Goal: Task Accomplishment & Management: Complete application form

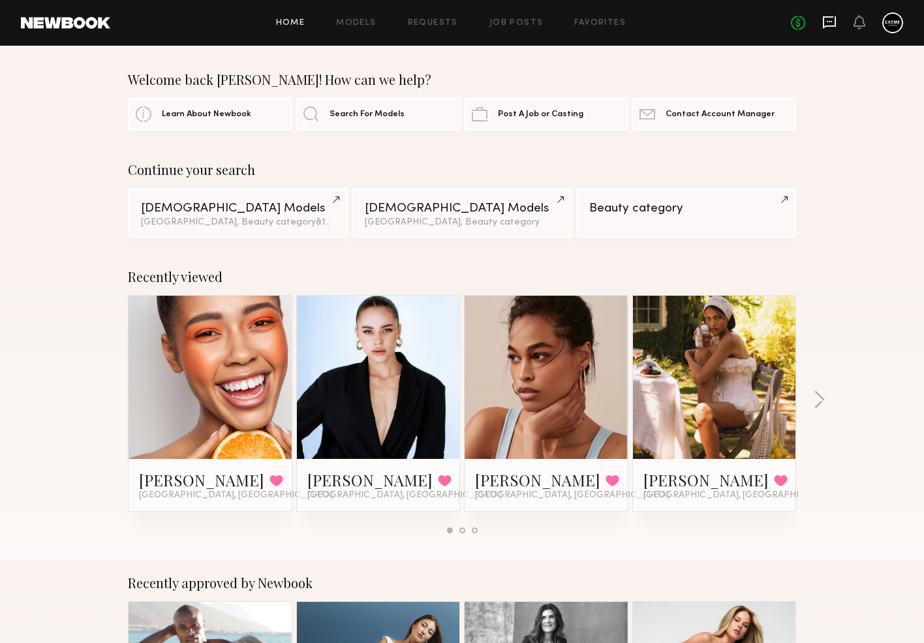
click at [834, 25] on icon at bounding box center [829, 22] width 13 height 12
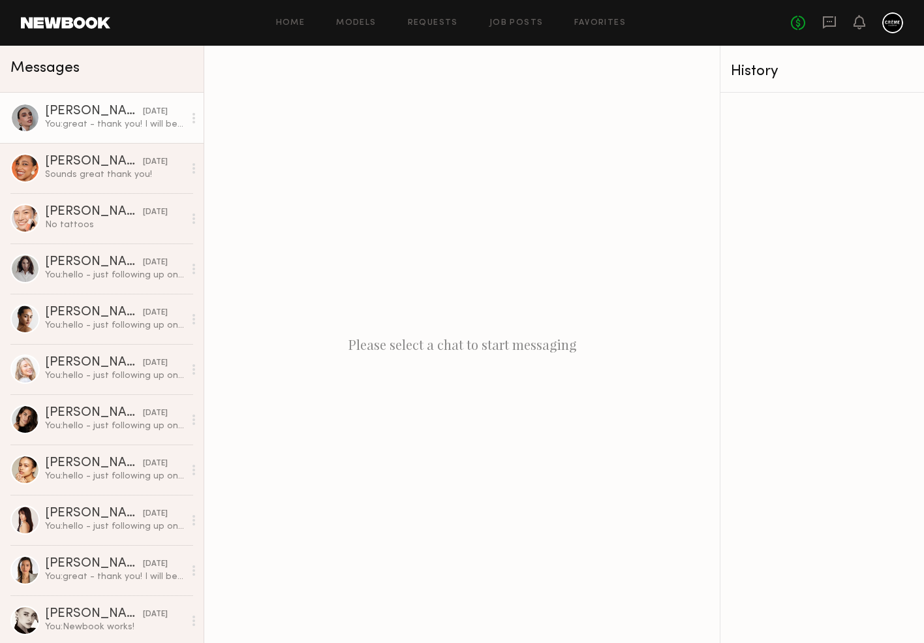
click at [78, 112] on div "Kasey L." at bounding box center [94, 111] width 98 height 13
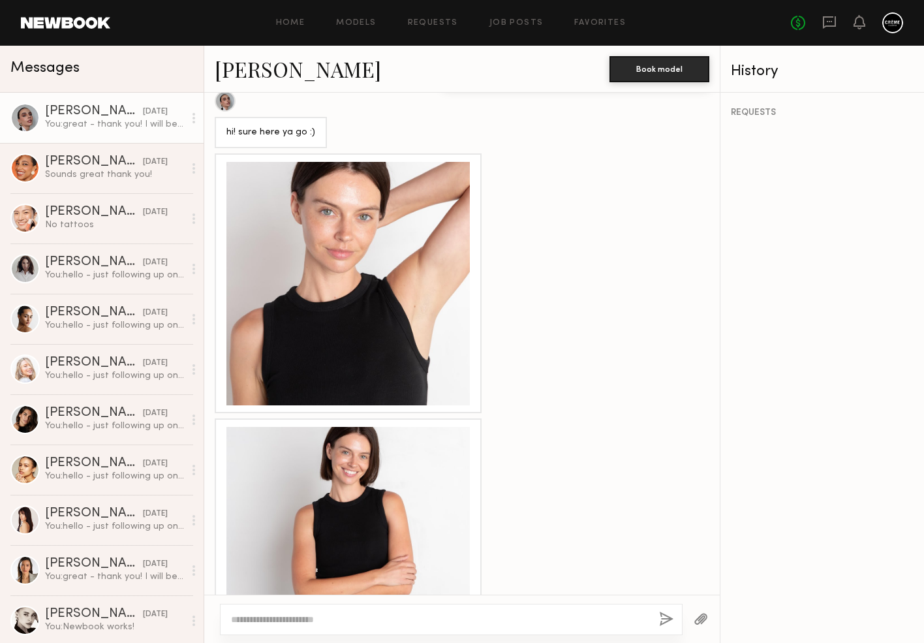
scroll to position [913, 0]
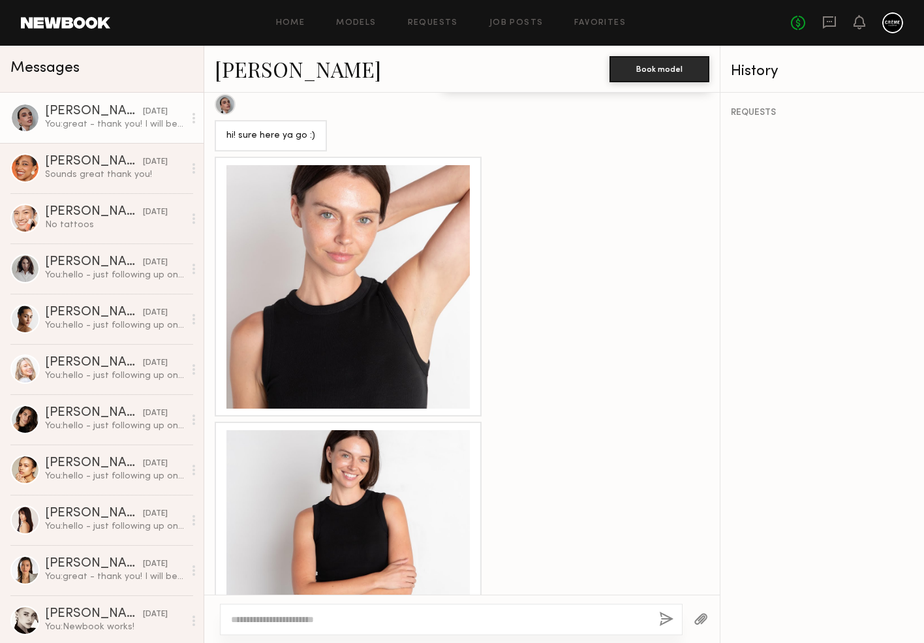
click at [372, 323] on div at bounding box center [347, 286] width 243 height 243
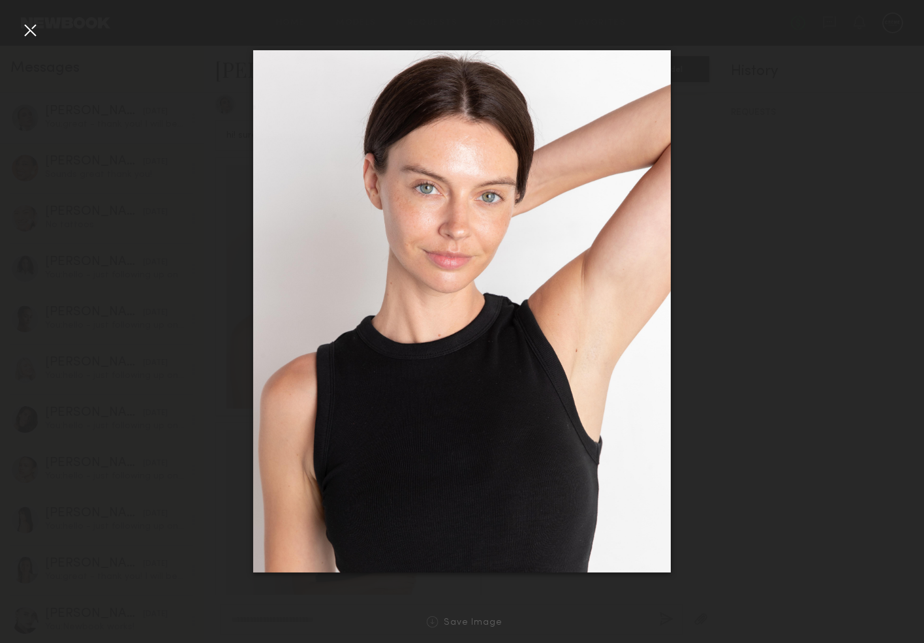
click at [25, 33] on div at bounding box center [30, 30] width 21 height 21
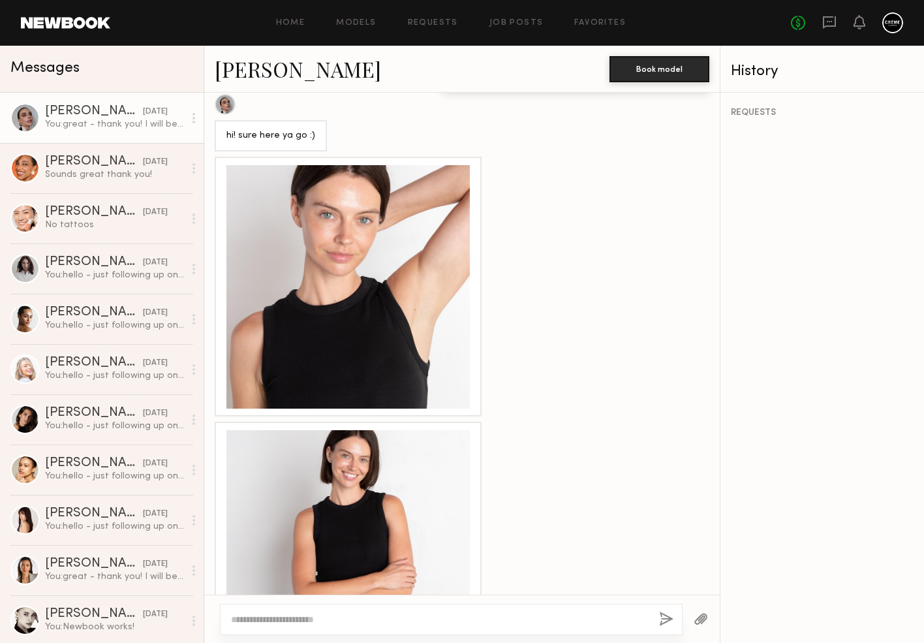
click at [410, 216] on div at bounding box center [347, 286] width 243 height 243
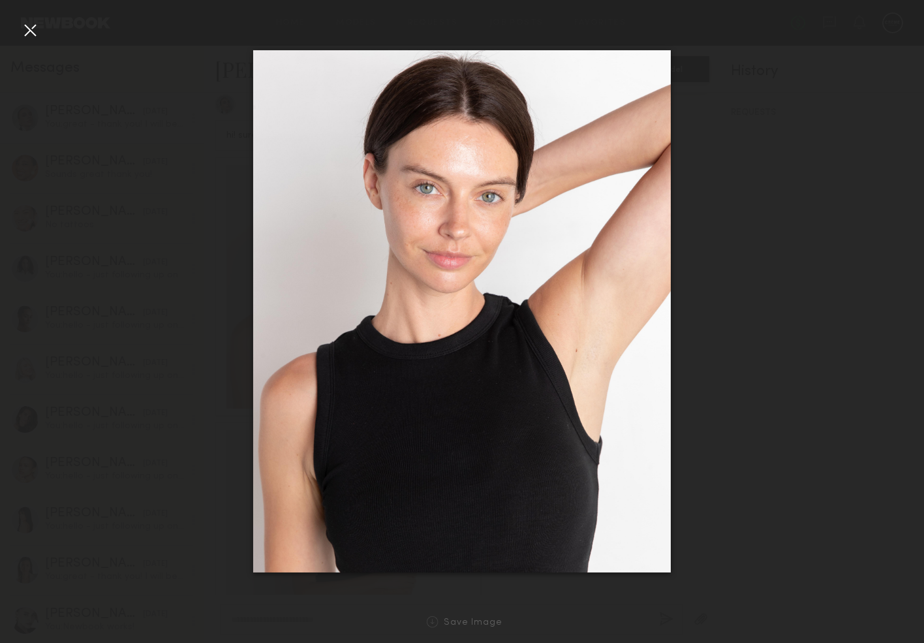
click at [711, 427] on div at bounding box center [462, 311] width 924 height 580
click at [720, 335] on div at bounding box center [462, 311] width 924 height 580
click at [38, 35] on div at bounding box center [30, 30] width 21 height 21
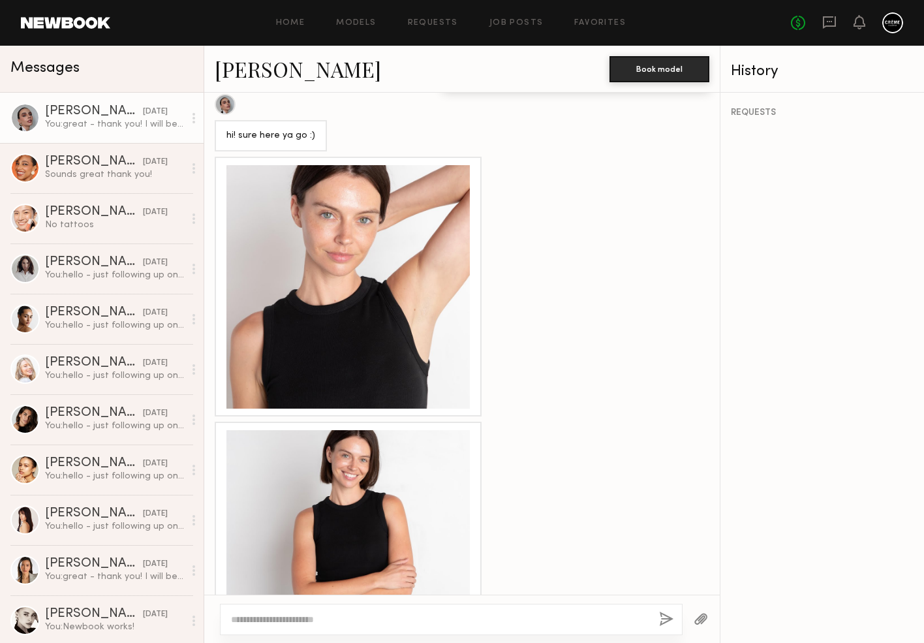
click at [261, 76] on link "Kasey L." at bounding box center [298, 69] width 166 height 28
click at [99, 158] on div "Jhordan M." at bounding box center [94, 161] width 98 height 13
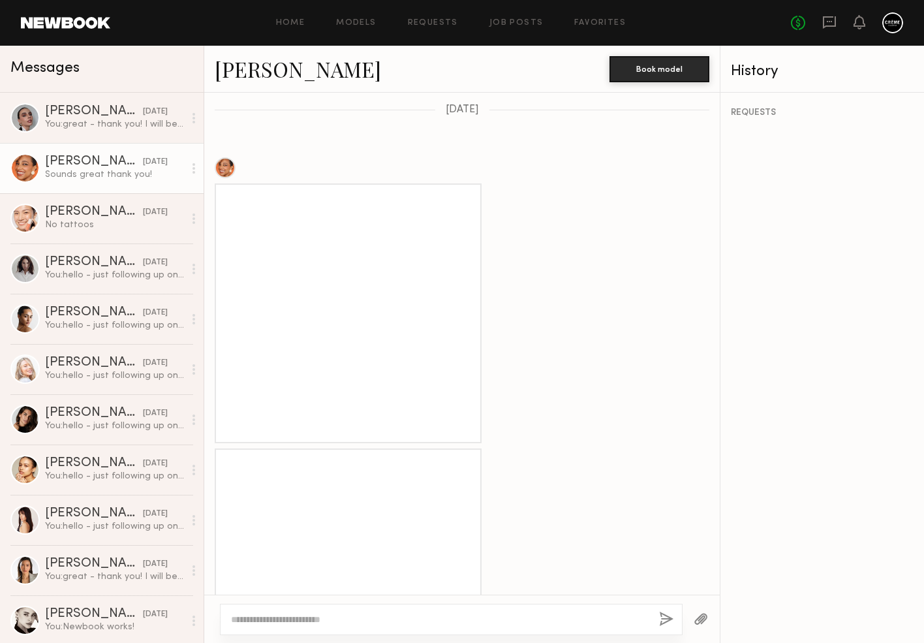
scroll to position [242, 0]
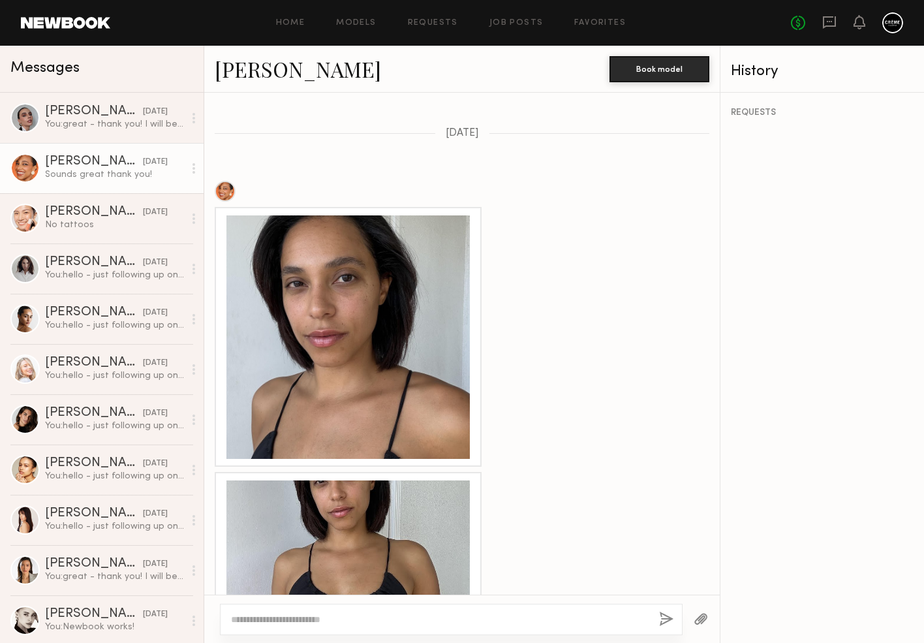
click at [427, 288] on div at bounding box center [347, 336] width 243 height 243
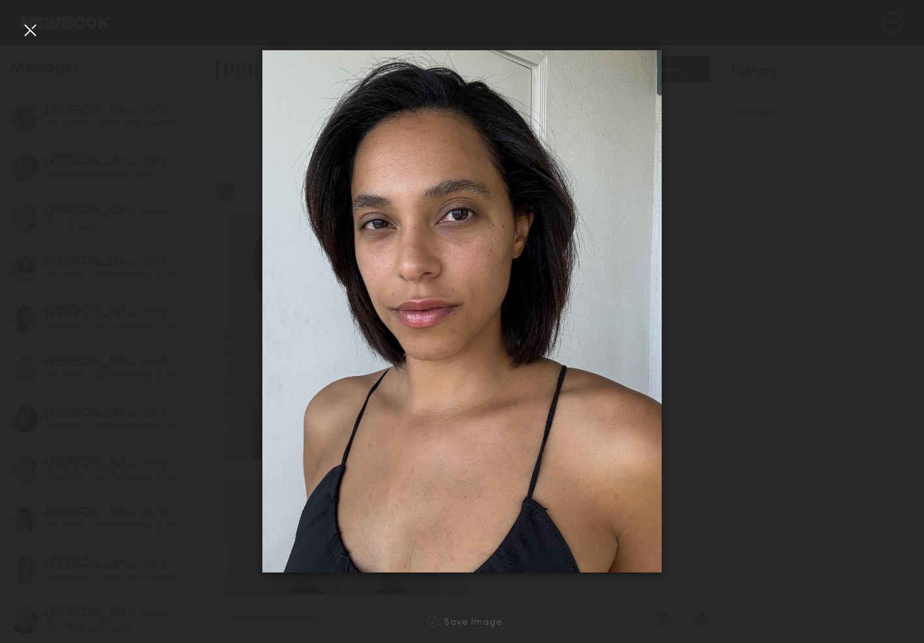
click at [30, 27] on div at bounding box center [30, 30] width 21 height 21
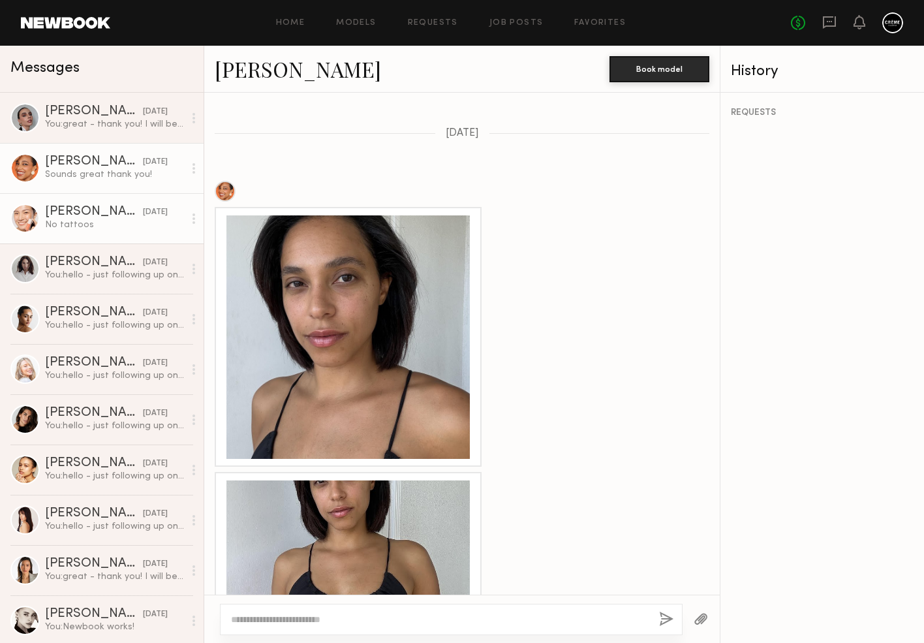
click at [109, 206] on div "Joohee H." at bounding box center [94, 212] width 98 height 13
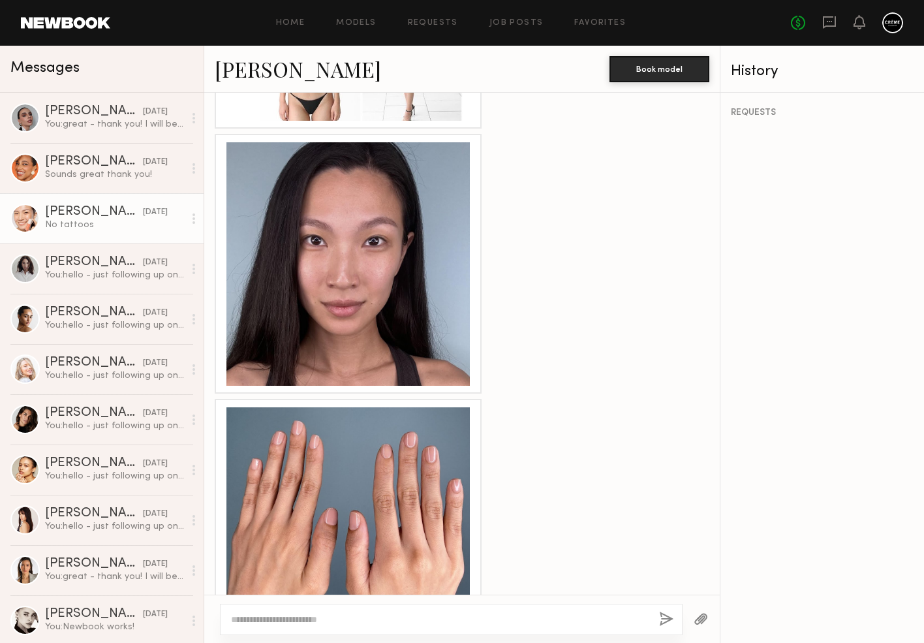
scroll to position [1024, 0]
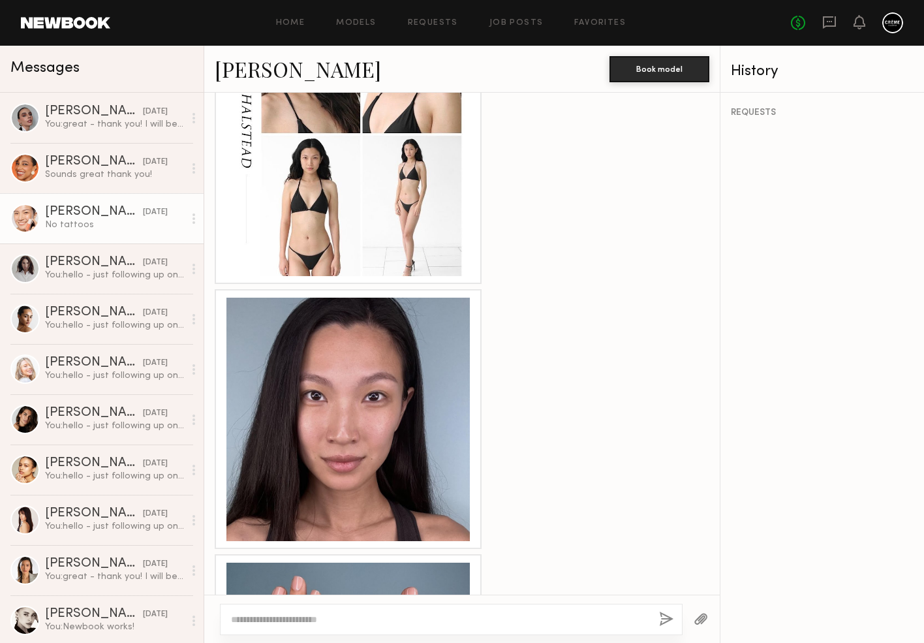
click at [327, 326] on div at bounding box center [347, 419] width 243 height 243
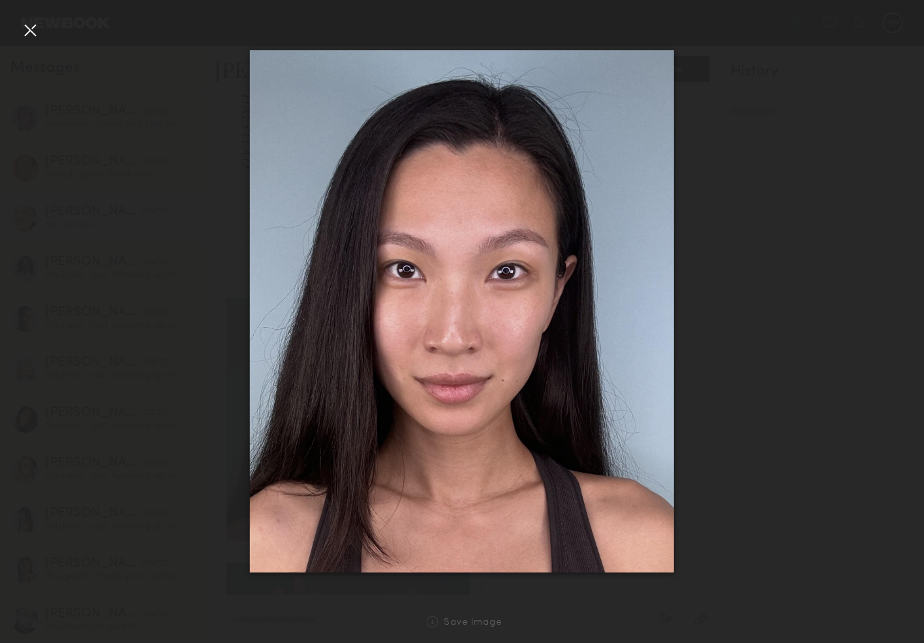
click at [30, 40] on div at bounding box center [462, 311] width 924 height 580
click at [30, 31] on div at bounding box center [30, 30] width 21 height 21
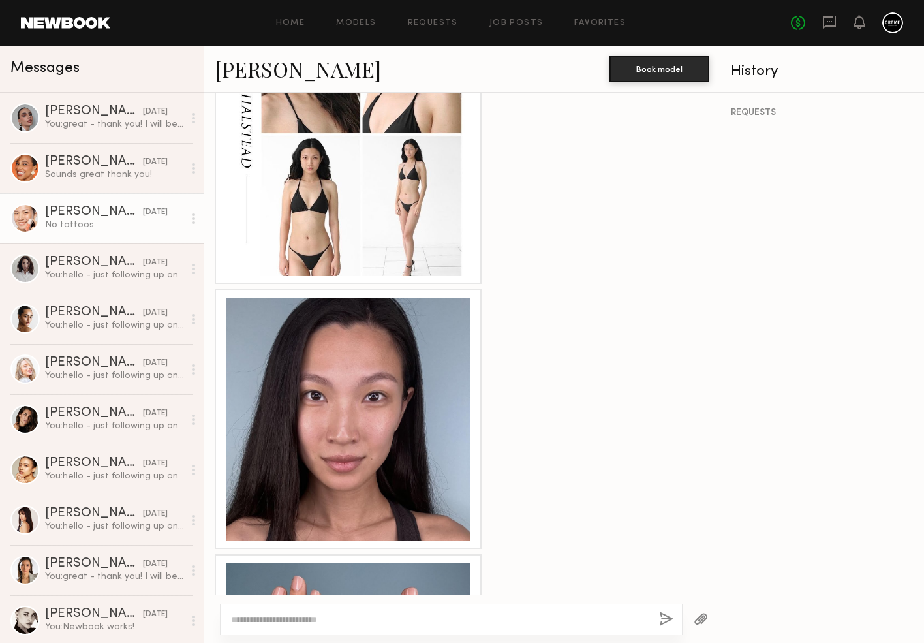
click at [236, 75] on link "Joohee H." at bounding box center [298, 69] width 166 height 28
click at [110, 273] on div "You: hello - just following up on our previous request. Thanks!" at bounding box center [114, 275] width 139 height 12
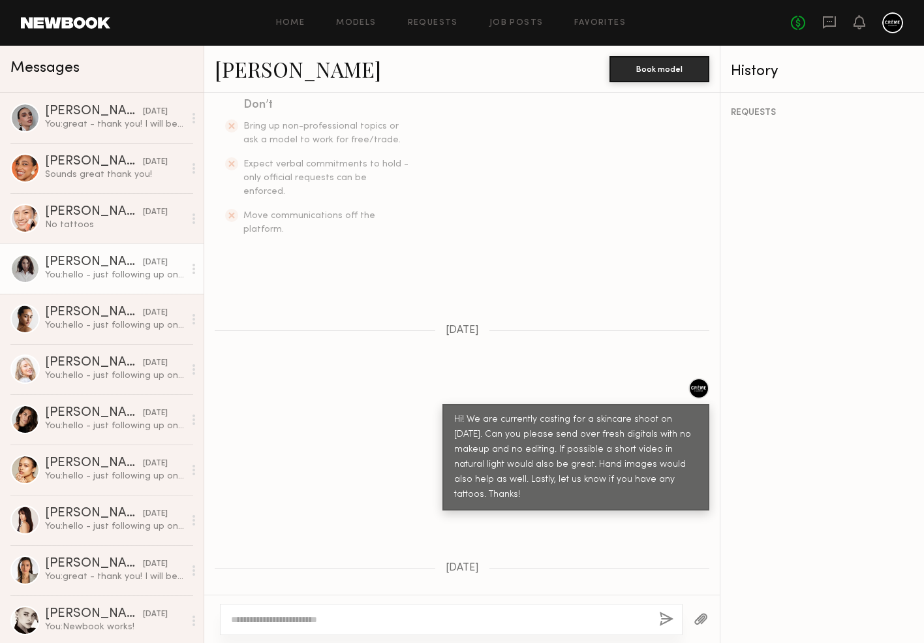
scroll to position [348, 0]
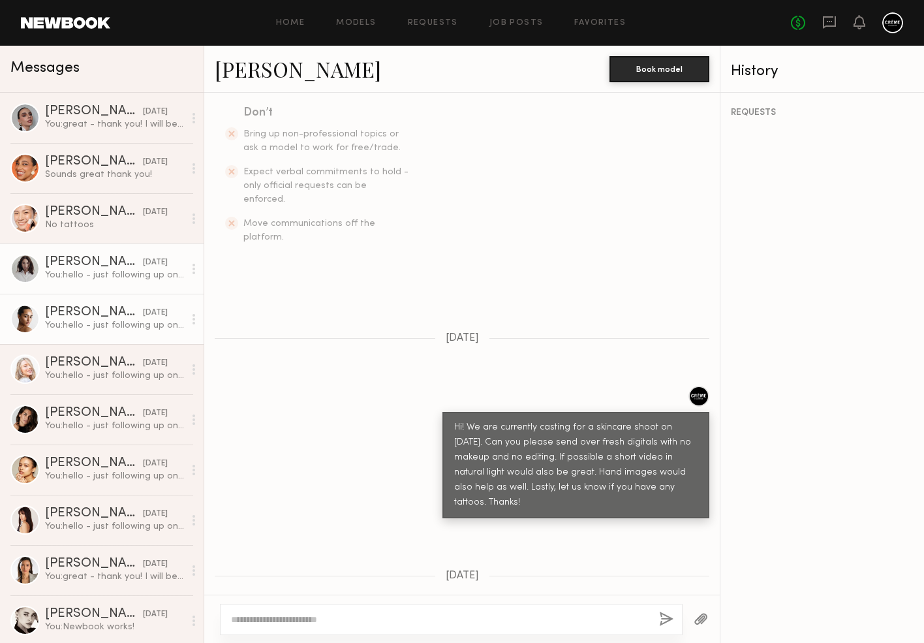
click at [117, 316] on div "Abby M." at bounding box center [94, 312] width 98 height 13
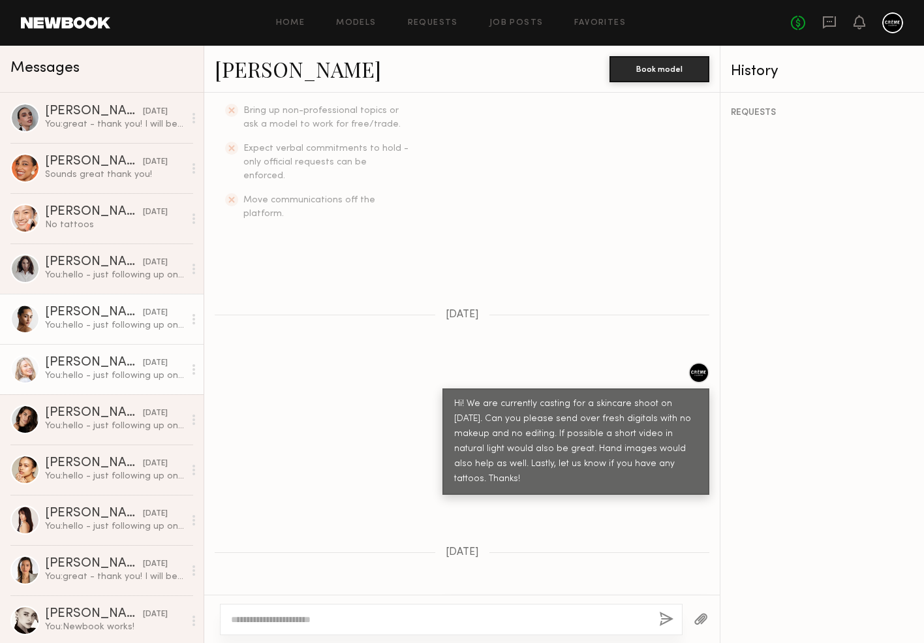
click at [136, 377] on div "You: hello - just following up on our previous request. Thanks!" at bounding box center [114, 375] width 139 height 12
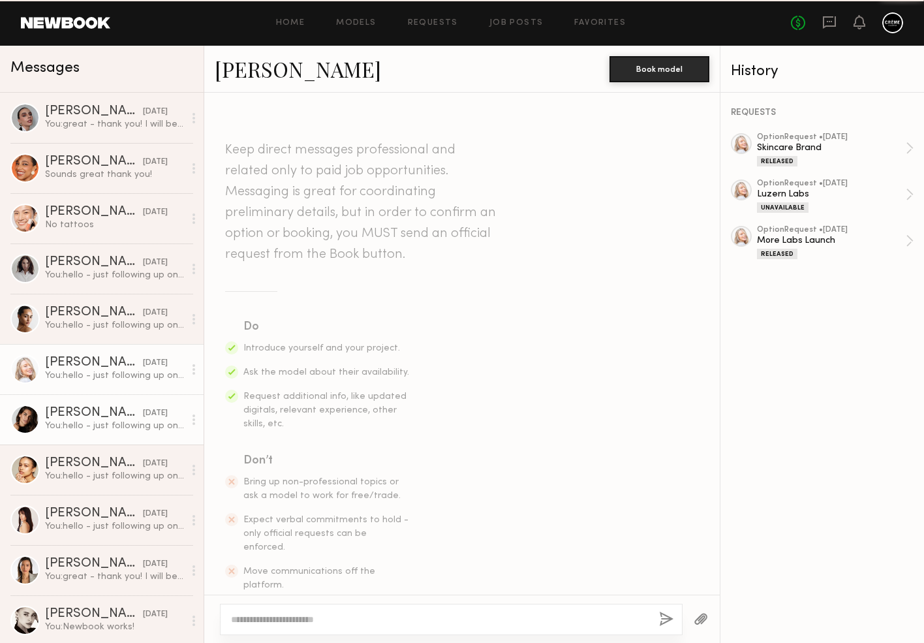
scroll to position [667, 0]
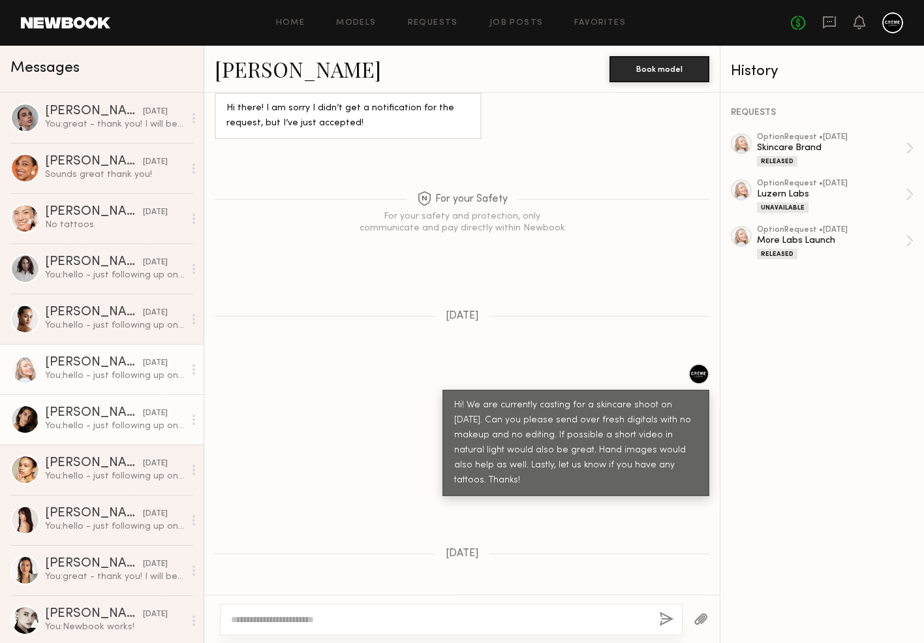
click at [116, 416] on div "Mari L." at bounding box center [94, 412] width 98 height 13
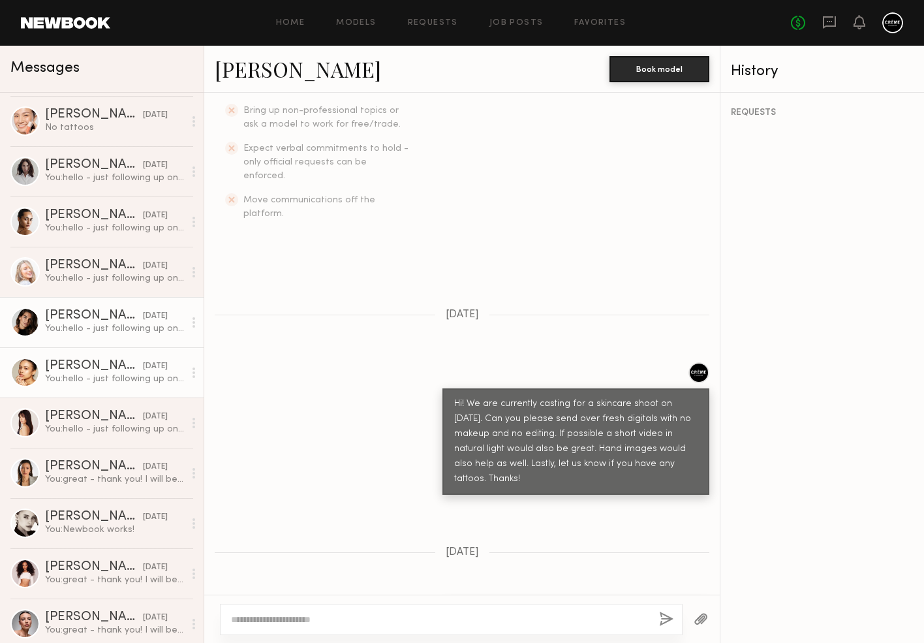
click at [126, 373] on div "You: hello - just following up on our previous request. Thanks!" at bounding box center [114, 379] width 139 height 12
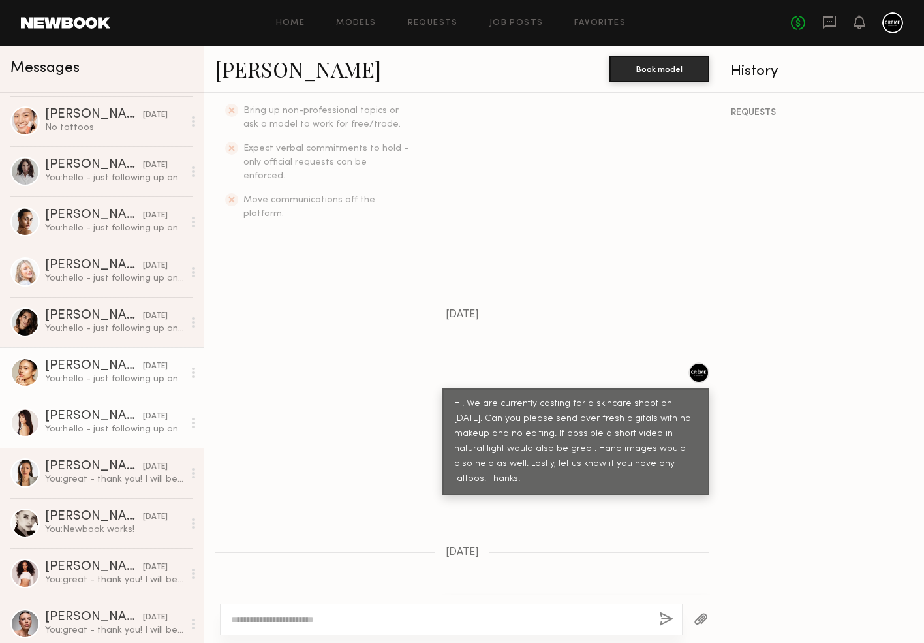
click at [107, 435] on div "You: hello - just following up on our previous request. Thanks!" at bounding box center [114, 429] width 139 height 12
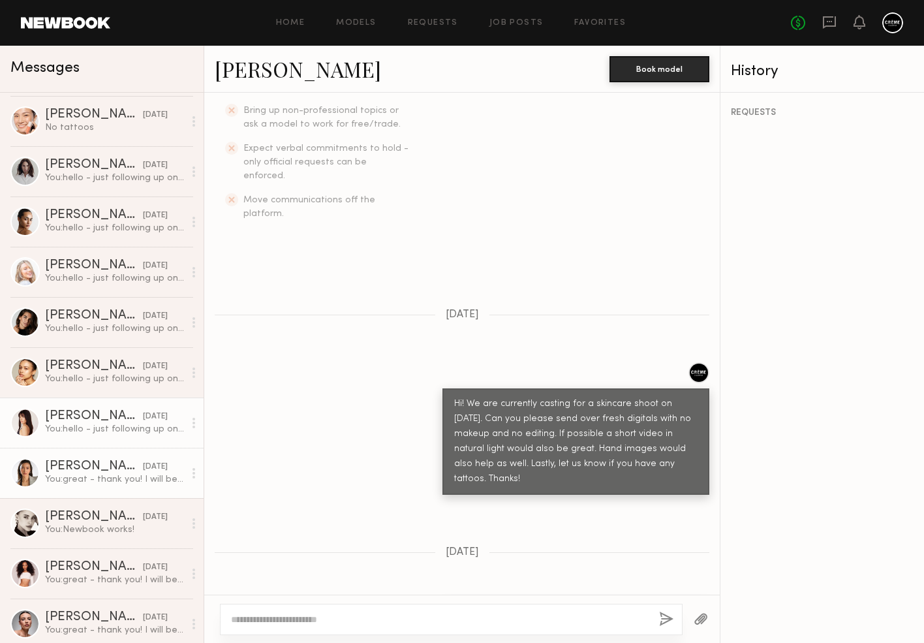
click at [132, 487] on link "Arisa N. yesterday You: great - thank you! I will be in touch if the client has…" at bounding box center [102, 473] width 204 height 50
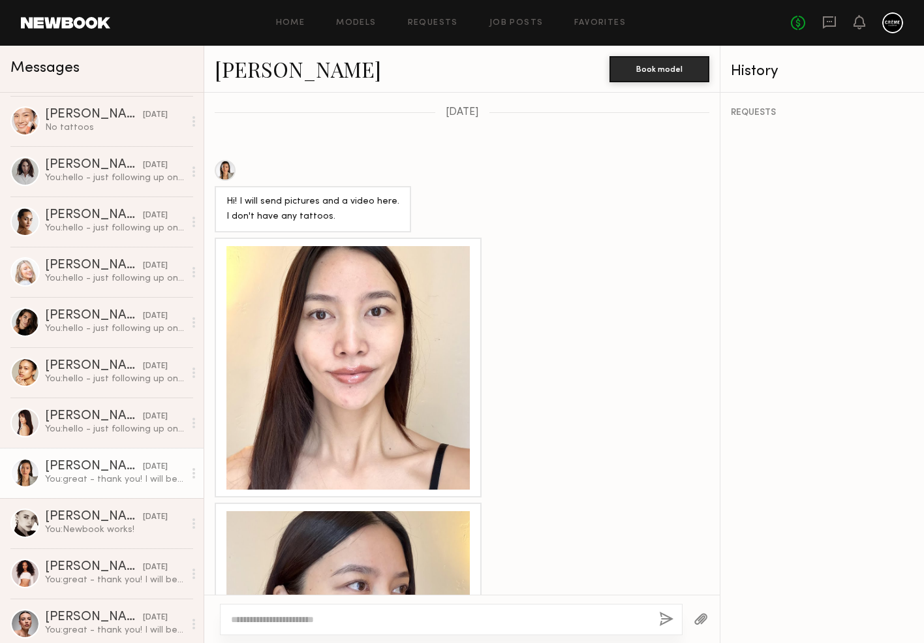
scroll to position [810, 0]
click at [354, 283] on div at bounding box center [347, 368] width 243 height 243
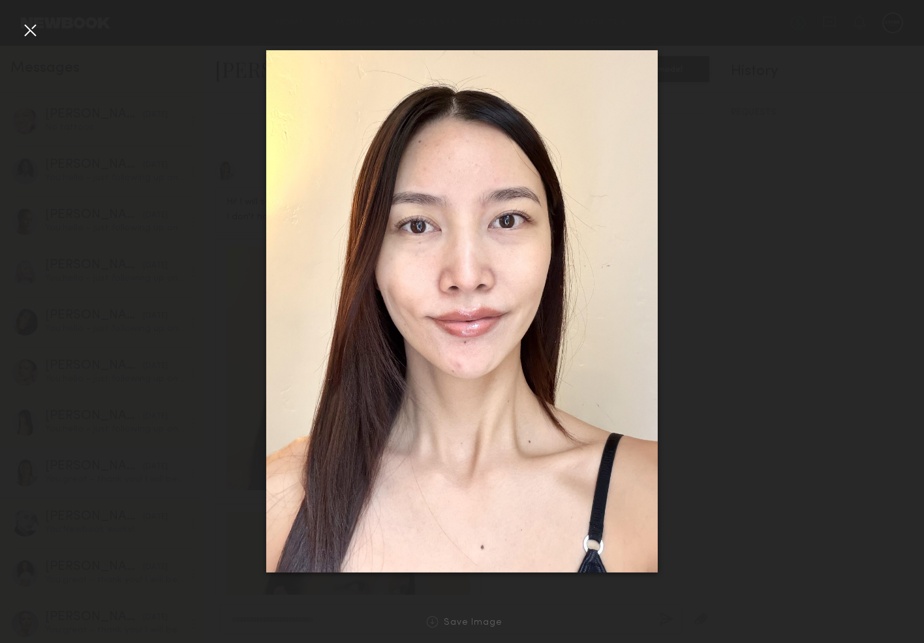
click at [136, 127] on div at bounding box center [462, 311] width 924 height 580
click at [33, 37] on div at bounding box center [30, 30] width 21 height 21
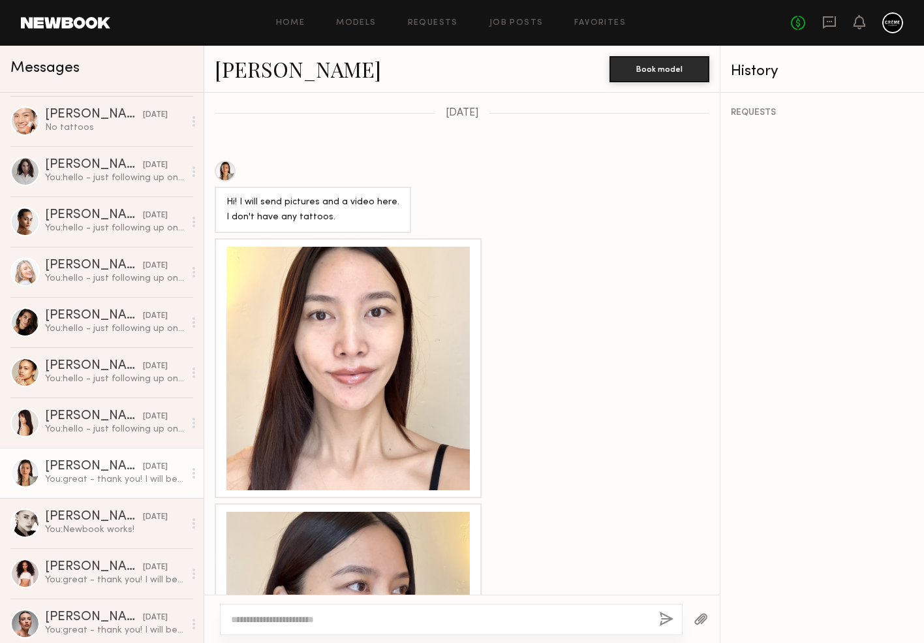
click at [269, 78] on link "[PERSON_NAME]" at bounding box center [298, 69] width 166 height 28
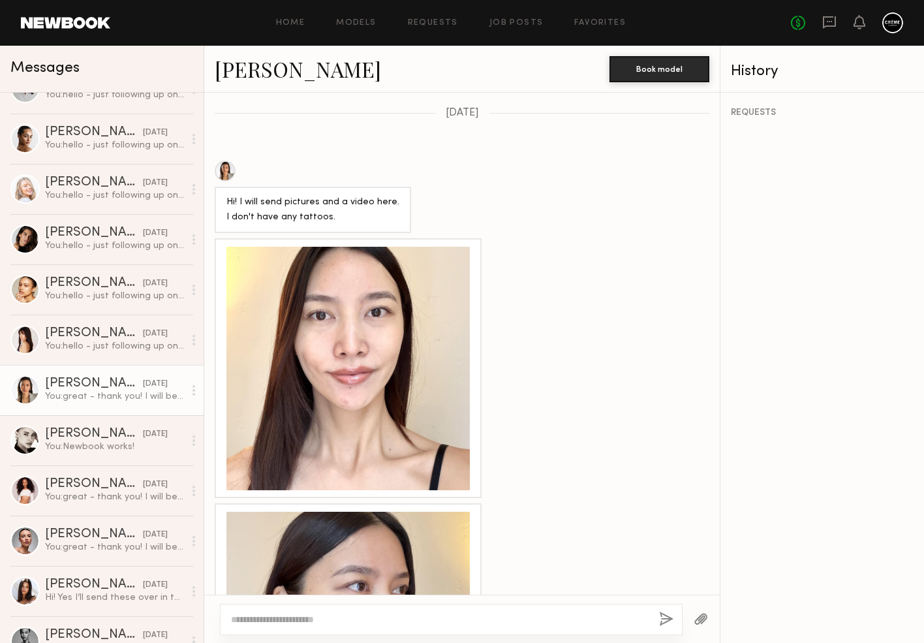
scroll to position [183, 0]
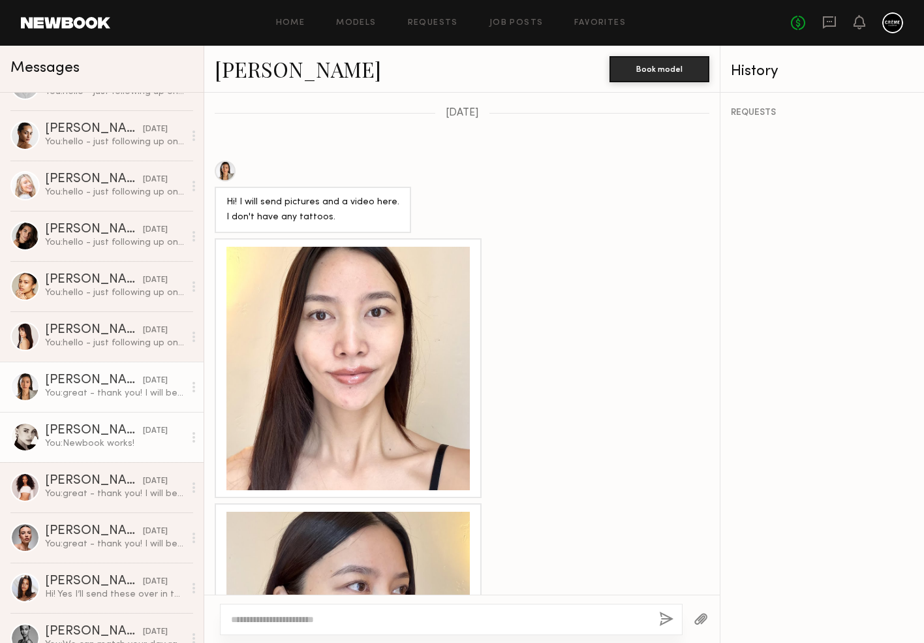
click at [99, 439] on div "You: Newbook works!" at bounding box center [114, 443] width 139 height 12
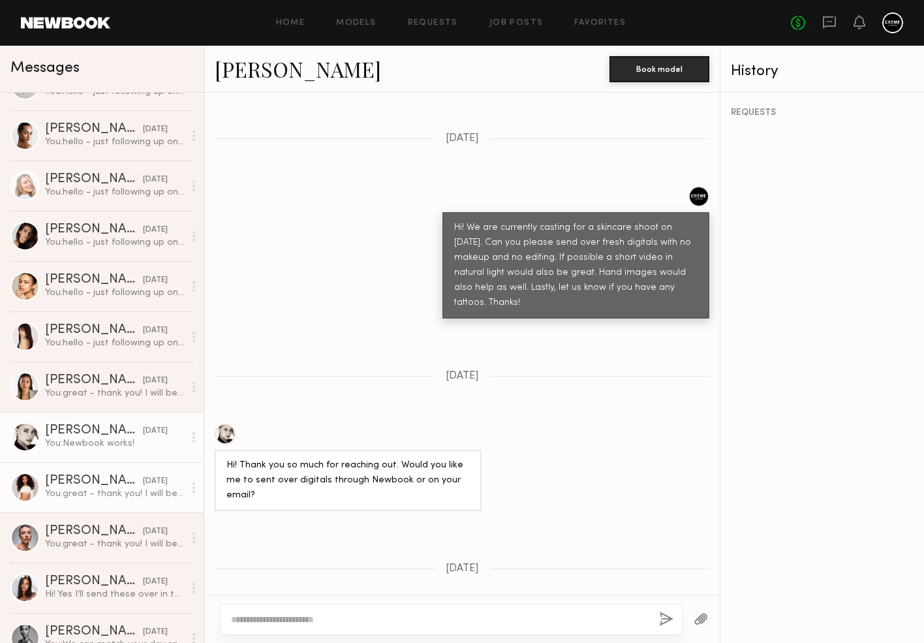
click at [115, 487] on div "You: great - thank you! I will be in touch if the client has interest!" at bounding box center [114, 493] width 139 height 12
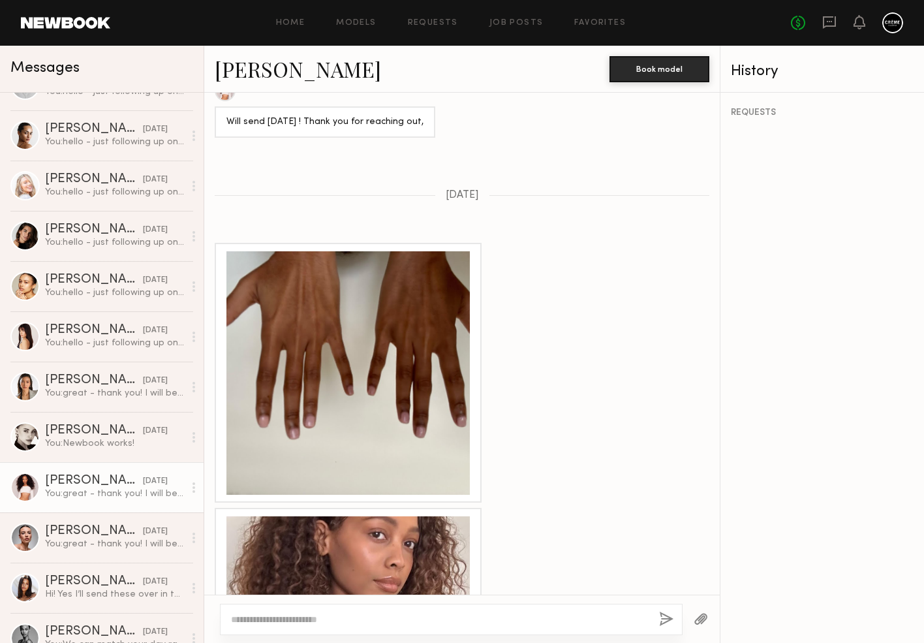
scroll to position [1033, 0]
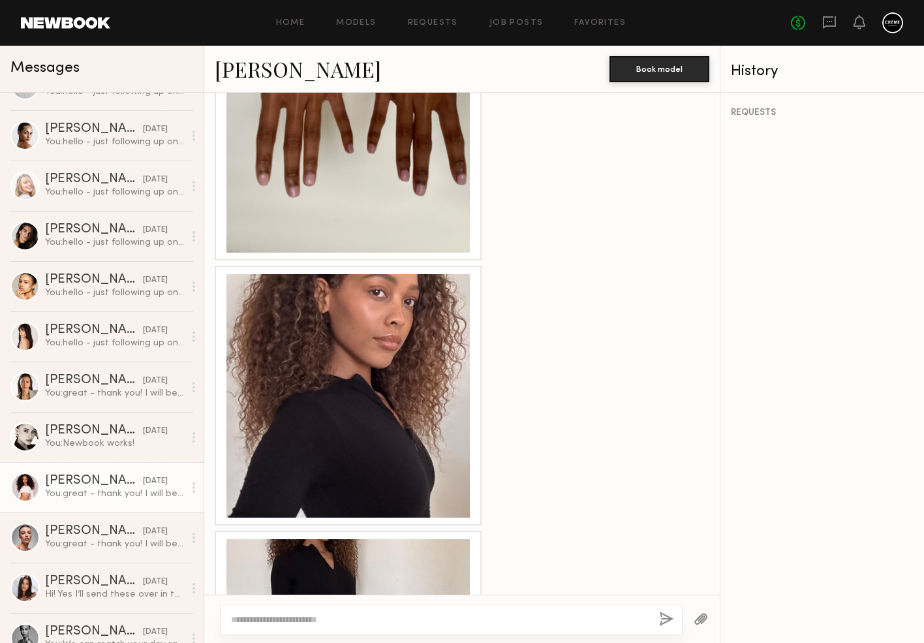
click at [338, 413] on div at bounding box center [347, 395] width 243 height 243
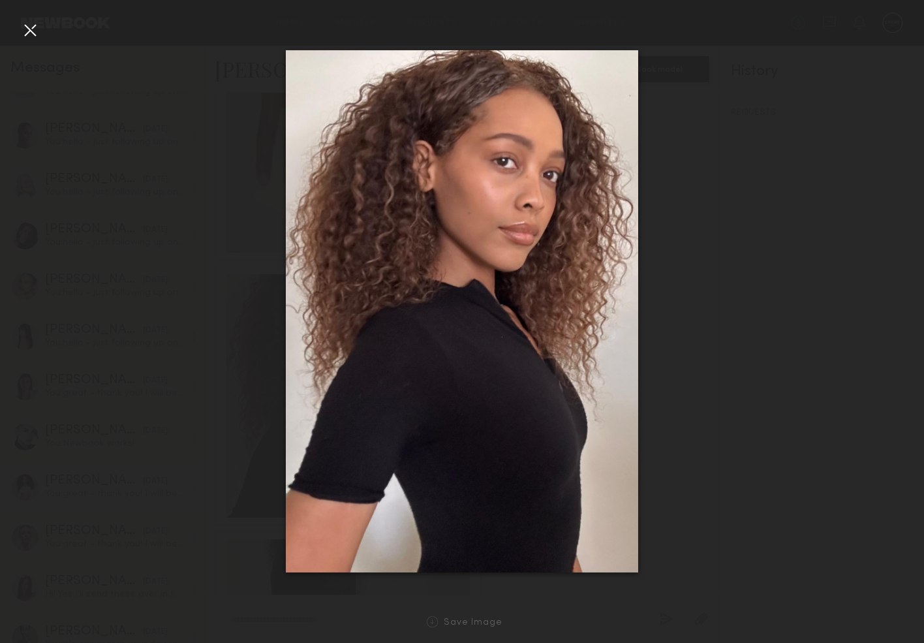
click at [712, 444] on div at bounding box center [462, 311] width 924 height 580
click at [714, 268] on div at bounding box center [462, 311] width 924 height 580
click at [31, 32] on div at bounding box center [30, 30] width 21 height 21
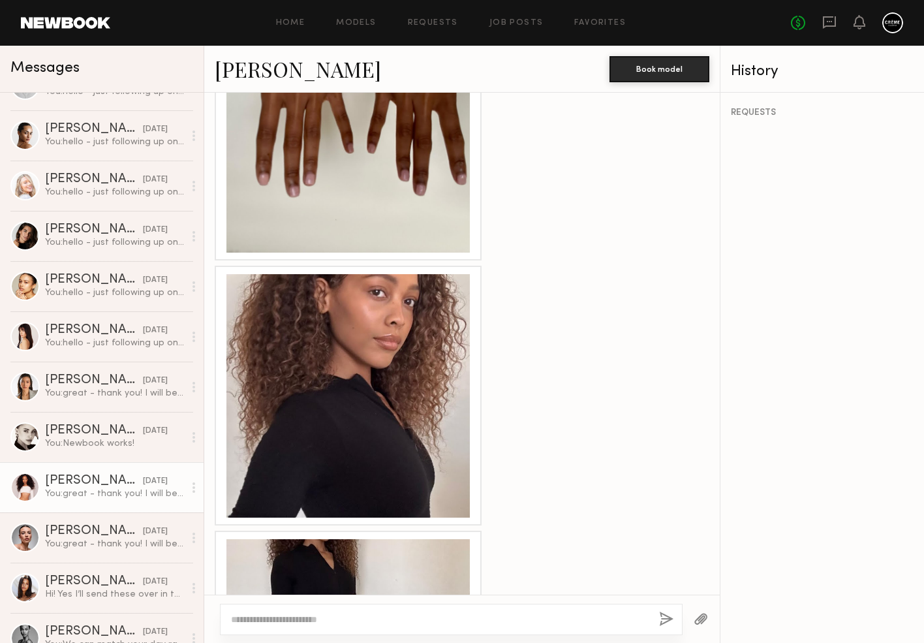
click at [272, 72] on link "[PERSON_NAME]" at bounding box center [298, 69] width 166 height 28
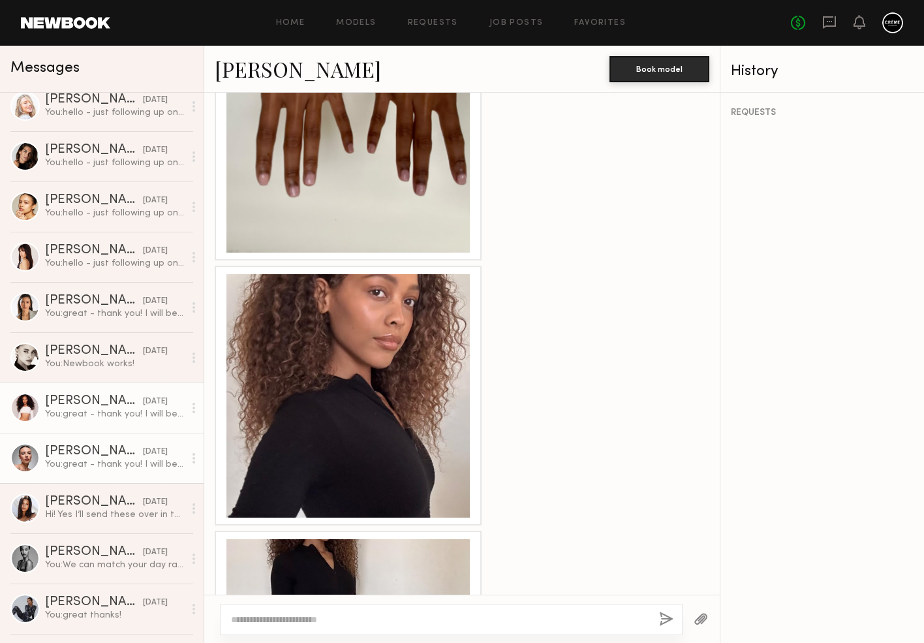
scroll to position [263, 0]
click at [102, 462] on div "You: great - thank you! I will be in touch if the client has interest!" at bounding box center [114, 464] width 139 height 12
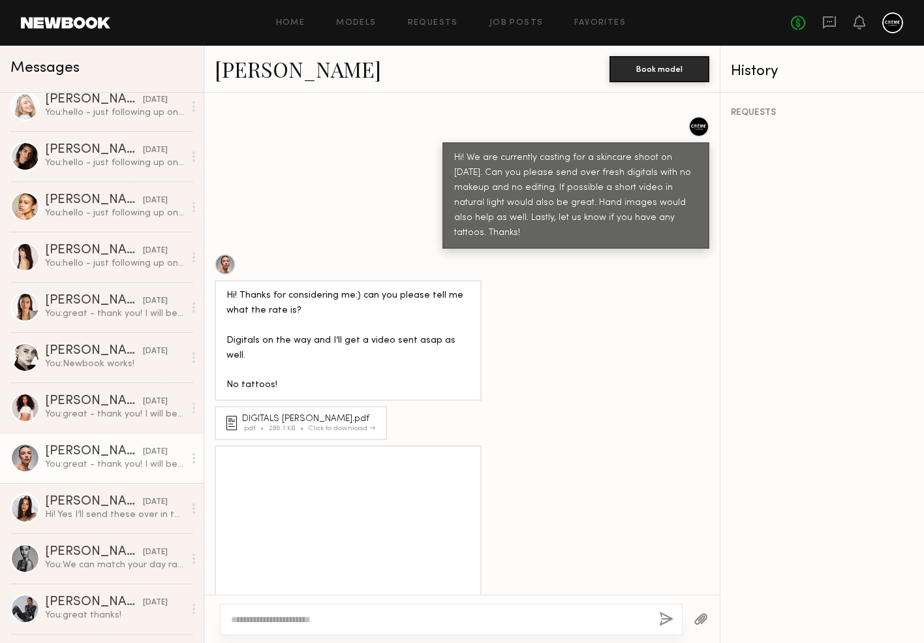
scroll to position [616, 0]
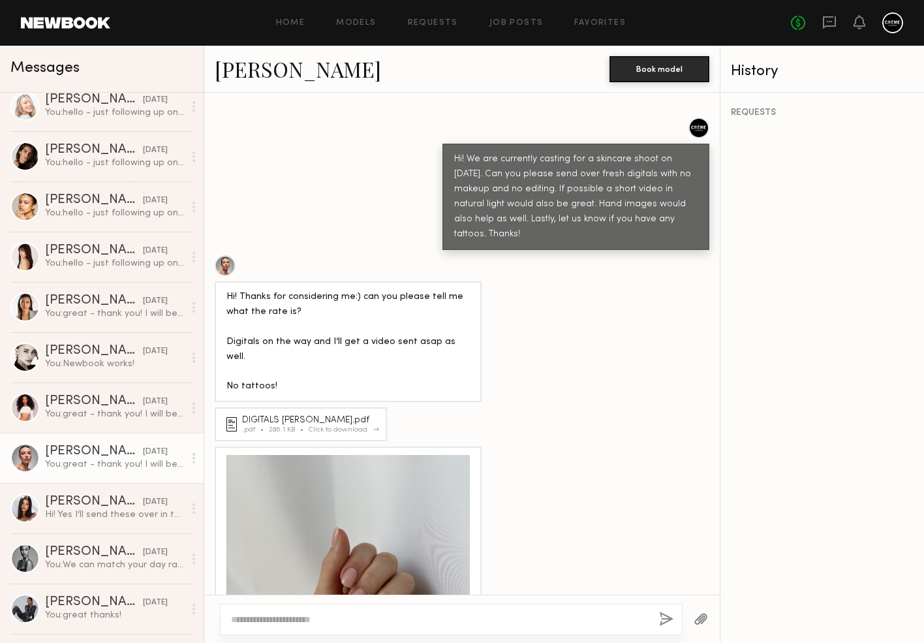
click at [359, 416] on div "DIGITALS EMMA HEILIGER.pdf" at bounding box center [310, 420] width 137 height 9
click at [281, 68] on link "[PERSON_NAME]" at bounding box center [298, 69] width 166 height 28
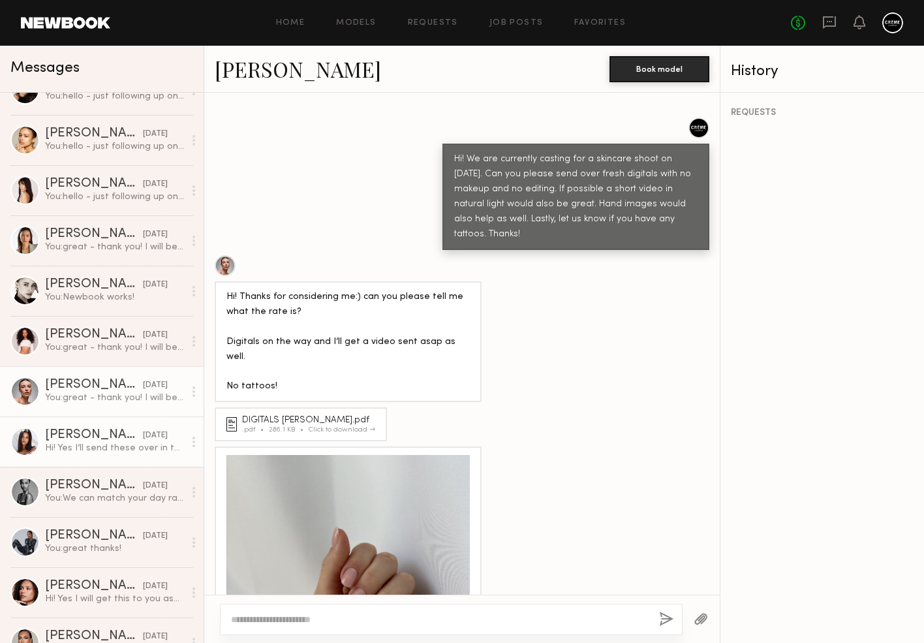
scroll to position [338, 0]
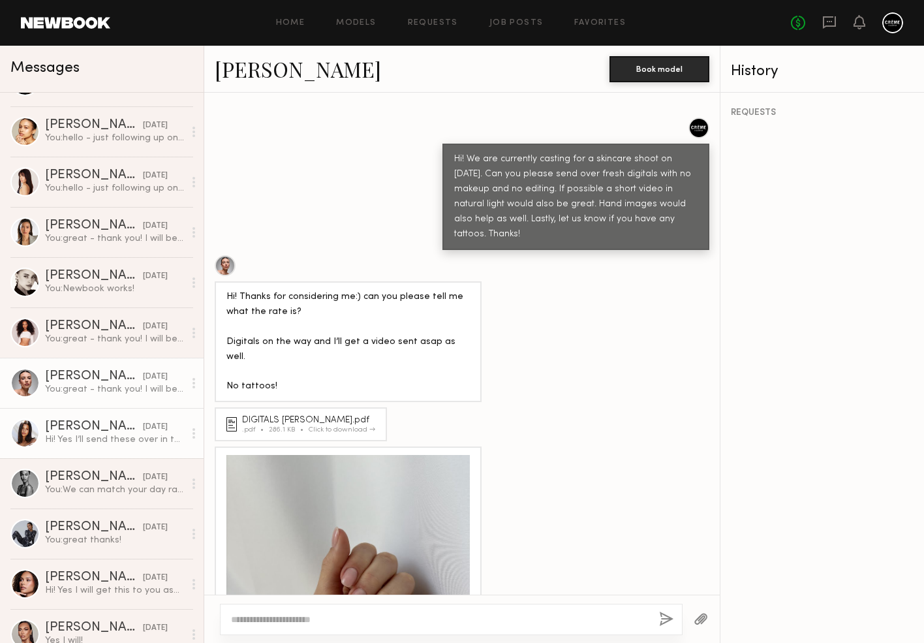
click at [108, 431] on div "[PERSON_NAME]" at bounding box center [94, 426] width 98 height 13
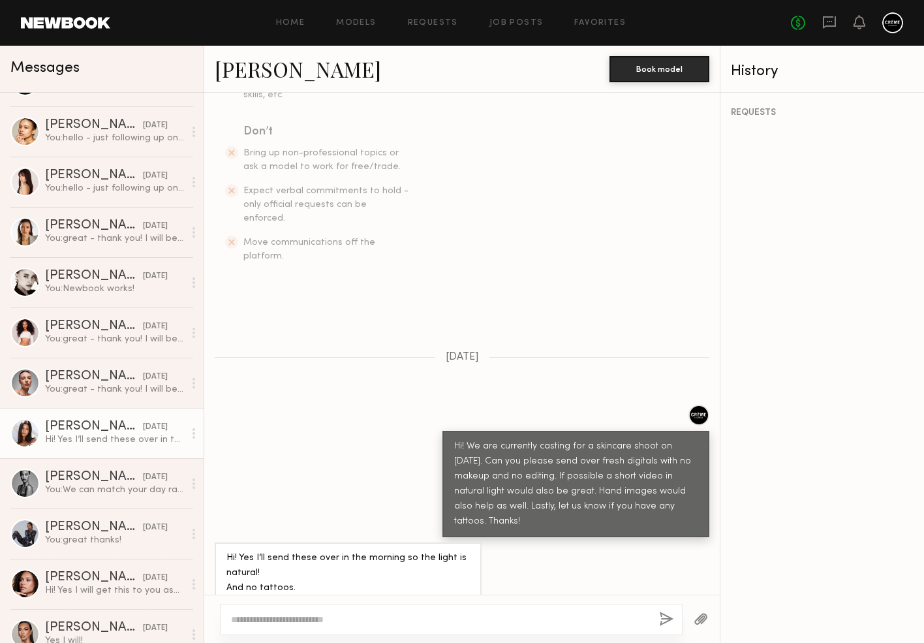
click at [273, 75] on link "[PERSON_NAME]" at bounding box center [298, 69] width 166 height 28
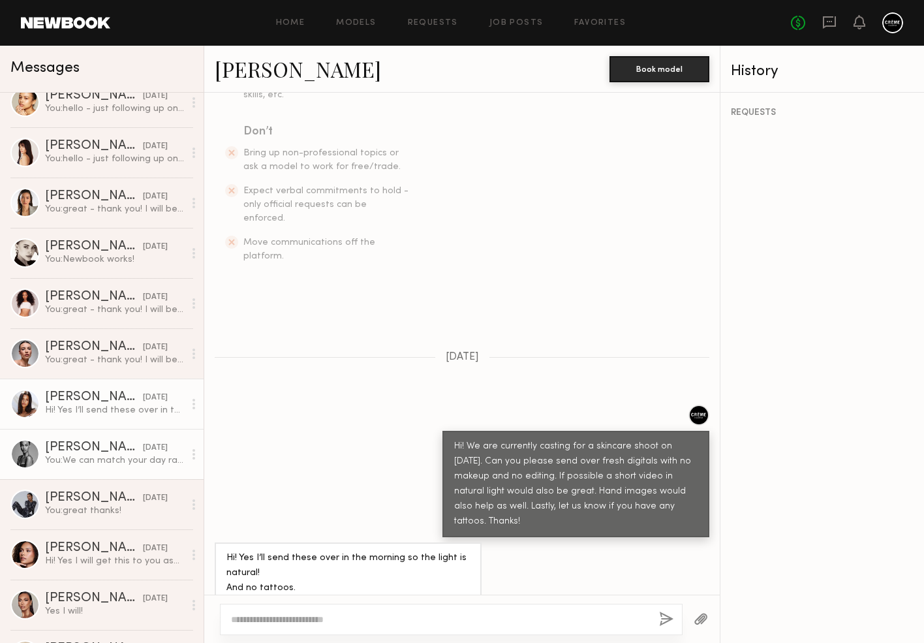
click at [97, 461] on div "You: We can match your day rate" at bounding box center [114, 460] width 139 height 12
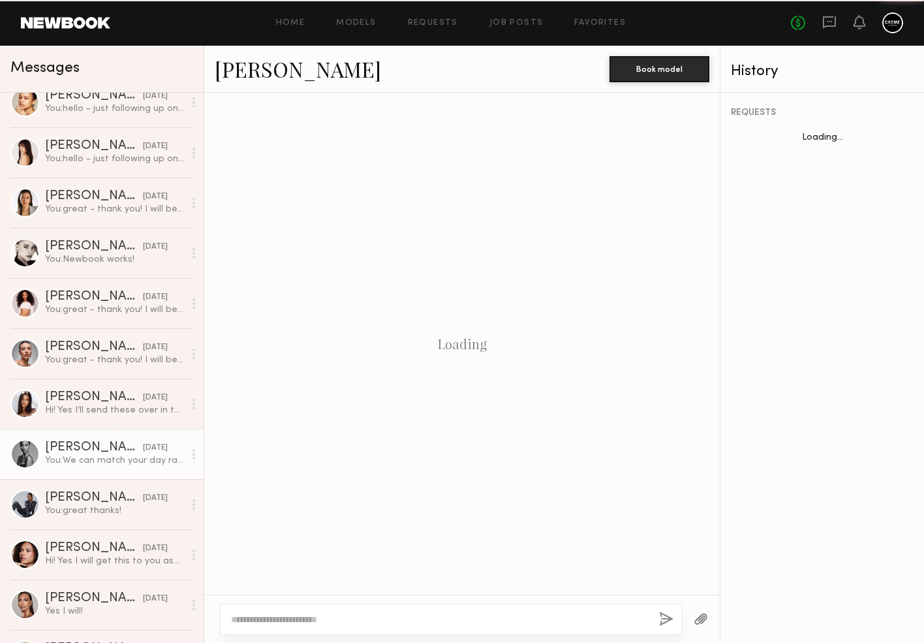
scroll to position [333, 0]
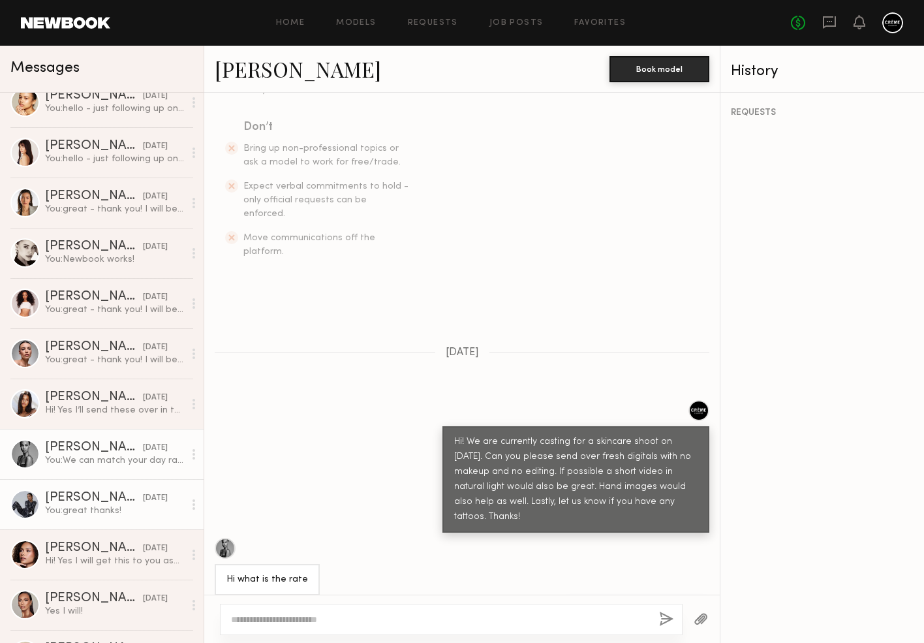
click at [115, 507] on div "You: great thanks!" at bounding box center [114, 510] width 139 height 12
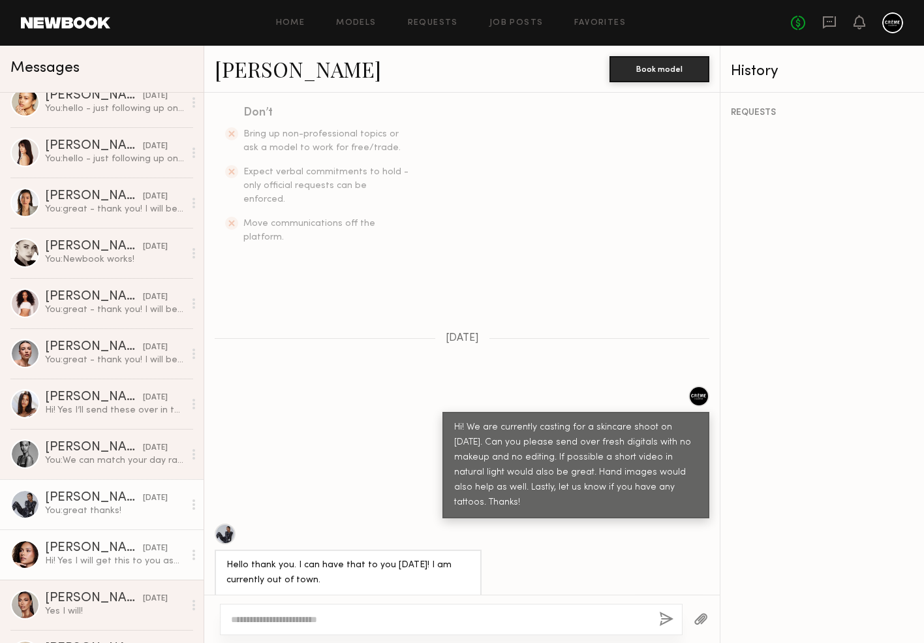
click at [121, 549] on div "[PERSON_NAME]" at bounding box center [94, 548] width 98 height 13
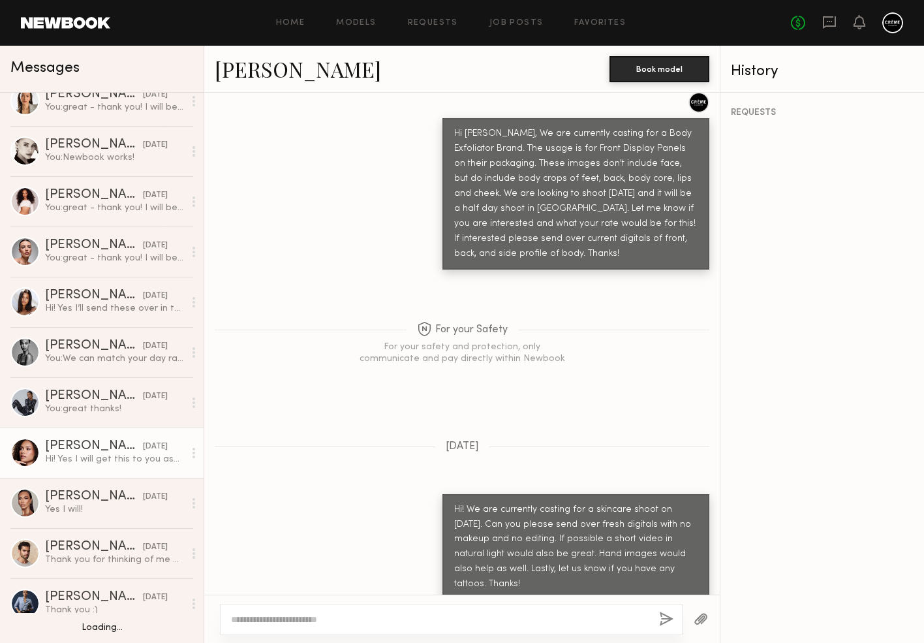
scroll to position [475, 0]
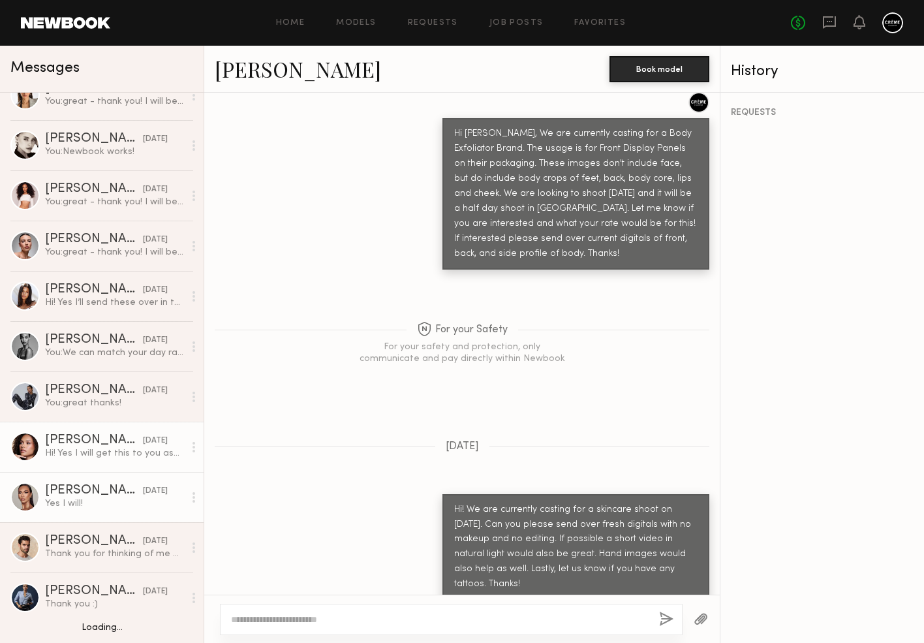
click at [90, 489] on div "Jayden R." at bounding box center [94, 490] width 98 height 13
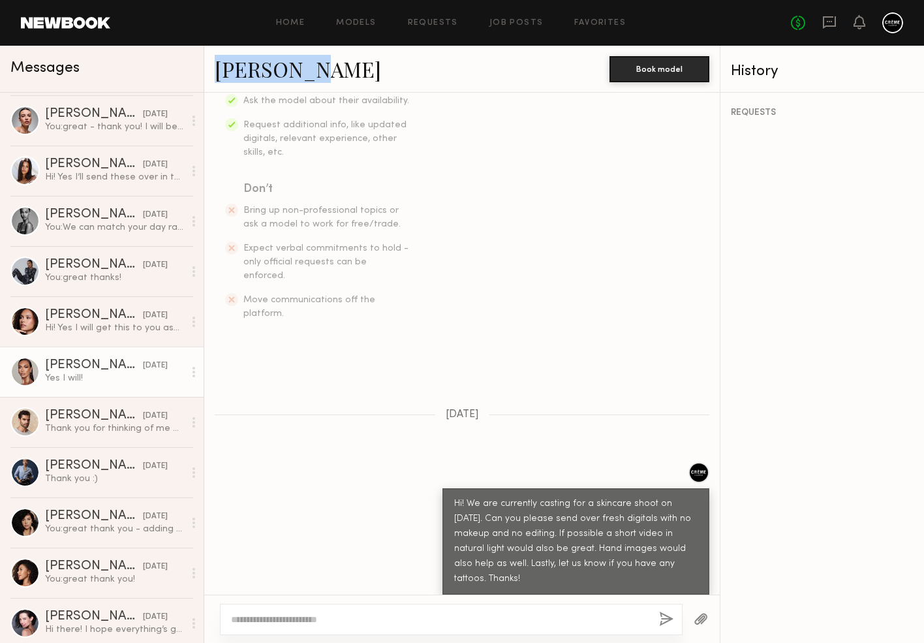
scroll to position [613, 0]
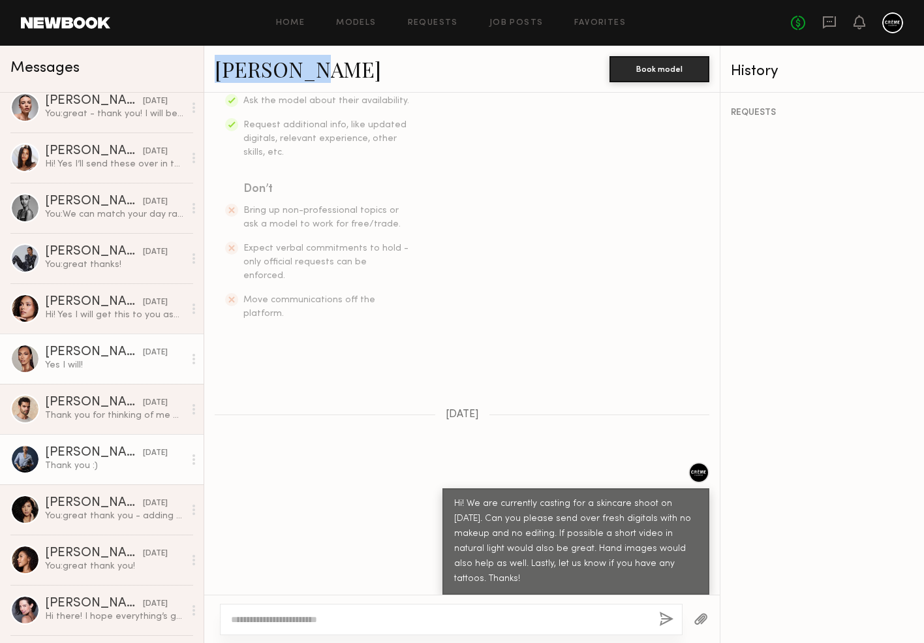
click at [59, 451] on div "Kloey R." at bounding box center [94, 452] width 98 height 13
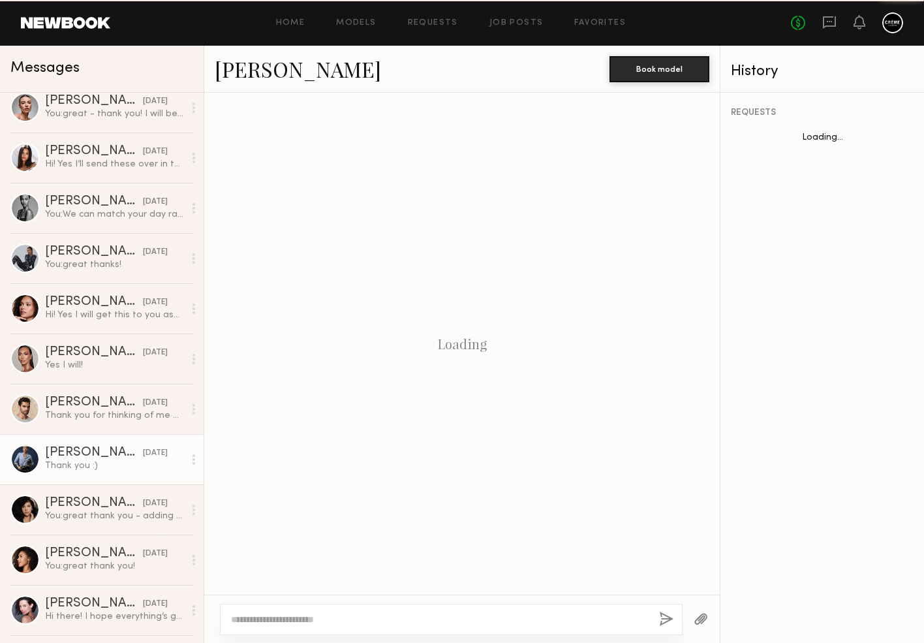
scroll to position [424, 0]
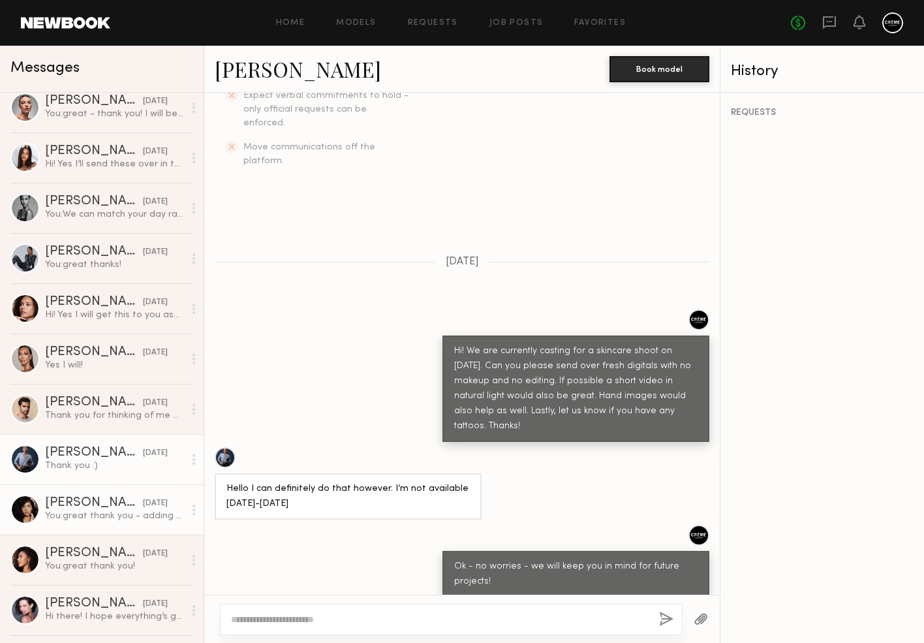
click at [102, 496] on link "Tracy D. 10/09/2025 You: great thank you - adding you to our list to client and…" at bounding box center [102, 509] width 204 height 50
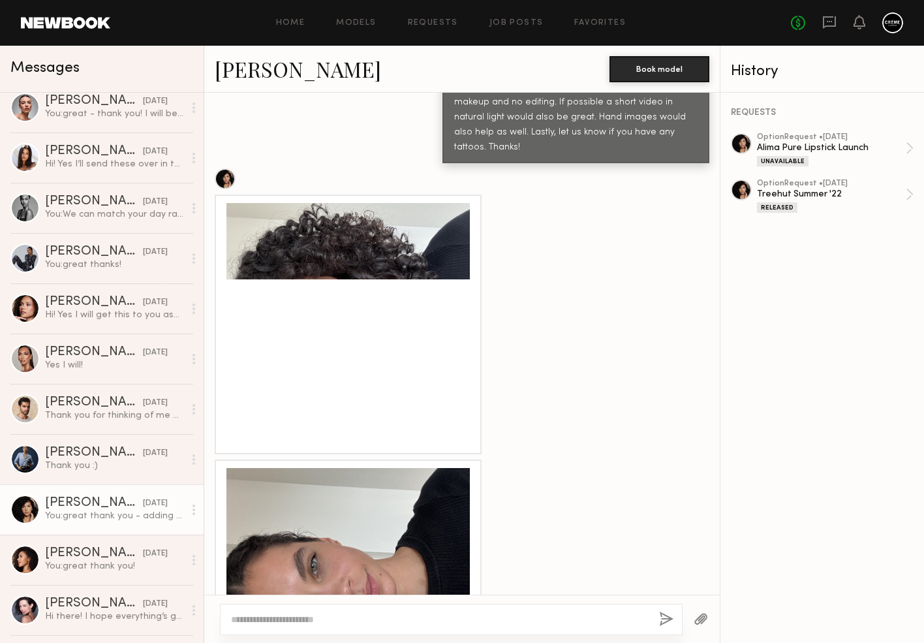
scroll to position [692, 0]
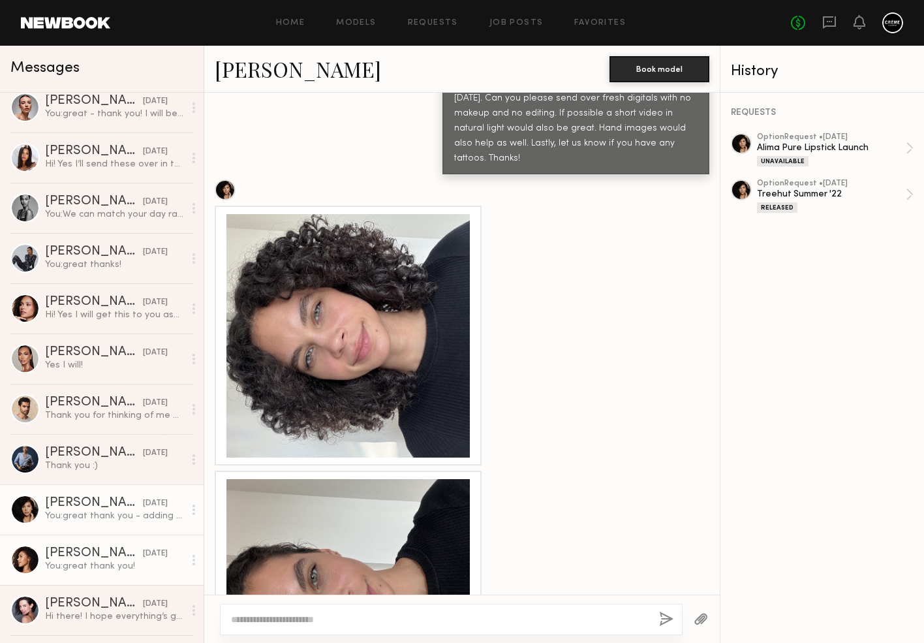
click at [73, 570] on div "You: great thank you!" at bounding box center [114, 566] width 139 height 12
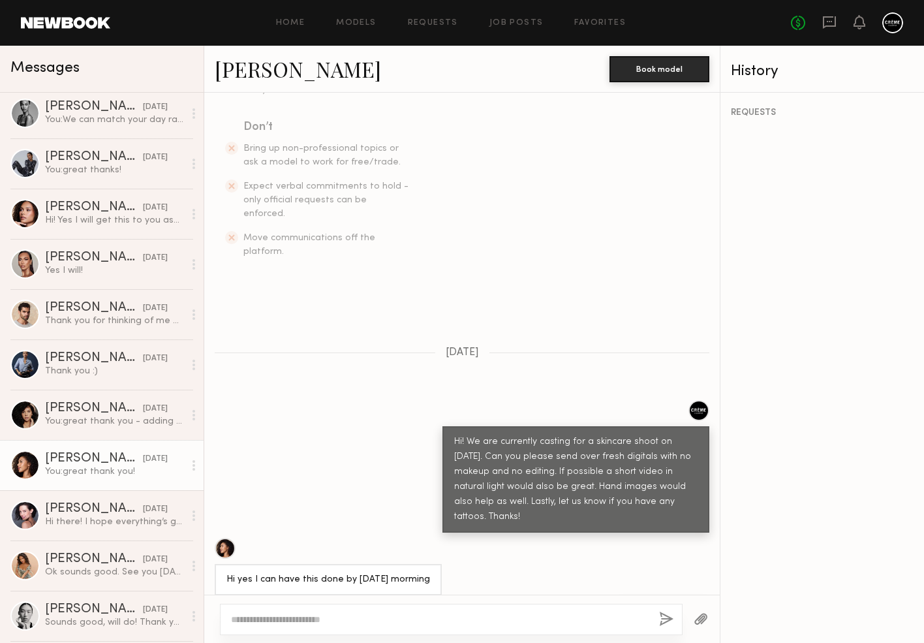
scroll to position [737, 0]
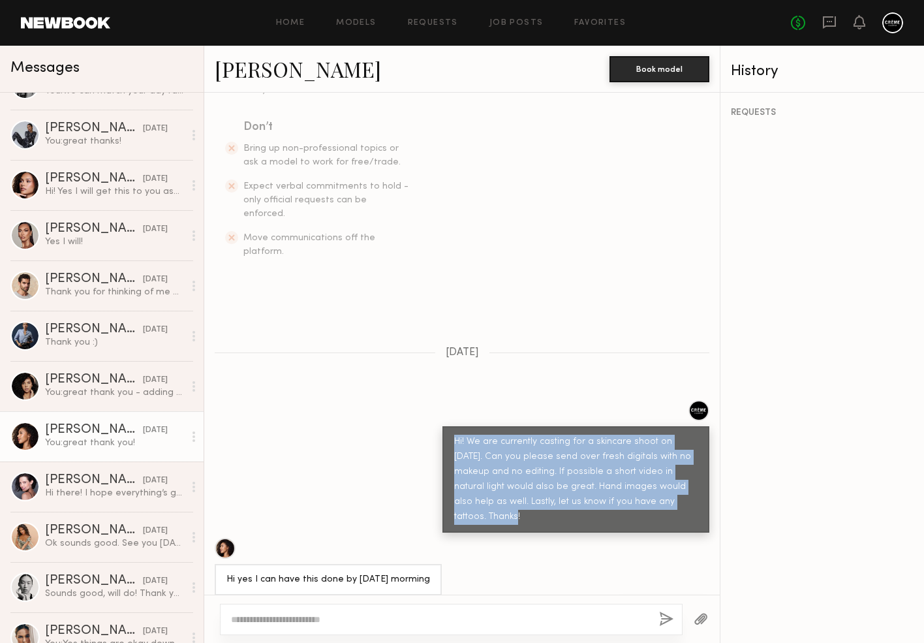
drag, startPoint x: 672, startPoint y: 470, endPoint x: 452, endPoint y: 416, distance: 227.2
click at [452, 426] on div "Hi! We are currently casting for a skincare shoot on Nov 7. Can you please send…" at bounding box center [575, 479] width 267 height 106
copy div "Hi! We are currently casting for a skincare shoot on Nov 7. Can you please send…"
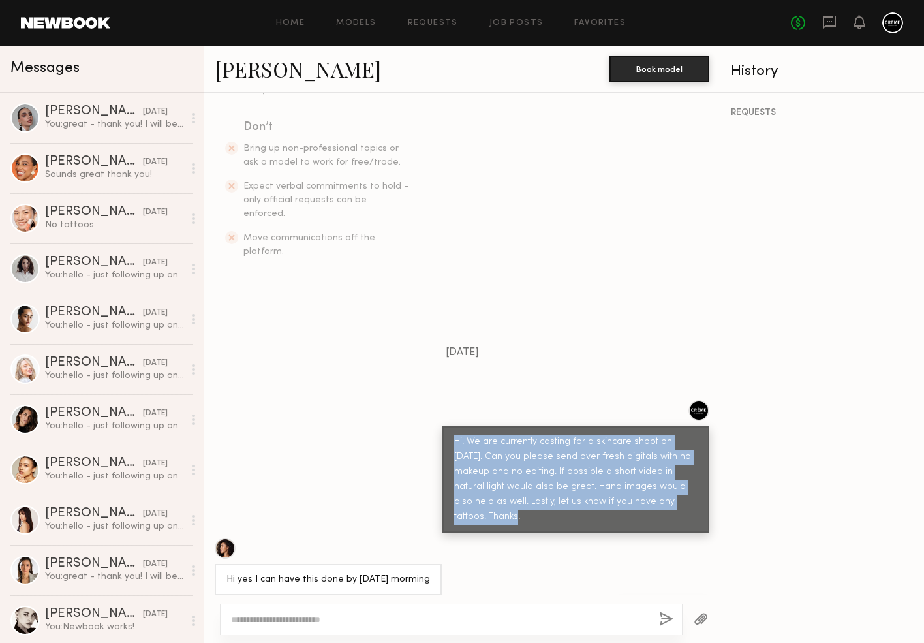
scroll to position [0, 0]
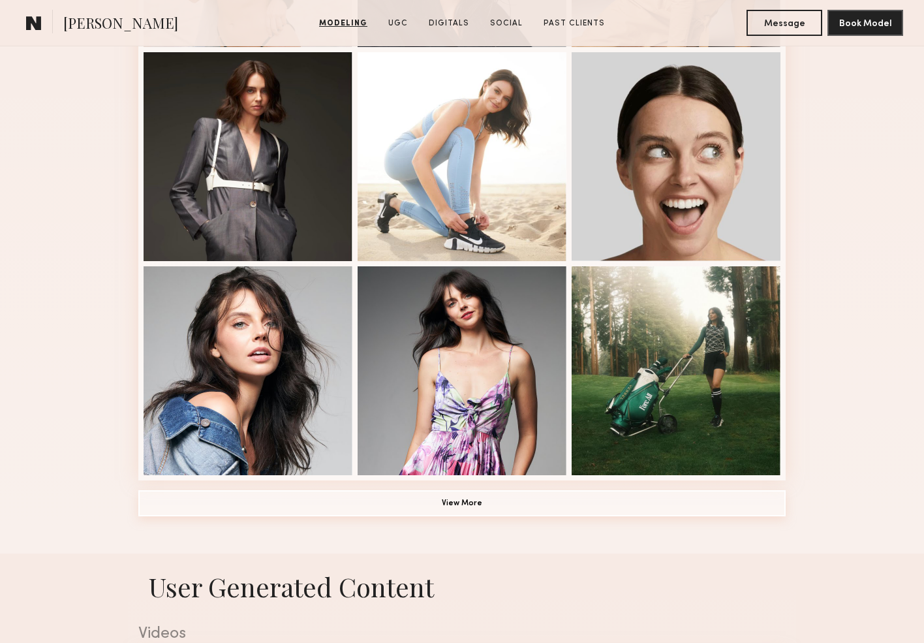
scroll to position [763, 0]
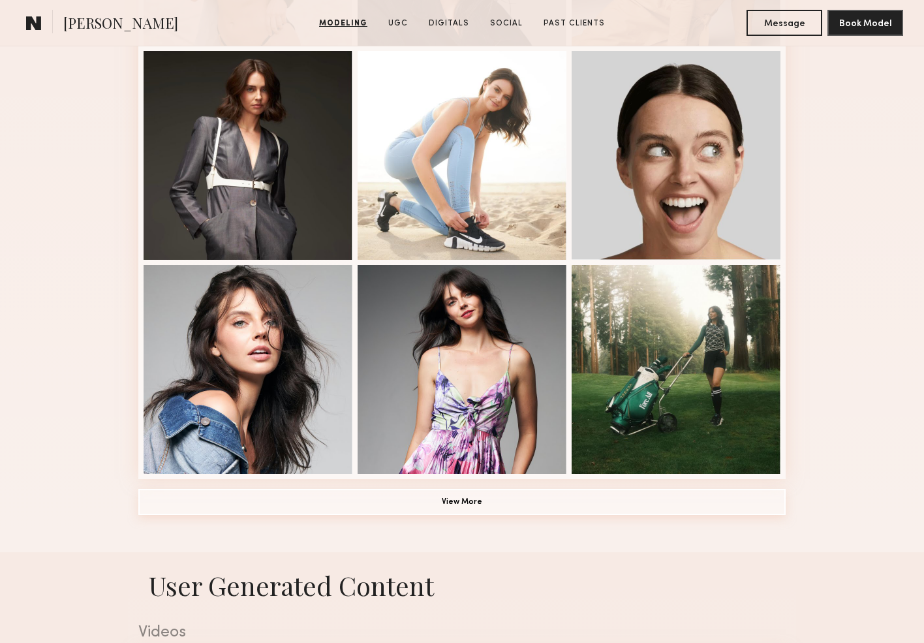
click at [448, 498] on button "View More" at bounding box center [461, 502] width 647 height 26
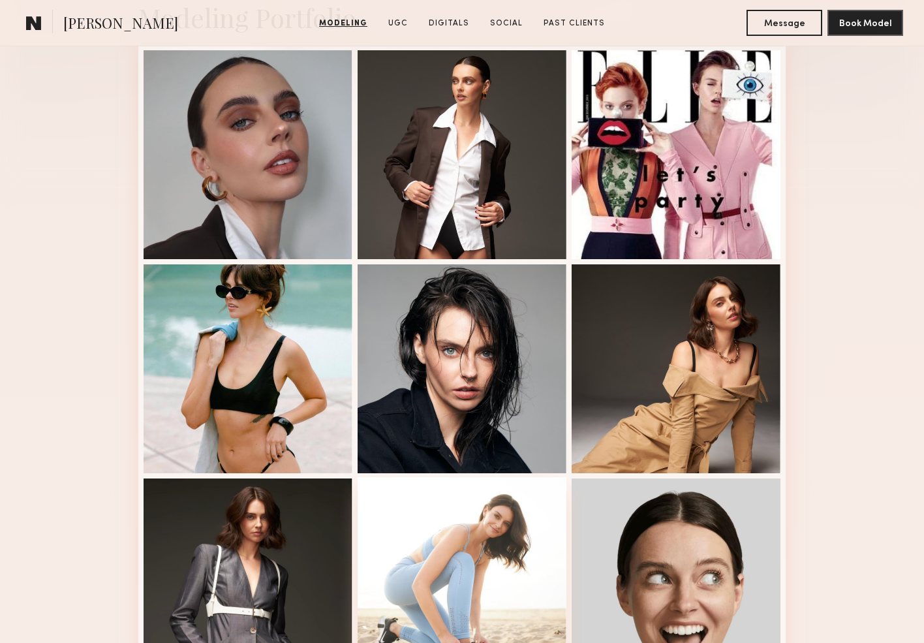
scroll to position [331, 0]
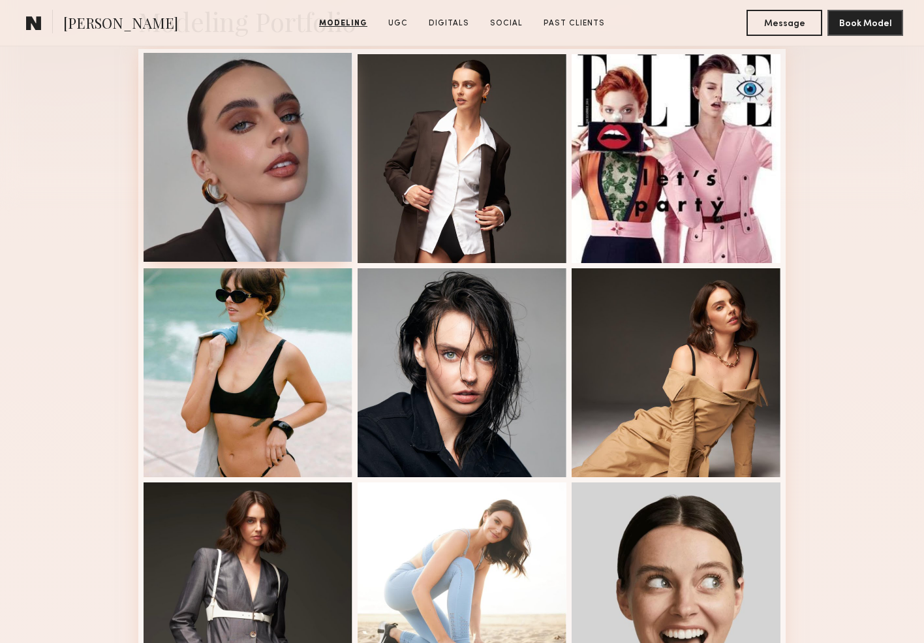
click at [301, 123] on div at bounding box center [248, 157] width 209 height 209
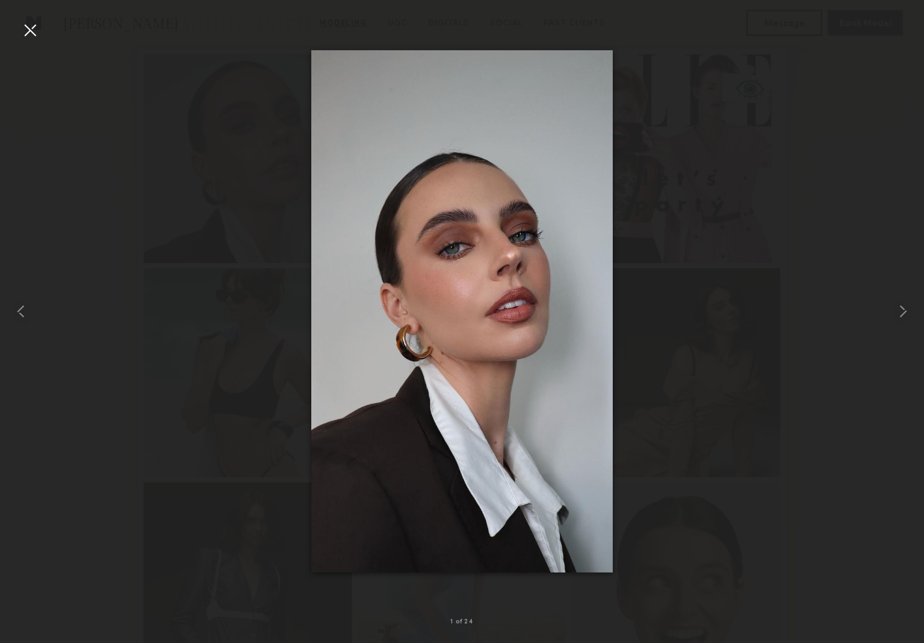
click at [229, 176] on div at bounding box center [462, 311] width 924 height 580
click at [684, 143] on div at bounding box center [462, 311] width 924 height 580
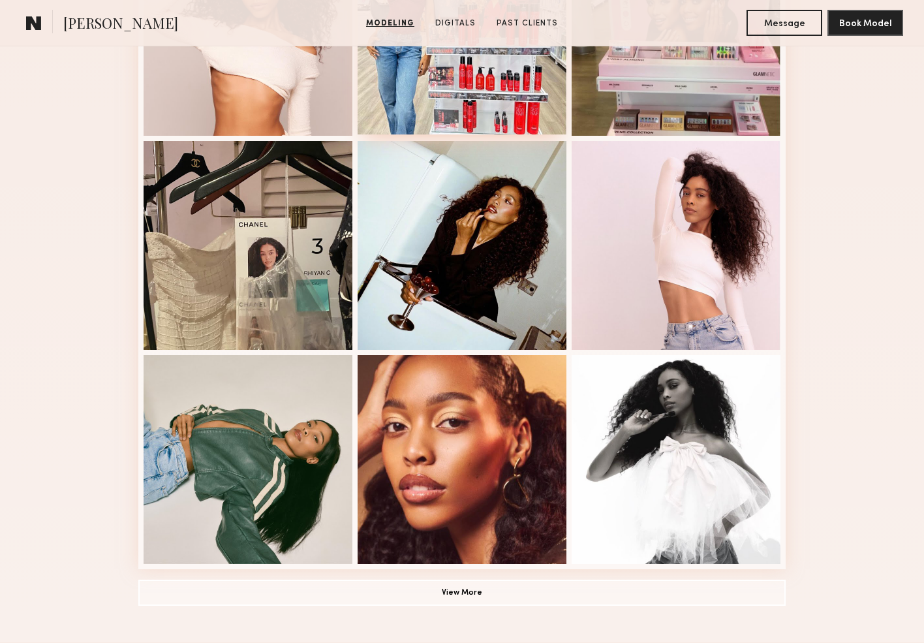
scroll to position [685, 0]
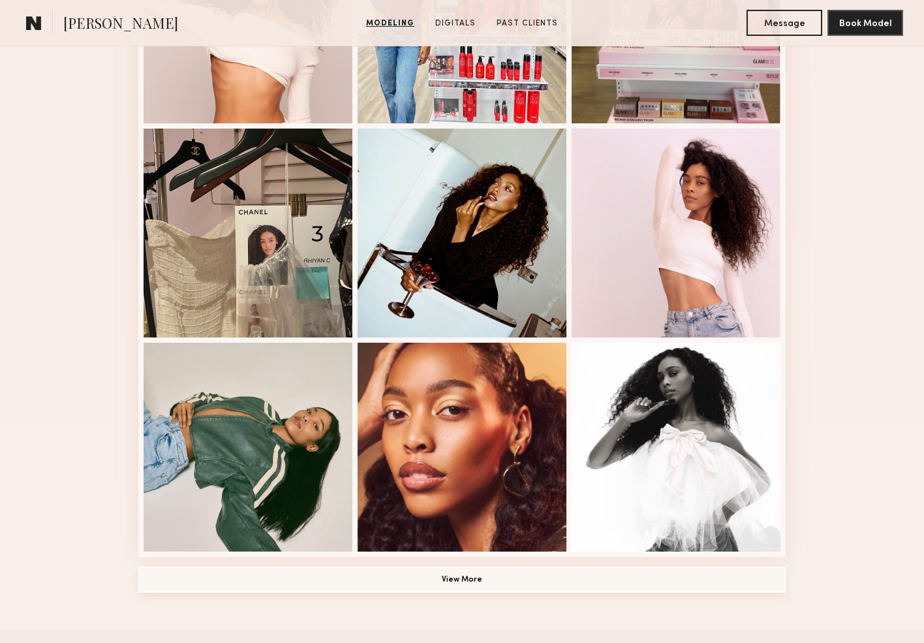
click at [485, 585] on button "View More" at bounding box center [461, 579] width 647 height 26
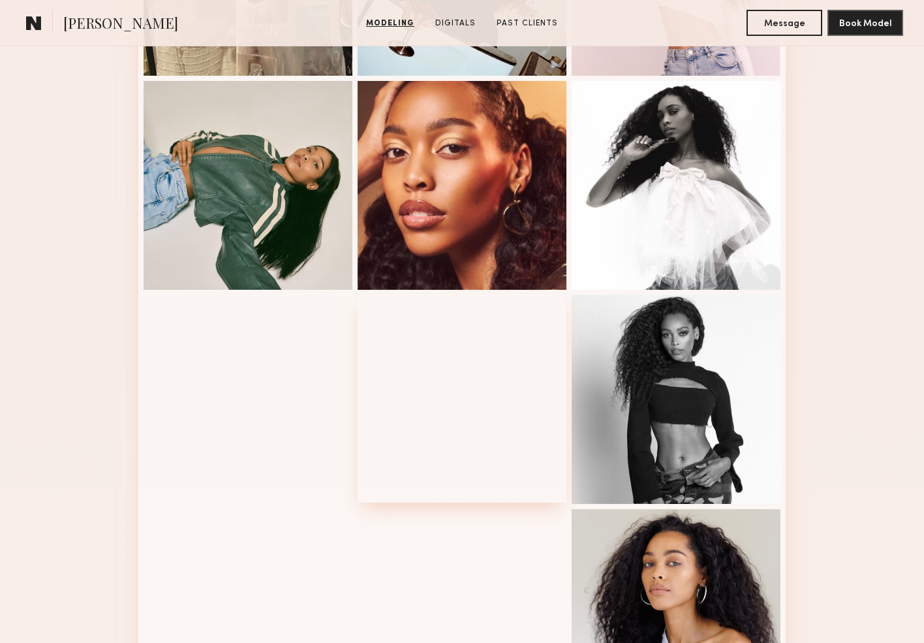
scroll to position [947, 0]
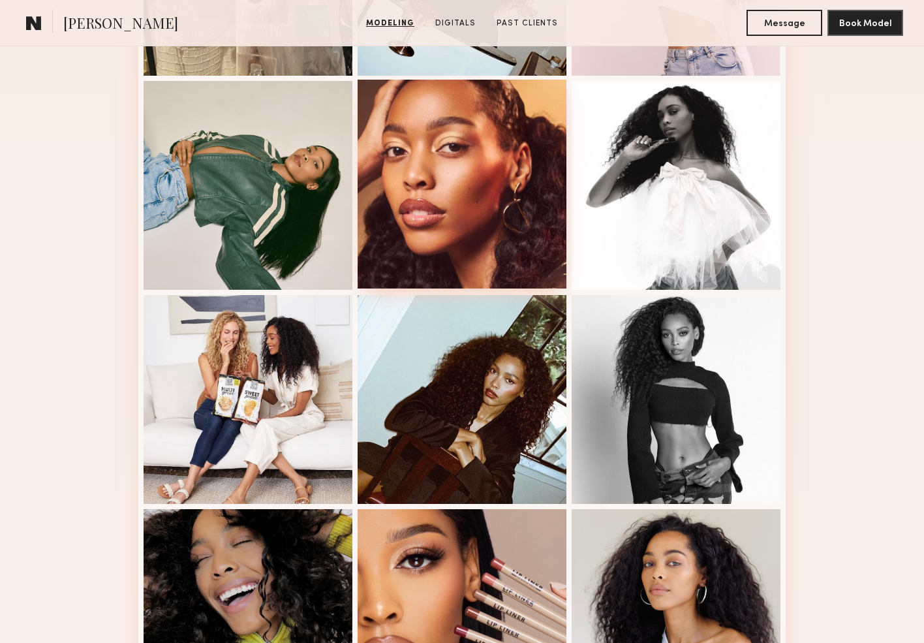
click at [495, 212] on div at bounding box center [462, 184] width 209 height 209
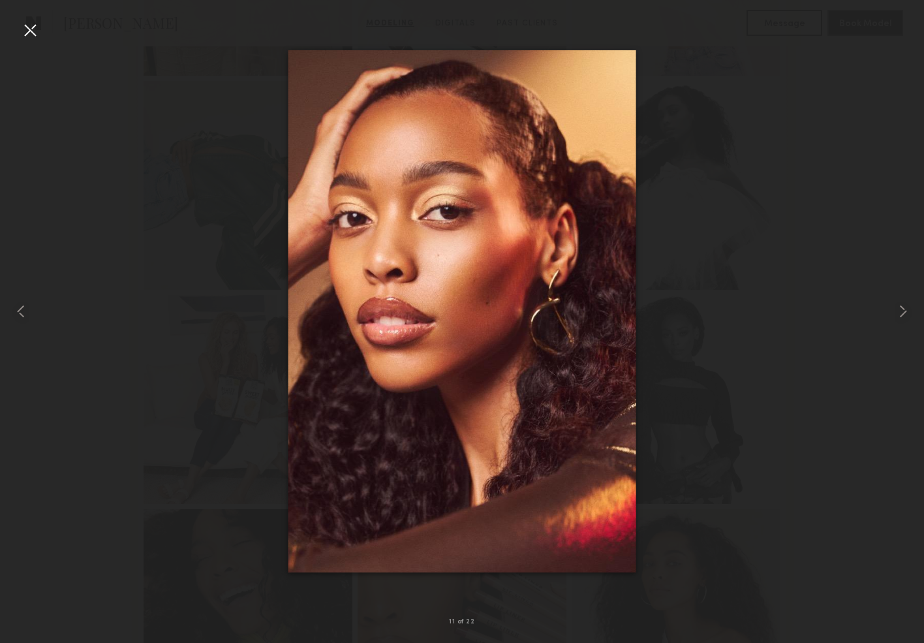
click at [36, 25] on div at bounding box center [30, 30] width 21 height 21
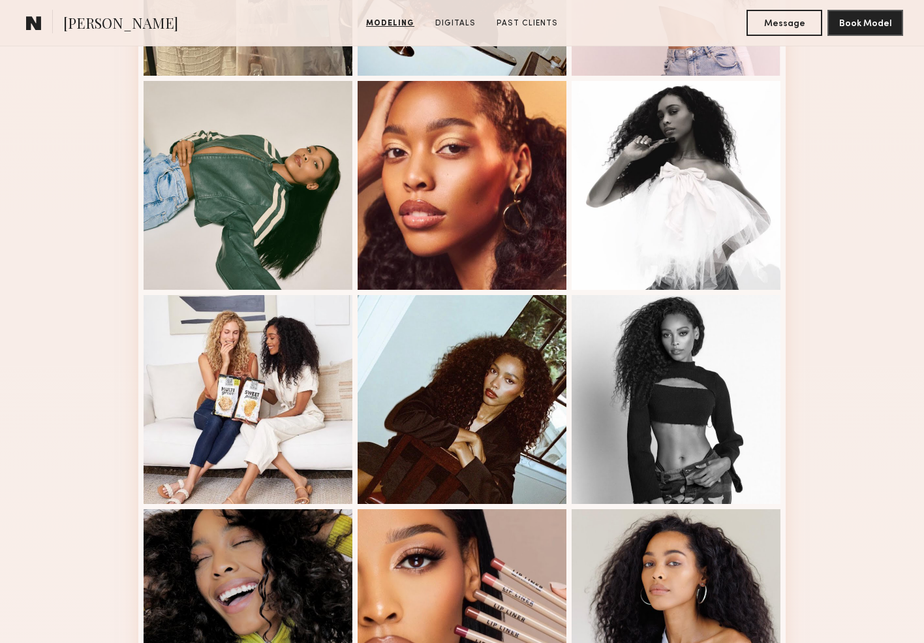
click at [622, 1] on section "Rhiyan A. Modeling Digitals Past Clients Message Book Model" at bounding box center [462, 23] width 924 height 46
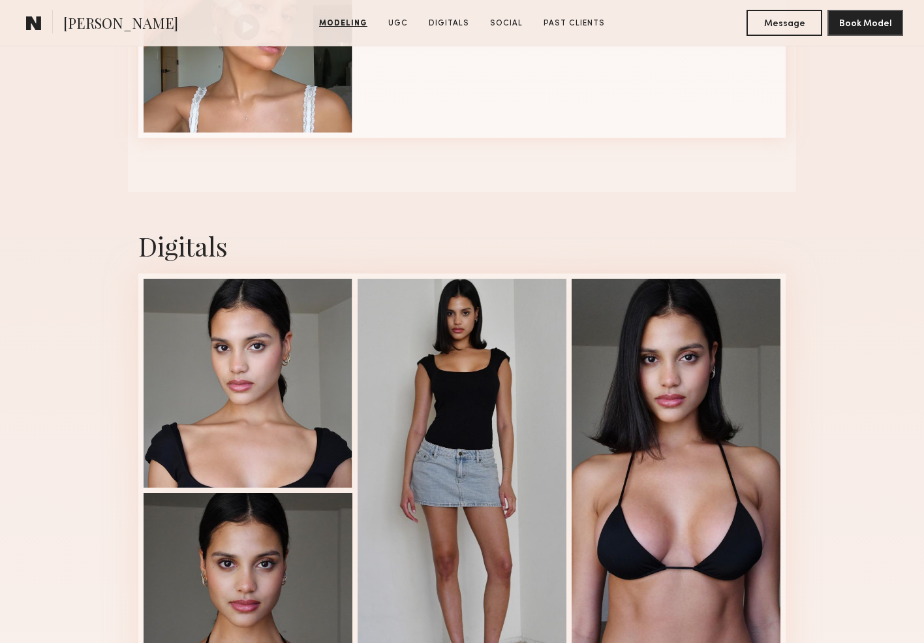
scroll to position [1545, 0]
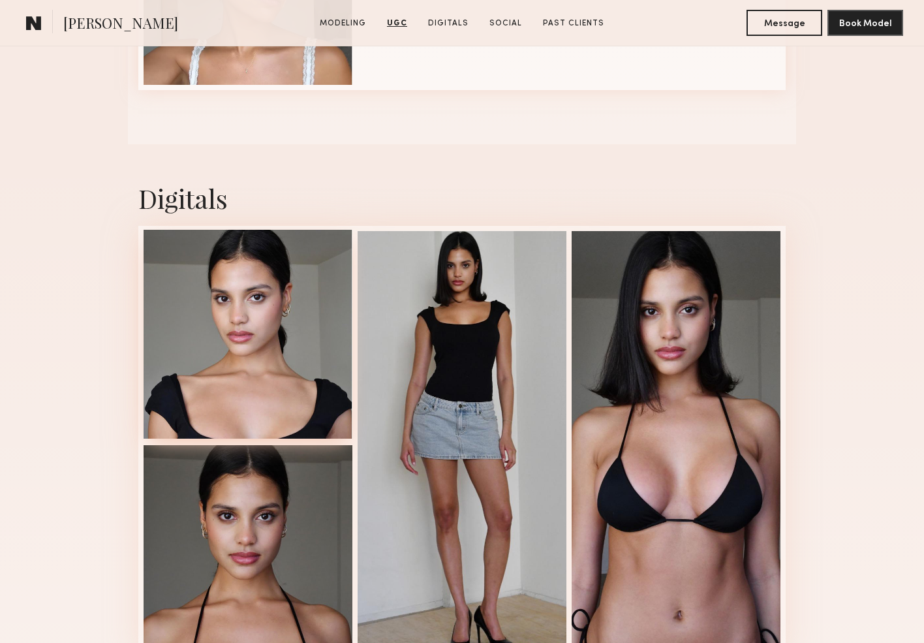
click at [275, 320] on div at bounding box center [248, 334] width 209 height 209
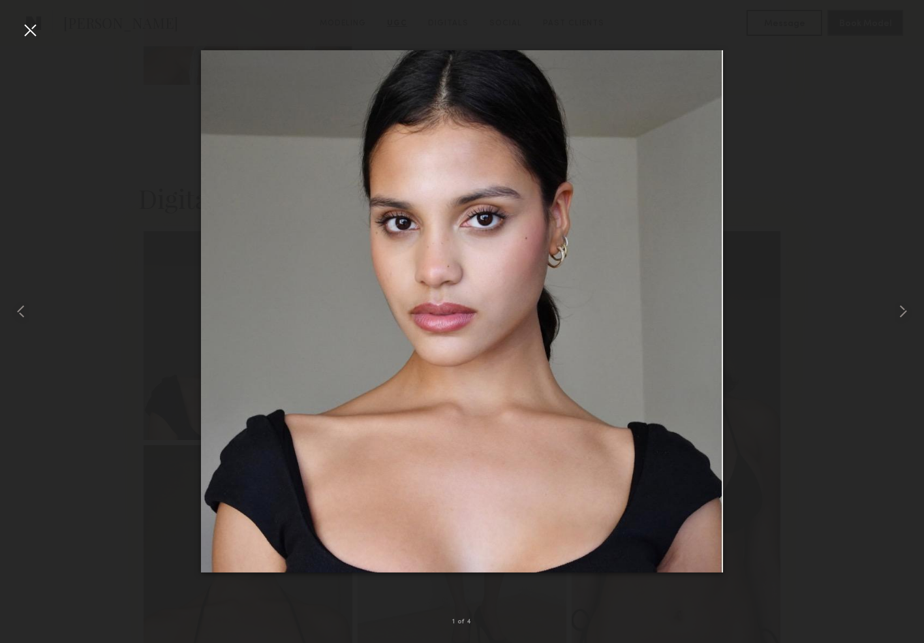
click at [844, 340] on div at bounding box center [462, 311] width 924 height 580
click at [35, 29] on div at bounding box center [30, 30] width 21 height 21
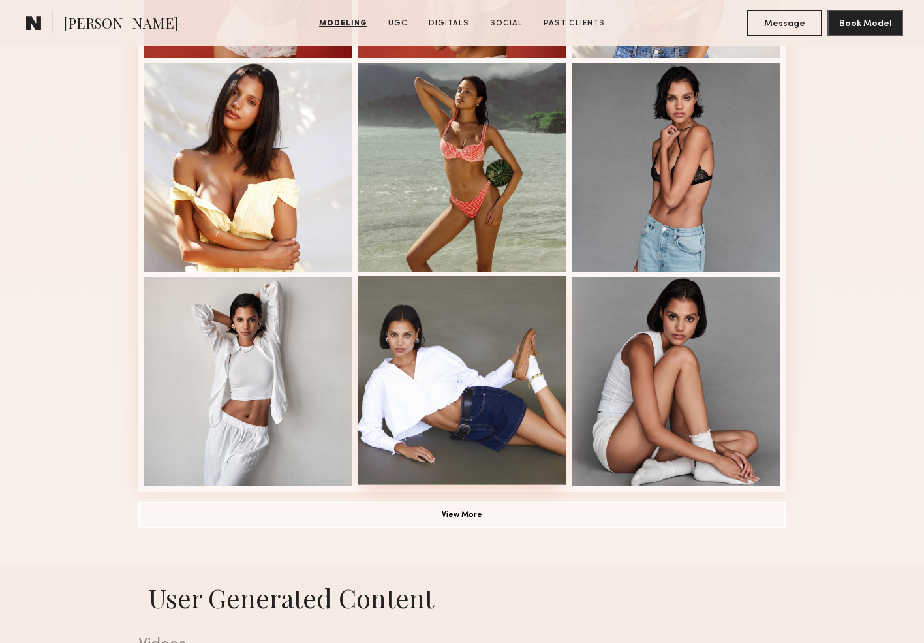
scroll to position [645, 0]
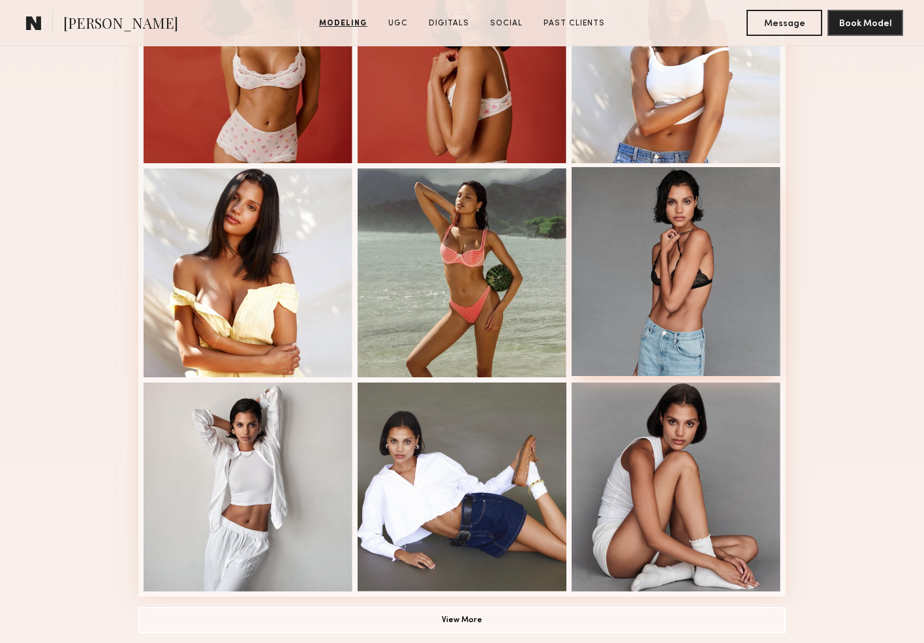
click at [682, 303] on div at bounding box center [676, 271] width 209 height 209
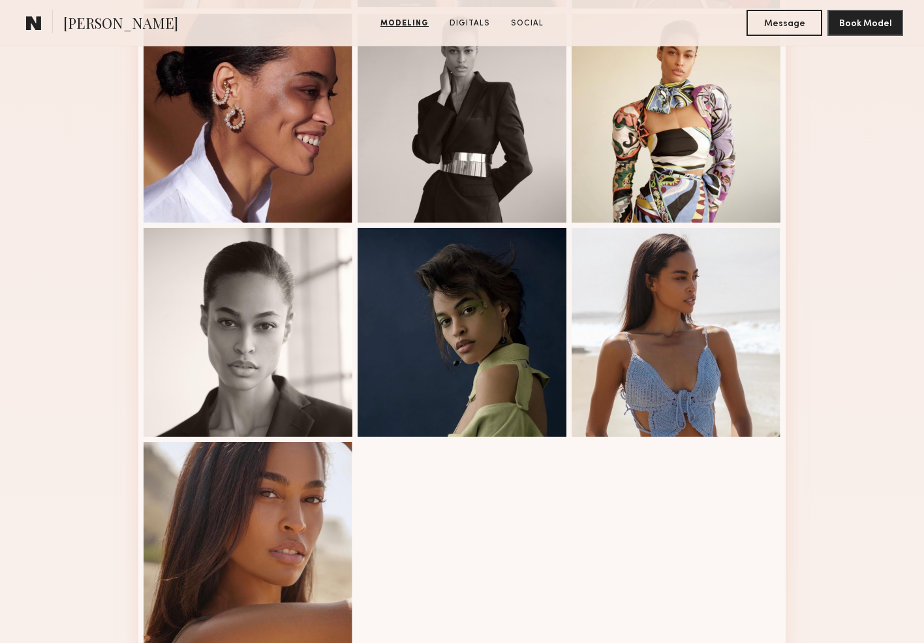
scroll to position [624, 0]
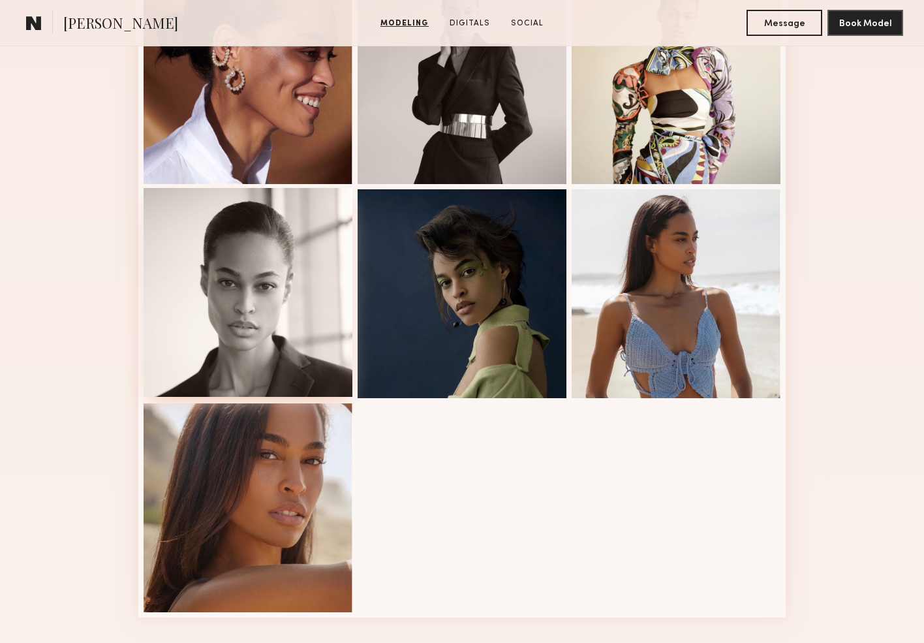
click at [286, 302] on div at bounding box center [248, 292] width 209 height 209
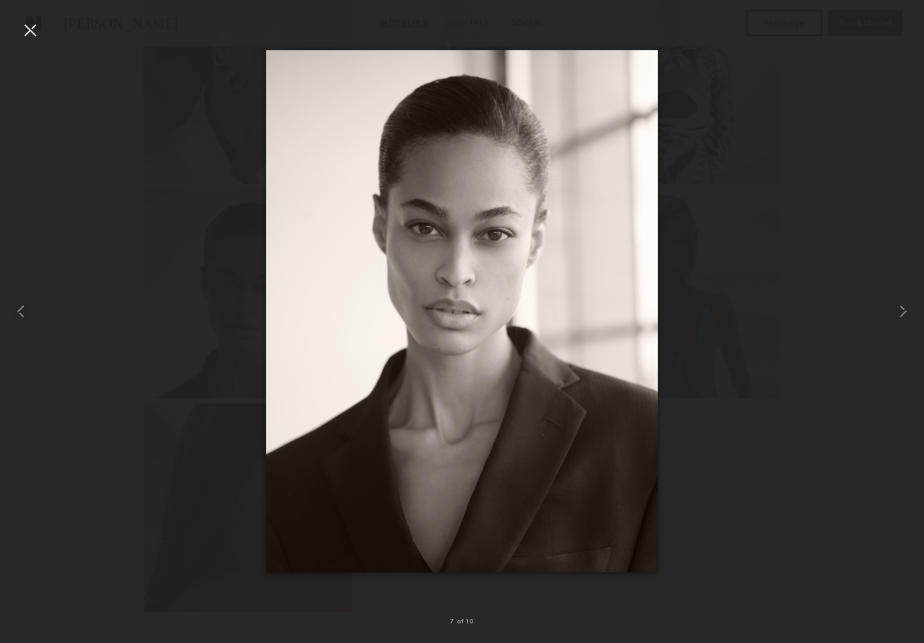
click at [34, 33] on div at bounding box center [30, 30] width 21 height 21
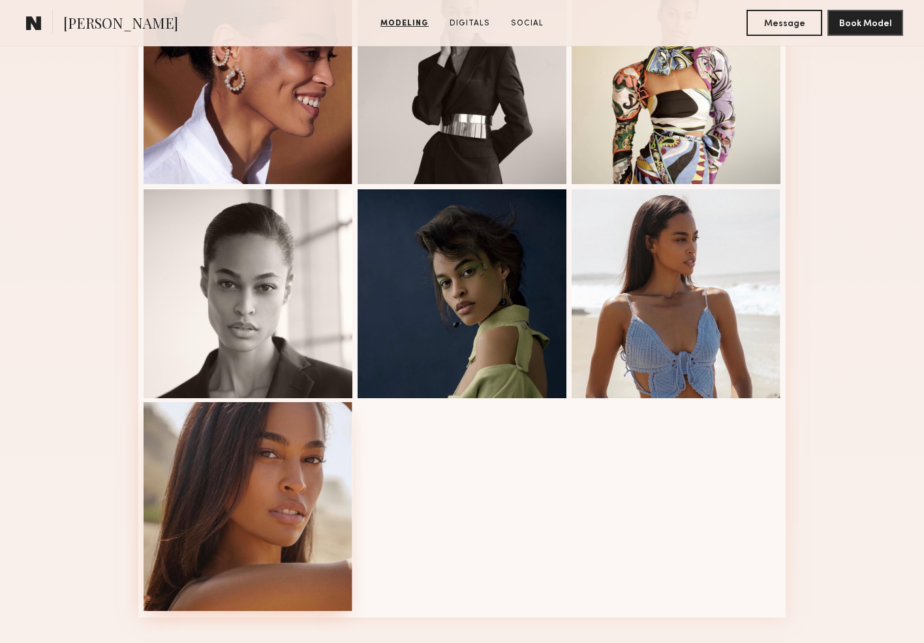
click at [288, 494] on div at bounding box center [248, 506] width 209 height 209
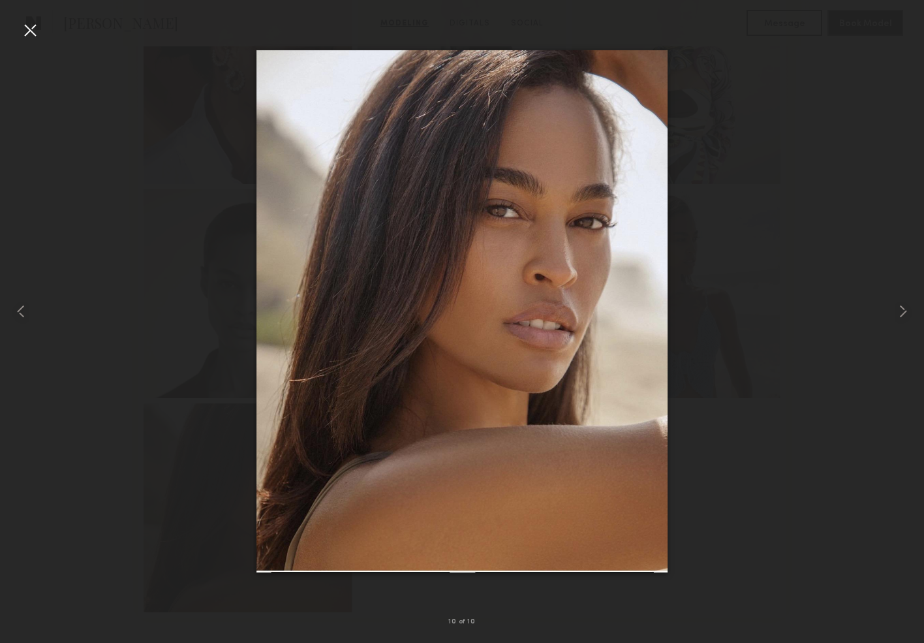
click at [754, 480] on div at bounding box center [462, 311] width 924 height 580
click at [722, 489] on div at bounding box center [462, 311] width 924 height 580
click at [31, 33] on div at bounding box center [30, 30] width 21 height 21
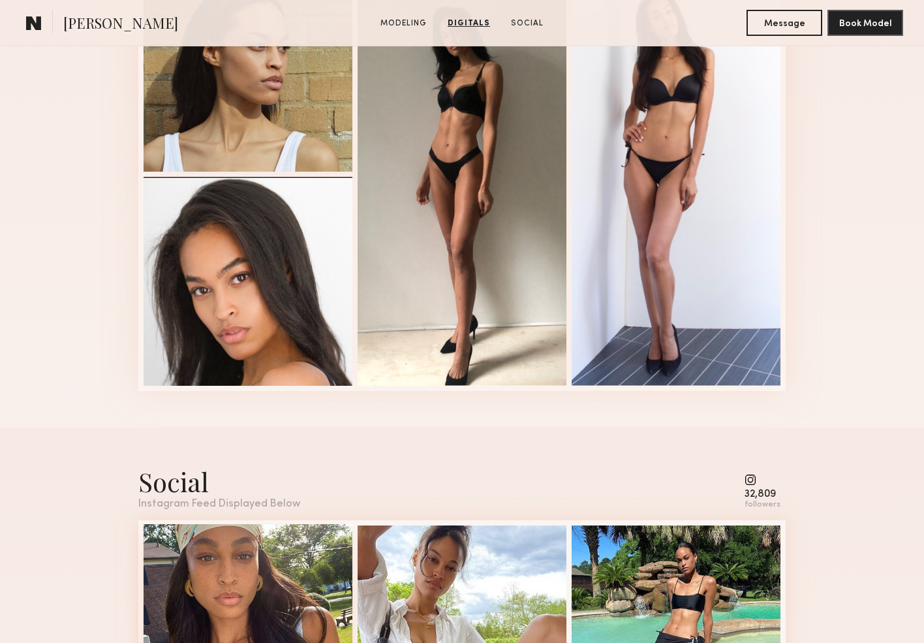
scroll to position [1311, 0]
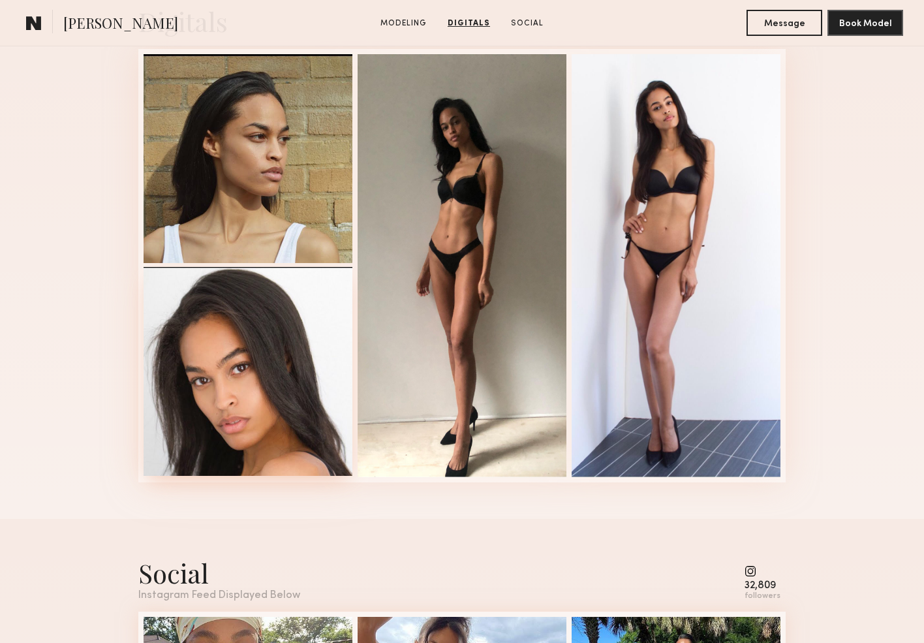
click at [280, 335] on div at bounding box center [248, 371] width 209 height 209
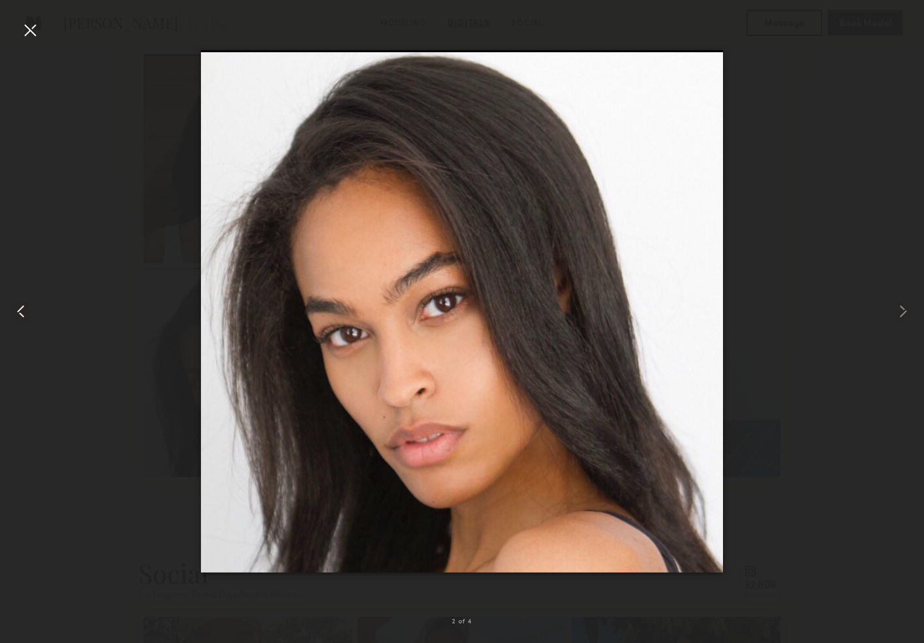
click at [18, 304] on common-icon at bounding box center [20, 311] width 21 height 21
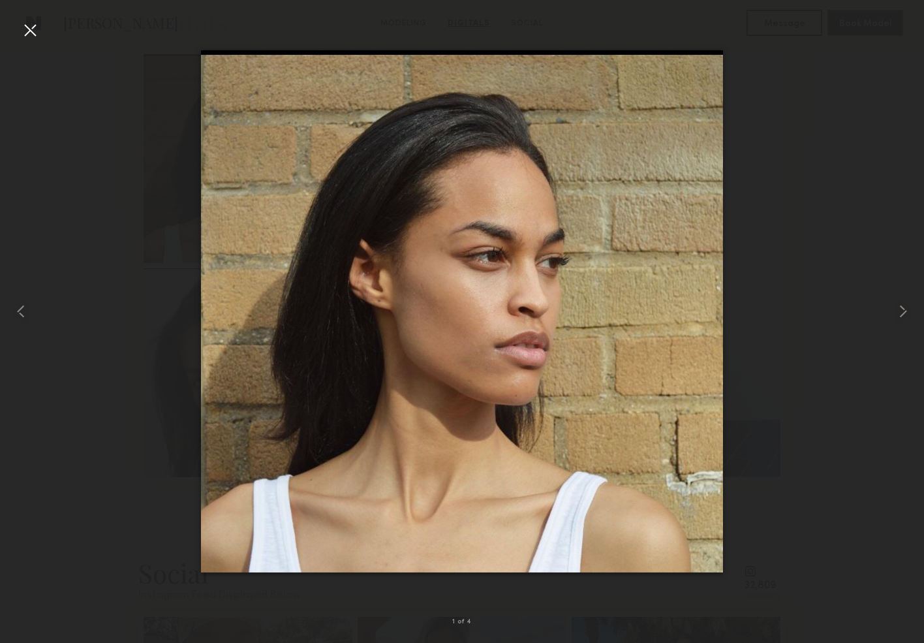
click at [27, 31] on div at bounding box center [30, 30] width 21 height 21
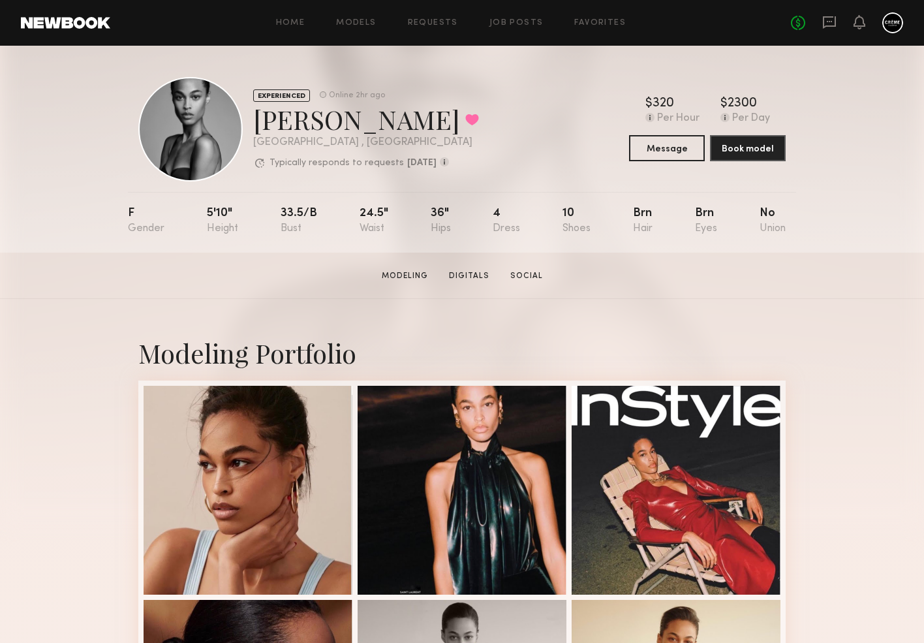
scroll to position [0, 0]
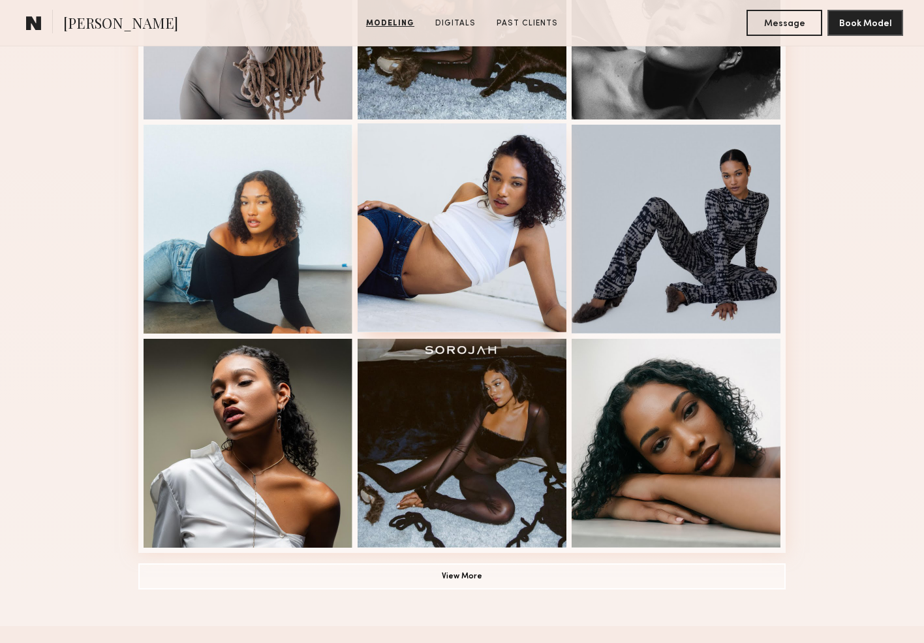
scroll to position [747, 0]
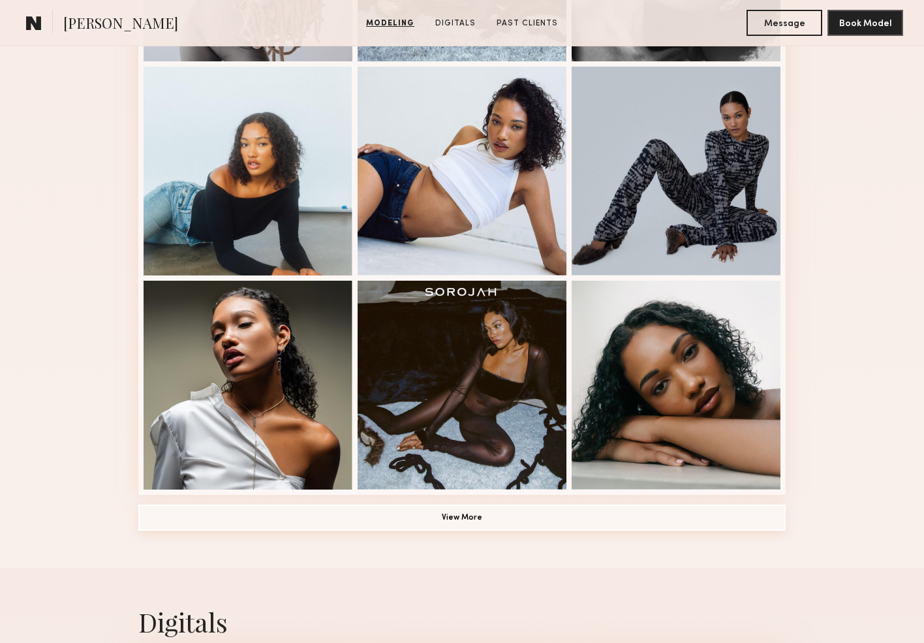
click at [478, 521] on button "View More" at bounding box center [461, 517] width 647 height 26
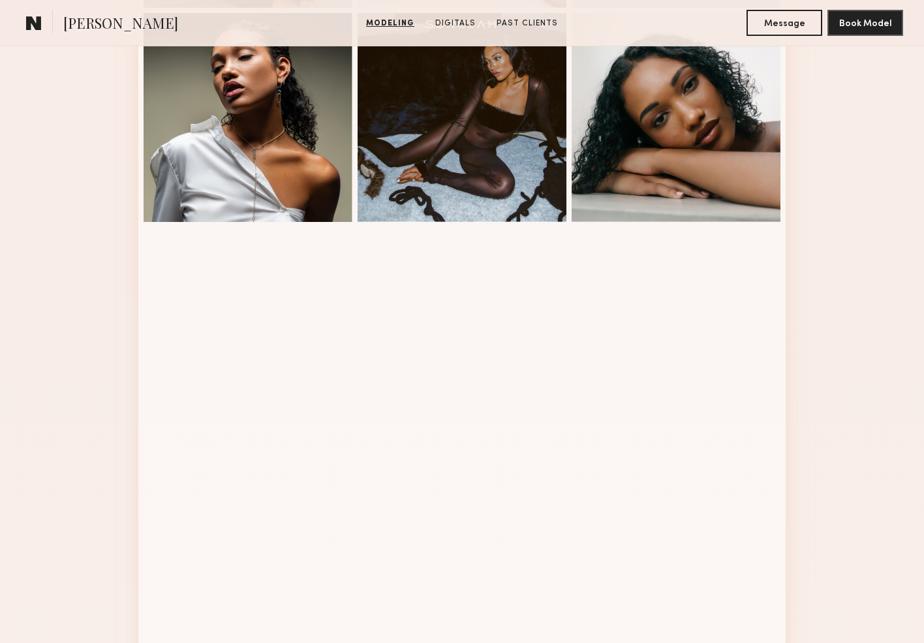
scroll to position [909, 0]
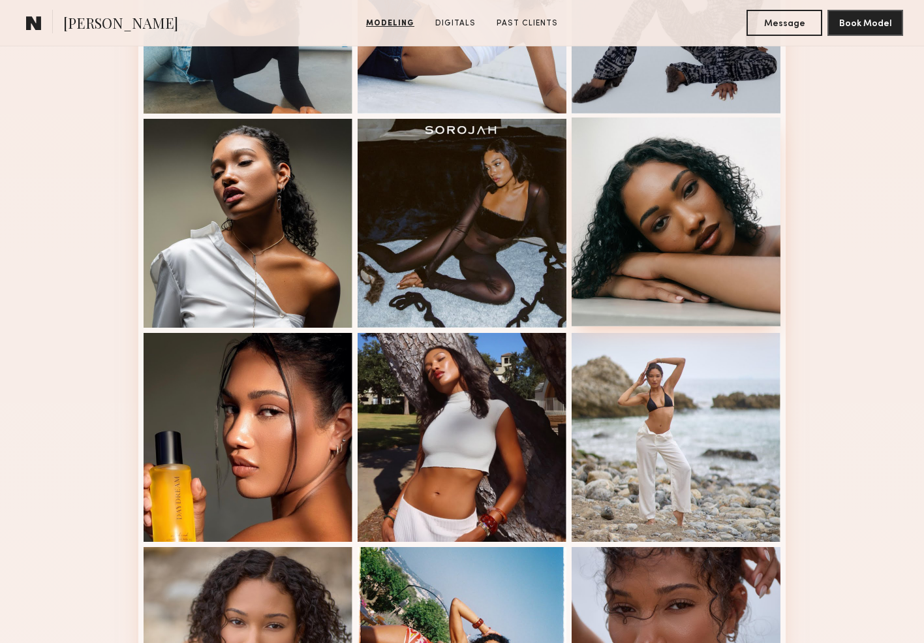
click at [737, 246] on div at bounding box center [676, 221] width 209 height 209
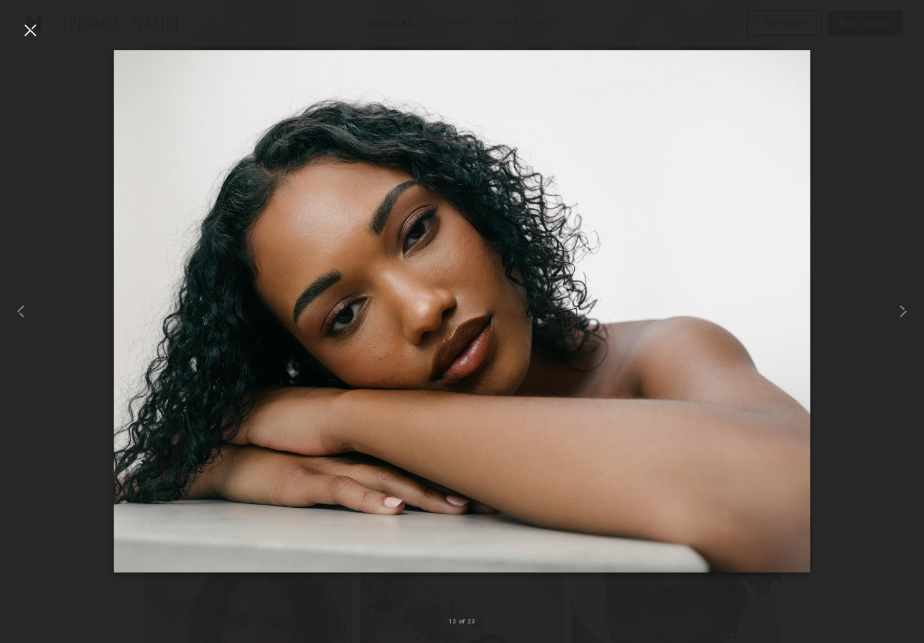
click at [38, 32] on div at bounding box center [30, 30] width 21 height 21
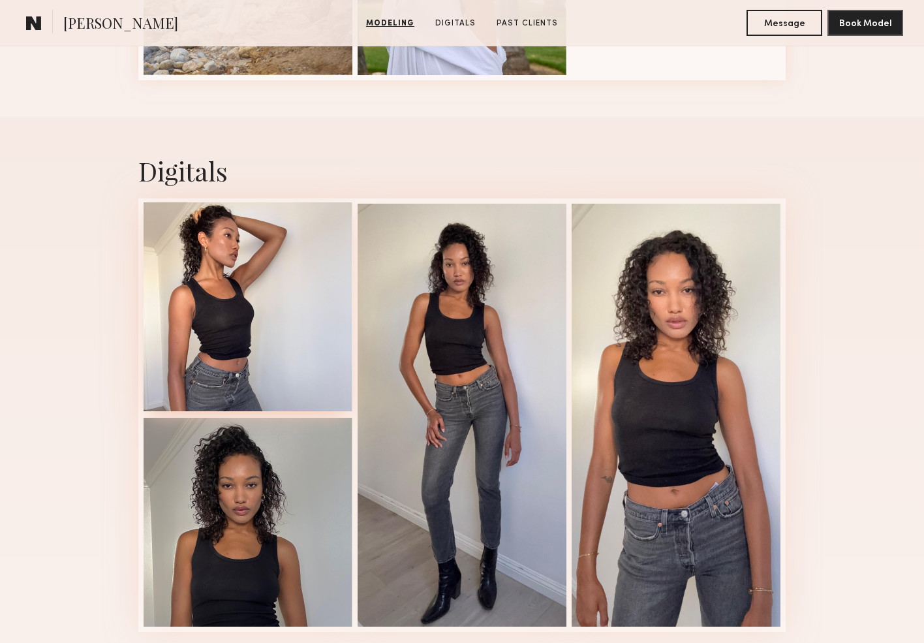
scroll to position [2023, 0]
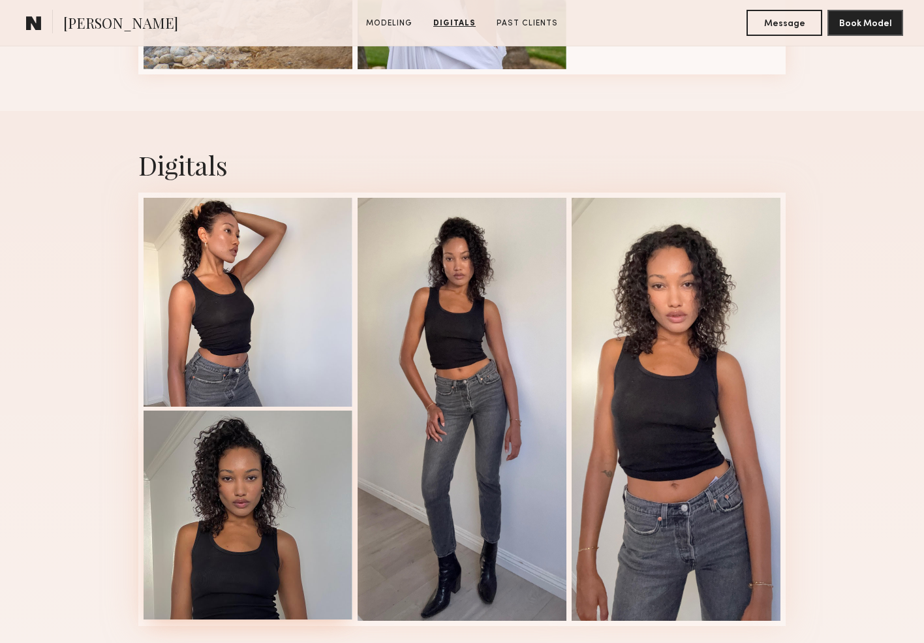
click at [240, 500] on div at bounding box center [248, 514] width 209 height 209
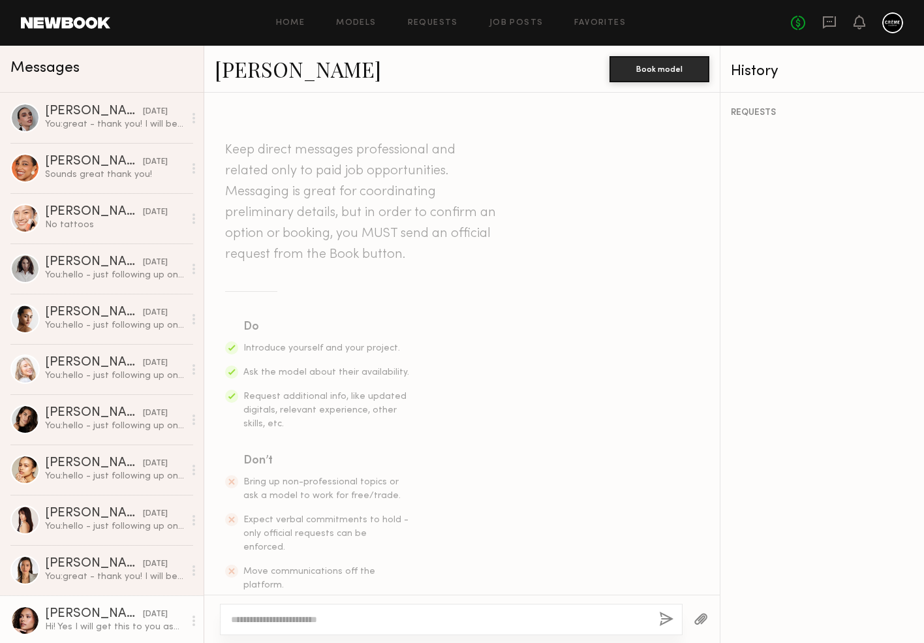
scroll to position [641, 0]
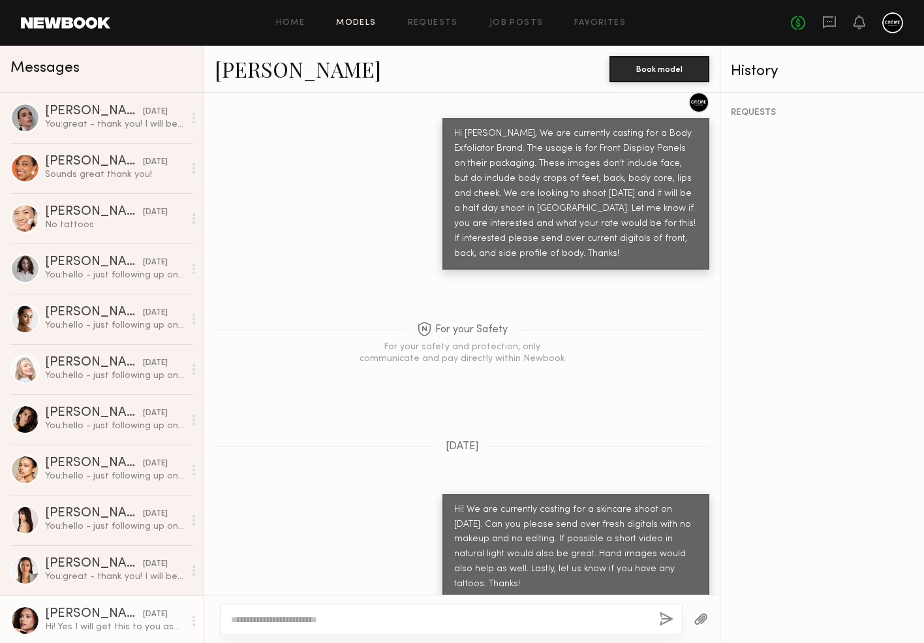
click at [360, 22] on link "Models" at bounding box center [356, 23] width 40 height 8
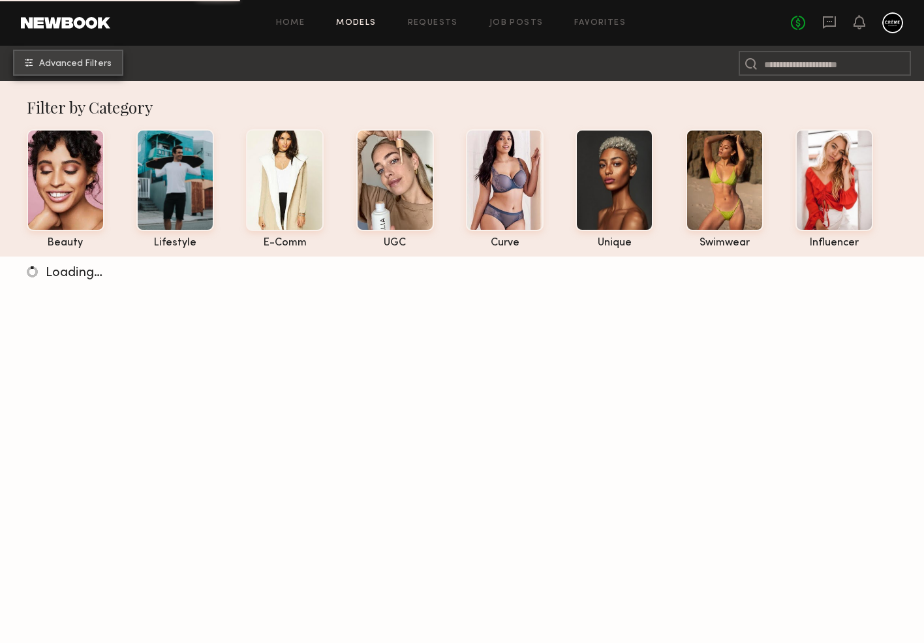
click at [66, 56] on button "Advanced Filters" at bounding box center [68, 63] width 110 height 26
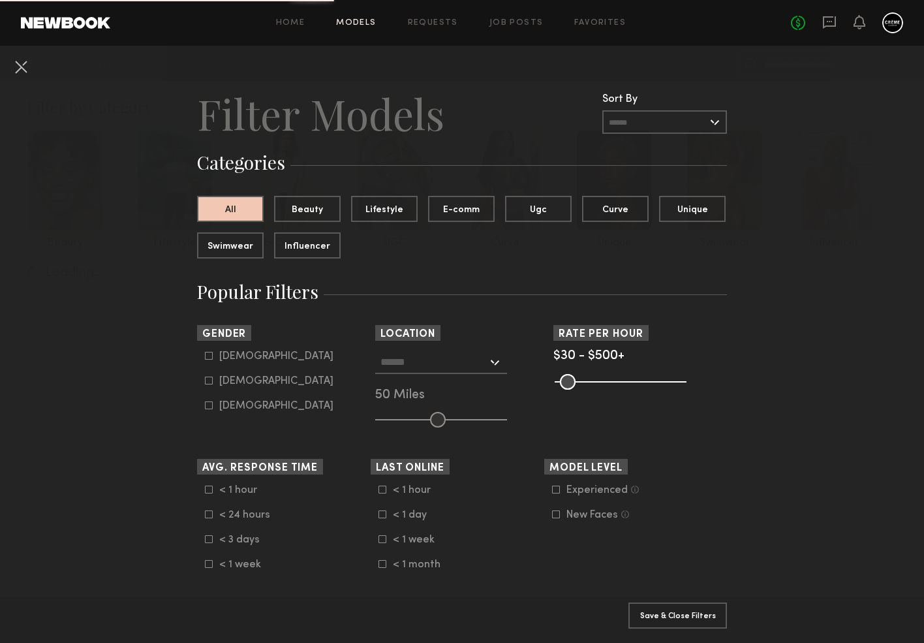
click at [236, 387] on form "Male Female Non-binary" at bounding box center [288, 380] width 166 height 61
click at [239, 382] on div "Female" at bounding box center [276, 381] width 114 height 8
type input "**"
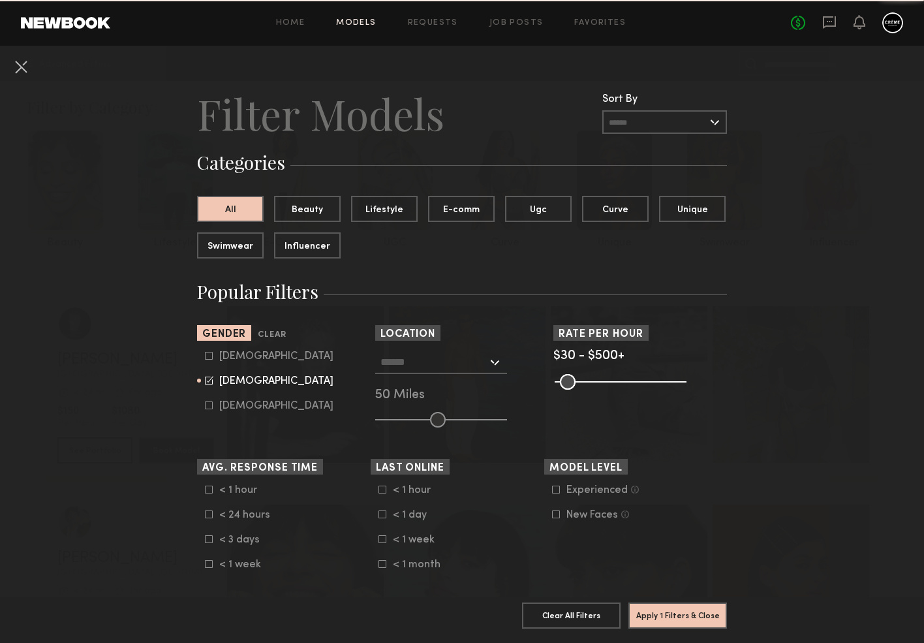
click at [499, 364] on div at bounding box center [441, 361] width 132 height 23
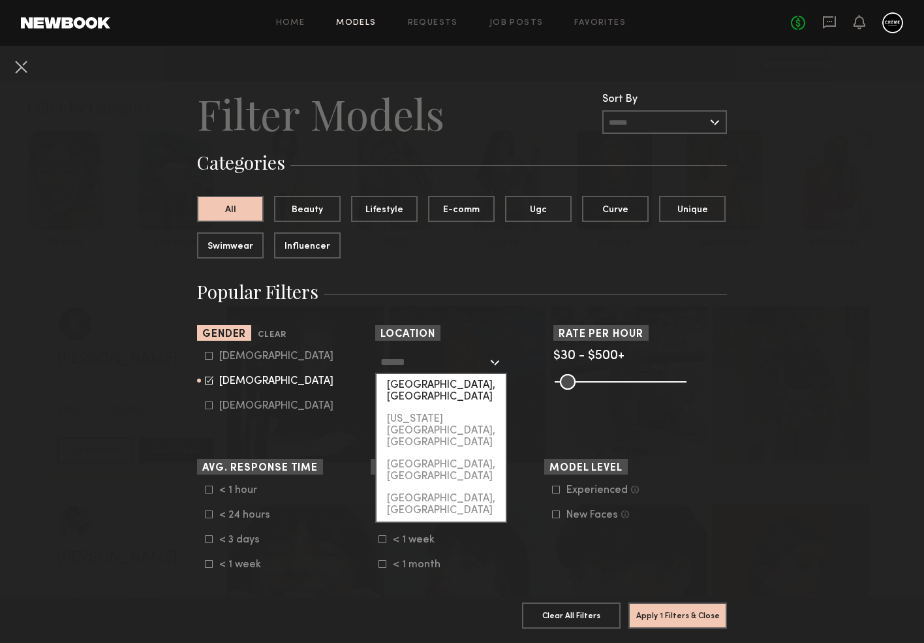
click at [477, 382] on div "[GEOGRAPHIC_DATA], [GEOGRAPHIC_DATA]" at bounding box center [440, 391] width 129 height 34
type input "**********"
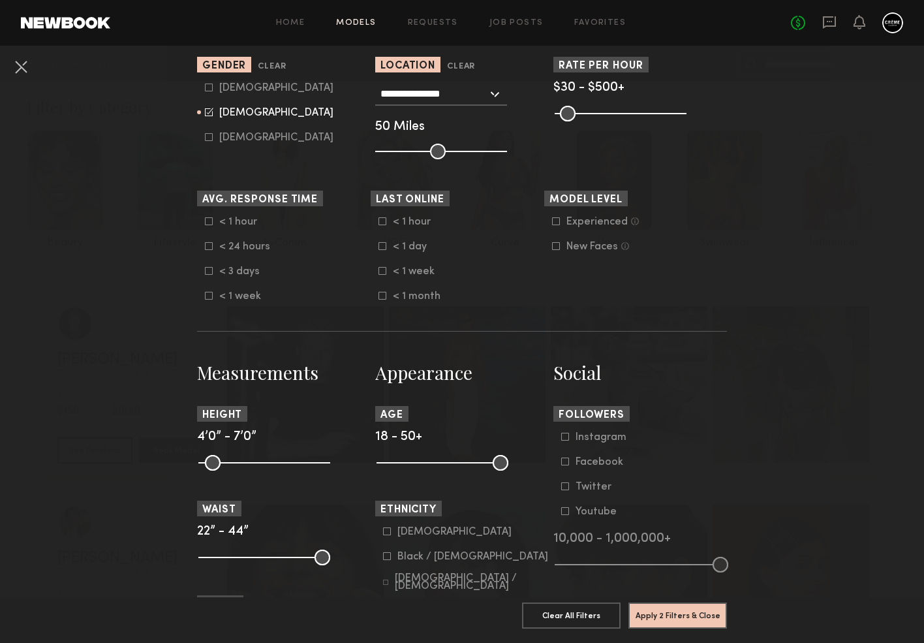
scroll to position [529, 0]
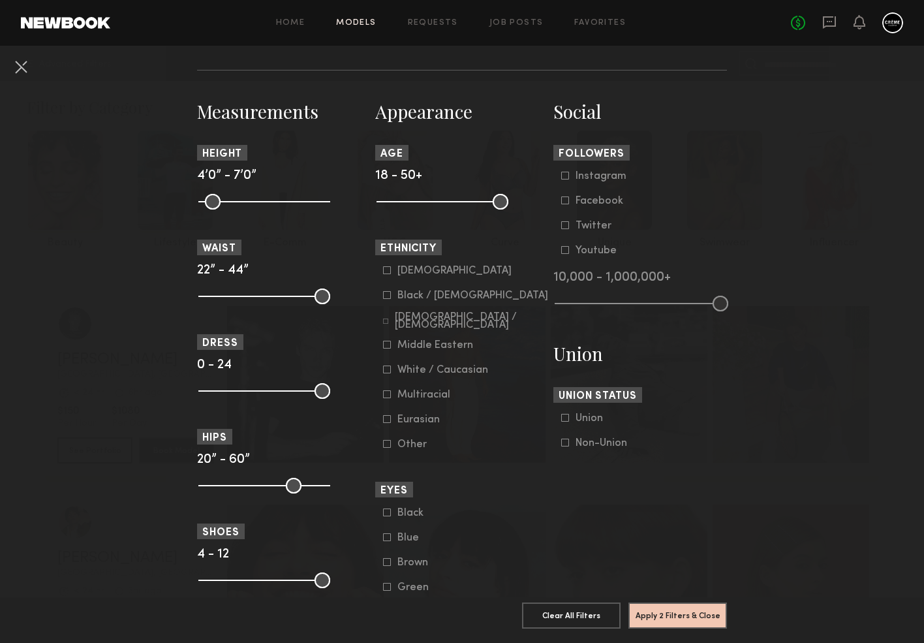
click at [444, 294] on div "Black / African American" at bounding box center [472, 296] width 151 height 8
click at [677, 617] on button "Apply 3 Filters & Close" at bounding box center [677, 615] width 99 height 26
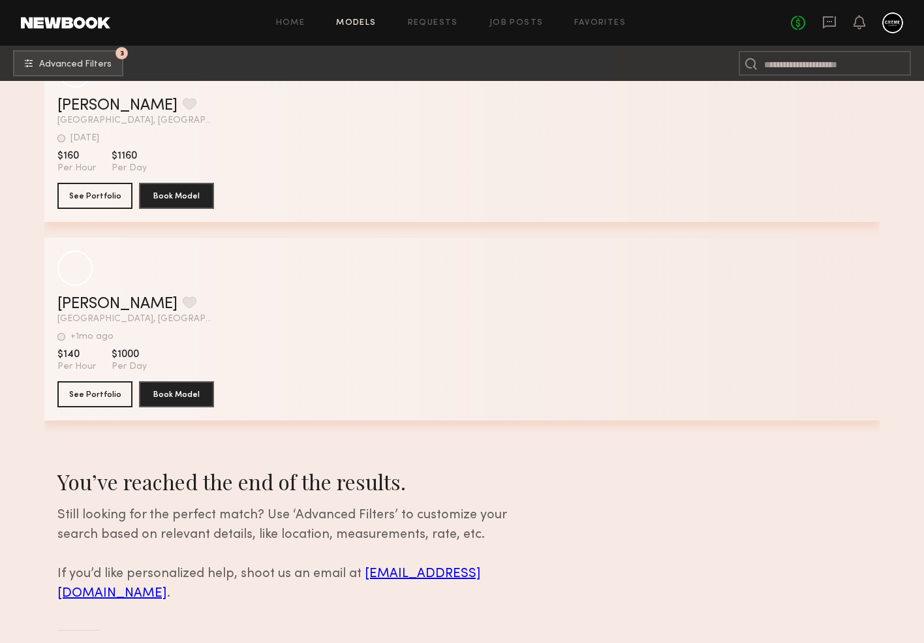
scroll to position [82778, 0]
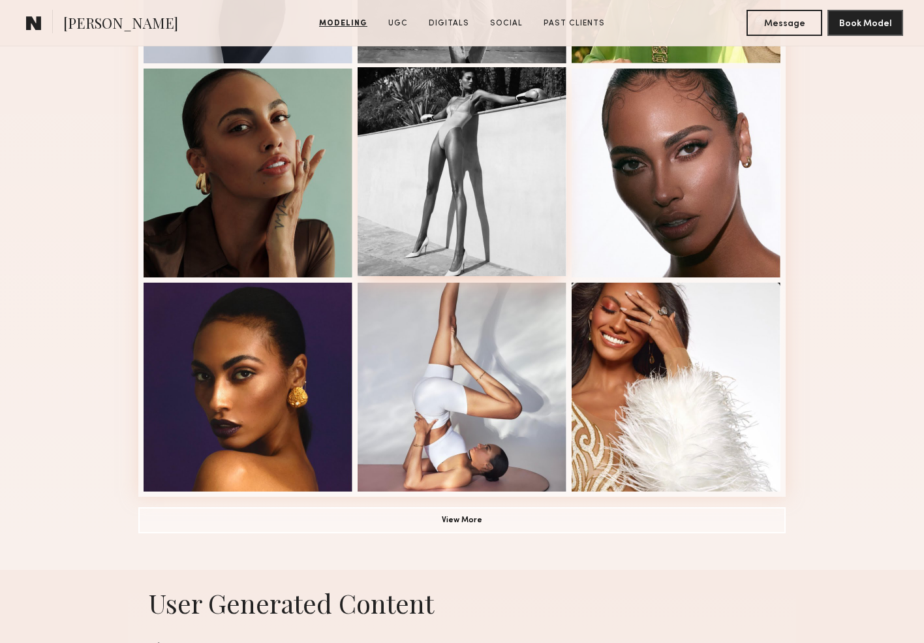
scroll to position [799, 0]
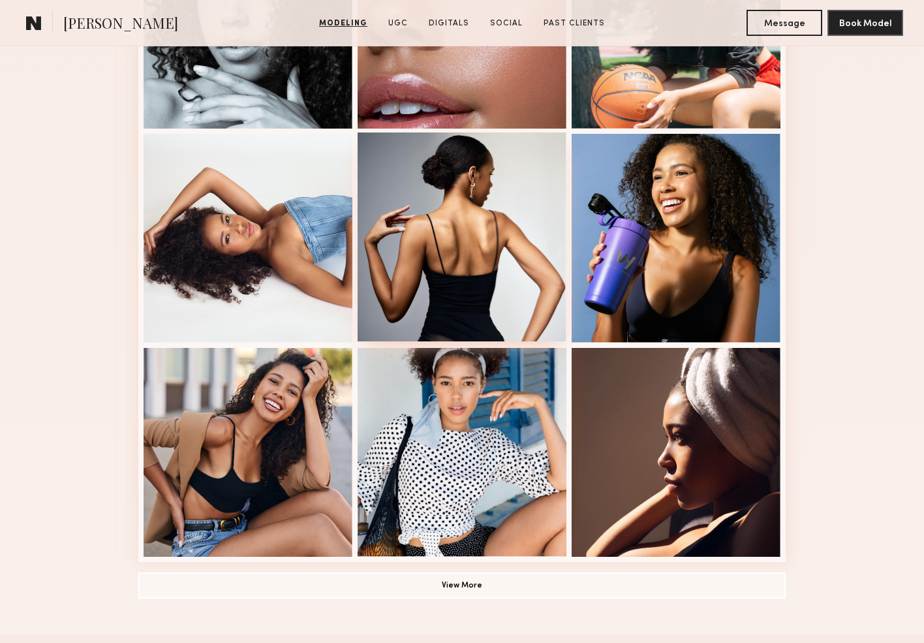
scroll to position [846, 0]
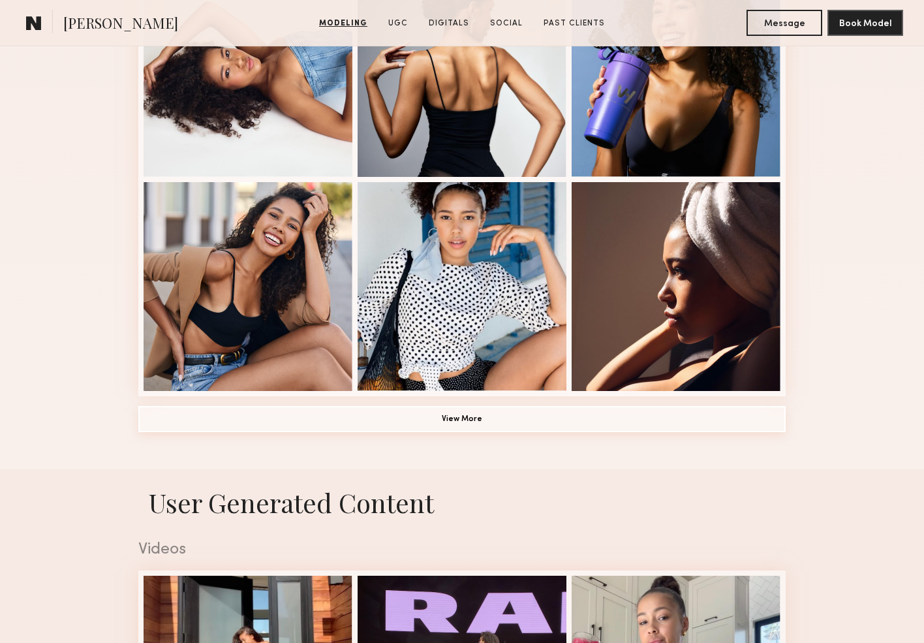
click at [472, 412] on button "View More" at bounding box center [461, 419] width 647 height 26
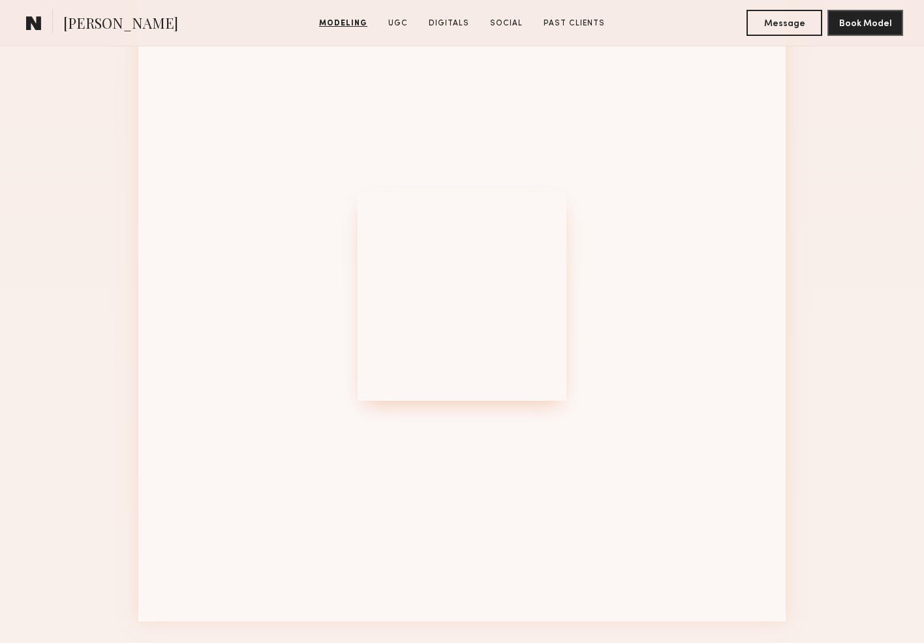
scroll to position [1490, 0]
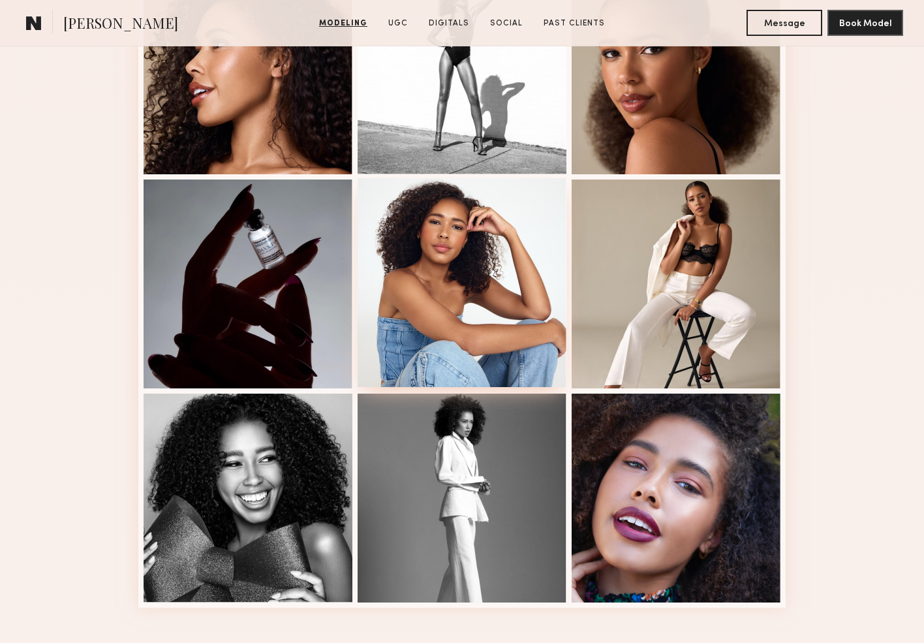
click at [492, 273] on div at bounding box center [462, 282] width 209 height 209
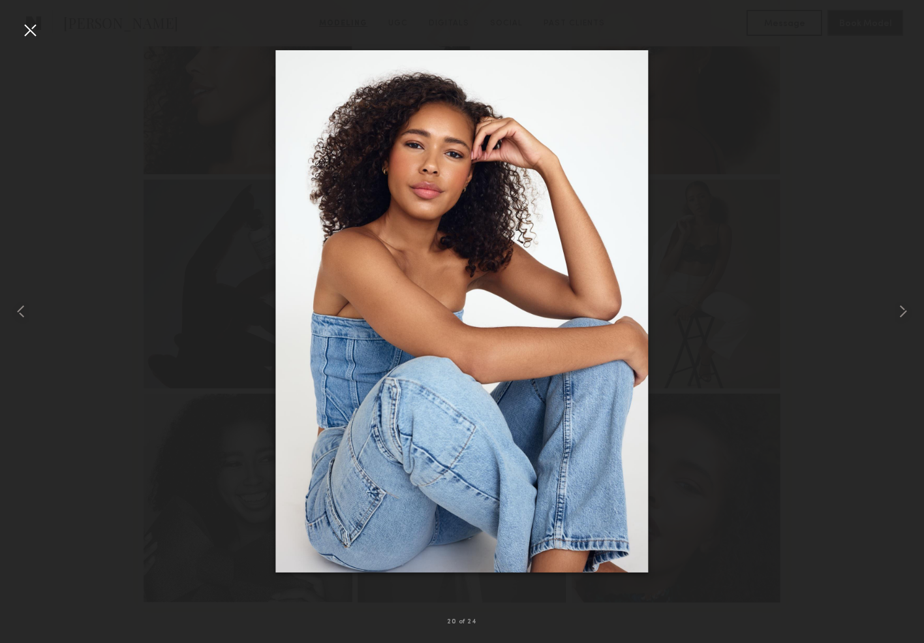
click at [34, 32] on div at bounding box center [30, 30] width 21 height 21
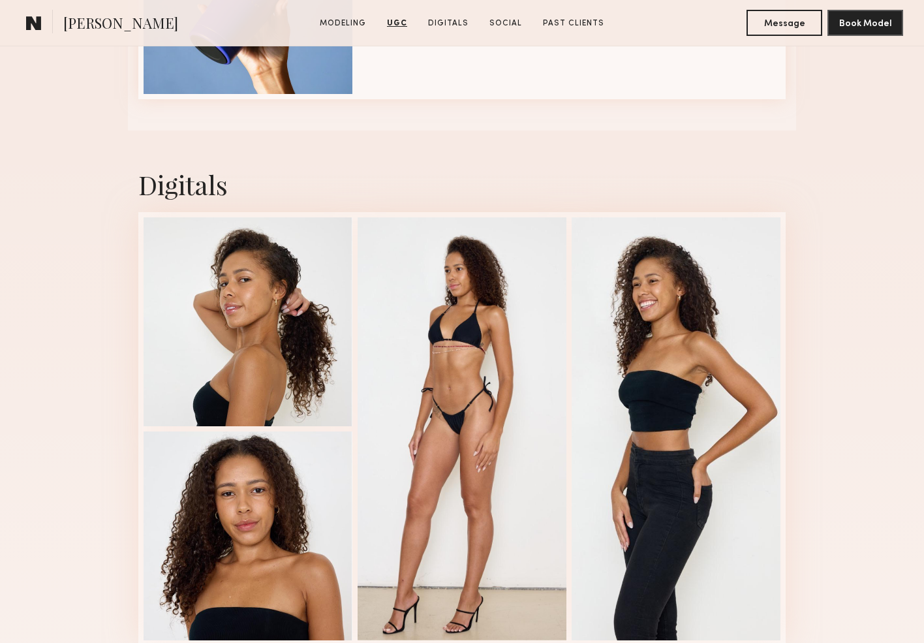
scroll to position [3317, 0]
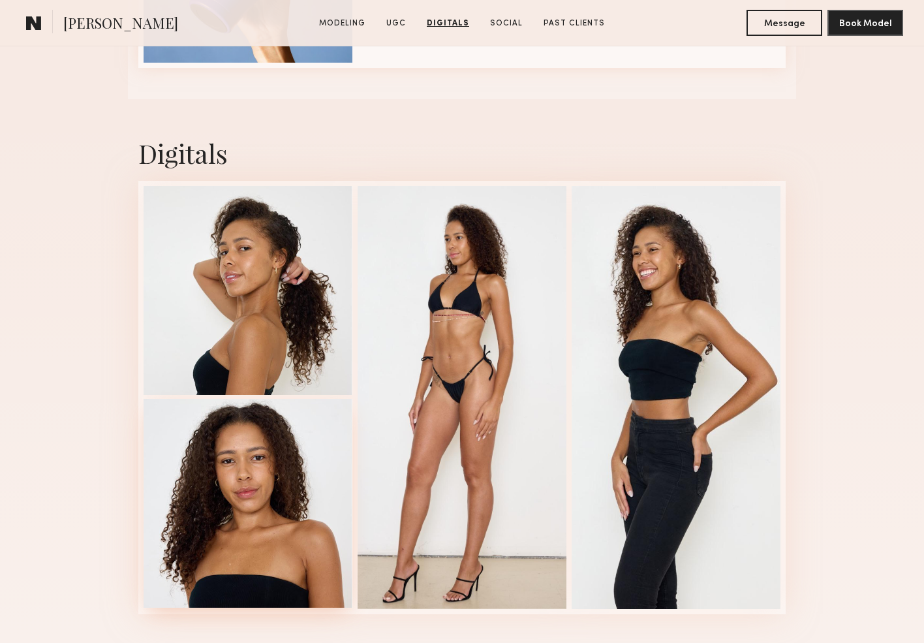
click at [256, 487] on div at bounding box center [248, 503] width 209 height 209
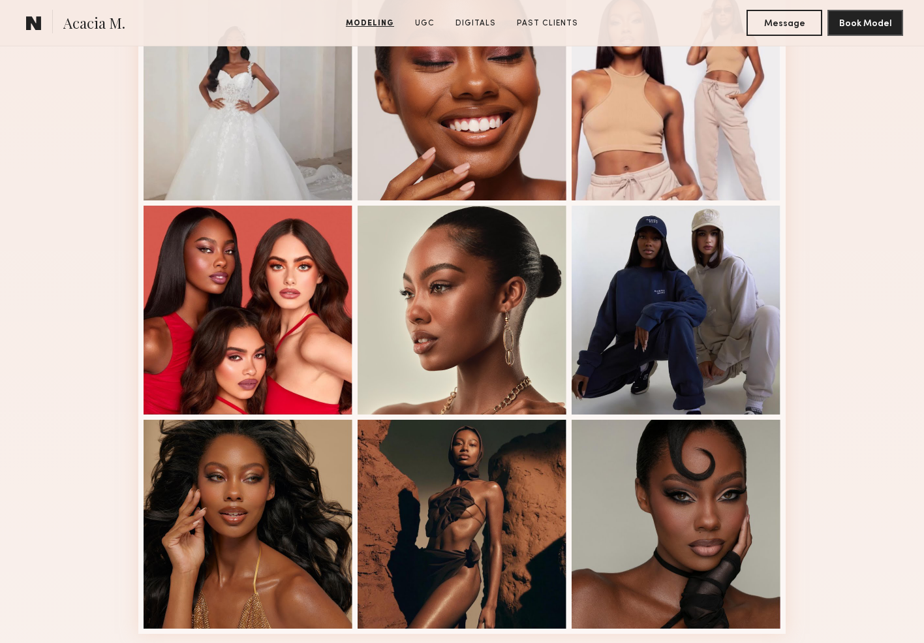
scroll to position [691, 0]
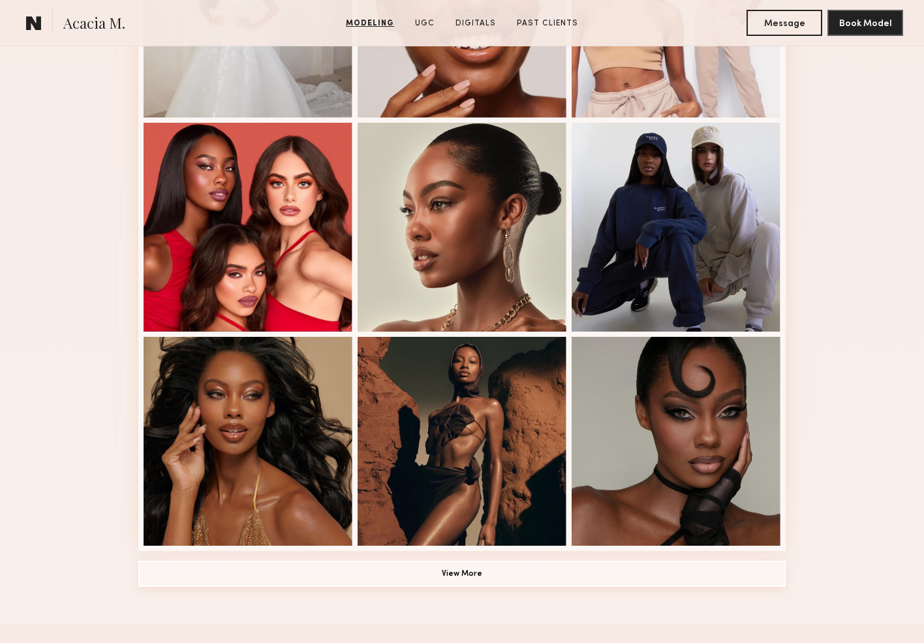
click at [350, 572] on button "View More" at bounding box center [461, 573] width 647 height 26
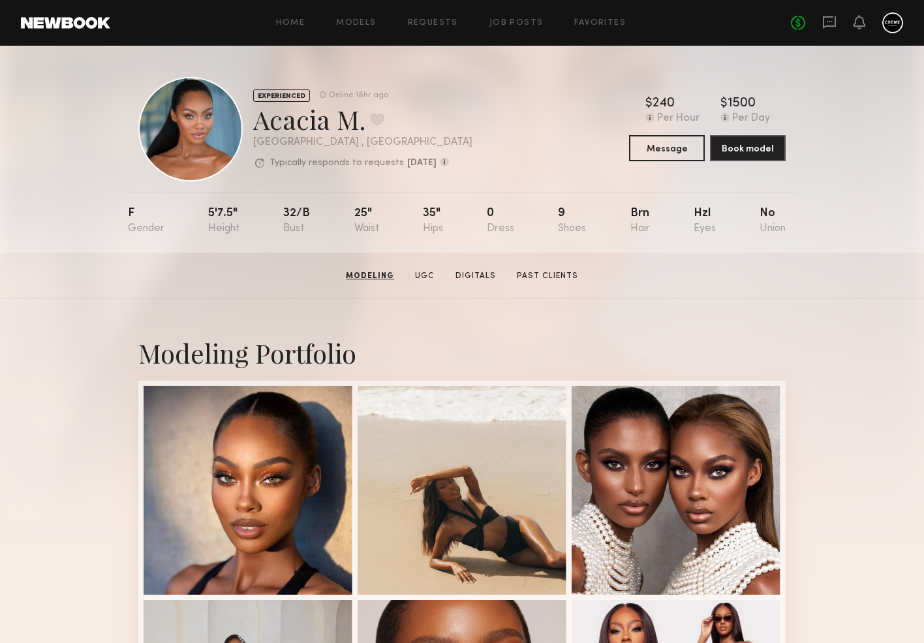
scroll to position [0, 0]
click at [645, 138] on button "Message" at bounding box center [667, 147] width 76 height 26
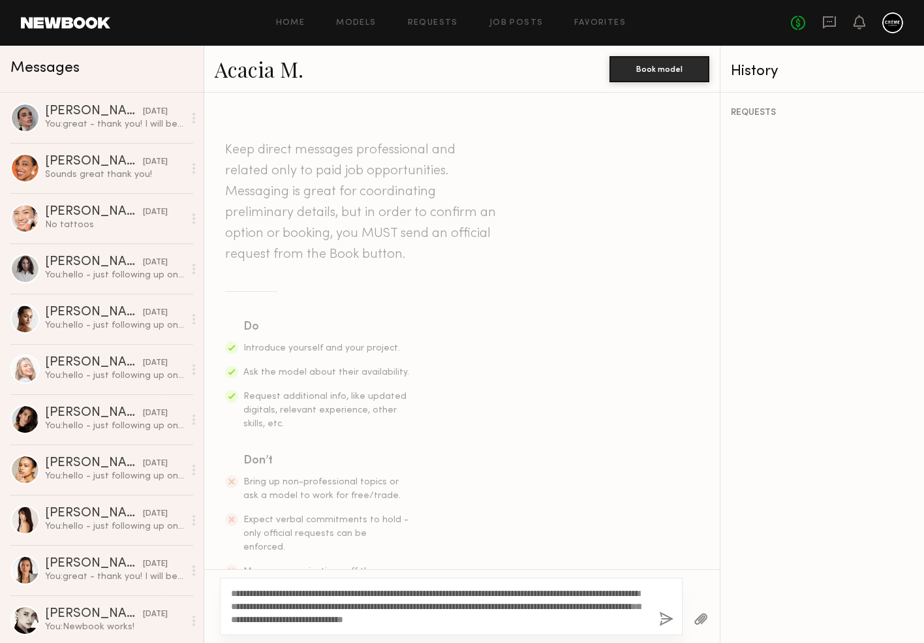
type textarea "**********"
click at [662, 616] on button "button" at bounding box center [666, 619] width 14 height 16
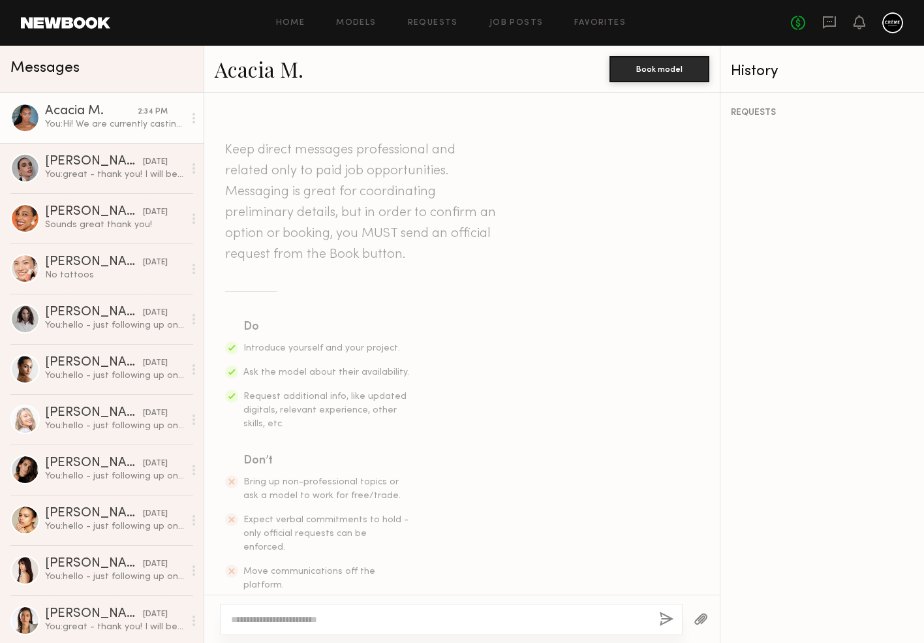
scroll to position [236, 0]
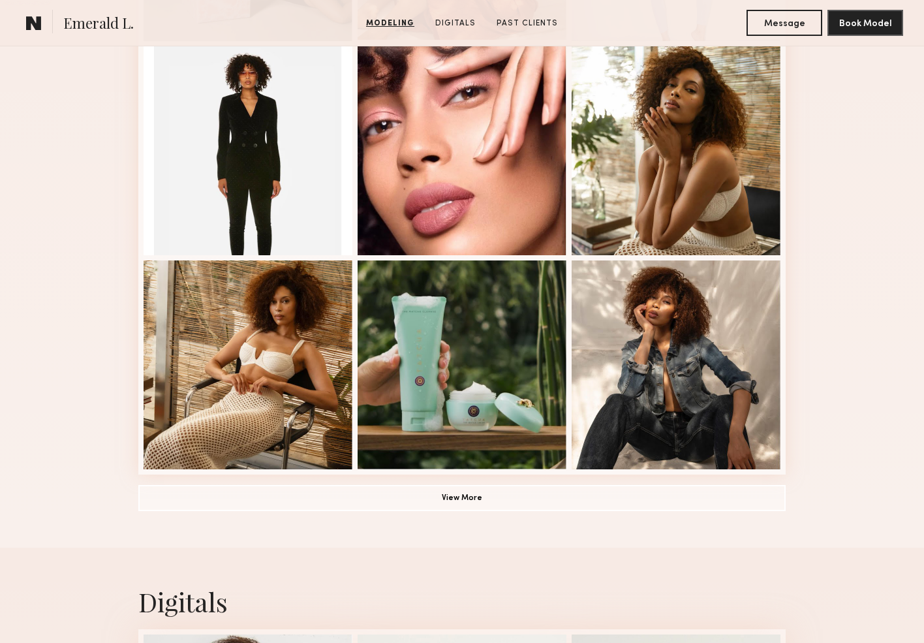
scroll to position [773, 0]
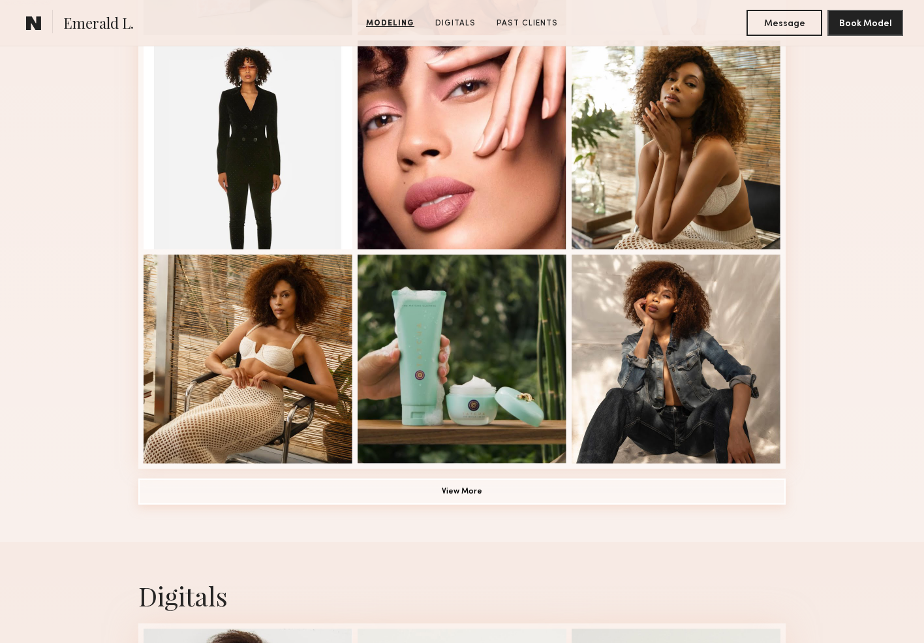
click at [482, 489] on button "View More" at bounding box center [461, 491] width 647 height 26
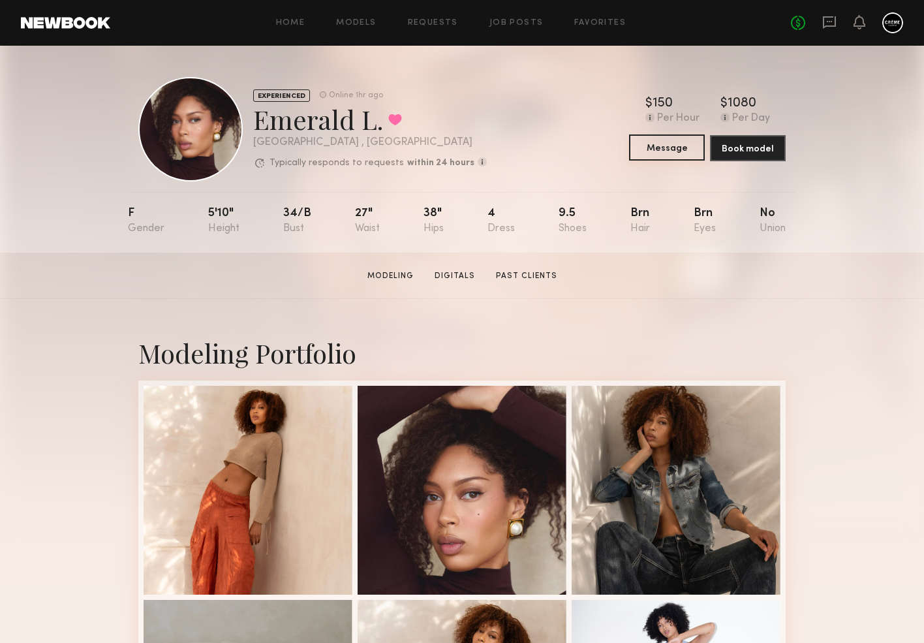
scroll to position [0, 0]
click at [689, 136] on button "Message" at bounding box center [667, 147] width 76 height 26
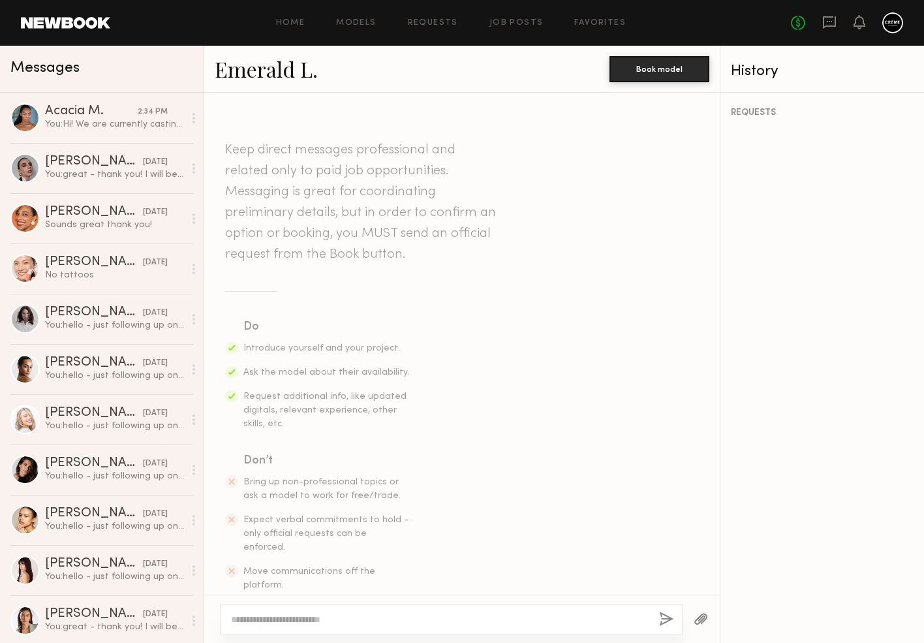
click at [363, 615] on textarea at bounding box center [440, 619] width 418 height 13
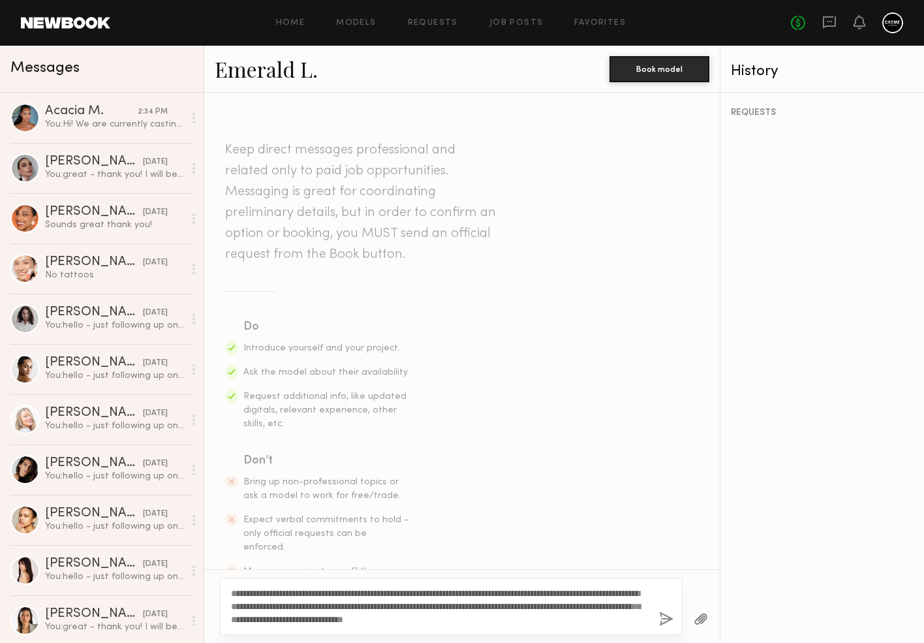
type textarea "**********"
click at [671, 620] on button "button" at bounding box center [666, 619] width 14 height 16
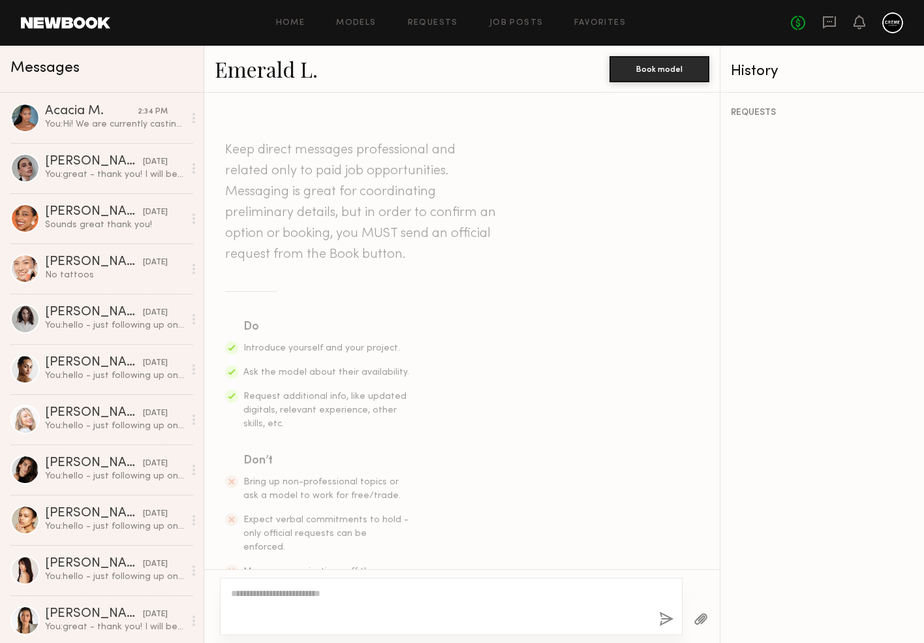
scroll to position [236, 0]
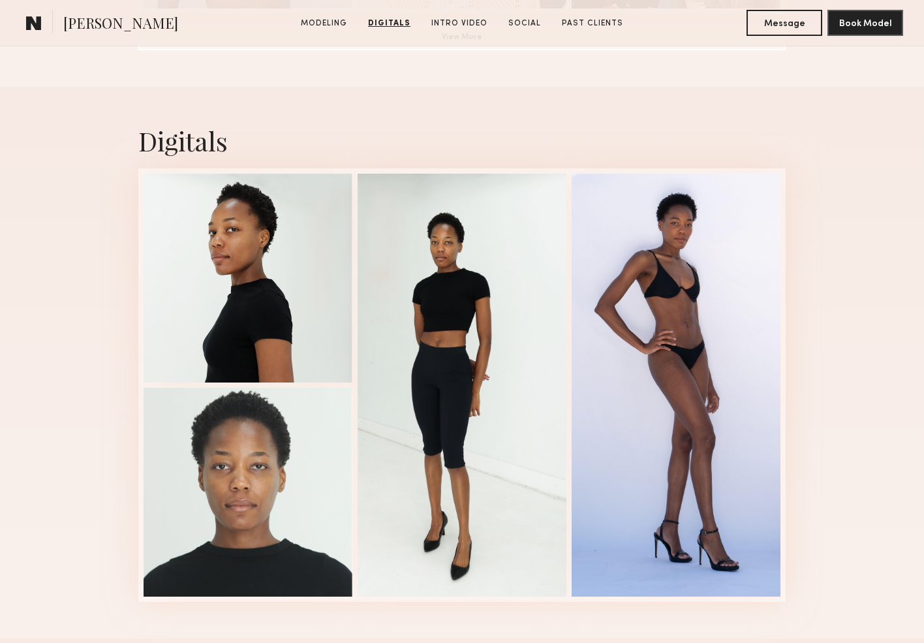
scroll to position [1225, 0]
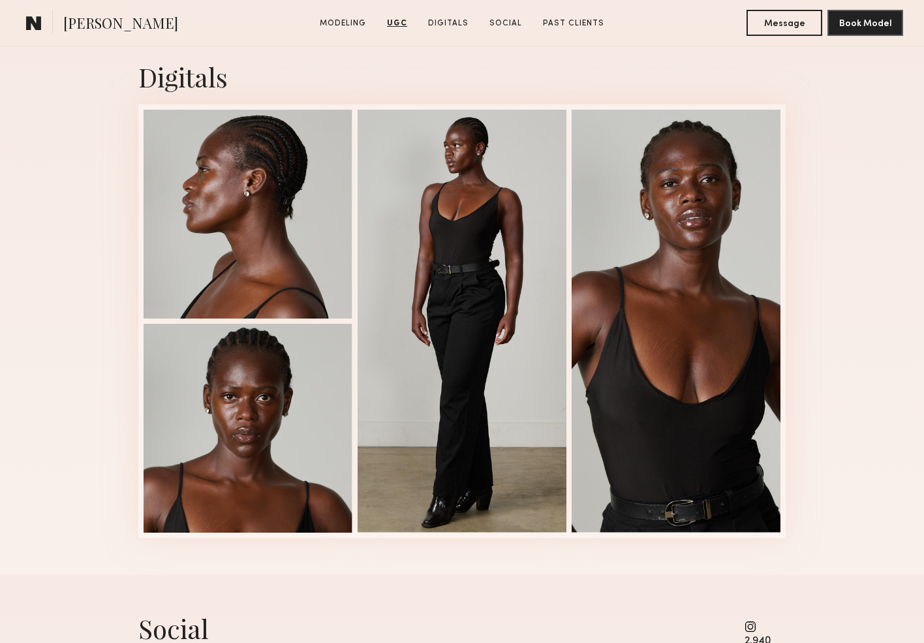
scroll to position [2361, 0]
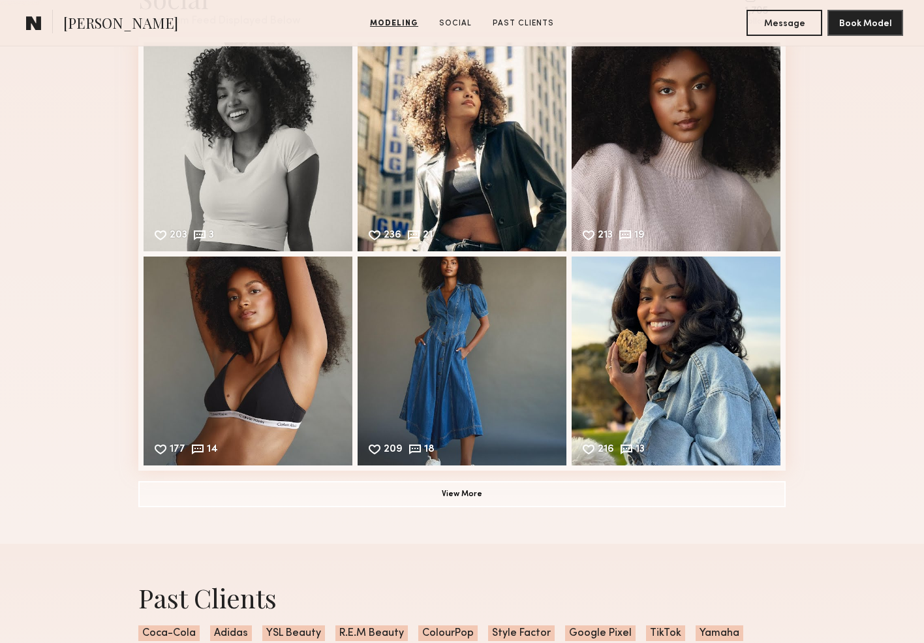
scroll to position [1465, 0]
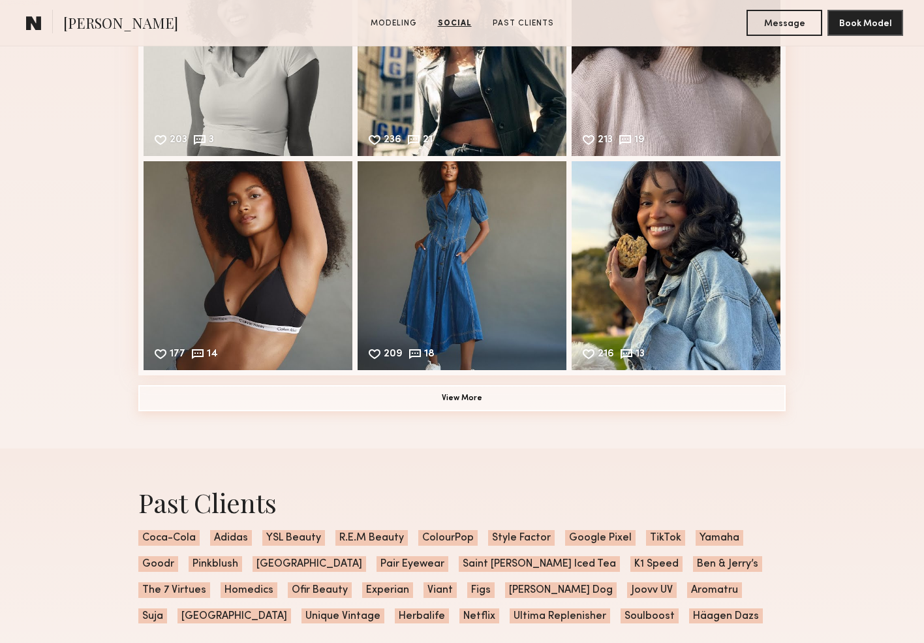
click at [440, 399] on button "View More" at bounding box center [461, 398] width 647 height 26
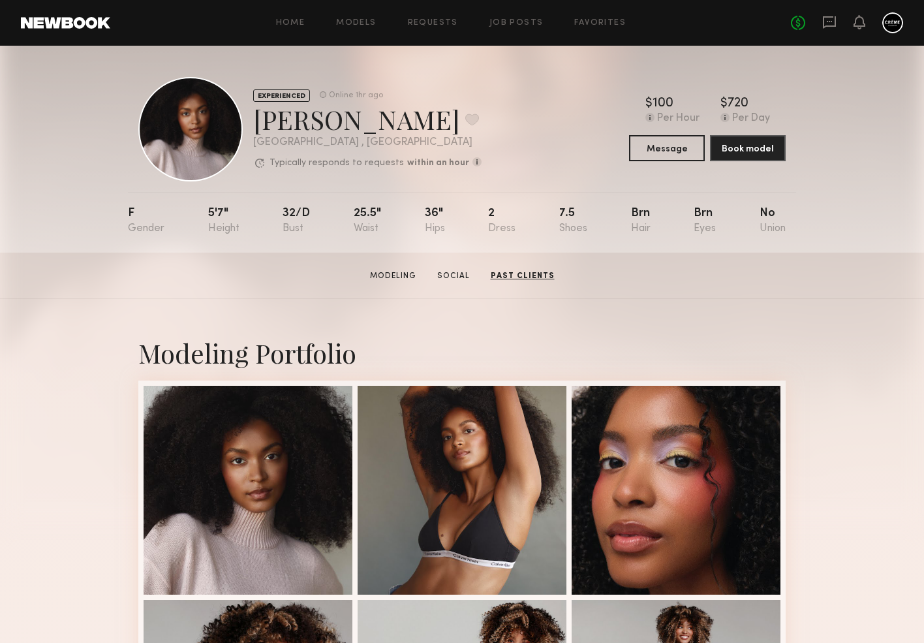
scroll to position [0, 0]
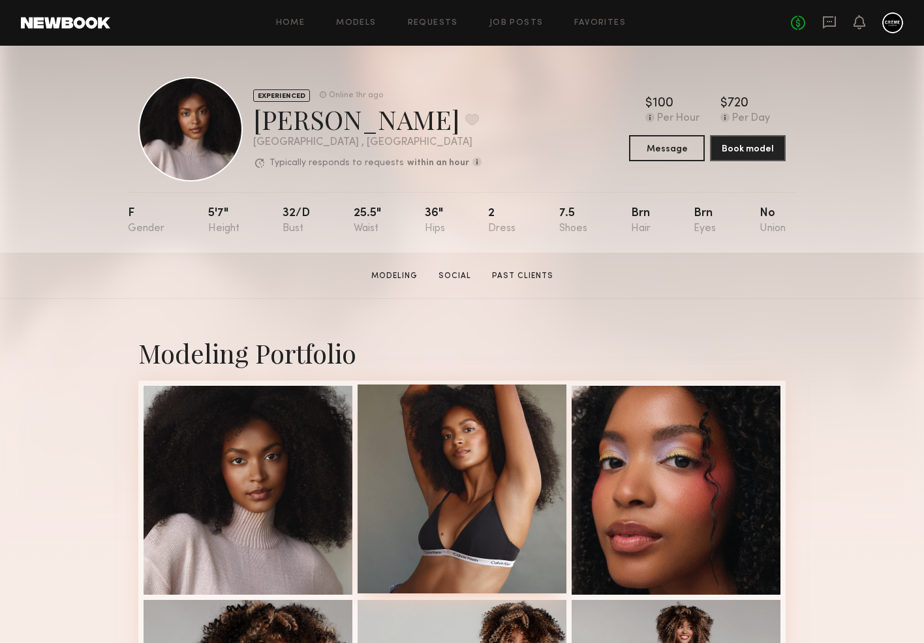
click at [527, 480] on div at bounding box center [462, 488] width 209 height 209
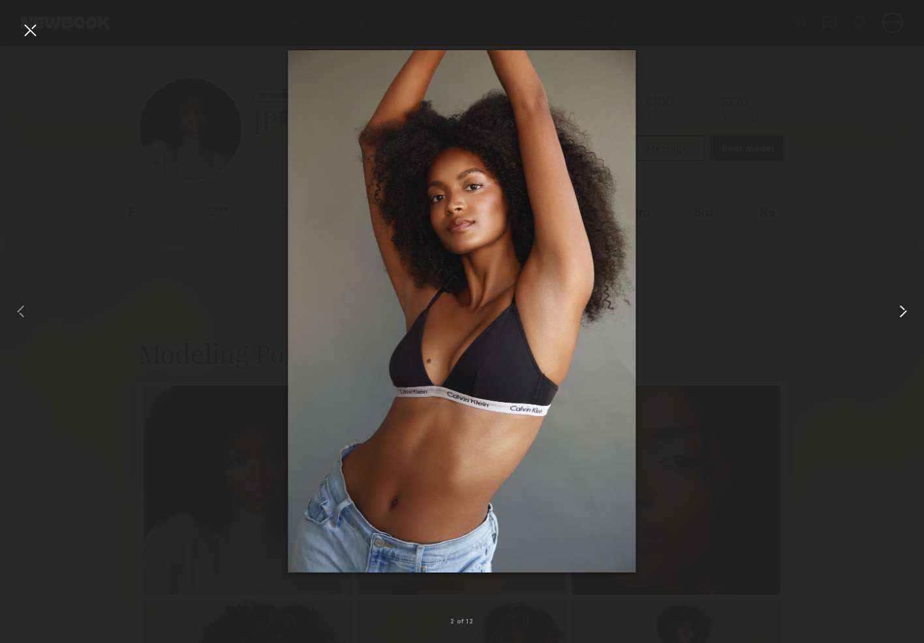
click at [907, 313] on common-icon at bounding box center [903, 311] width 21 height 21
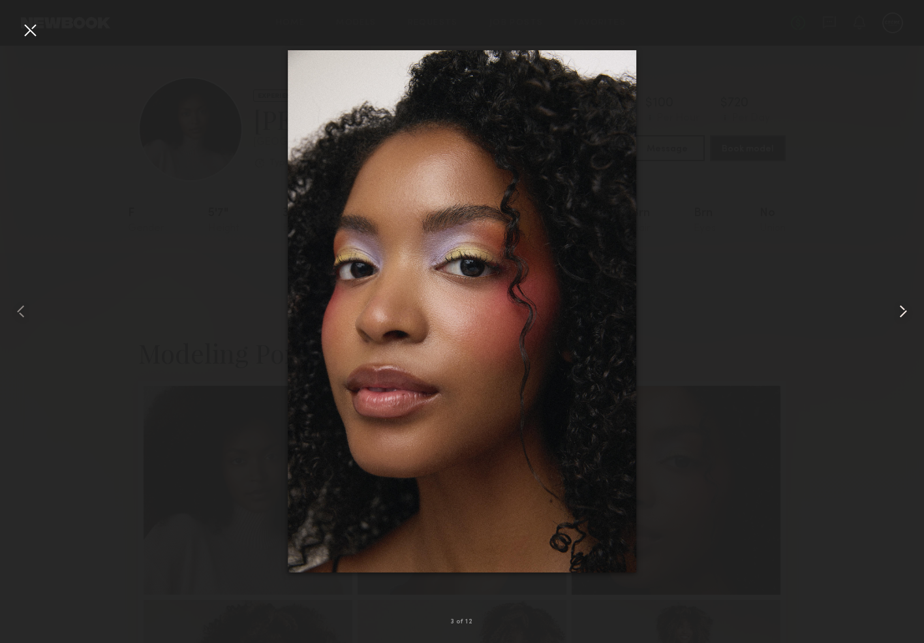
click at [907, 313] on common-icon at bounding box center [903, 311] width 21 height 21
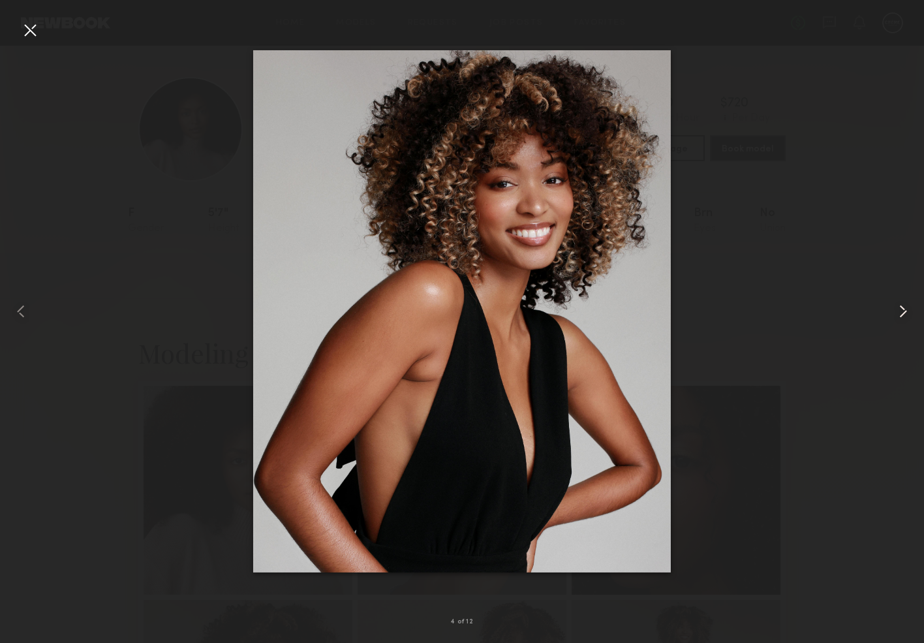
click at [907, 313] on common-icon at bounding box center [903, 311] width 21 height 21
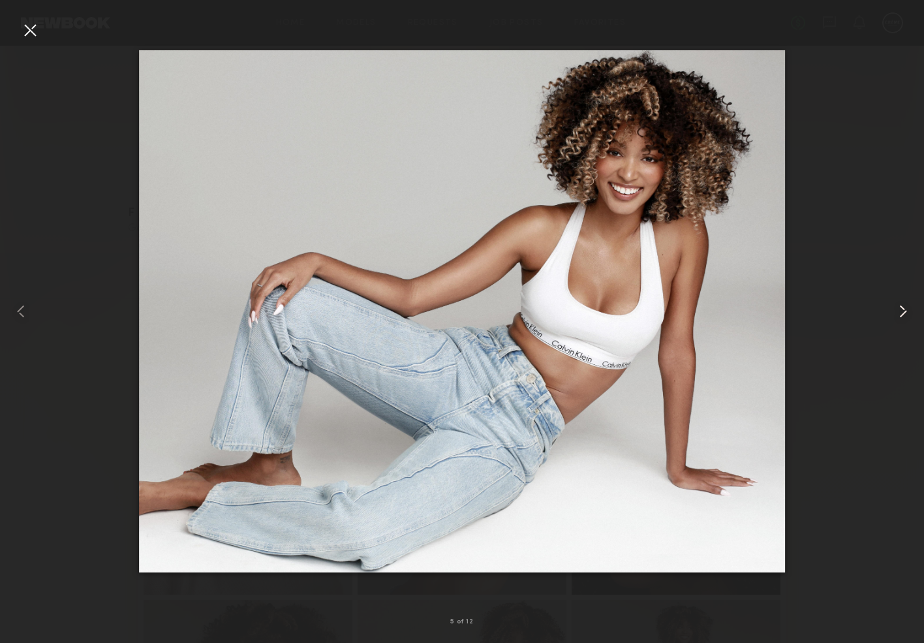
click at [907, 313] on common-icon at bounding box center [903, 311] width 21 height 21
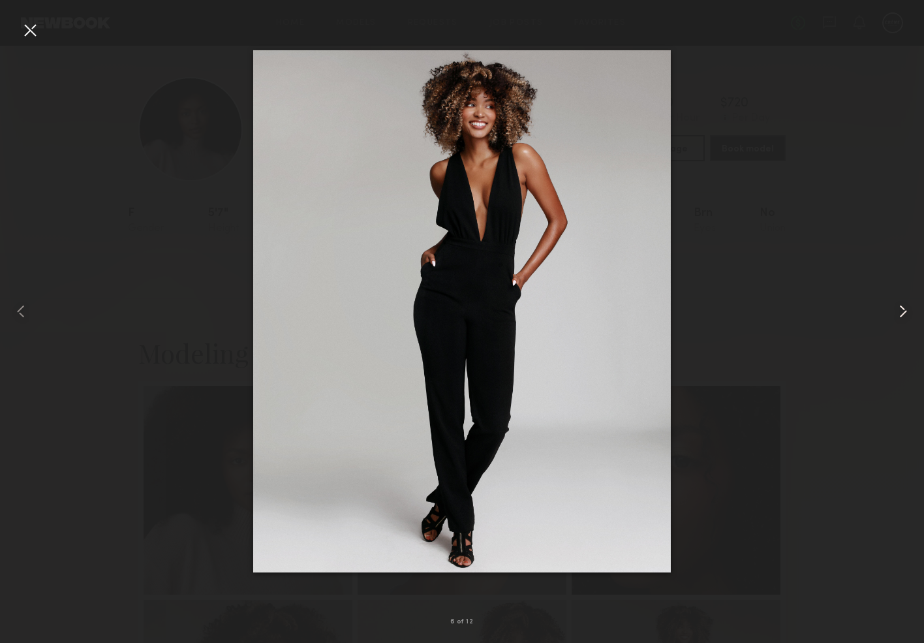
click at [907, 313] on common-icon at bounding box center [903, 311] width 21 height 21
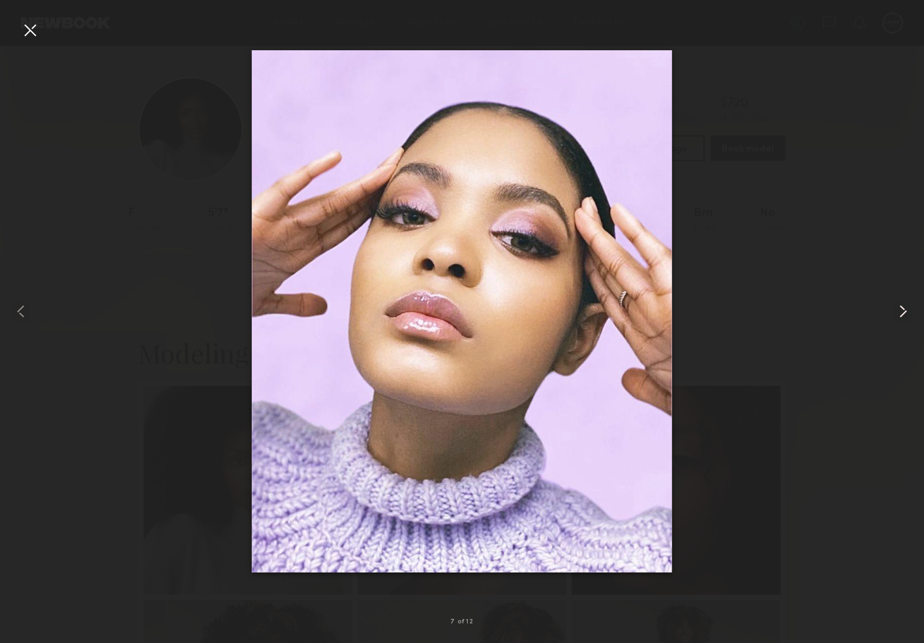
click at [907, 313] on common-icon at bounding box center [903, 311] width 21 height 21
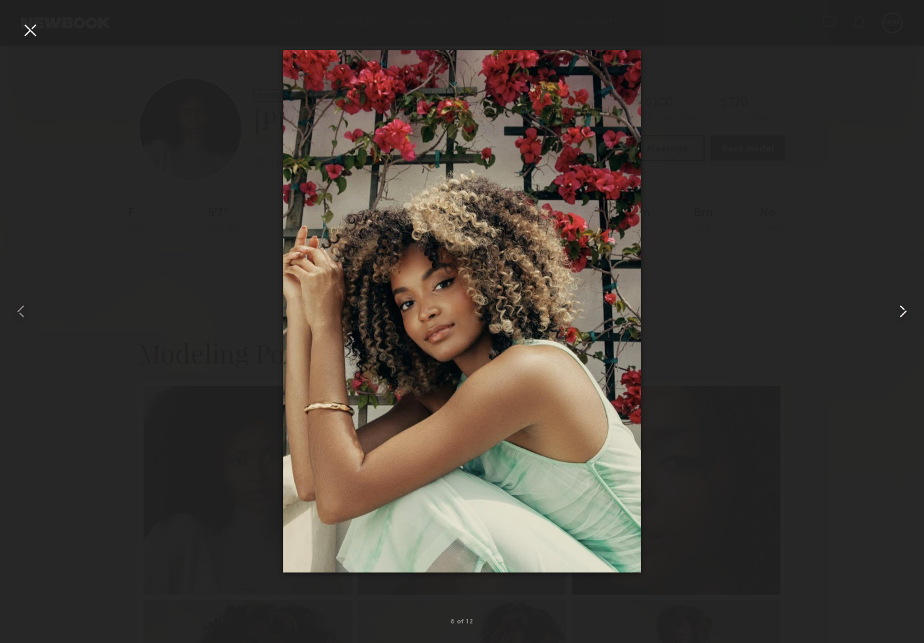
click at [907, 313] on common-icon at bounding box center [903, 311] width 21 height 21
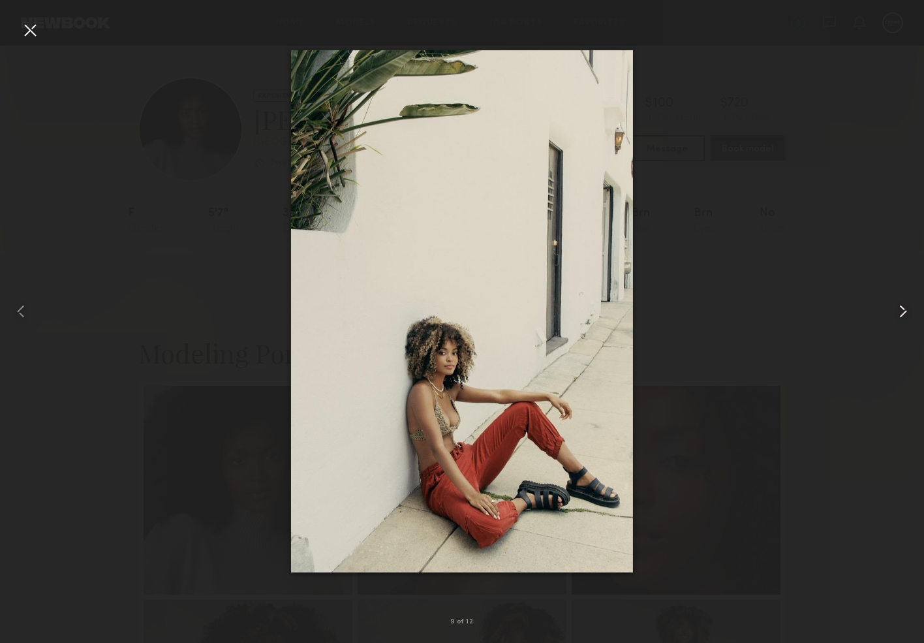
click at [907, 313] on common-icon at bounding box center [903, 311] width 21 height 21
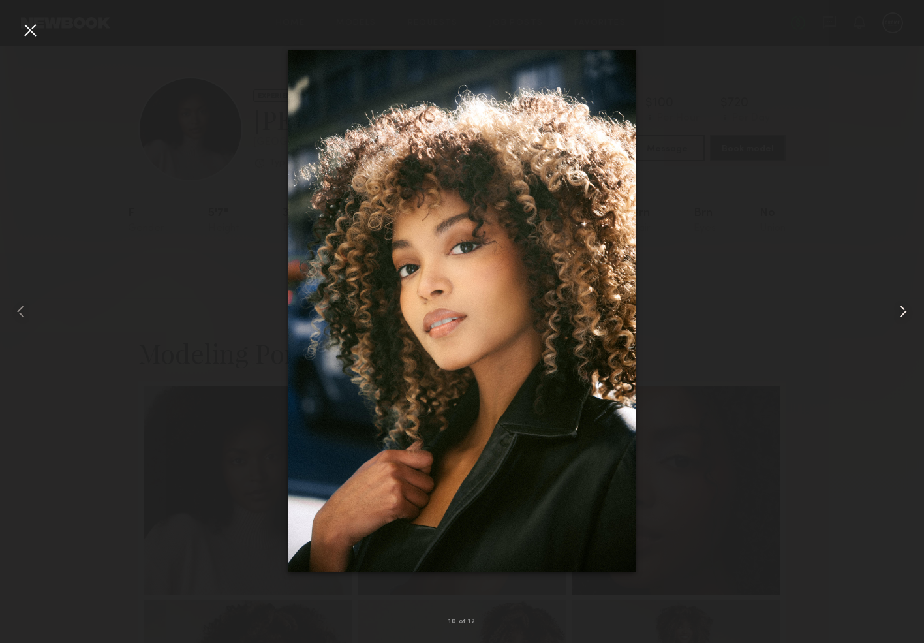
click at [907, 313] on common-icon at bounding box center [903, 311] width 21 height 21
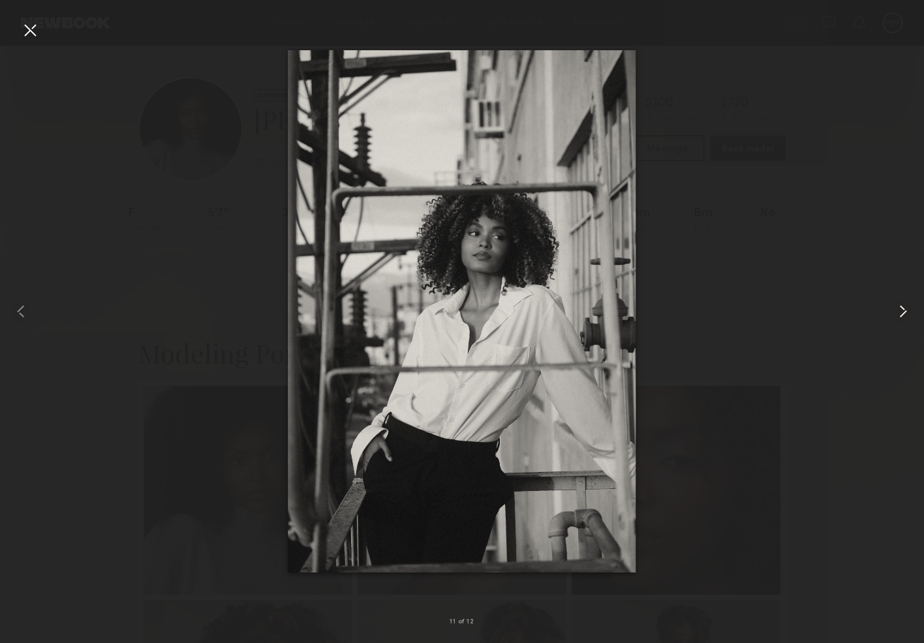
click at [907, 313] on common-icon at bounding box center [903, 311] width 21 height 21
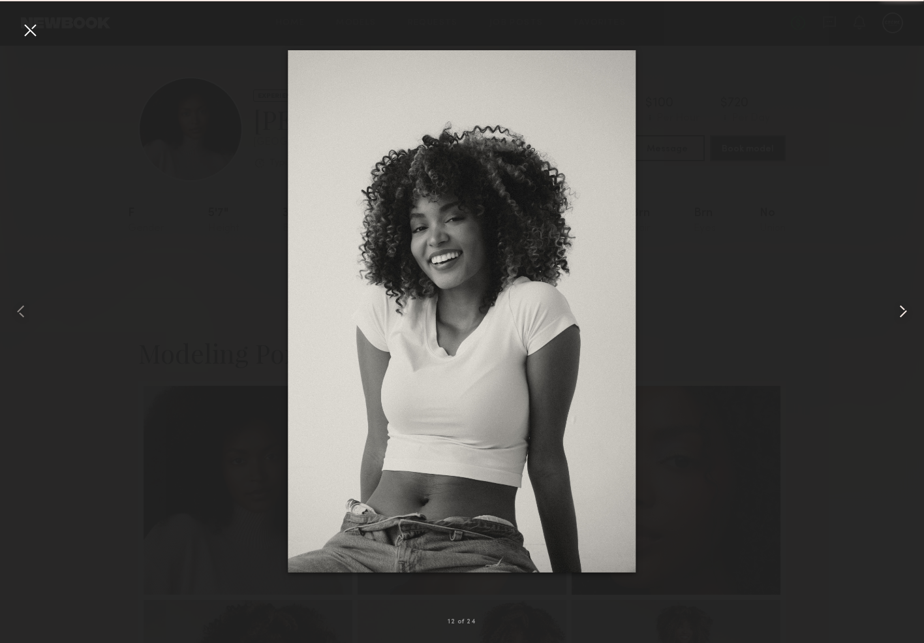
click at [907, 313] on common-icon at bounding box center [903, 311] width 21 height 21
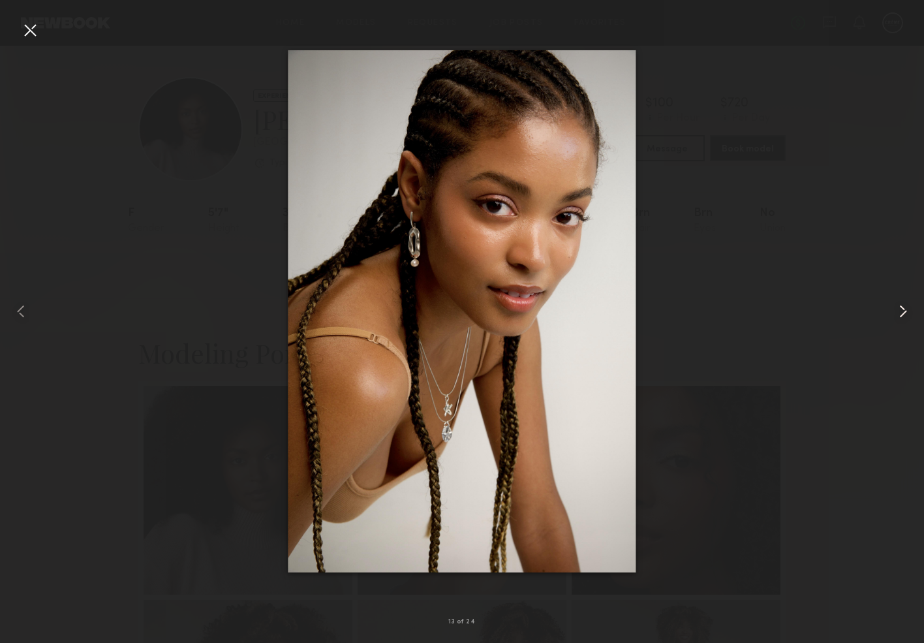
click at [907, 313] on common-icon at bounding box center [903, 311] width 21 height 21
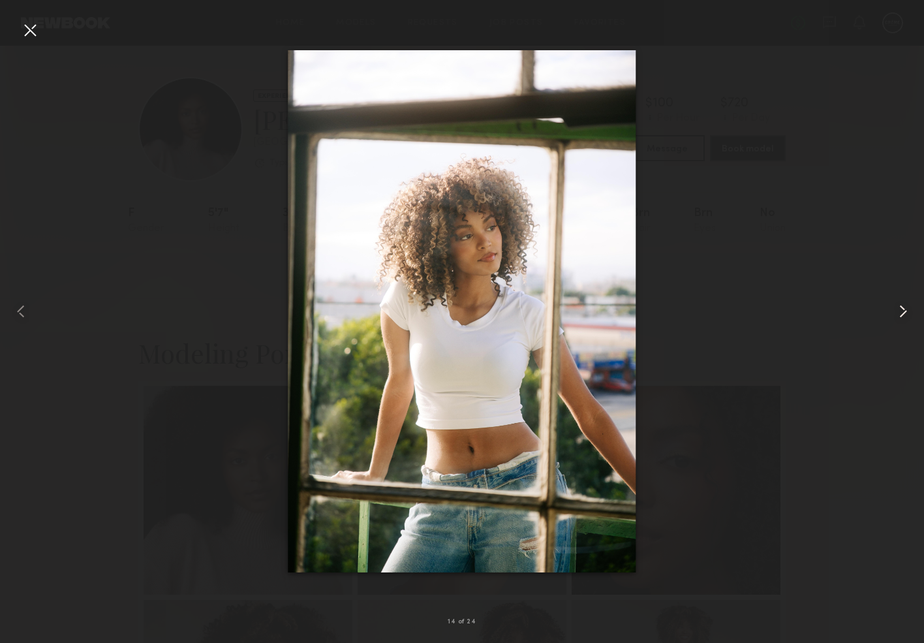
click at [907, 313] on common-icon at bounding box center [903, 311] width 21 height 21
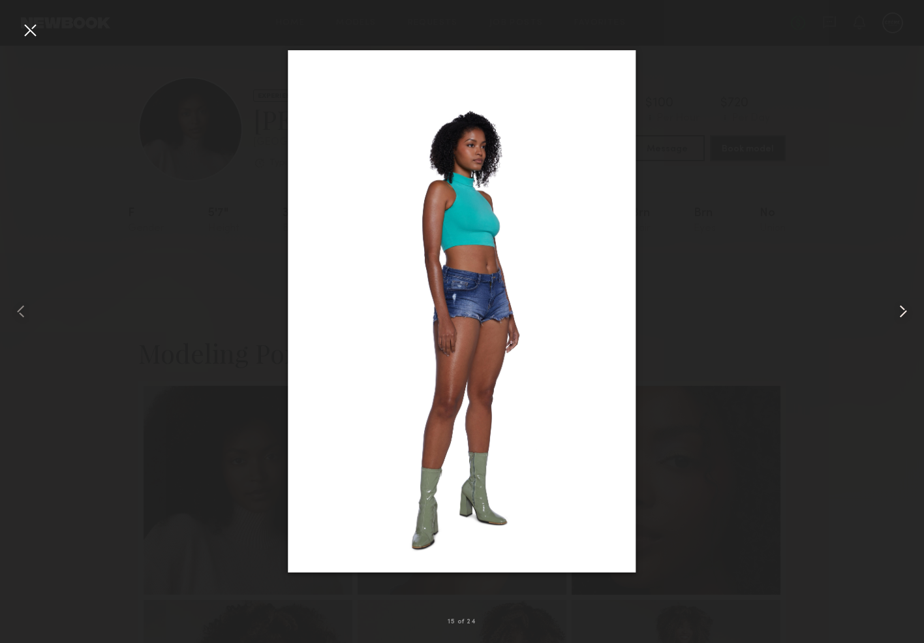
click at [907, 313] on common-icon at bounding box center [903, 311] width 21 height 21
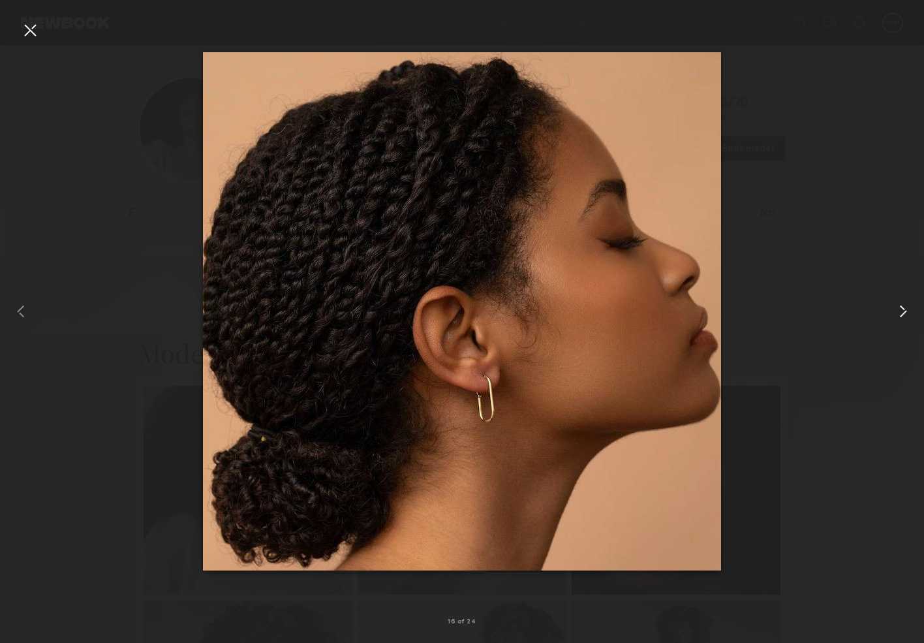
click at [907, 313] on common-icon at bounding box center [903, 311] width 21 height 21
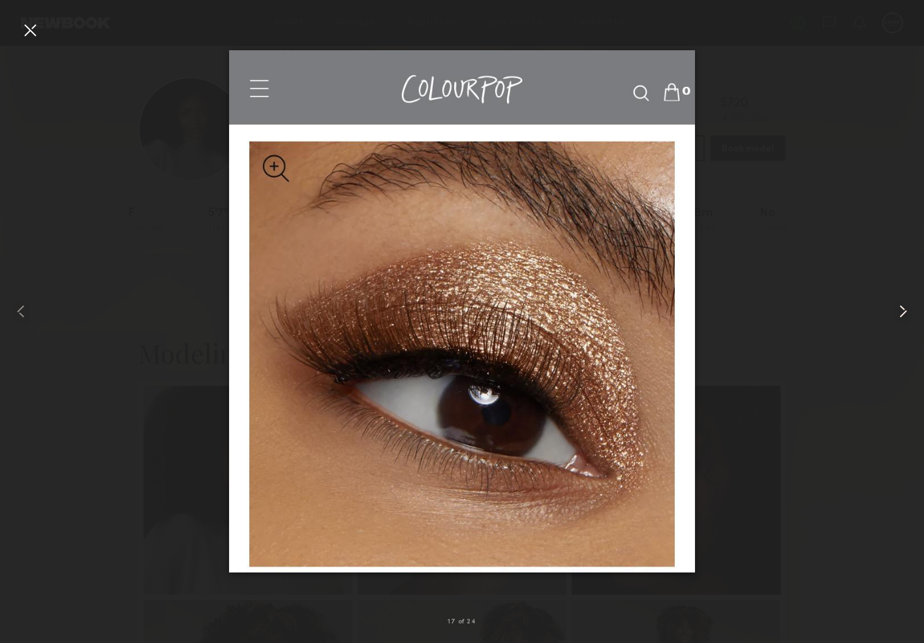
click at [907, 313] on common-icon at bounding box center [903, 311] width 21 height 21
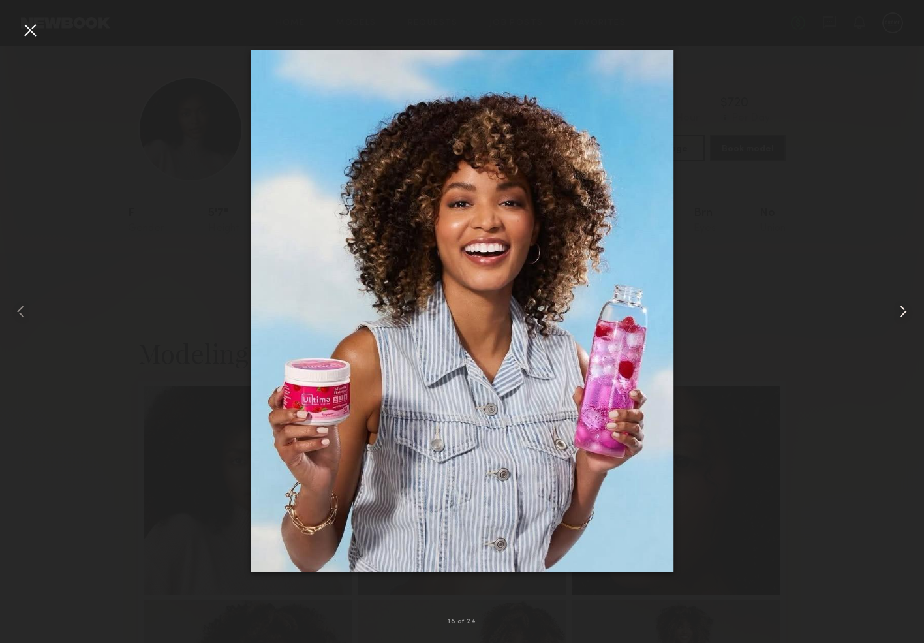
click at [907, 313] on common-icon at bounding box center [903, 311] width 21 height 21
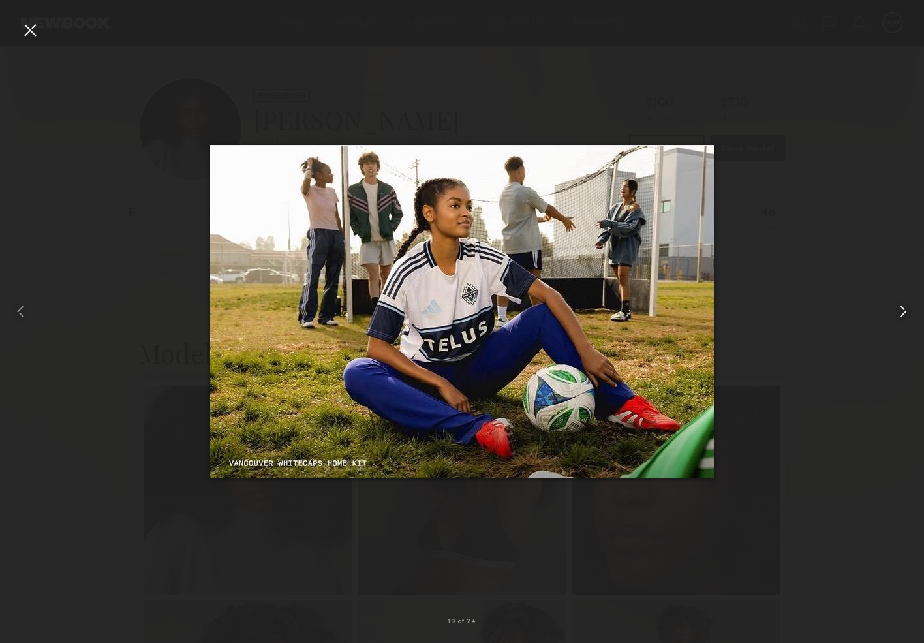
click at [907, 313] on common-icon at bounding box center [903, 311] width 21 height 21
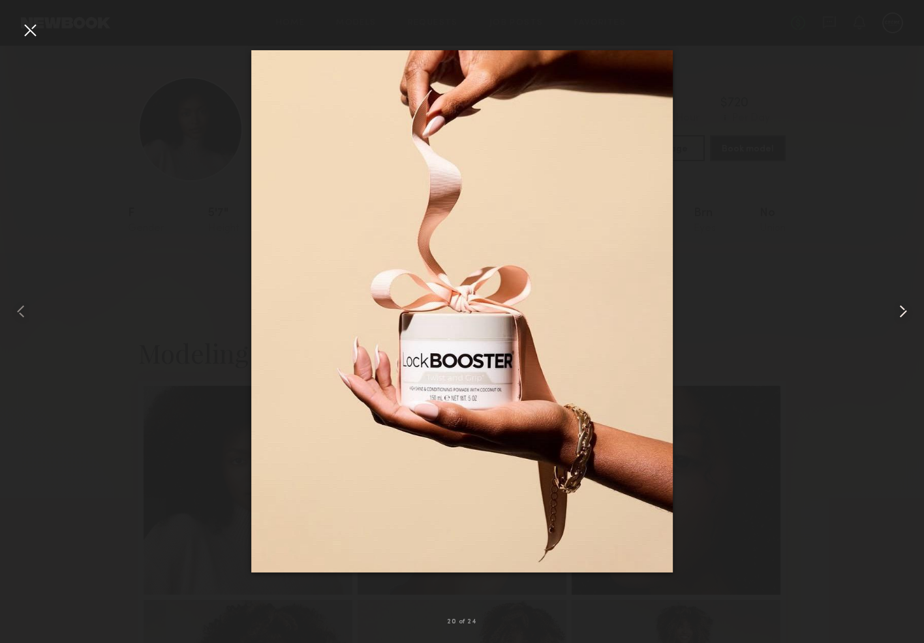
click at [907, 313] on common-icon at bounding box center [903, 311] width 21 height 21
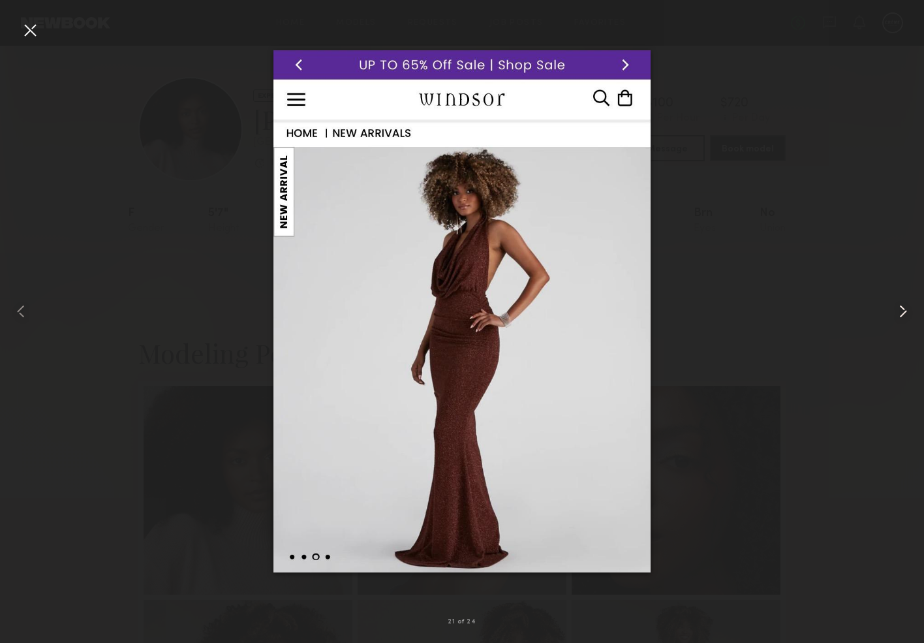
click at [907, 313] on common-icon at bounding box center [903, 311] width 21 height 21
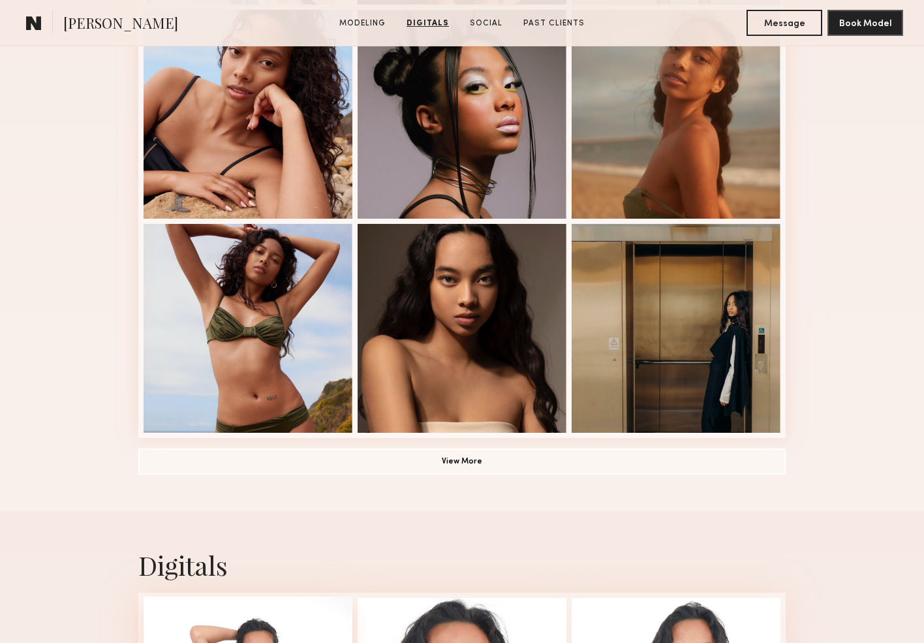
scroll to position [664, 0]
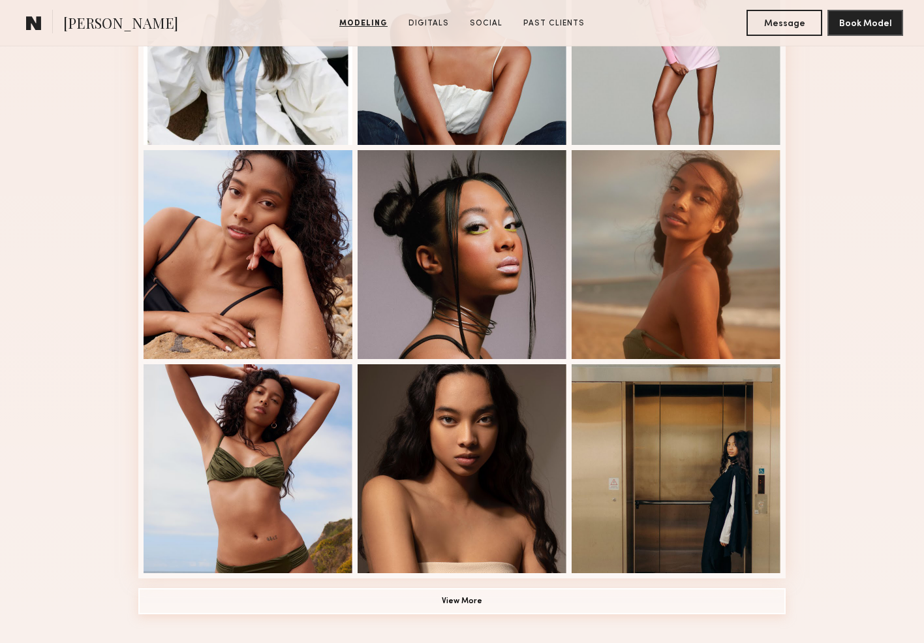
click at [378, 612] on button "View More" at bounding box center [461, 601] width 647 height 26
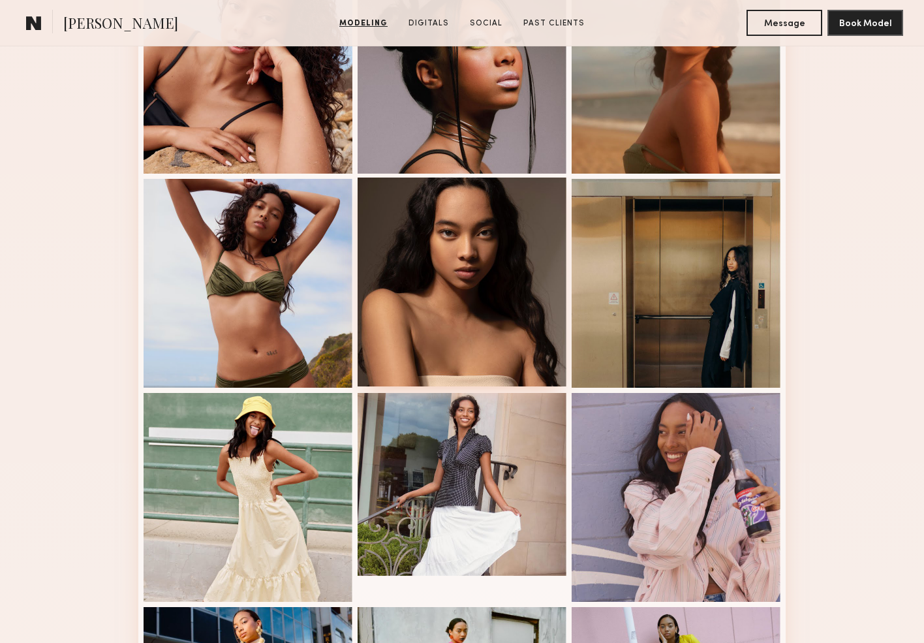
scroll to position [848, 0]
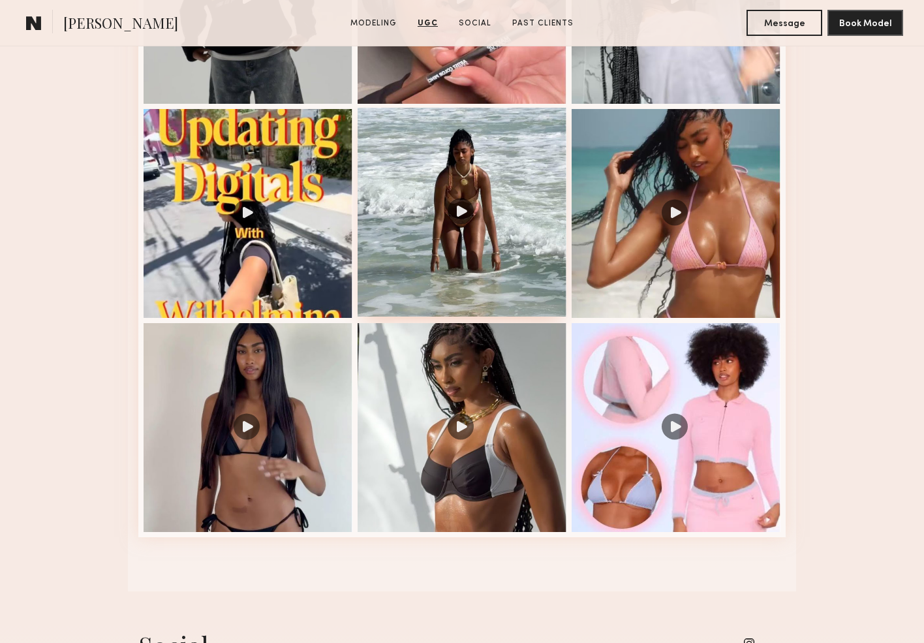
scroll to position [1774, 0]
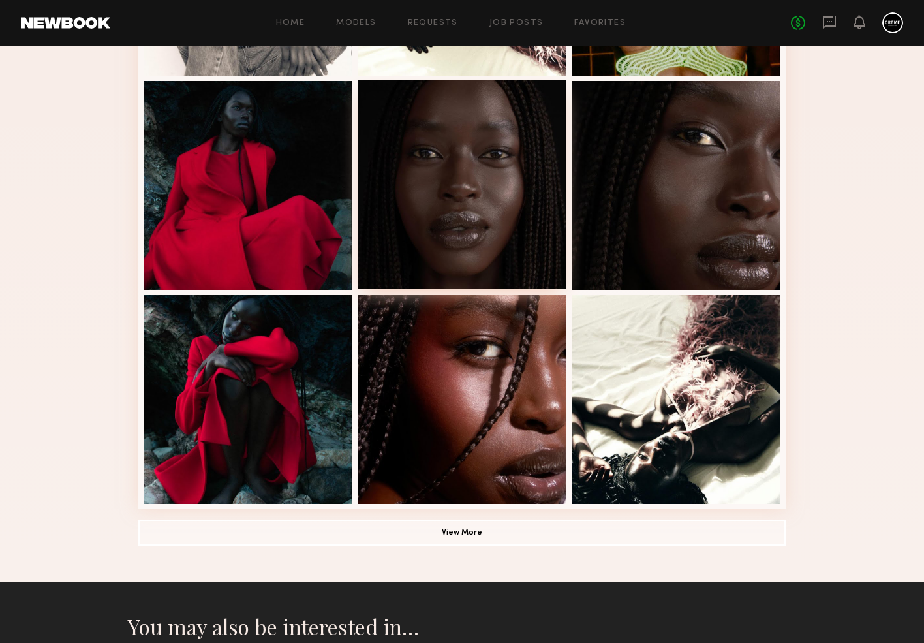
scroll to position [727, 0]
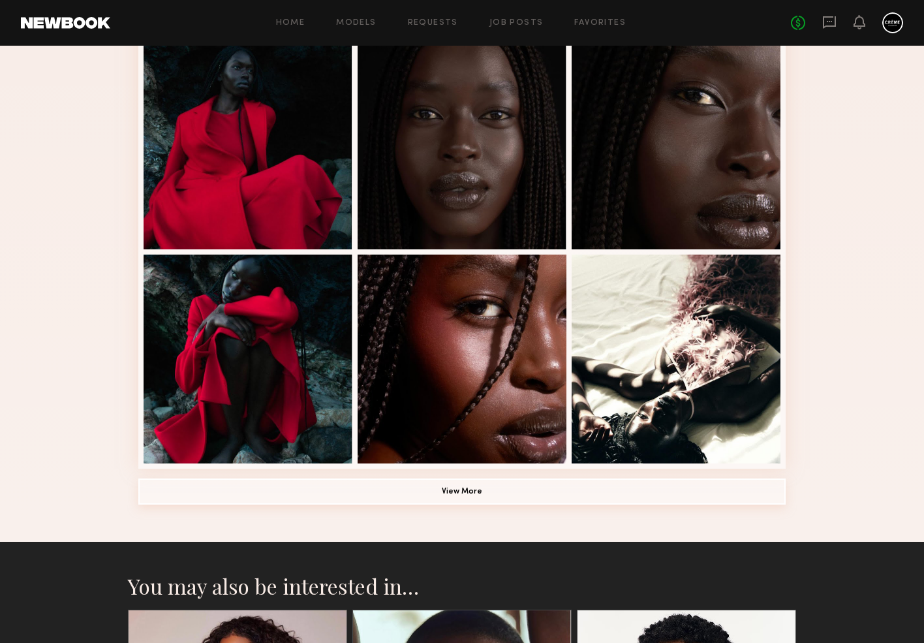
click at [414, 491] on button "View More" at bounding box center [461, 491] width 647 height 26
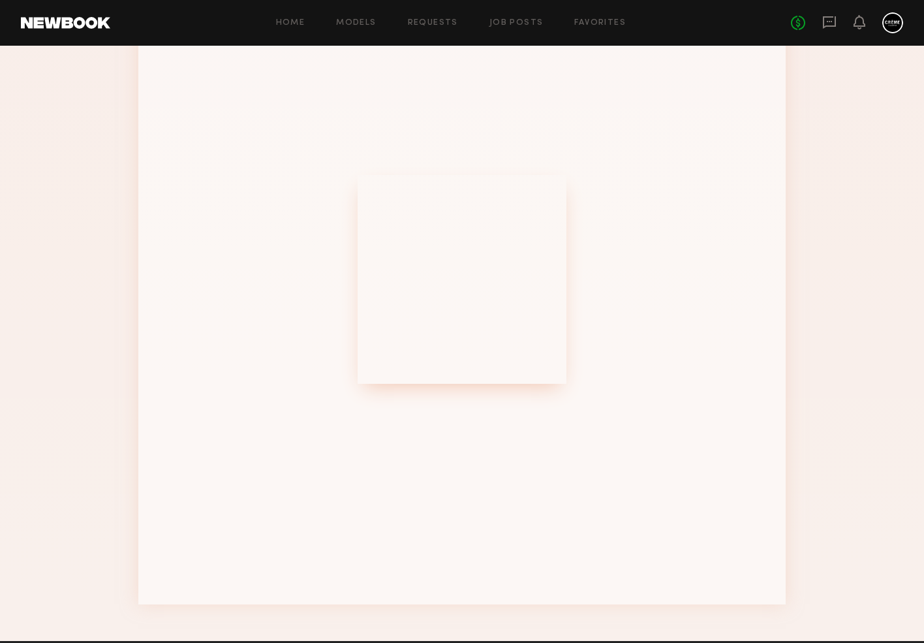
scroll to position [1520, 0]
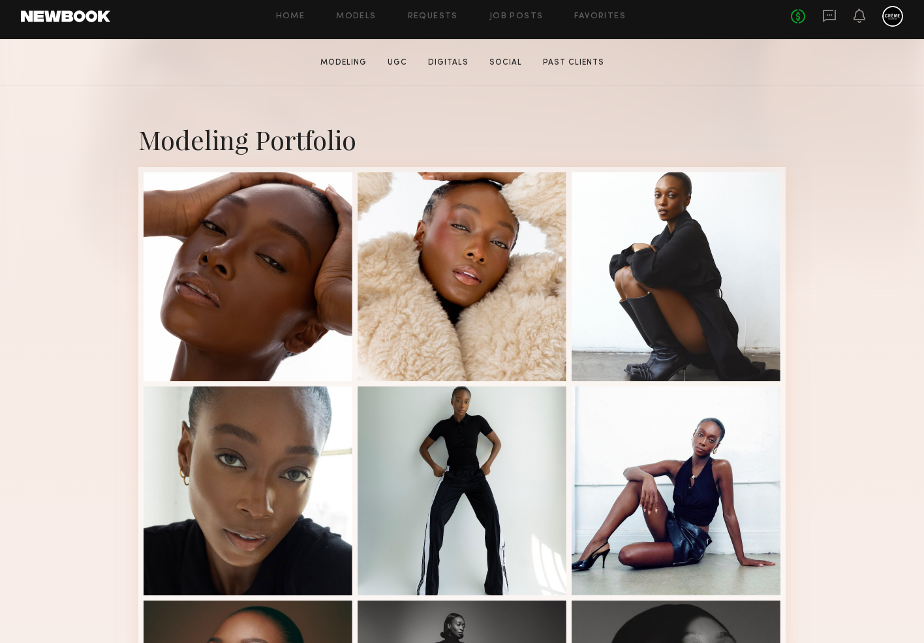
scroll to position [289, 0]
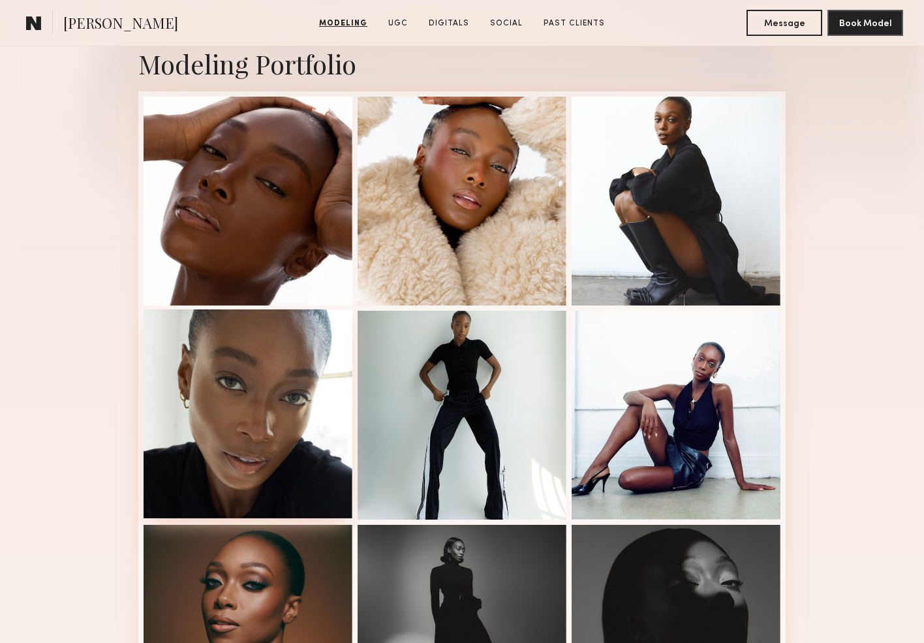
click at [236, 403] on div at bounding box center [248, 413] width 209 height 209
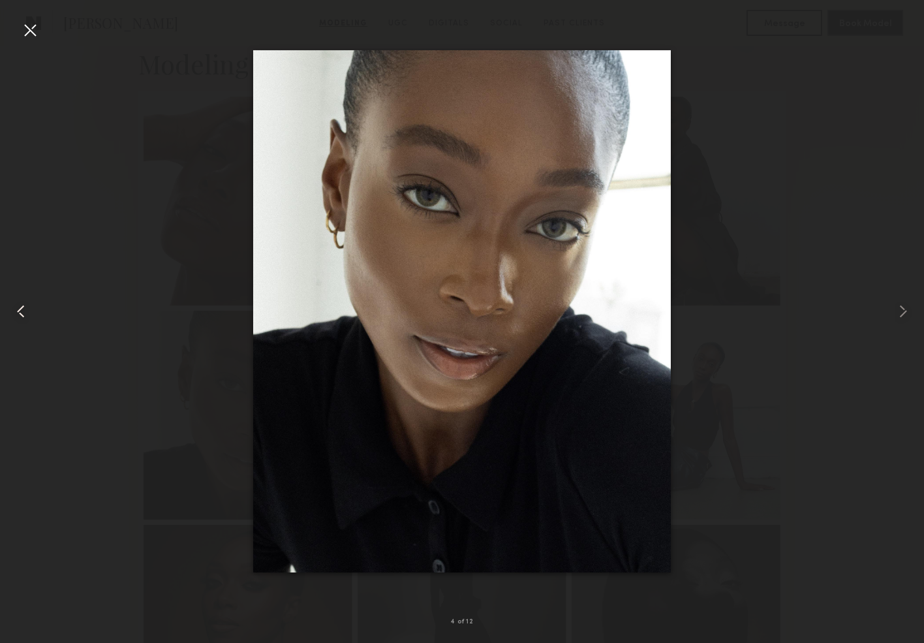
click at [34, 301] on div at bounding box center [18, 311] width 37 height 580
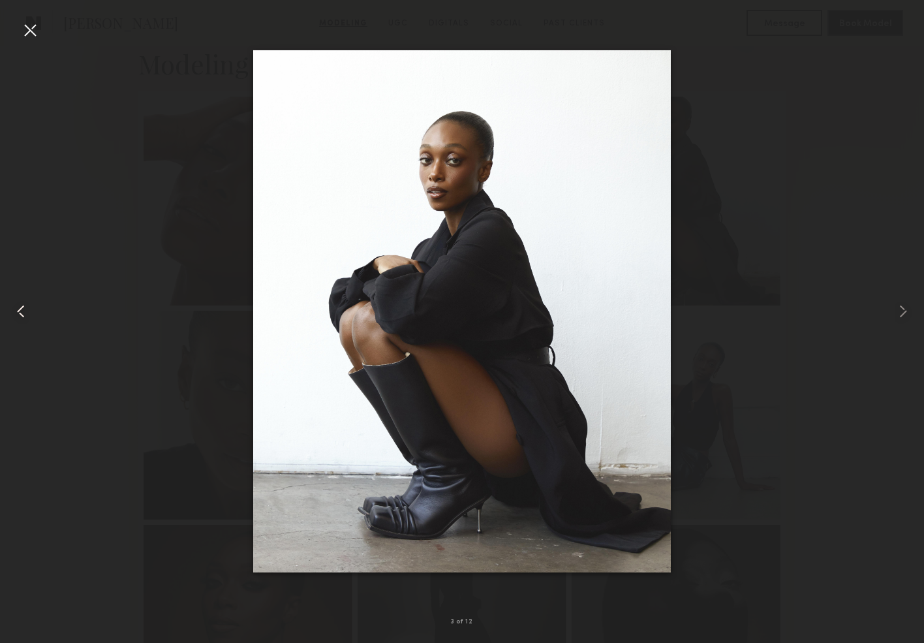
click at [34, 301] on div at bounding box center [18, 311] width 37 height 580
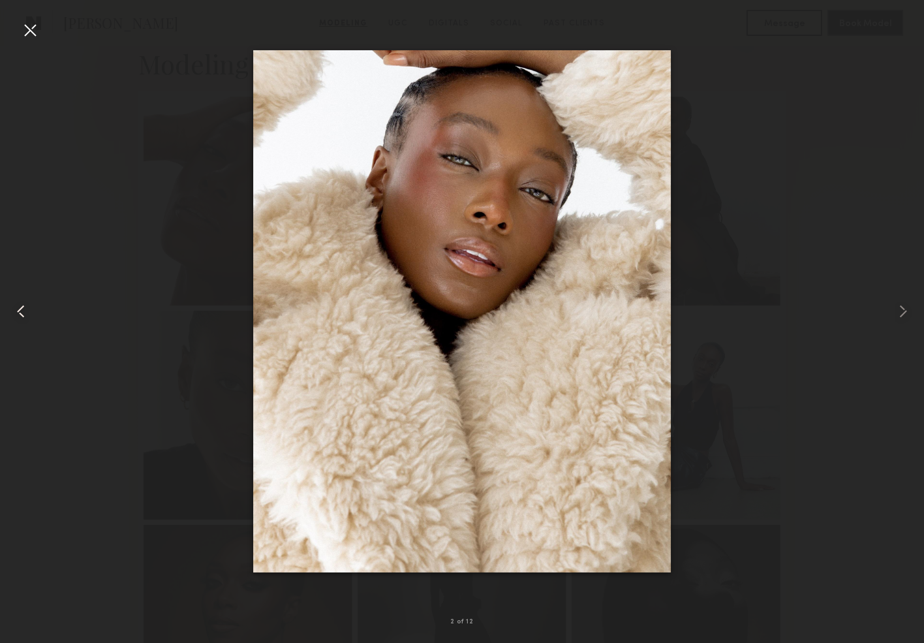
click at [34, 301] on div at bounding box center [18, 311] width 37 height 580
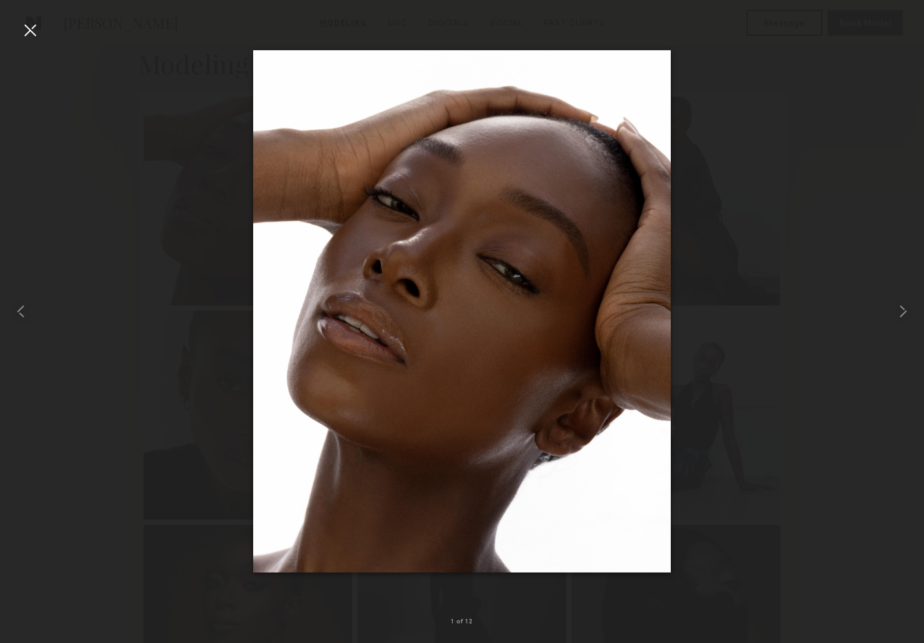
click at [36, 31] on div at bounding box center [30, 30] width 21 height 21
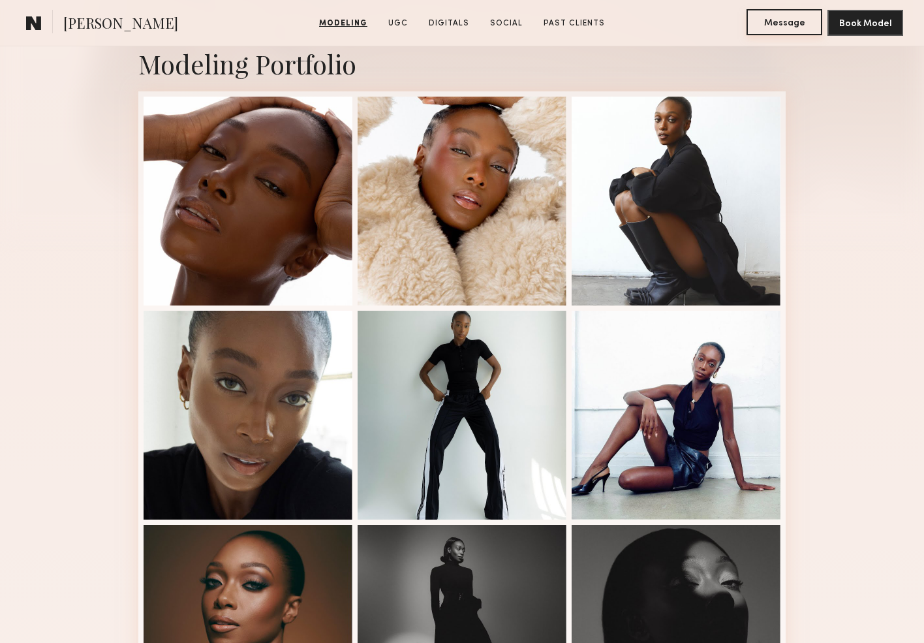
click at [779, 27] on button "Message" at bounding box center [784, 22] width 76 height 26
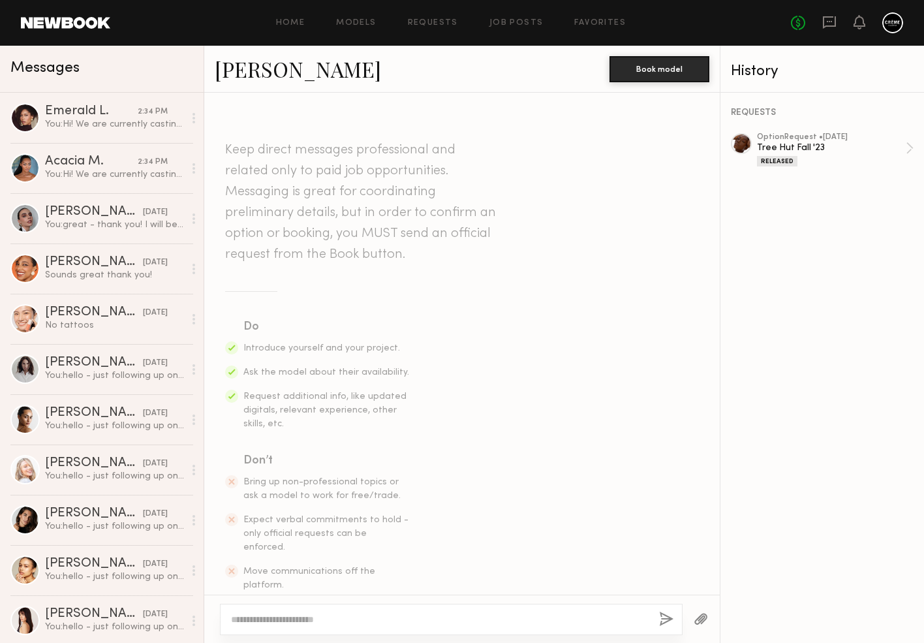
click at [317, 614] on textarea at bounding box center [440, 619] width 418 height 13
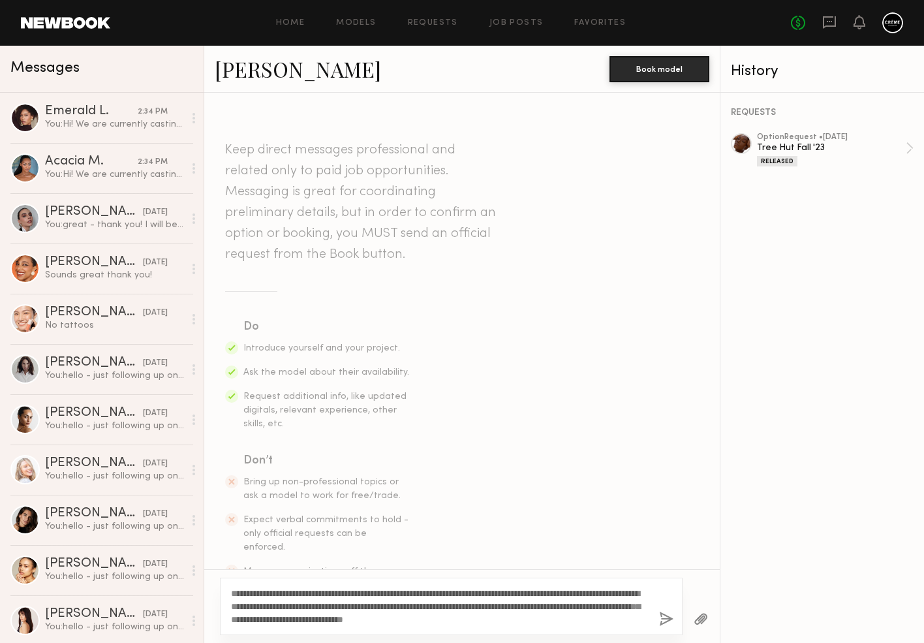
type textarea "**********"
click at [661, 617] on button "button" at bounding box center [666, 619] width 14 height 16
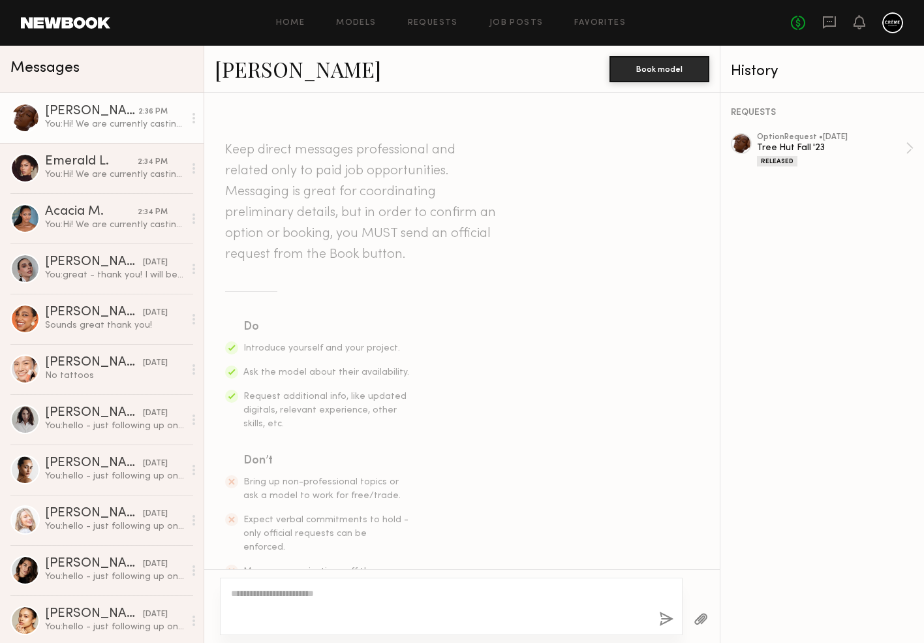
scroll to position [236, 0]
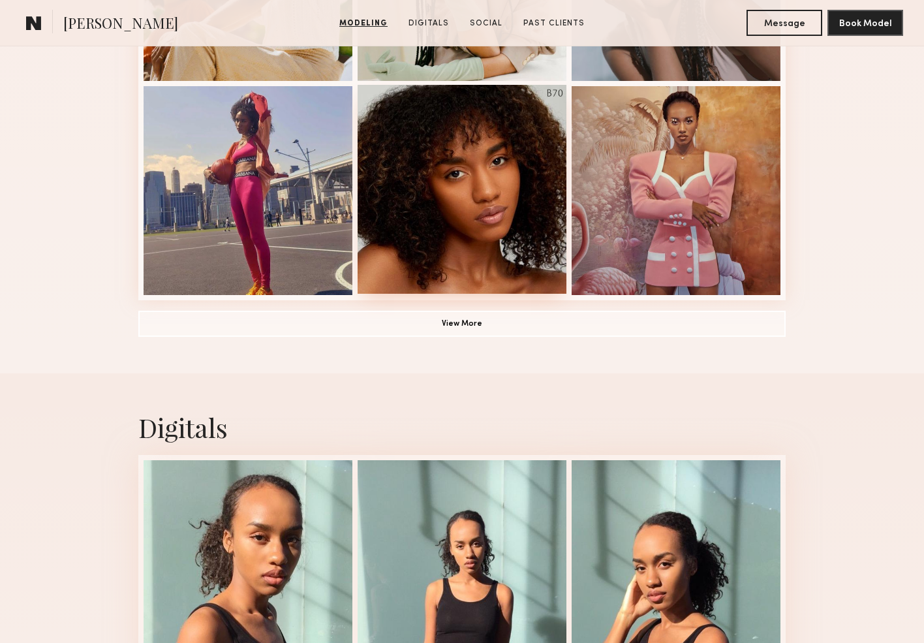
scroll to position [1267, 0]
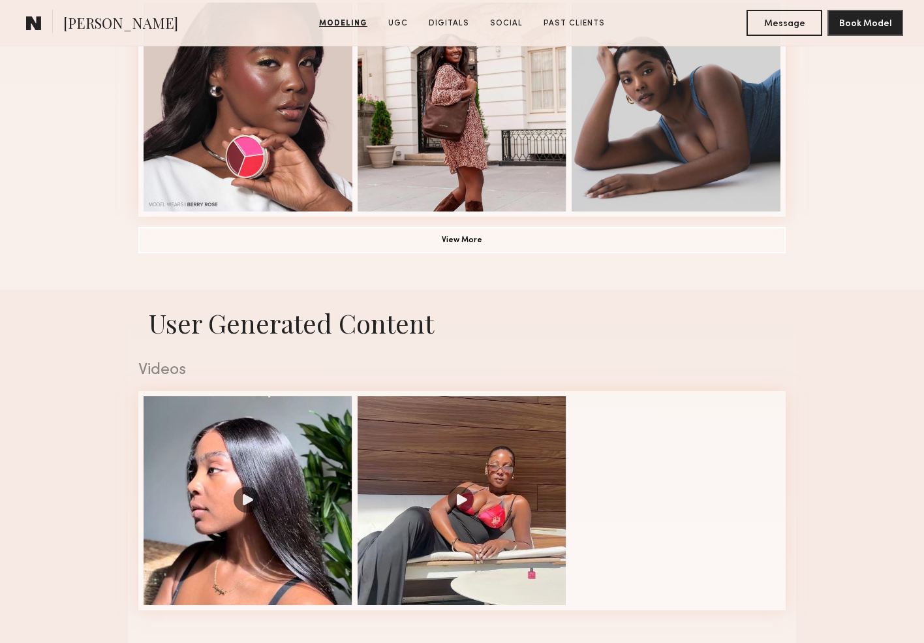
scroll to position [1131, 0]
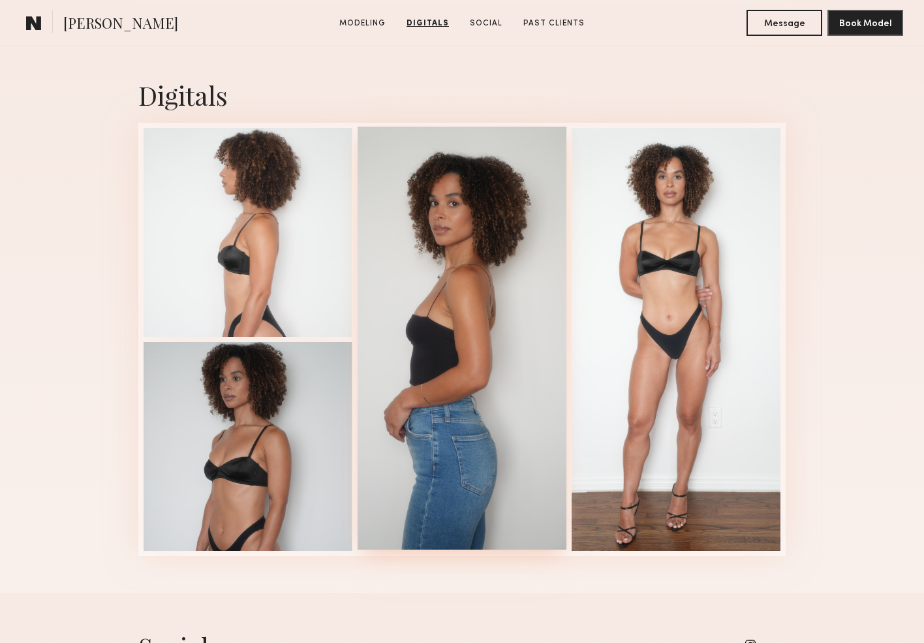
scroll to position [1144, 0]
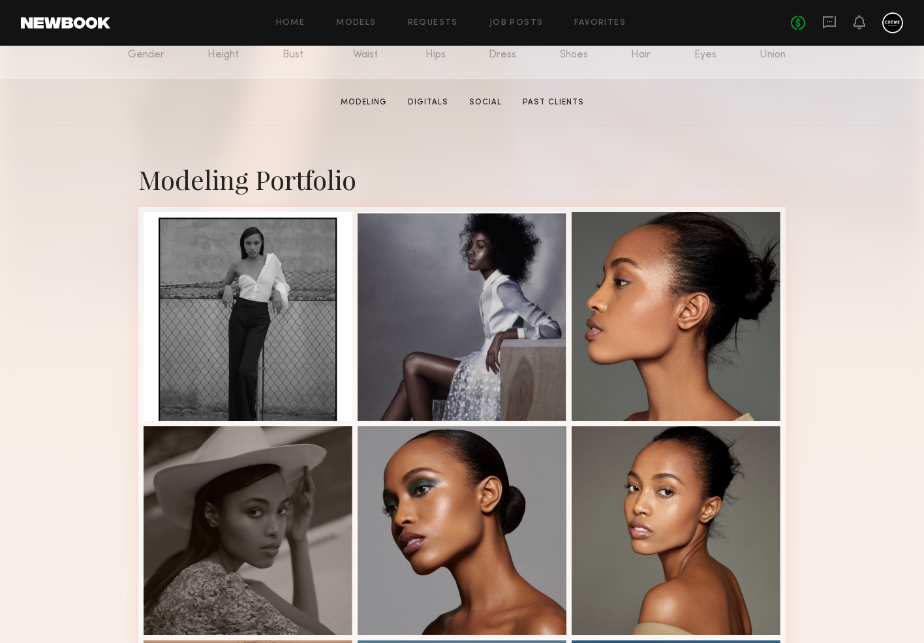
scroll to position [222, 0]
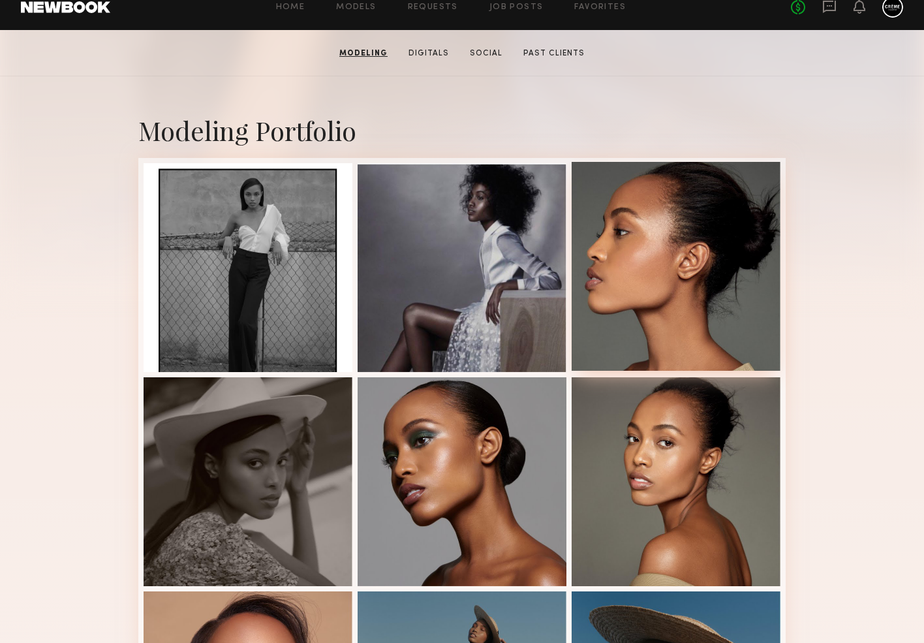
click at [636, 258] on div at bounding box center [676, 266] width 209 height 209
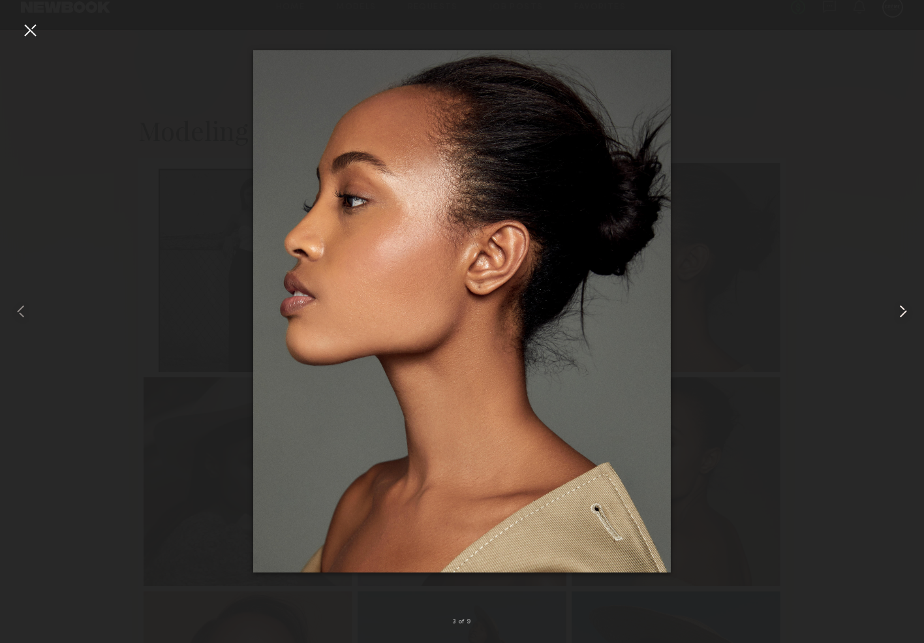
click at [895, 313] on common-icon at bounding box center [903, 311] width 21 height 21
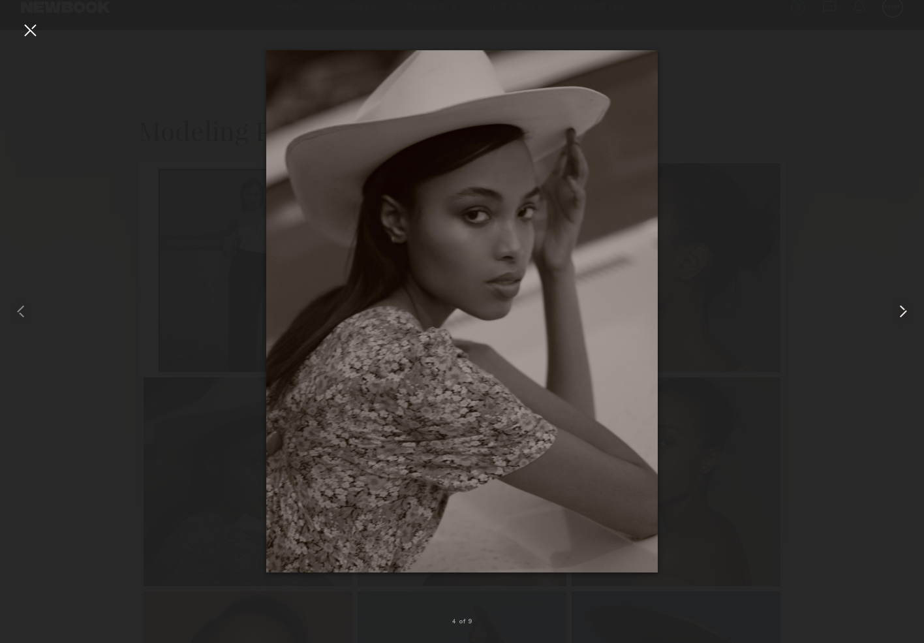
click at [895, 312] on common-icon at bounding box center [903, 311] width 21 height 21
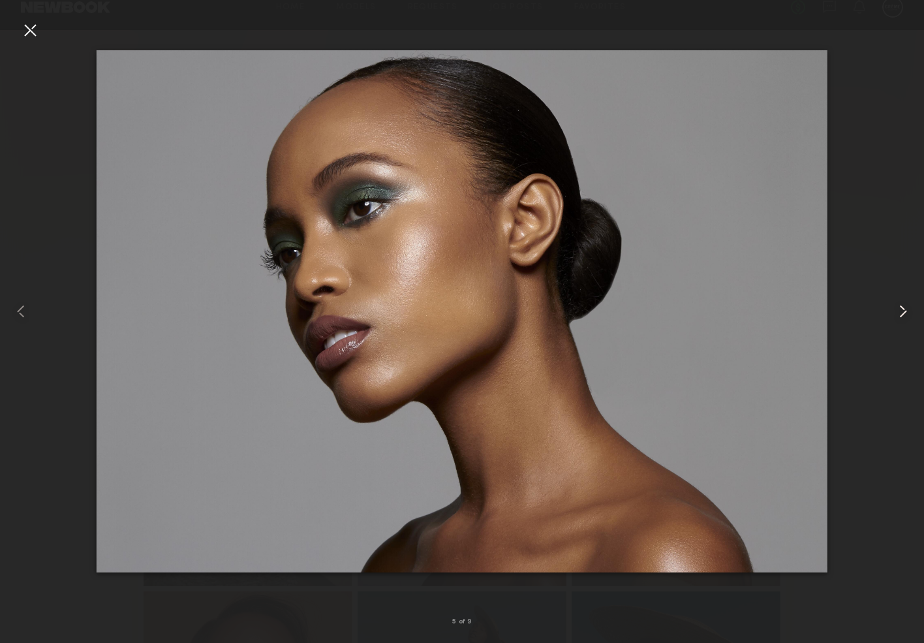
click at [895, 312] on common-icon at bounding box center [903, 311] width 21 height 21
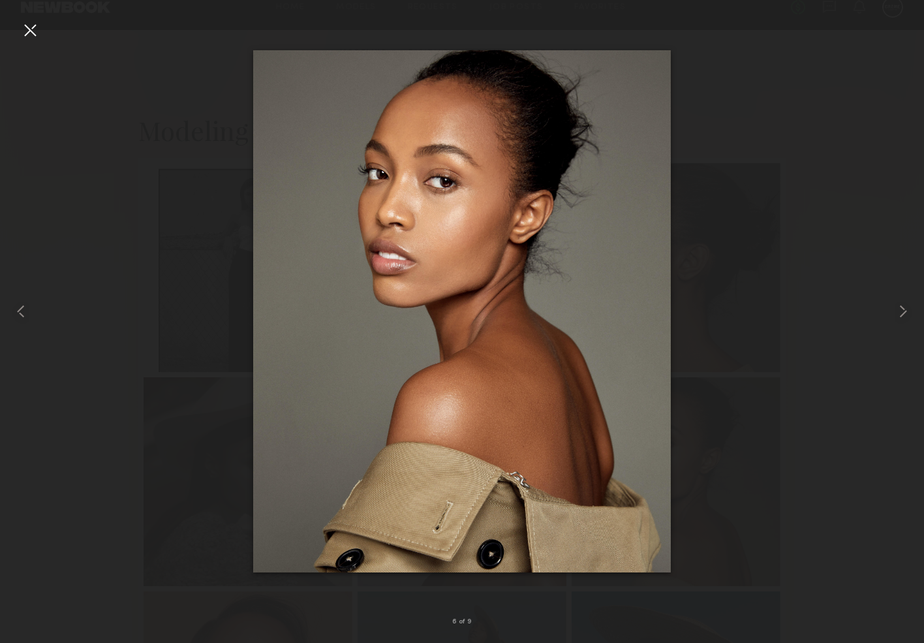
click at [35, 30] on div at bounding box center [30, 30] width 21 height 21
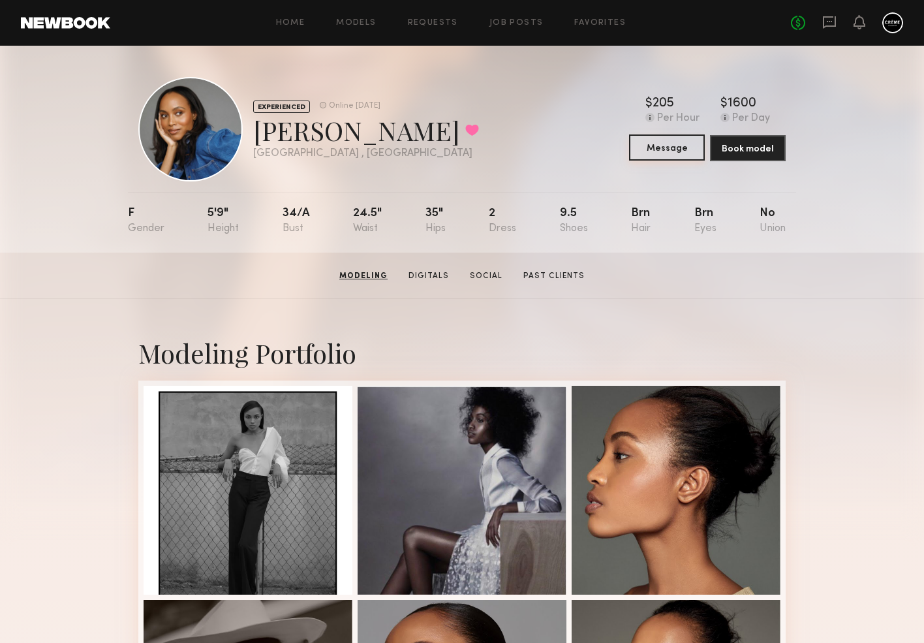
scroll to position [0, 0]
click at [690, 144] on button "Message" at bounding box center [667, 147] width 76 height 26
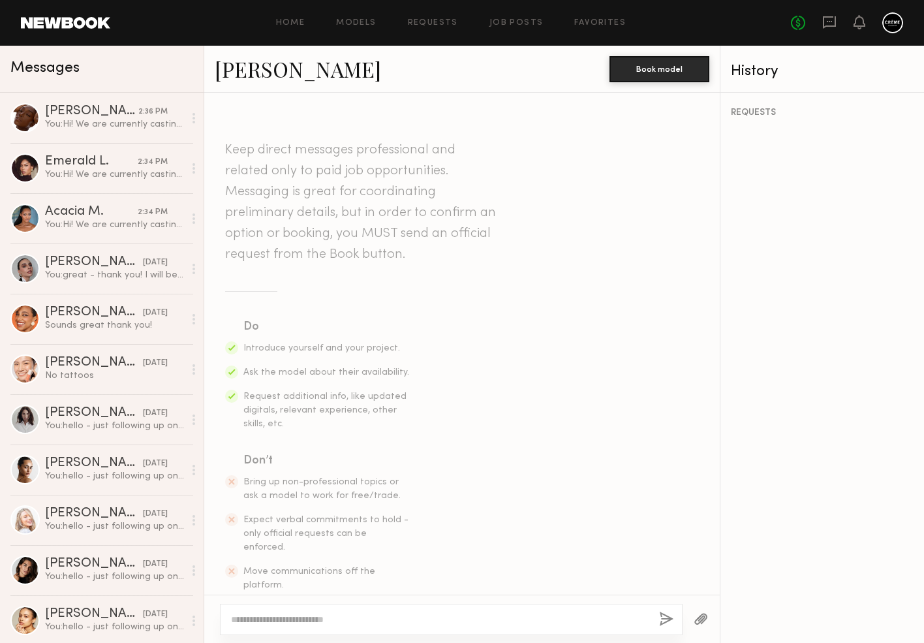
click at [333, 619] on textarea at bounding box center [440, 619] width 418 height 13
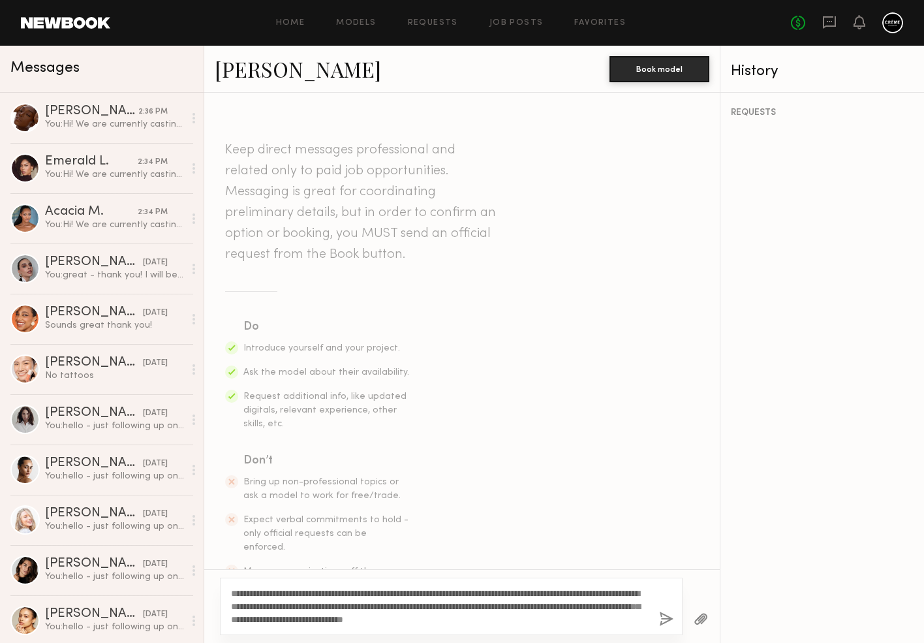
type textarea "**********"
click at [656, 612] on div "**********" at bounding box center [451, 605] width 463 height 57
click at [662, 615] on button "button" at bounding box center [666, 619] width 14 height 16
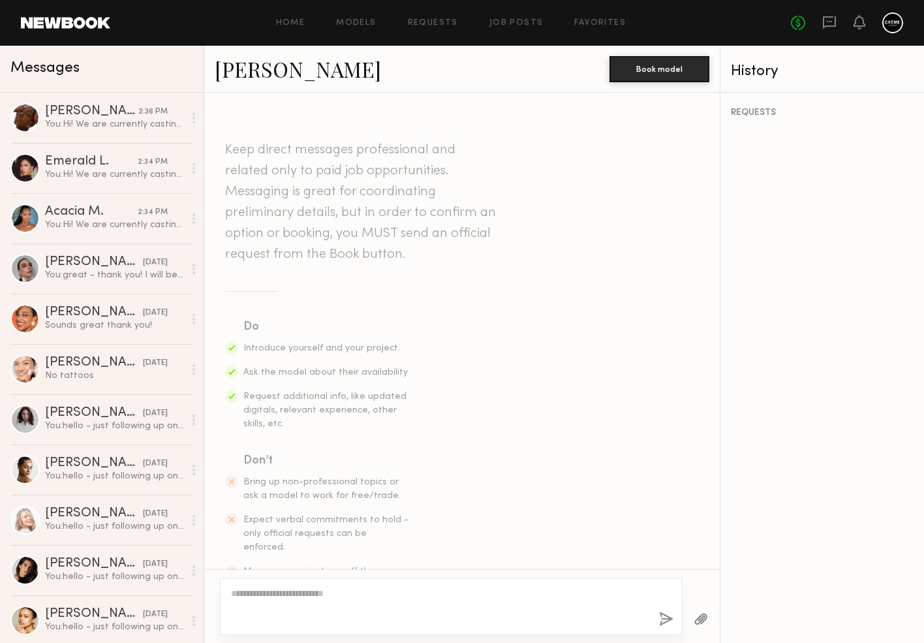
scroll to position [236, 0]
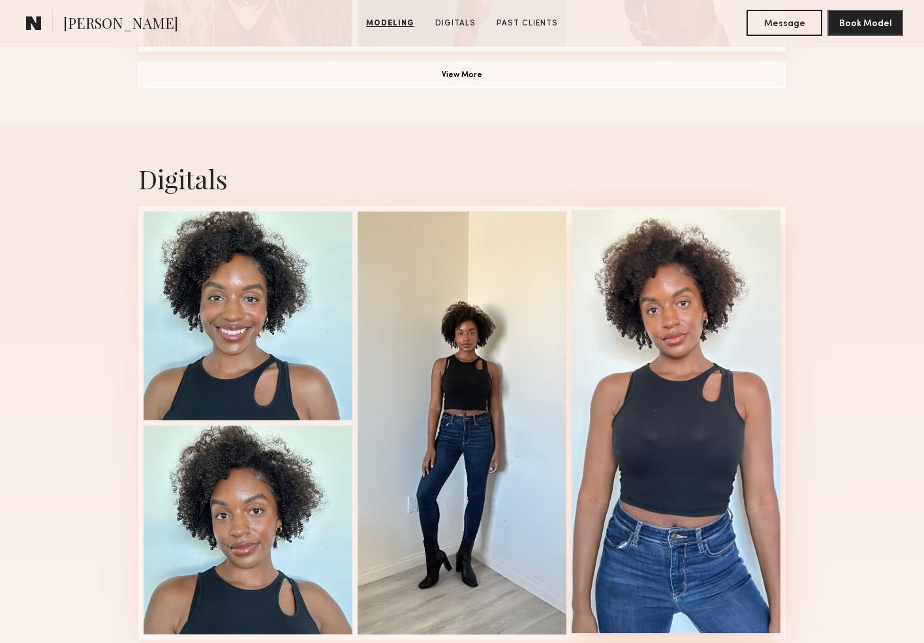
scroll to position [1199, 0]
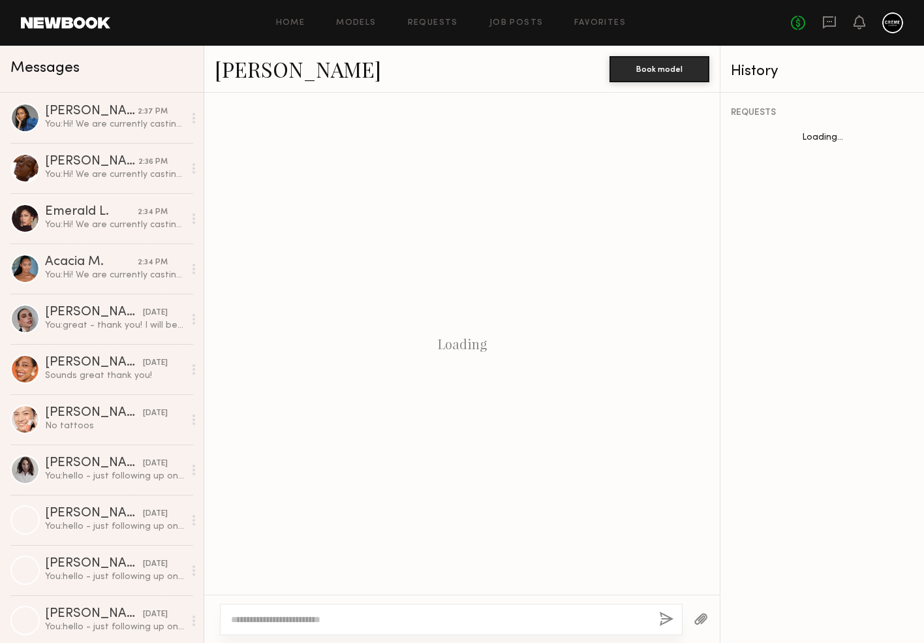
scroll to position [333, 0]
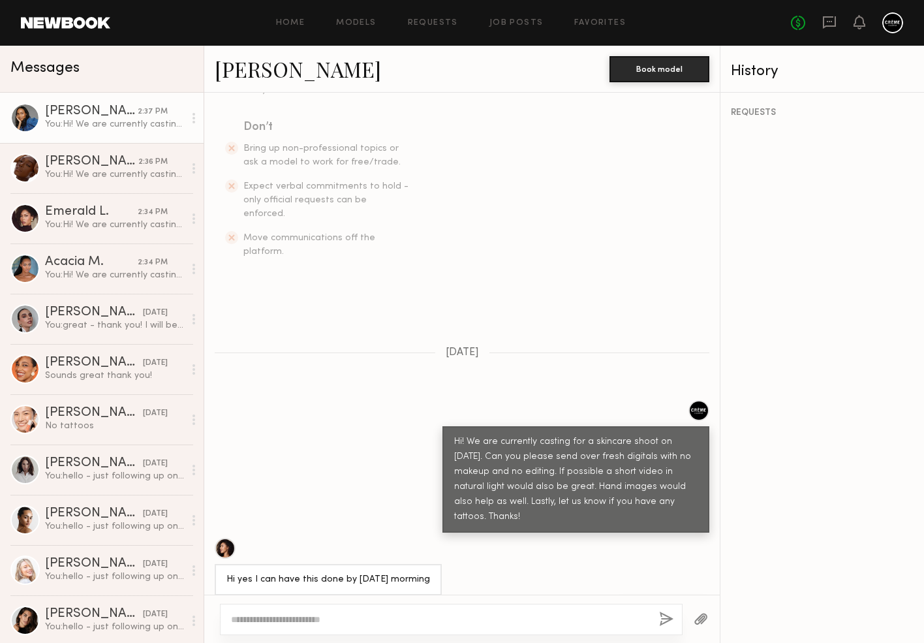
click at [129, 127] on div "You: Hi! We are currently casting for a skincare shoot on Nov 7. Can you please…" at bounding box center [114, 124] width 139 height 12
click at [112, 113] on div "Kourtney M." at bounding box center [91, 111] width 93 height 13
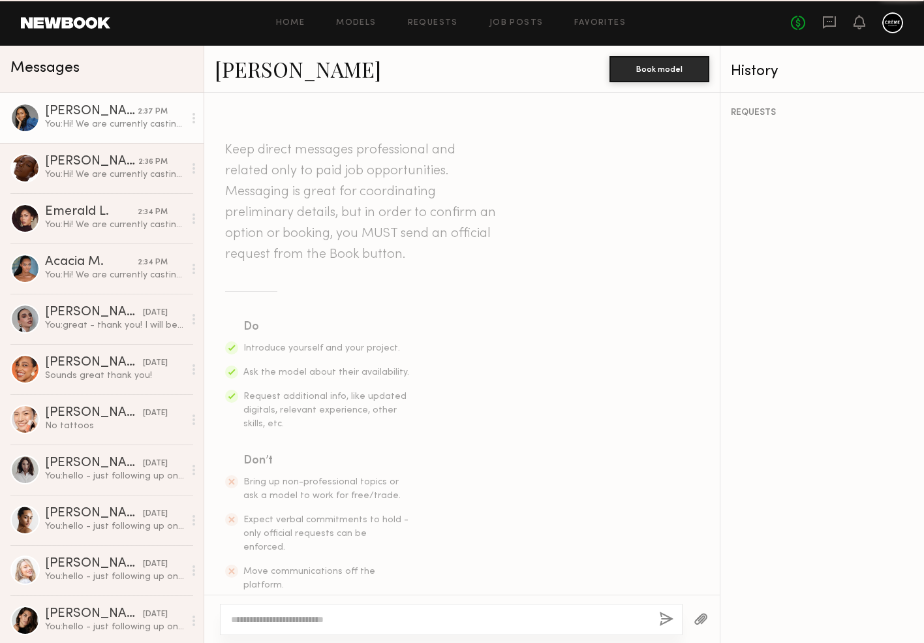
scroll to position [236, 0]
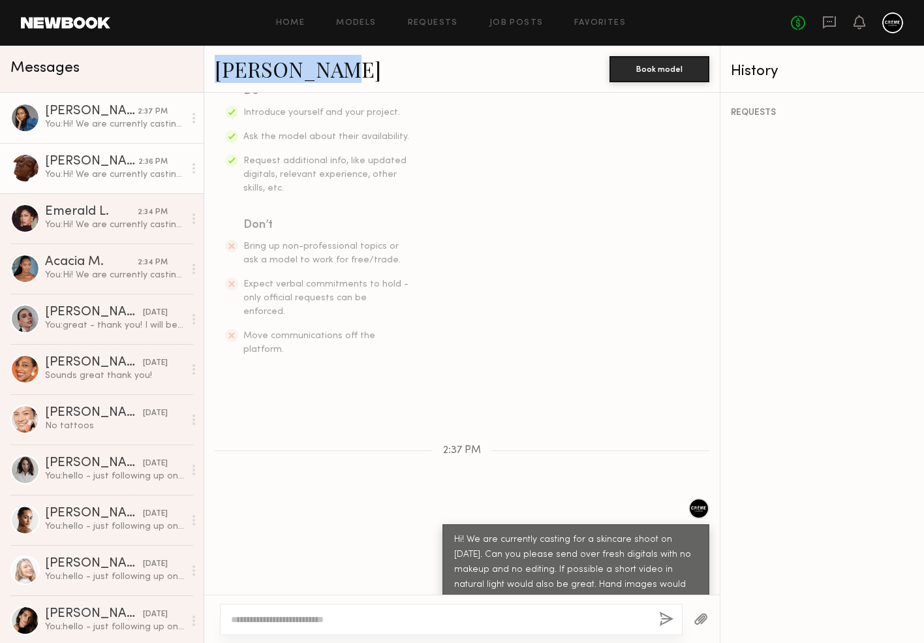
click at [66, 176] on div "You: Hi! We are currently casting for a skincare shoot on Nov 7. Can you please…" at bounding box center [114, 174] width 139 height 12
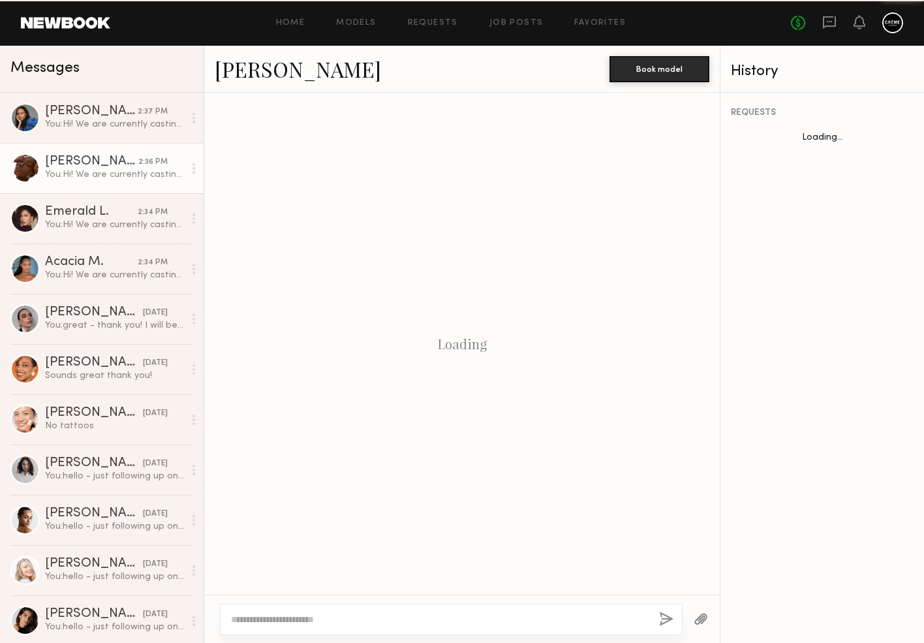
scroll to position [236, 0]
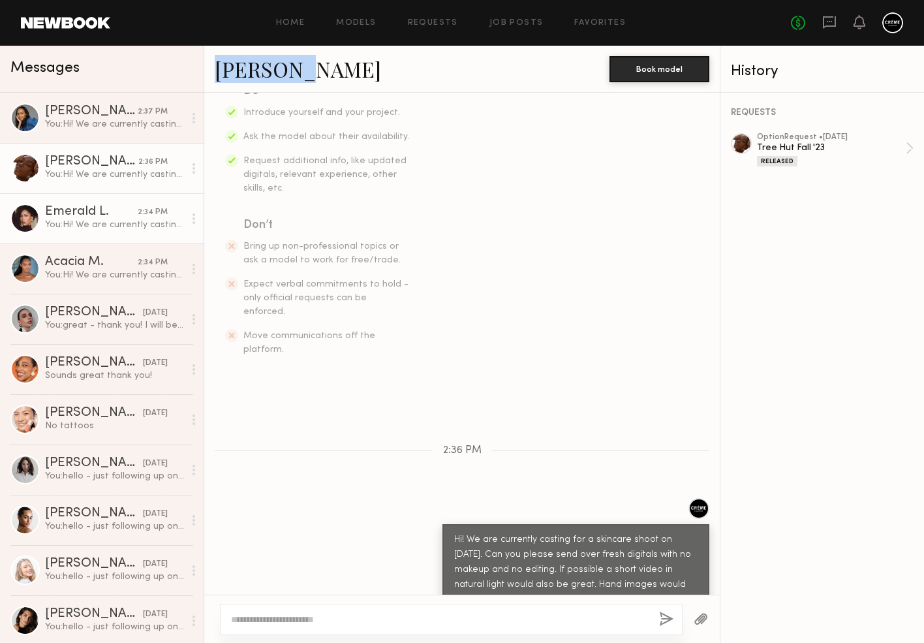
click at [84, 212] on div "Emerald L." at bounding box center [91, 212] width 93 height 13
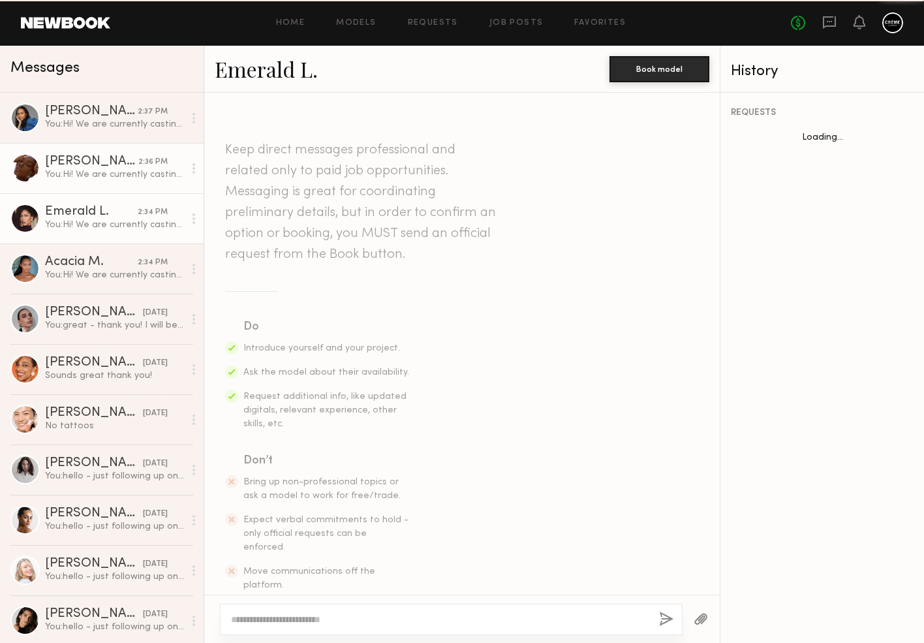
scroll to position [236, 0]
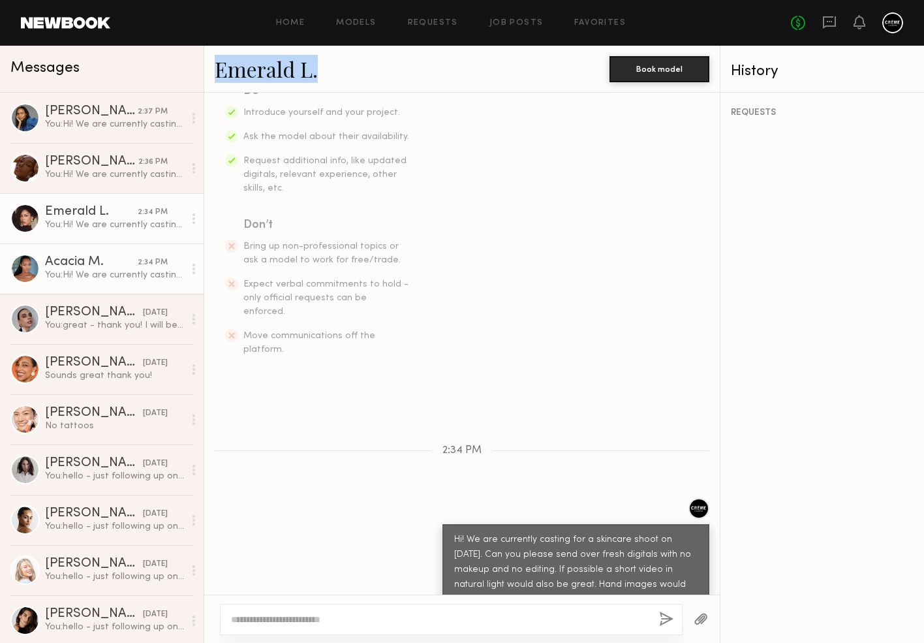
click at [72, 262] on div "Acacia M." at bounding box center [91, 262] width 93 height 13
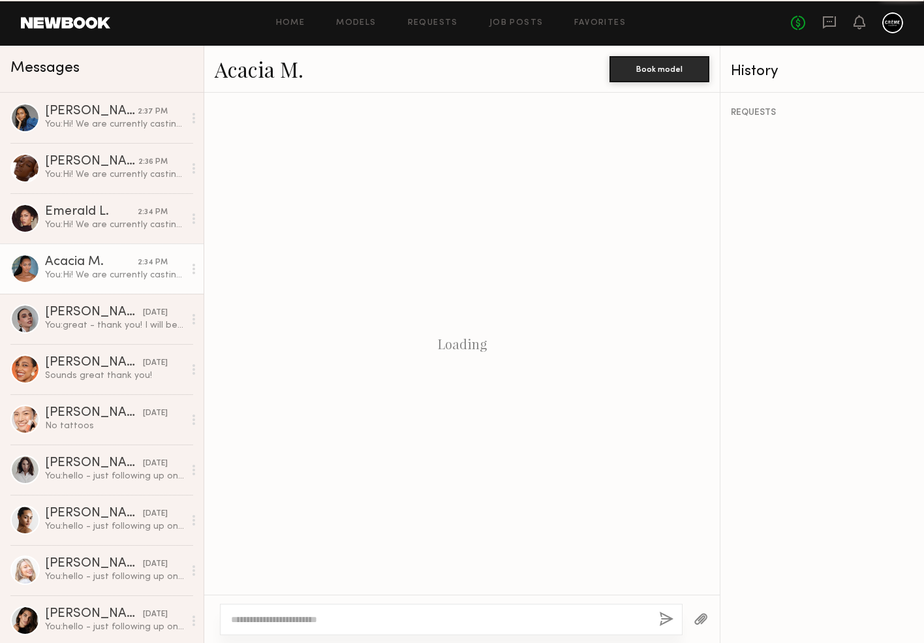
scroll to position [236, 0]
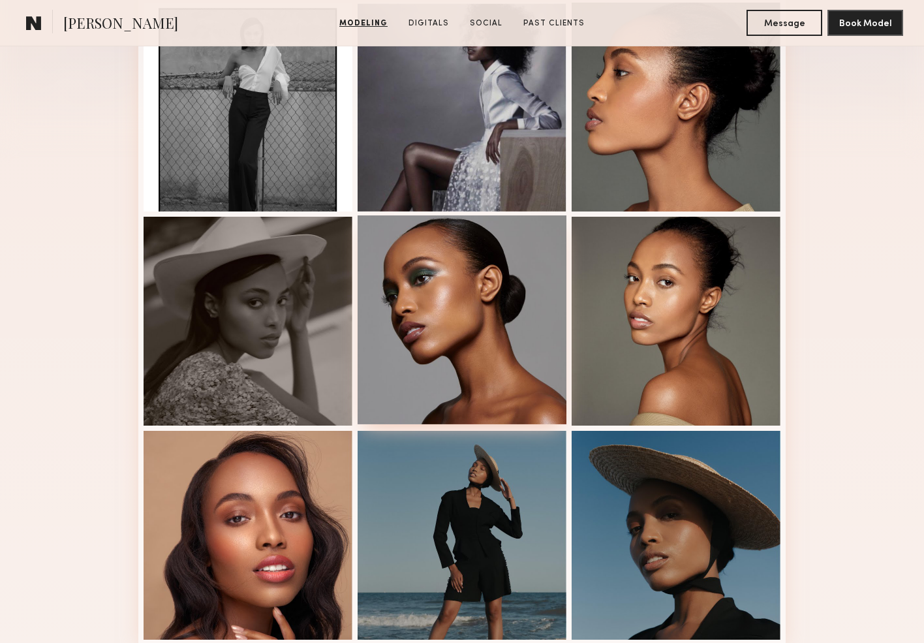
scroll to position [384, 0]
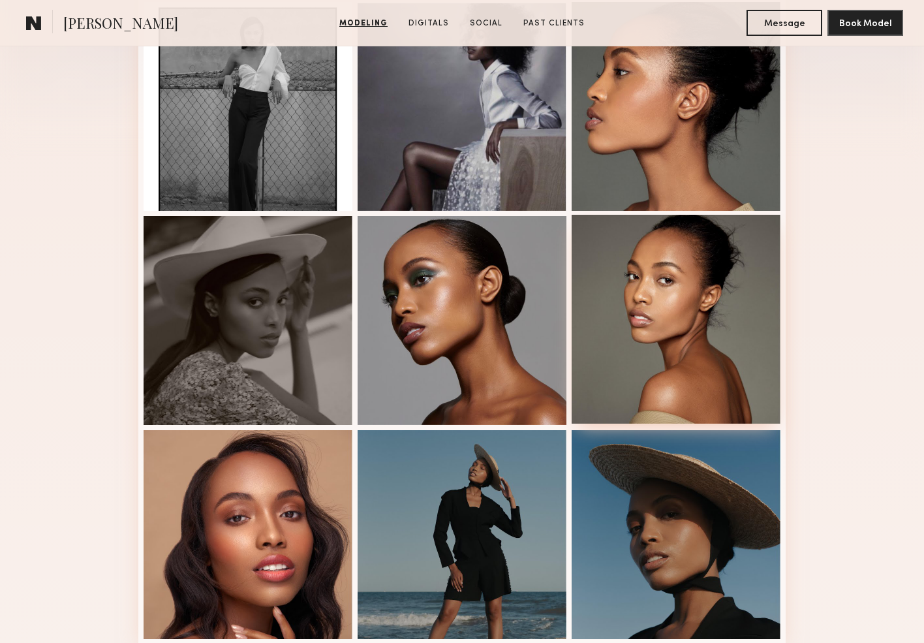
click at [656, 317] on div at bounding box center [676, 319] width 209 height 209
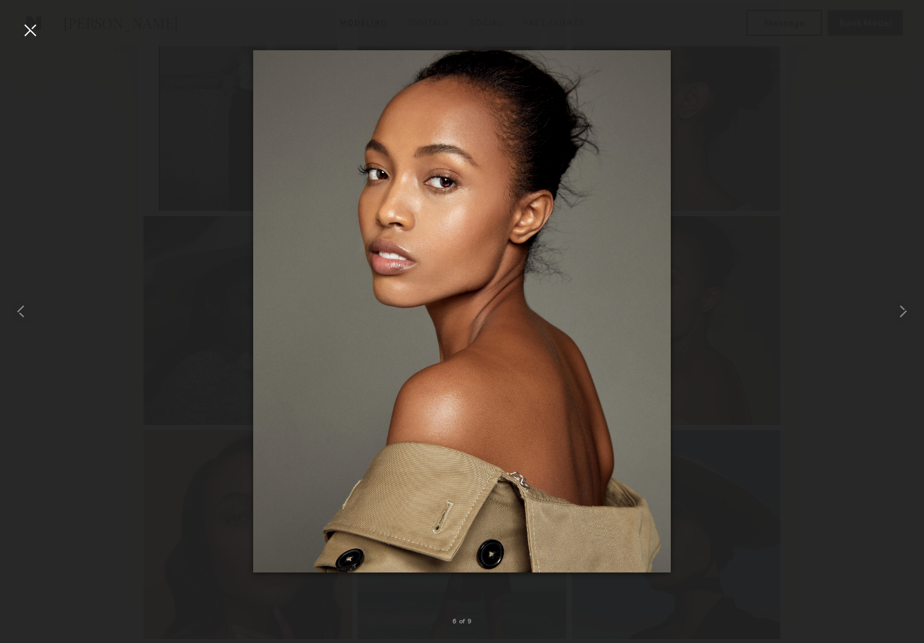
click at [33, 29] on div at bounding box center [30, 30] width 21 height 21
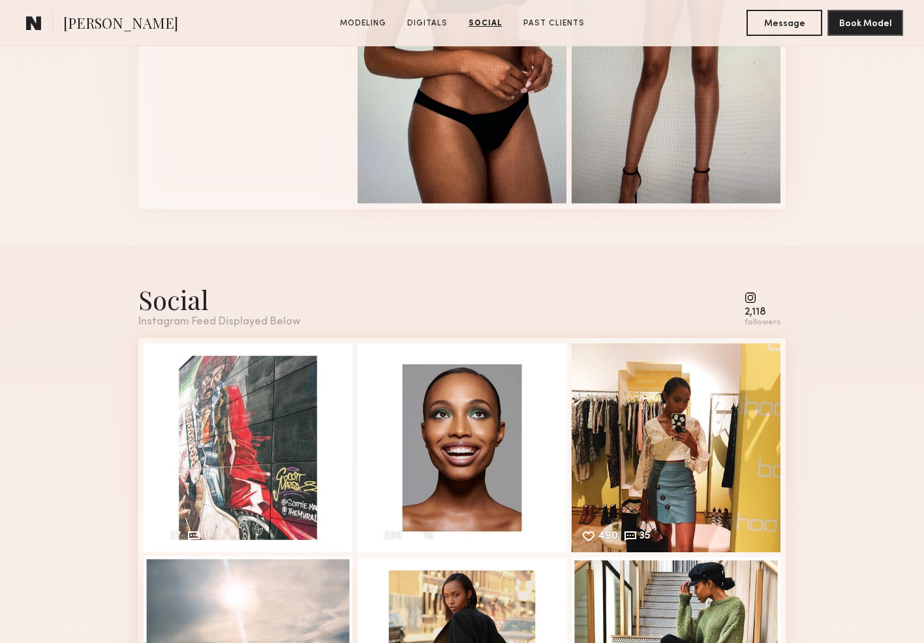
scroll to position [1090, 0]
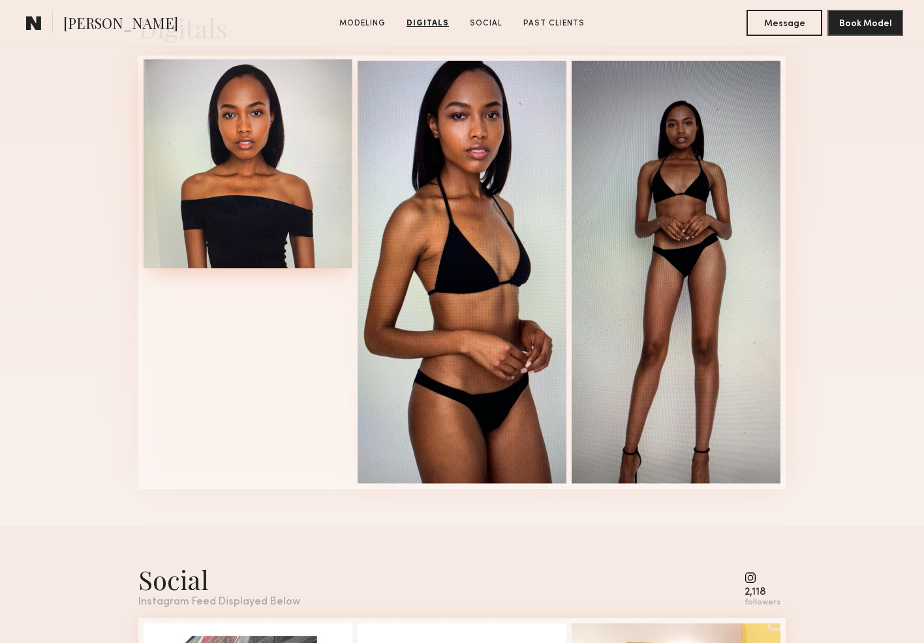
click at [320, 180] on div at bounding box center [248, 163] width 209 height 209
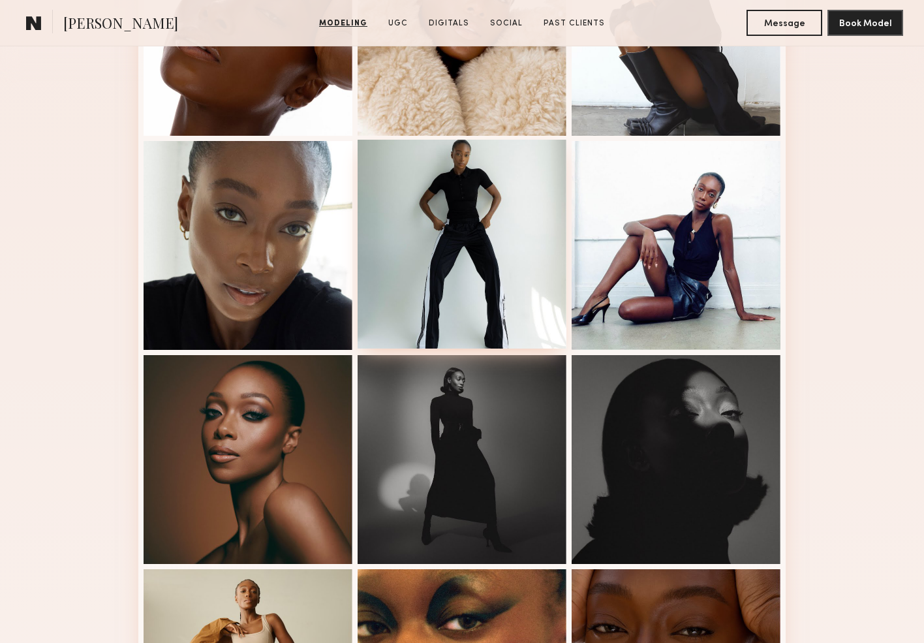
scroll to position [459, 0]
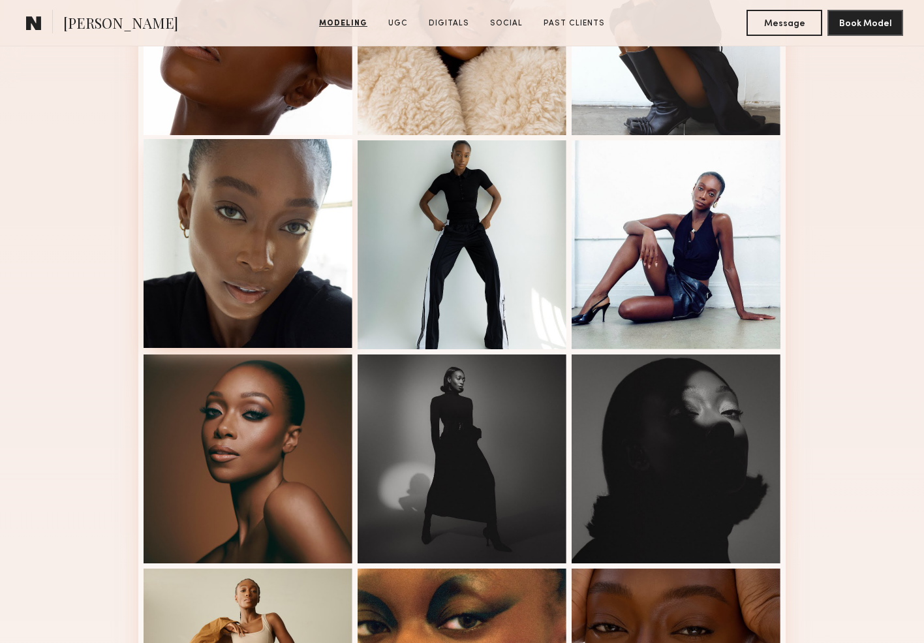
click at [269, 235] on div at bounding box center [248, 243] width 209 height 209
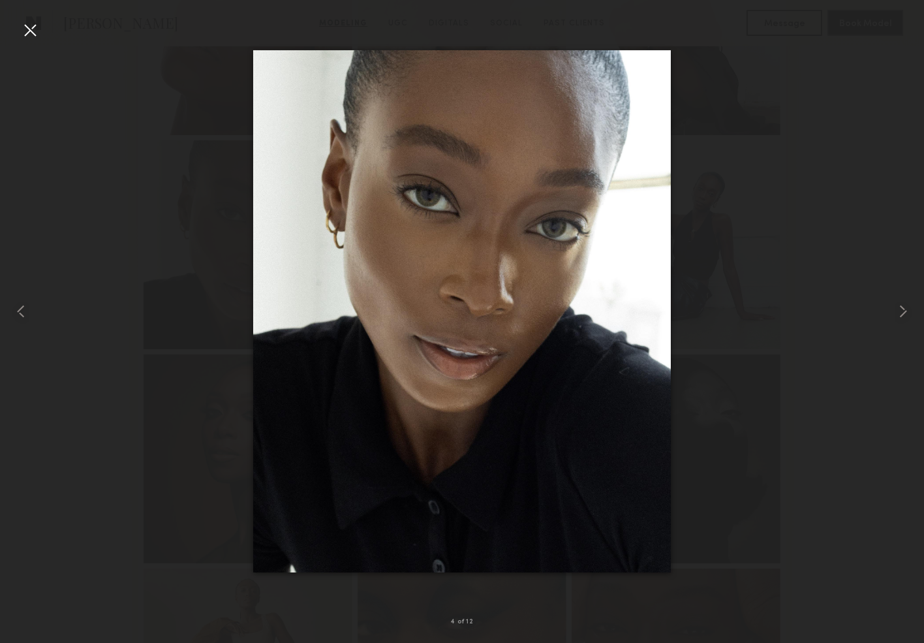
click at [743, 480] on div at bounding box center [462, 311] width 924 height 580
click at [743, 444] on div at bounding box center [462, 311] width 924 height 580
click at [25, 34] on div at bounding box center [30, 30] width 21 height 21
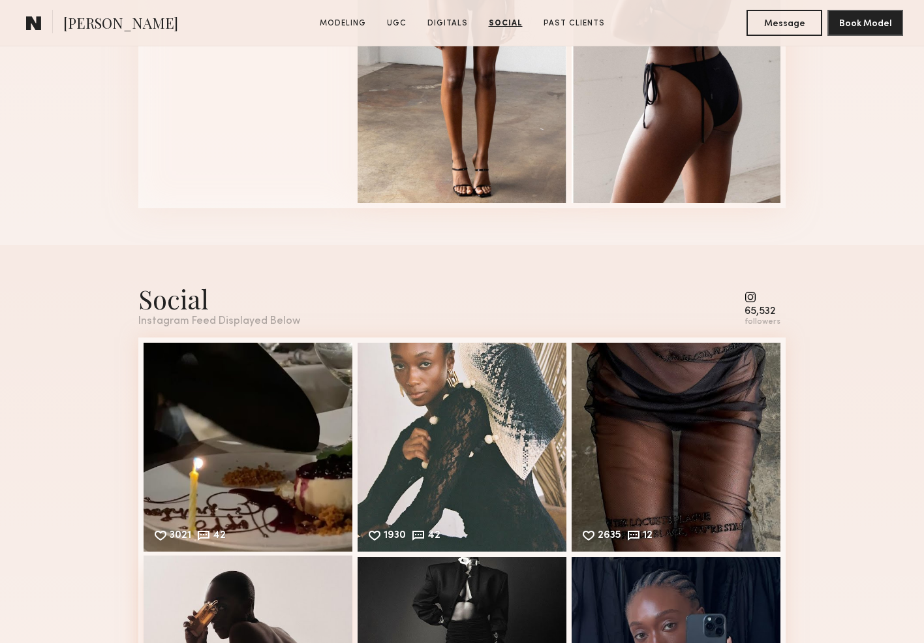
scroll to position [1831, 0]
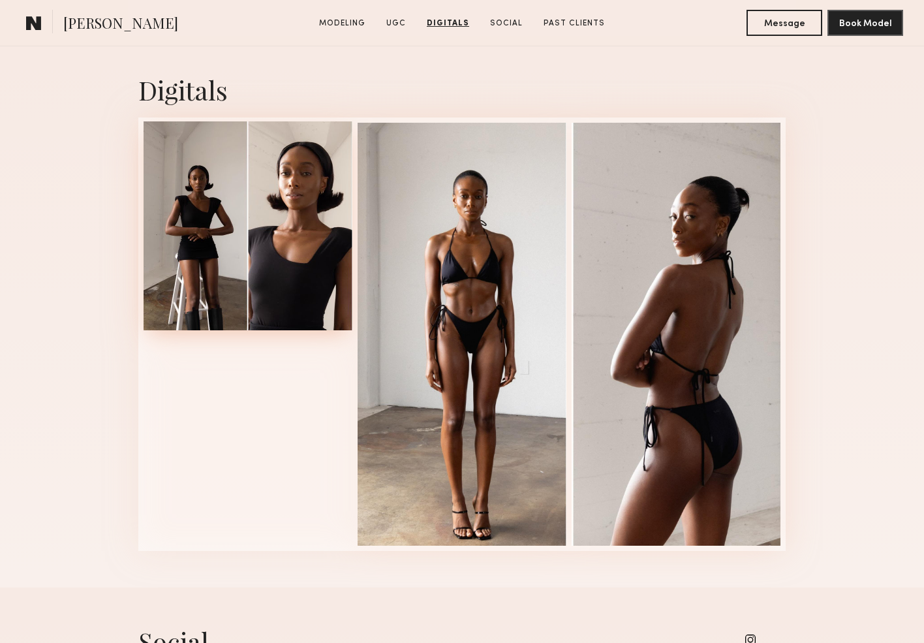
click at [247, 247] on div at bounding box center [248, 225] width 209 height 209
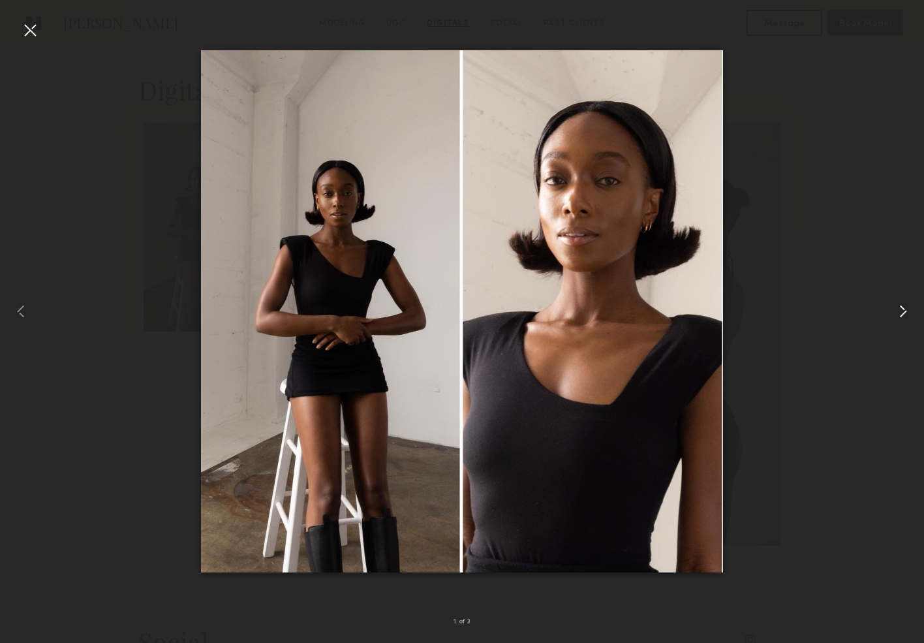
click at [904, 324] on div at bounding box center [905, 311] width 37 height 580
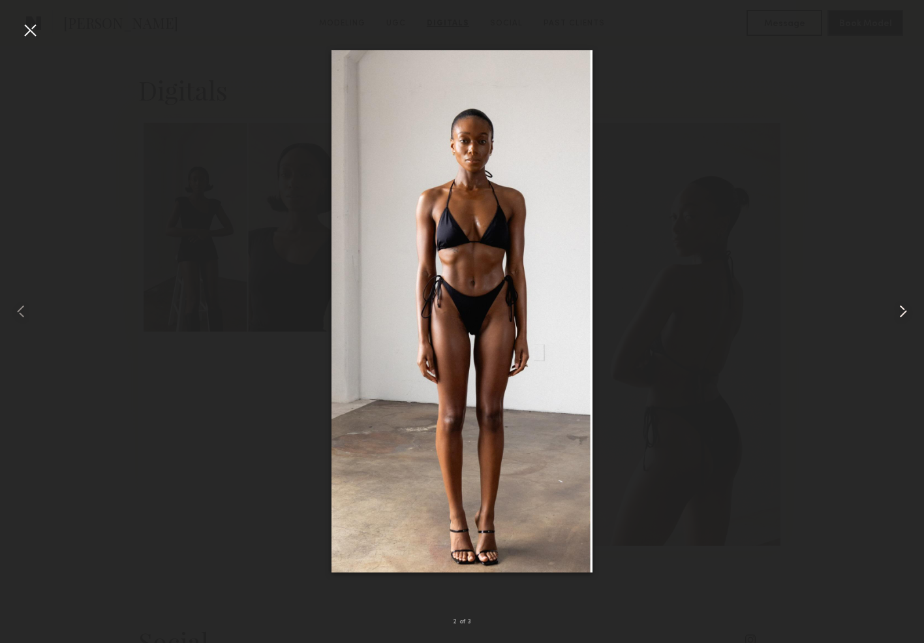
click at [904, 324] on div at bounding box center [905, 311] width 37 height 580
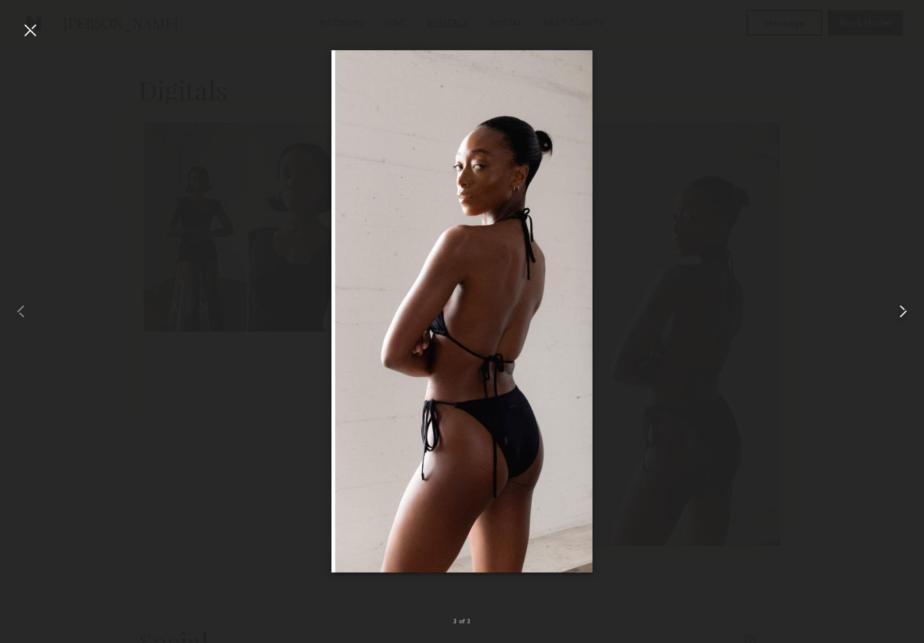
click at [904, 324] on div at bounding box center [905, 311] width 37 height 580
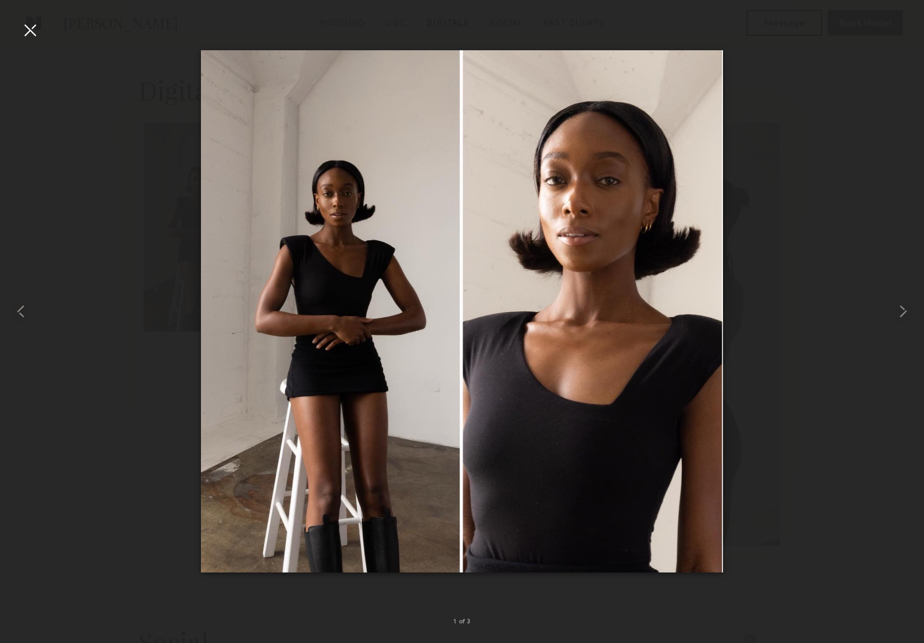
click at [26, 35] on div at bounding box center [30, 30] width 21 height 21
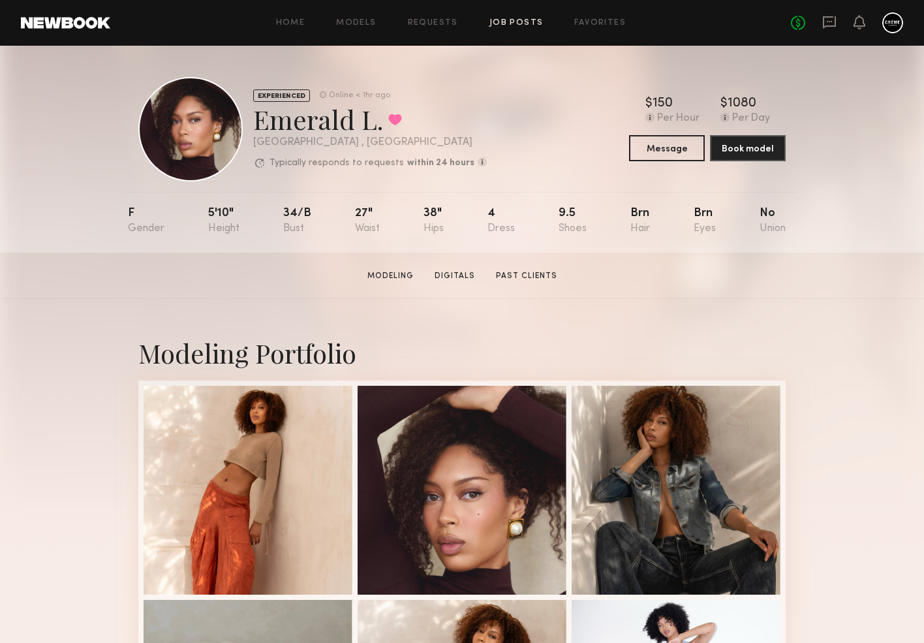
click at [522, 26] on link "Job Posts" at bounding box center [516, 23] width 54 height 8
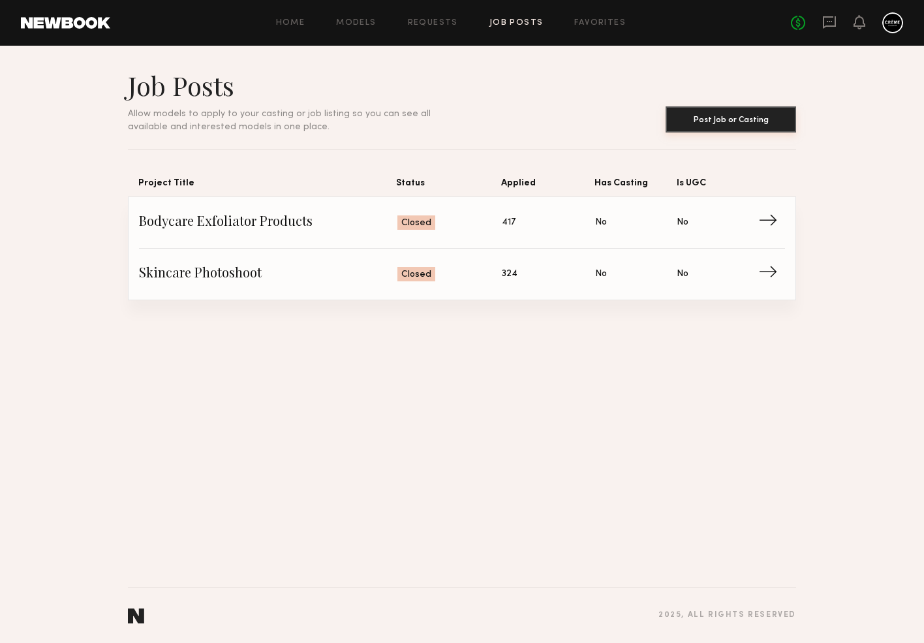
click at [750, 115] on button "Post Job or Casting" at bounding box center [731, 119] width 130 height 26
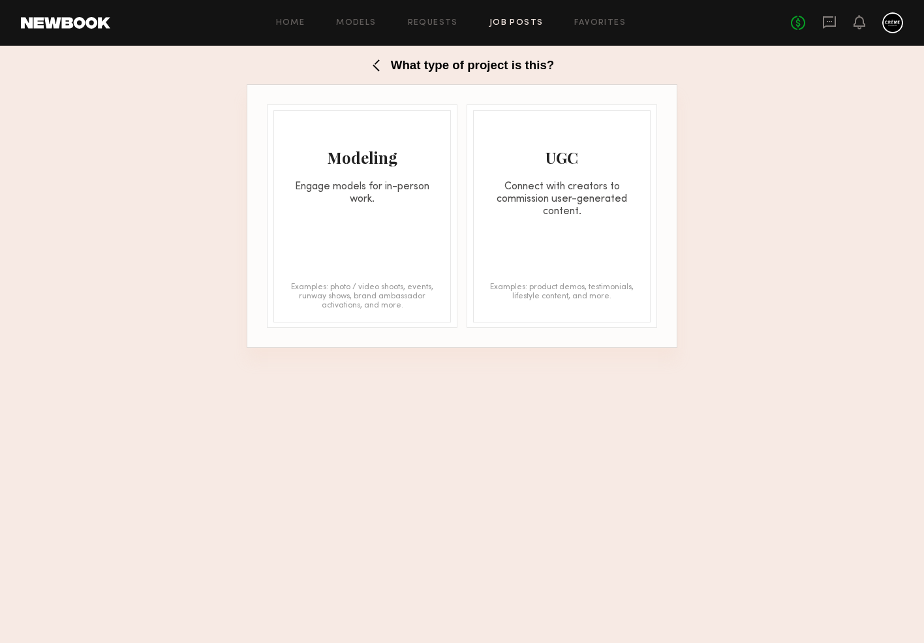
click at [394, 195] on div "Engage models for in-person work." at bounding box center [362, 193] width 176 height 25
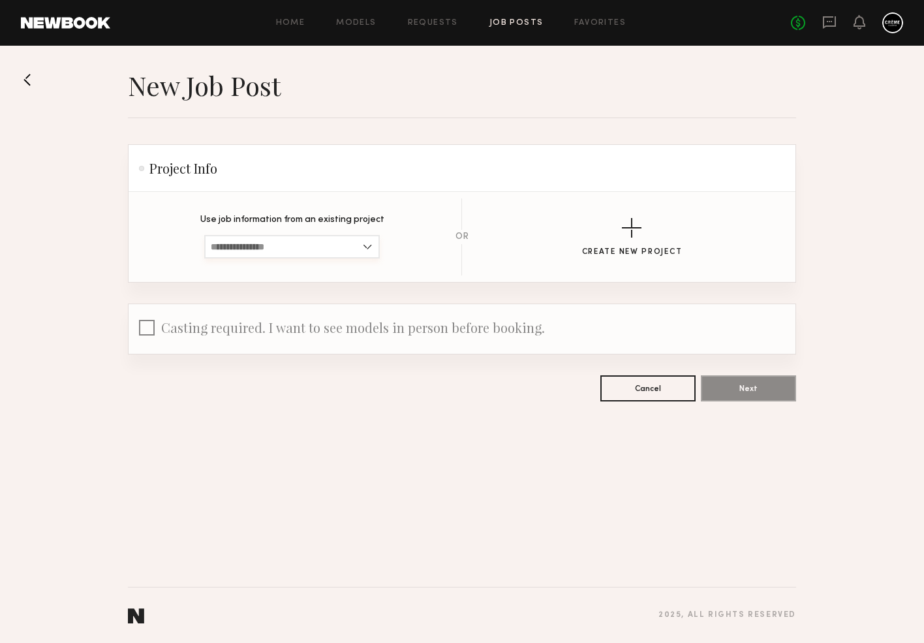
click at [355, 249] on input at bounding box center [292, 246] width 176 height 23
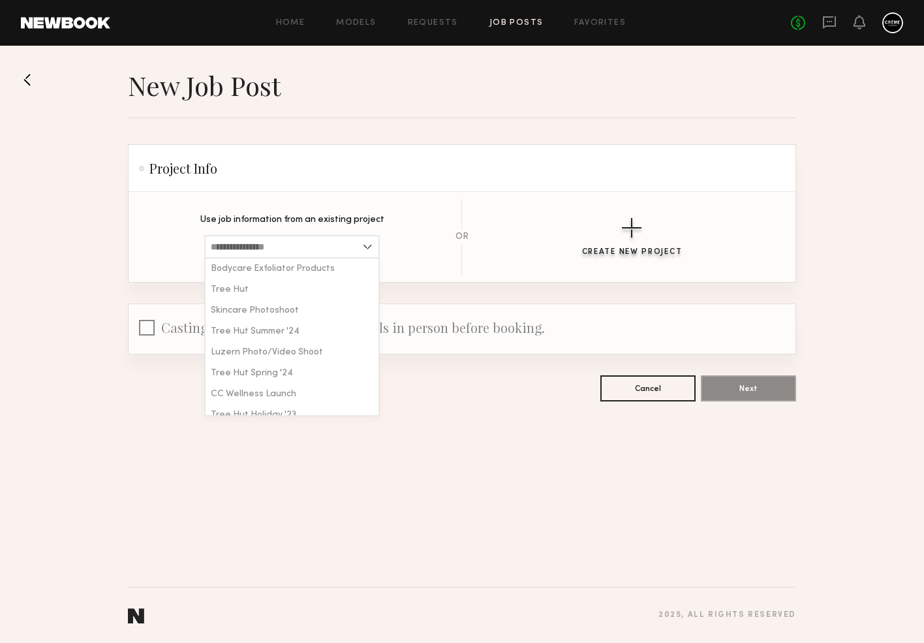
click at [632, 237] on div "button" at bounding box center [632, 228] width 20 height 20
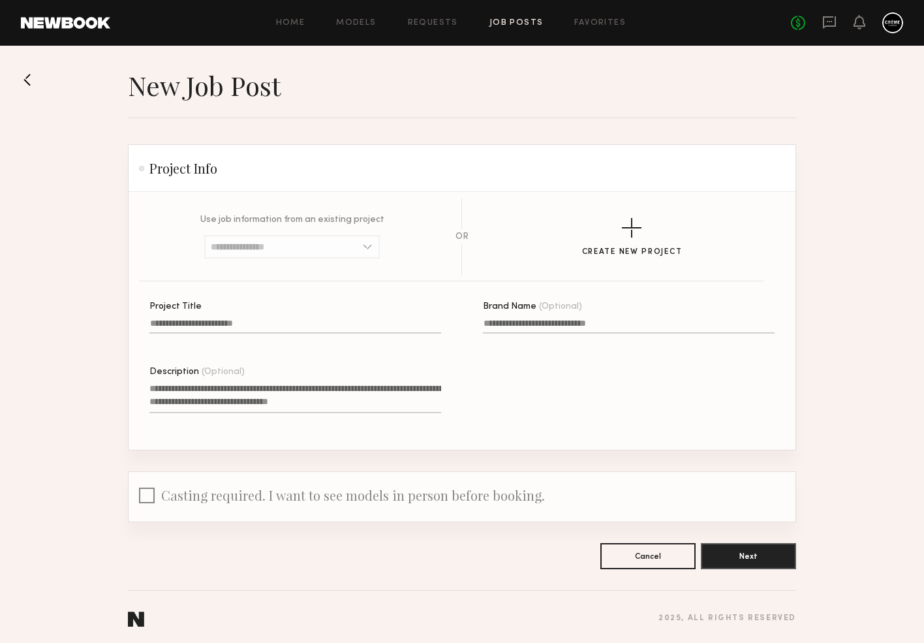
click at [297, 316] on label "Project Title" at bounding box center [295, 324] width 292 height 44
click at [297, 318] on input "Project Title" at bounding box center [295, 325] width 292 height 15
type input "**********"
click at [287, 394] on textarea "Description (Optional)" at bounding box center [295, 397] width 292 height 31
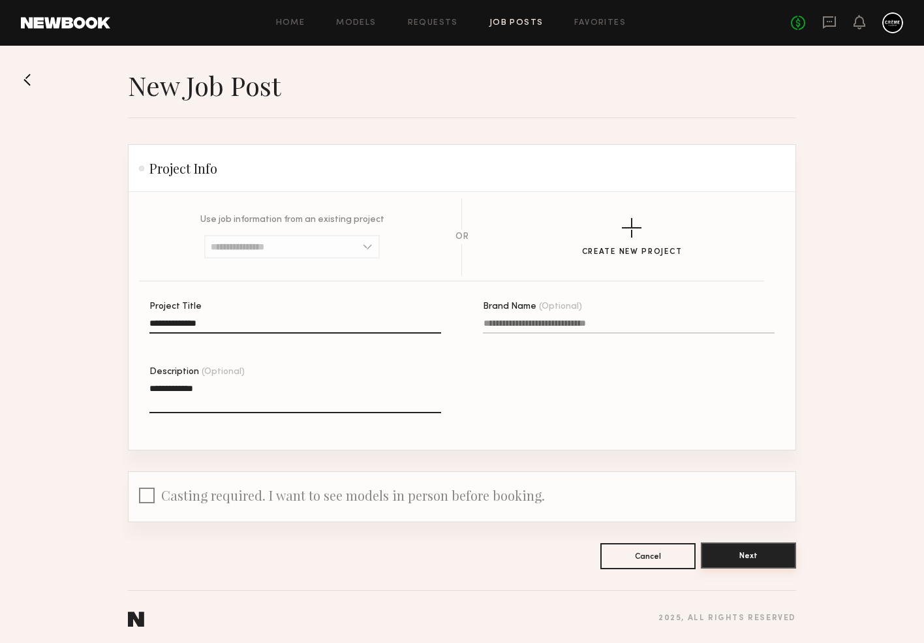
type textarea "**********"
click at [744, 552] on button "Next" at bounding box center [748, 555] width 95 height 26
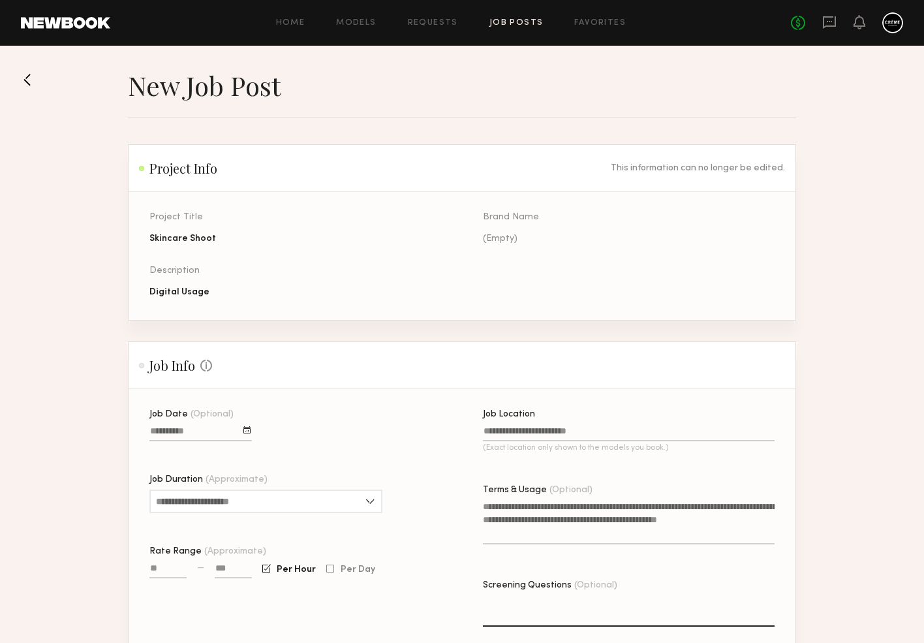
click at [236, 431] on input "Job Date (Optional)" at bounding box center [200, 433] width 102 height 15
click at [301, 453] on button "button" at bounding box center [298, 454] width 8 height 8
click at [273, 503] on button "7" at bounding box center [270, 503] width 21 height 13
click at [273, 507] on input "Job Duration (Approximate)" at bounding box center [265, 500] width 233 height 23
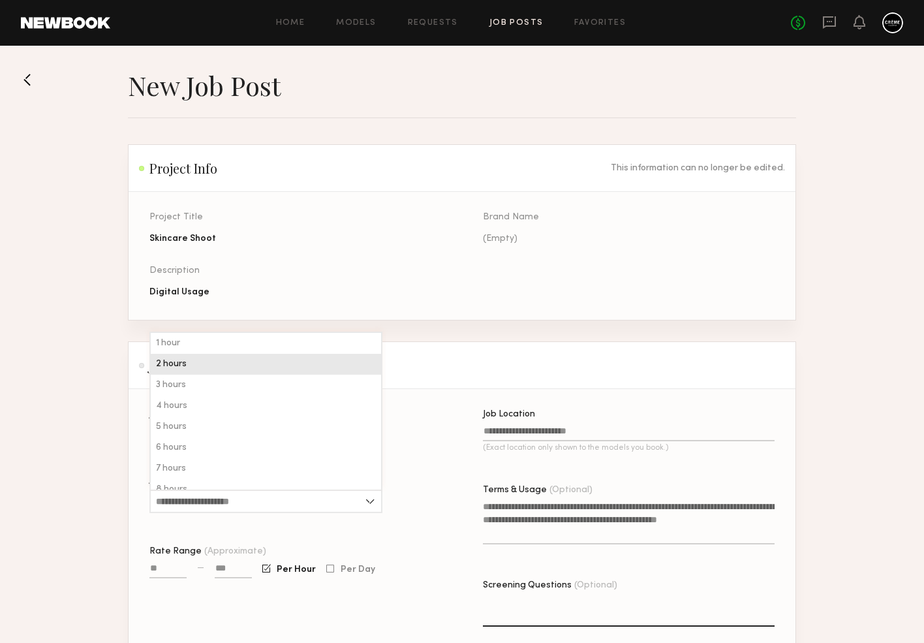
click at [237, 367] on div "2 hours" at bounding box center [266, 364] width 230 height 21
type input "*******"
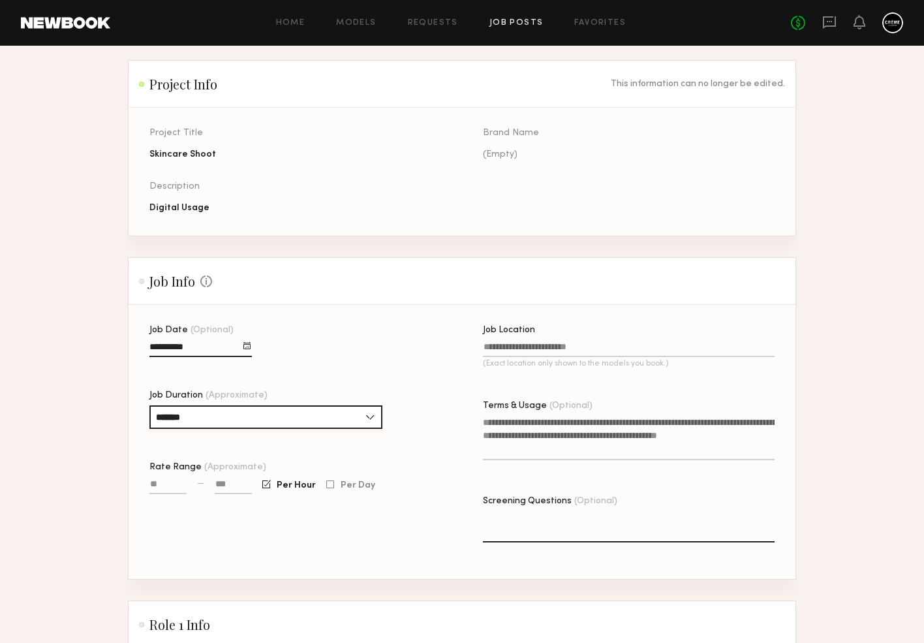
scroll to position [86, 0]
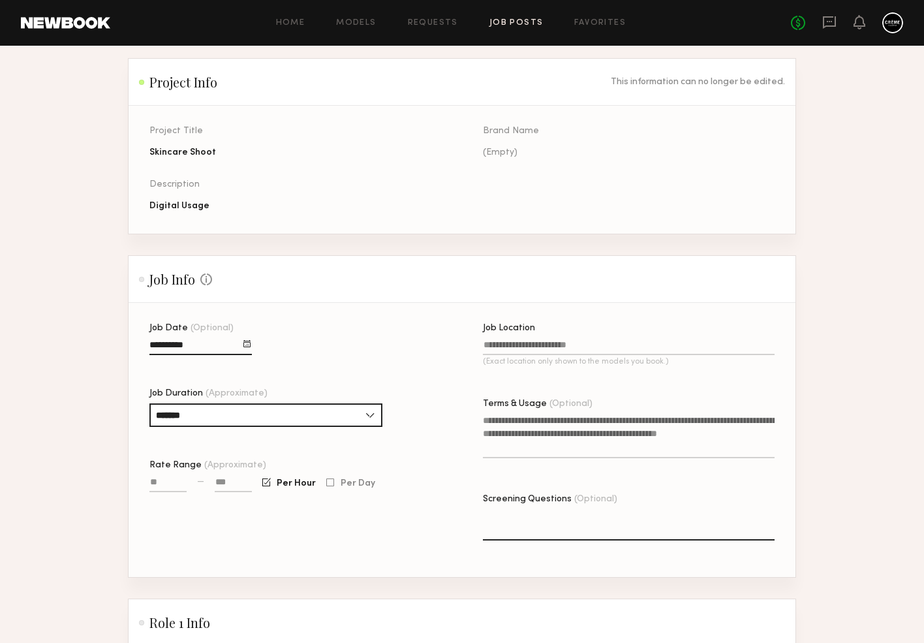
click at [176, 482] on input "Rate Range (Approximate)" at bounding box center [167, 484] width 37 height 15
type input "****"
click at [236, 477] on div at bounding box center [233, 490] width 37 height 30
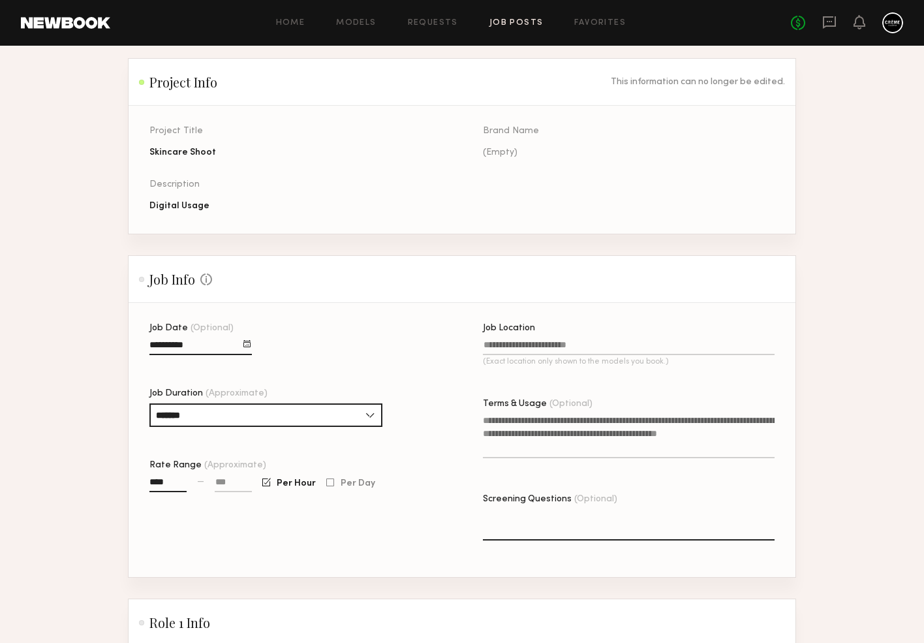
click at [236, 480] on input at bounding box center [233, 484] width 37 height 15
type input "****"
click at [303, 512] on div "Job Date (Optional) Job Duration (Approximate) ******* 1 hour 2 hours 3 hours 4…" at bounding box center [295, 450] width 292 height 253
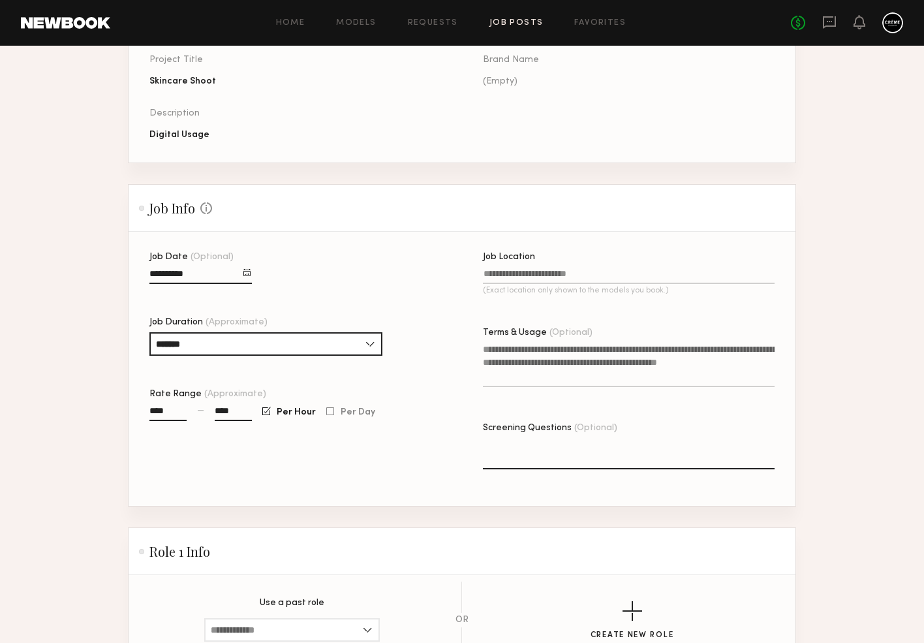
scroll to position [157, 0]
click at [592, 360] on textarea "Terms & Usage (Optional)" at bounding box center [629, 365] width 292 height 44
click at [562, 261] on div "Job Location" at bounding box center [629, 257] width 292 height 9
click at [562, 269] on input "Job Location (Exact location only shown to the models you book.)" at bounding box center [629, 276] width 292 height 15
click at [562, 271] on input "Job Location (Exact location only shown to the models you book.)" at bounding box center [629, 276] width 292 height 15
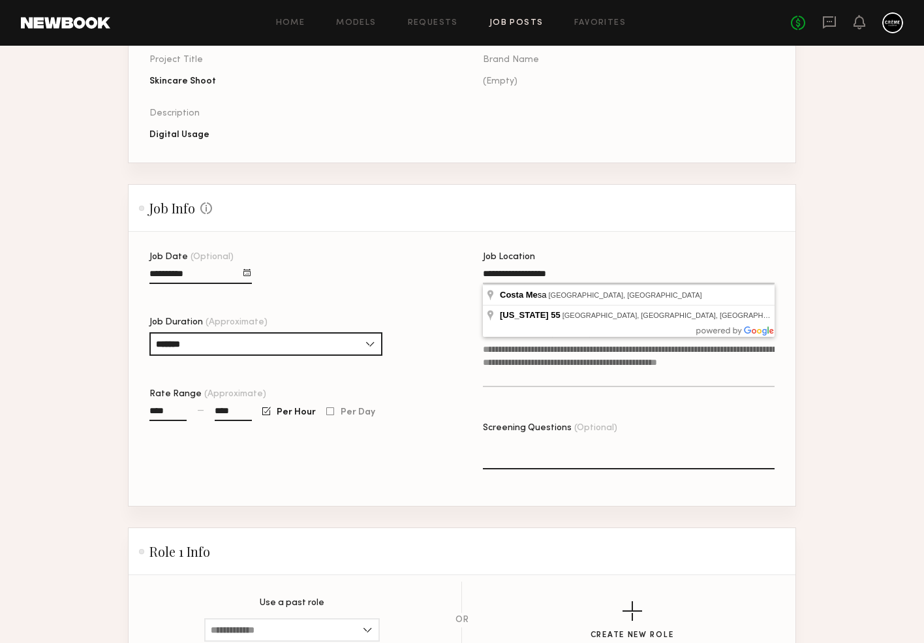
type input "**********"
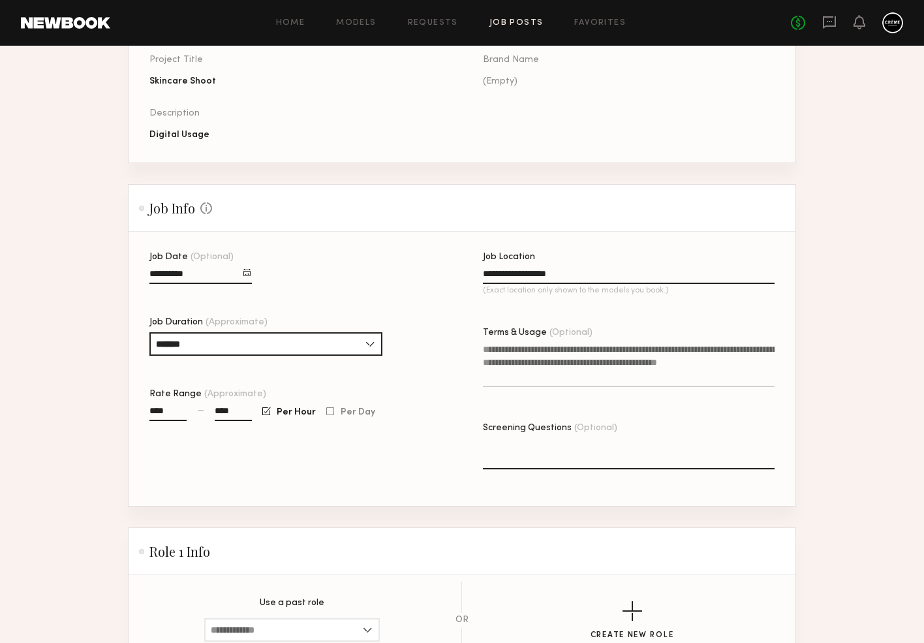
click at [552, 354] on textarea "Terms & Usage (Optional)" at bounding box center [629, 365] width 292 height 44
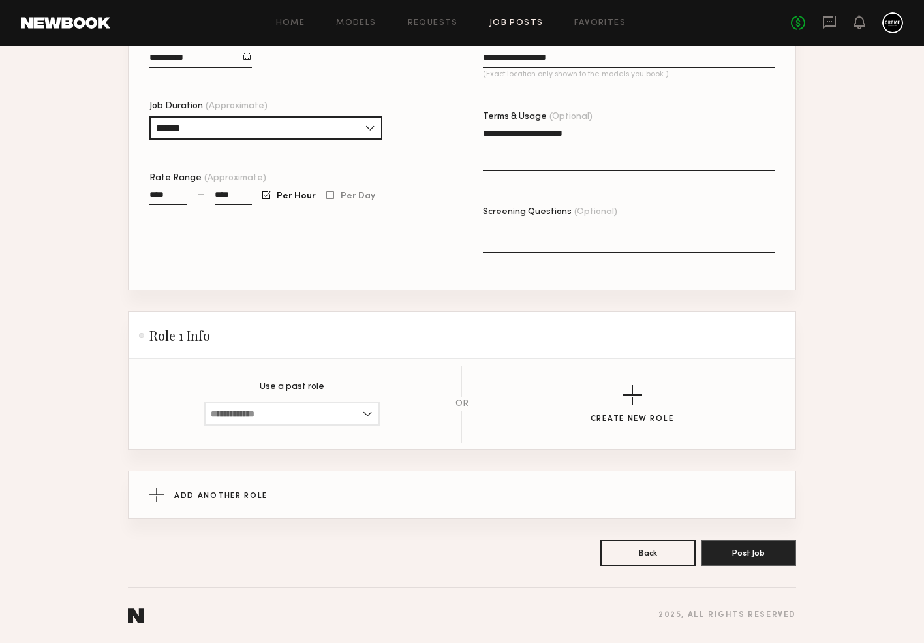
scroll to position [373, 0]
type textarea "**********"
click at [356, 409] on input at bounding box center [292, 413] width 176 height 23
click at [360, 412] on input at bounding box center [292, 413] width 176 height 23
click at [687, 397] on div "Create New Role" at bounding box center [631, 404] width 285 height 38
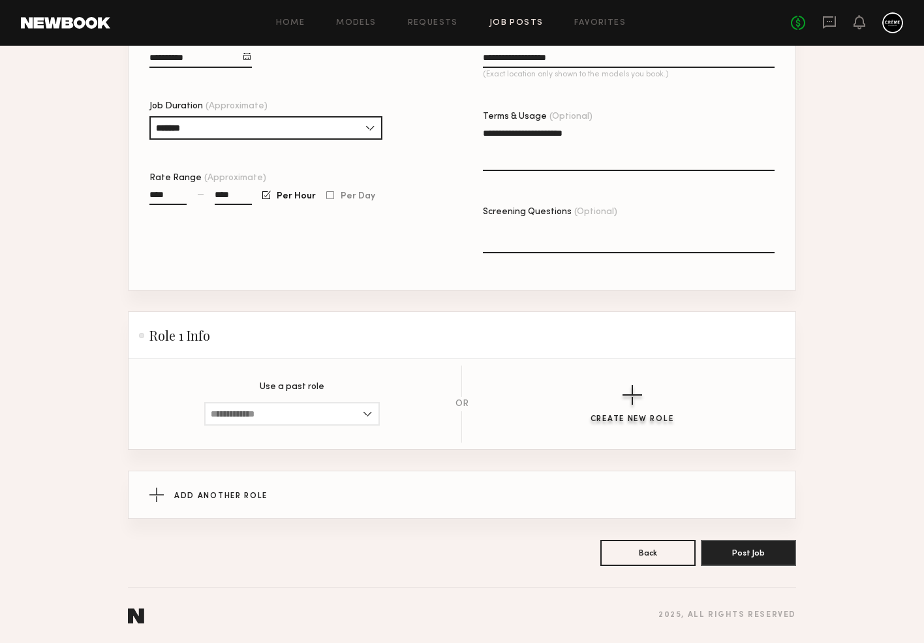
click at [642, 401] on button "Create New Role" at bounding box center [632, 404] width 84 height 38
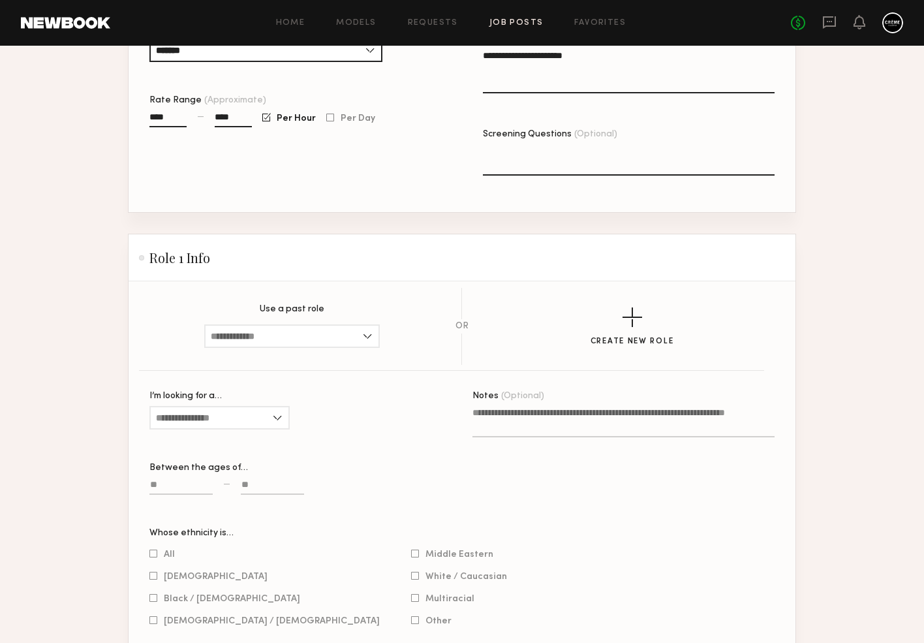
scroll to position [459, 0]
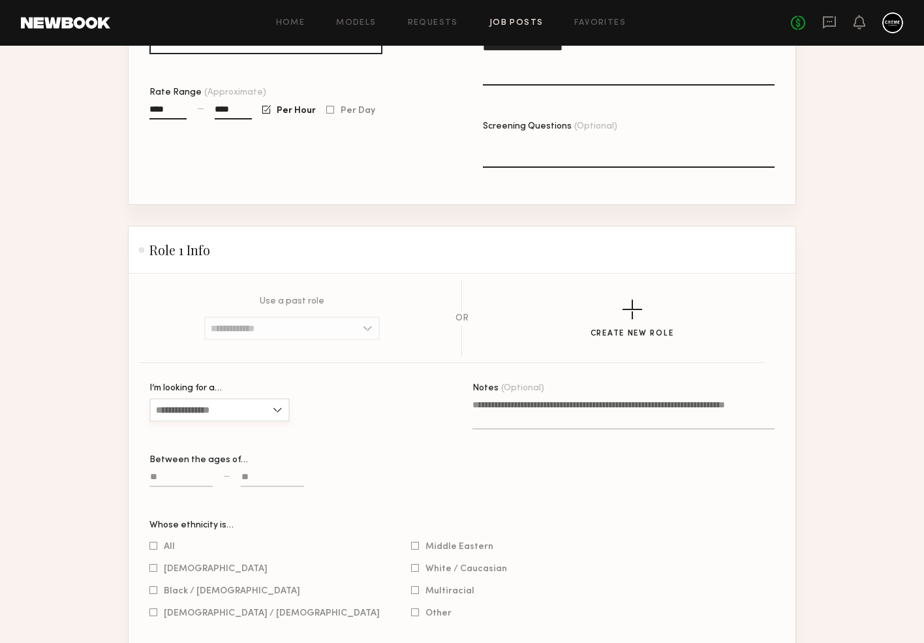
click at [281, 410] on input "I’m looking for a…" at bounding box center [219, 409] width 140 height 23
click at [269, 449] on div "Male" at bounding box center [220, 452] width 138 height 21
type input "****"
click at [196, 481] on input at bounding box center [180, 479] width 63 height 15
type input "**"
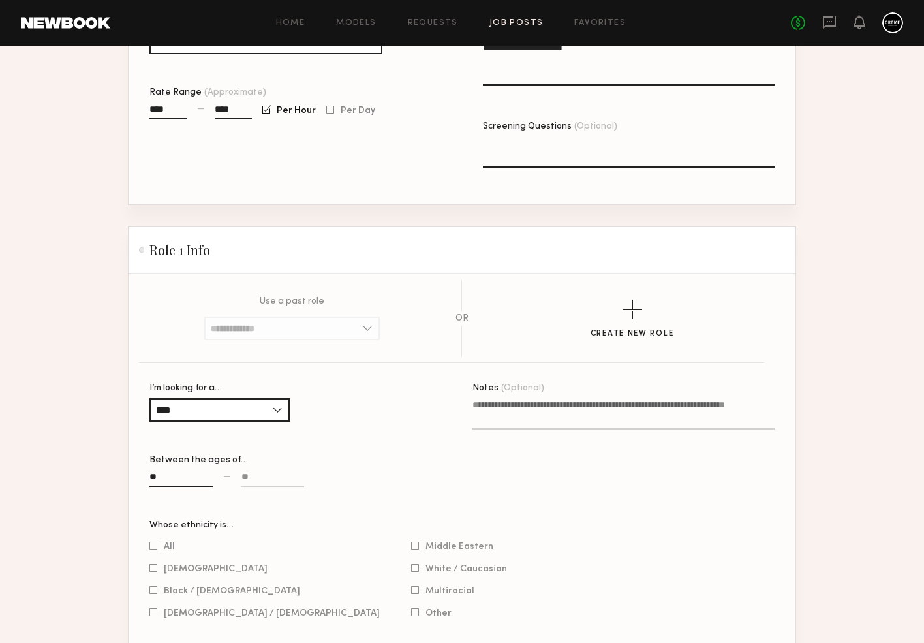
click at [253, 477] on input at bounding box center [272, 479] width 63 height 15
type input "**"
click at [386, 463] on div "Between the ages of…" at bounding box center [300, 459] width 302 height 9
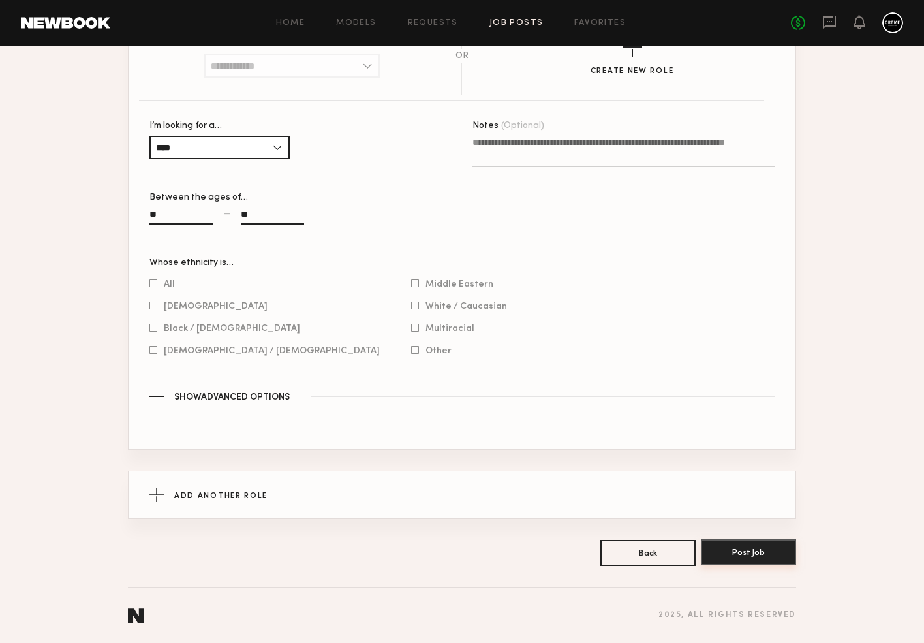
scroll to position [721, 0]
click at [776, 552] on button "Post Job" at bounding box center [748, 552] width 95 height 26
click at [154, 283] on div at bounding box center [153, 283] width 8 height 8
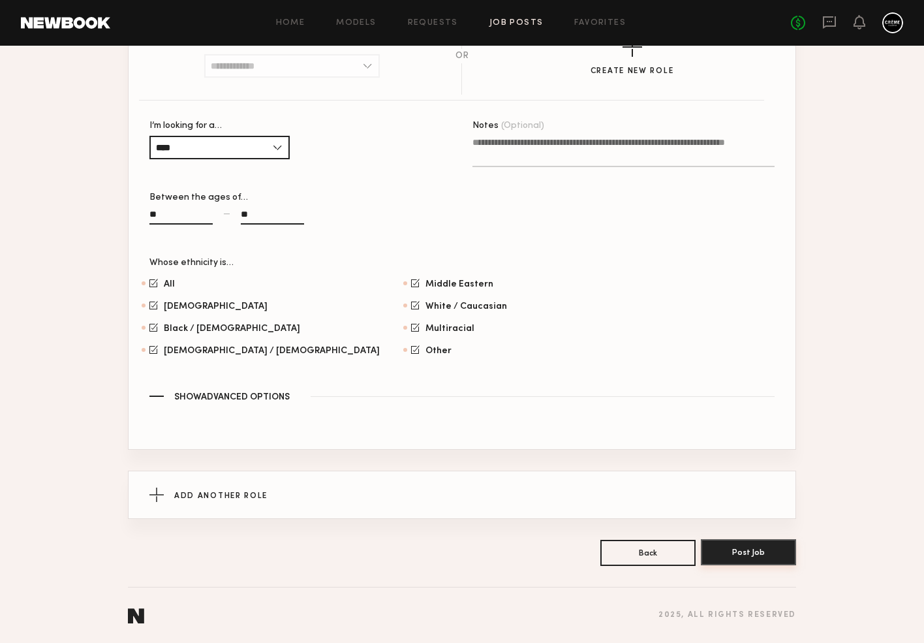
click at [774, 557] on button "Post Job" at bounding box center [748, 552] width 95 height 26
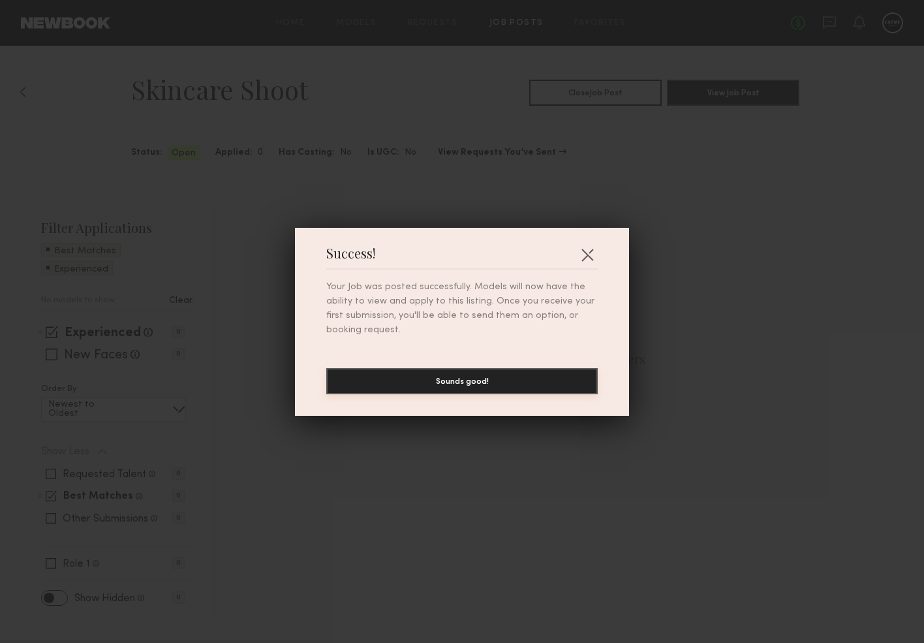
click at [550, 380] on button "Sounds good!" at bounding box center [461, 381] width 271 height 26
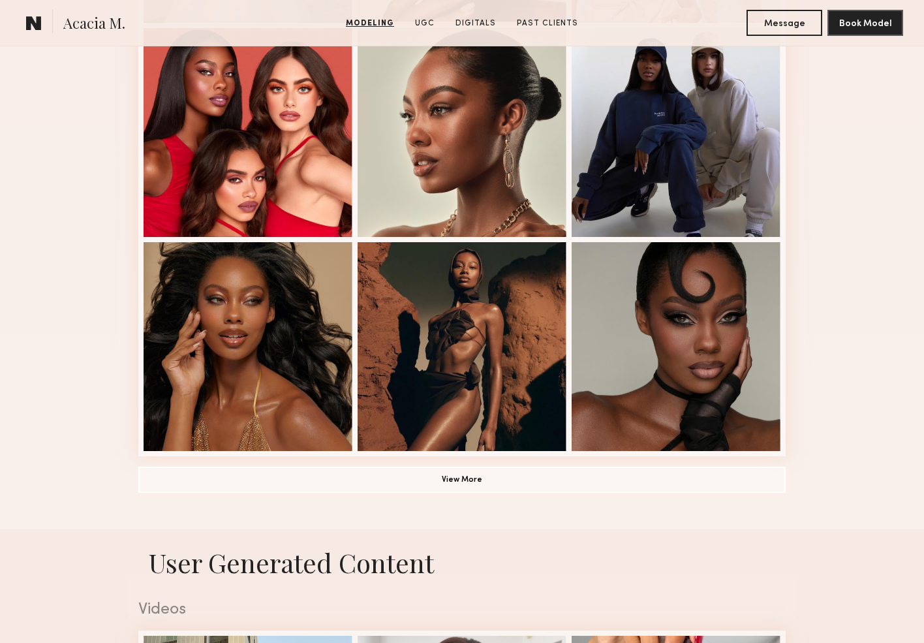
scroll to position [879, 0]
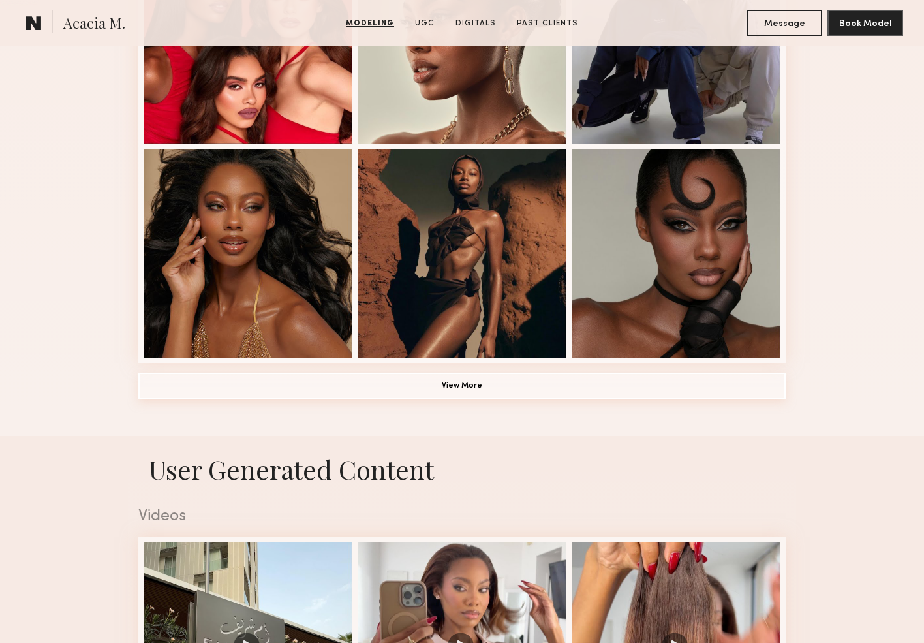
click at [474, 393] on button "View More" at bounding box center [461, 386] width 647 height 26
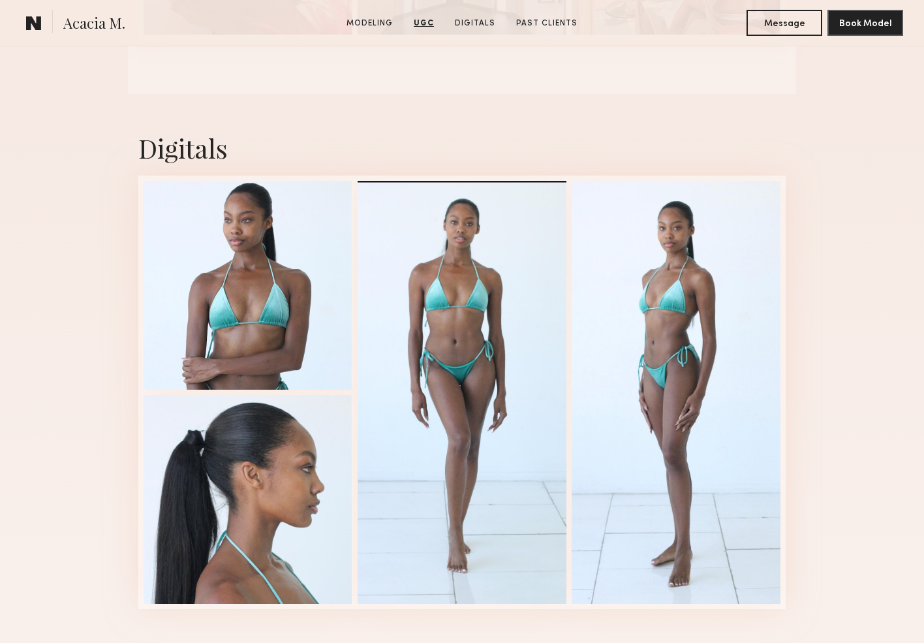
scroll to position [2711, 0]
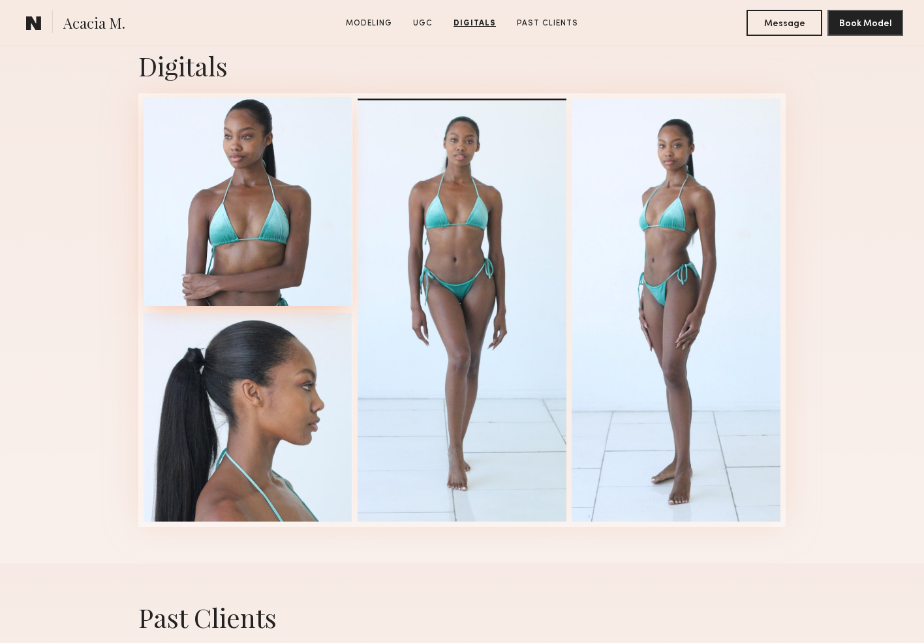
click at [299, 200] on div at bounding box center [248, 201] width 209 height 209
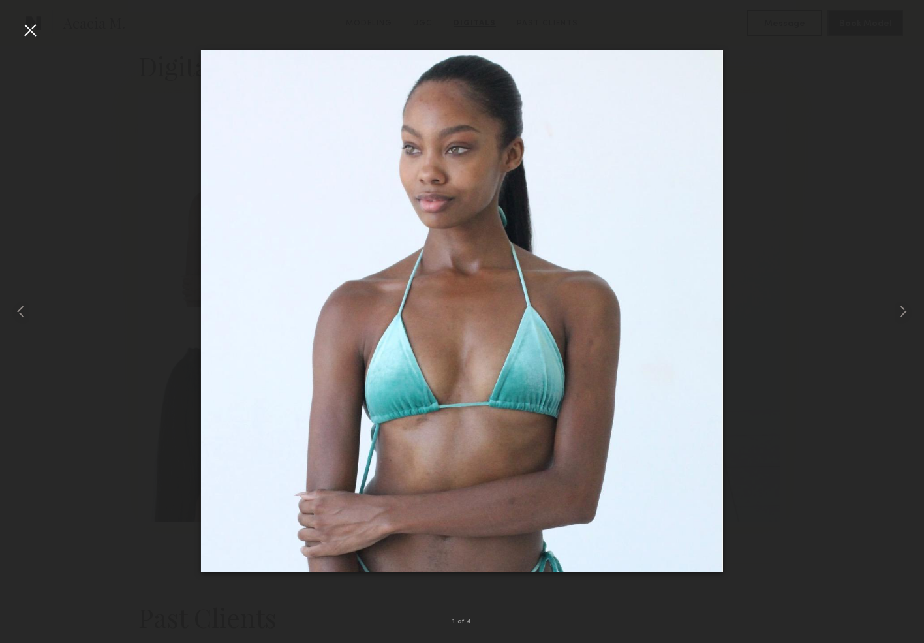
click at [35, 31] on div at bounding box center [30, 30] width 21 height 21
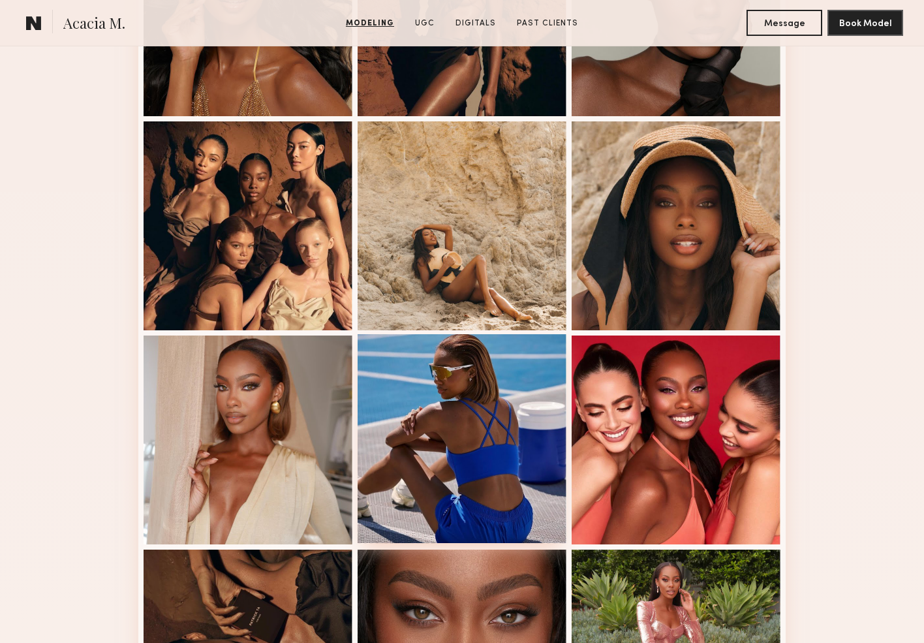
scroll to position [1115, 0]
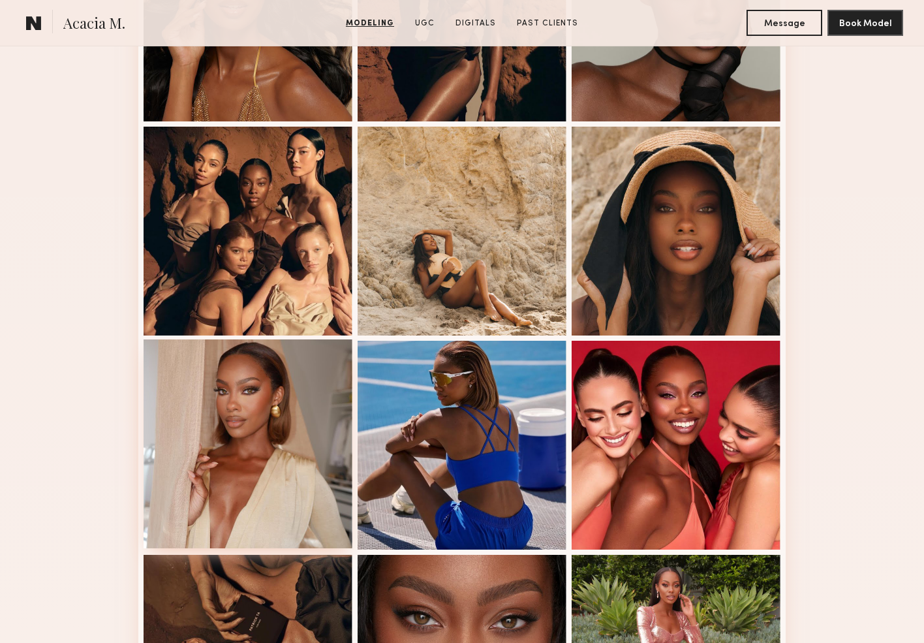
click at [273, 440] on div at bounding box center [248, 443] width 209 height 209
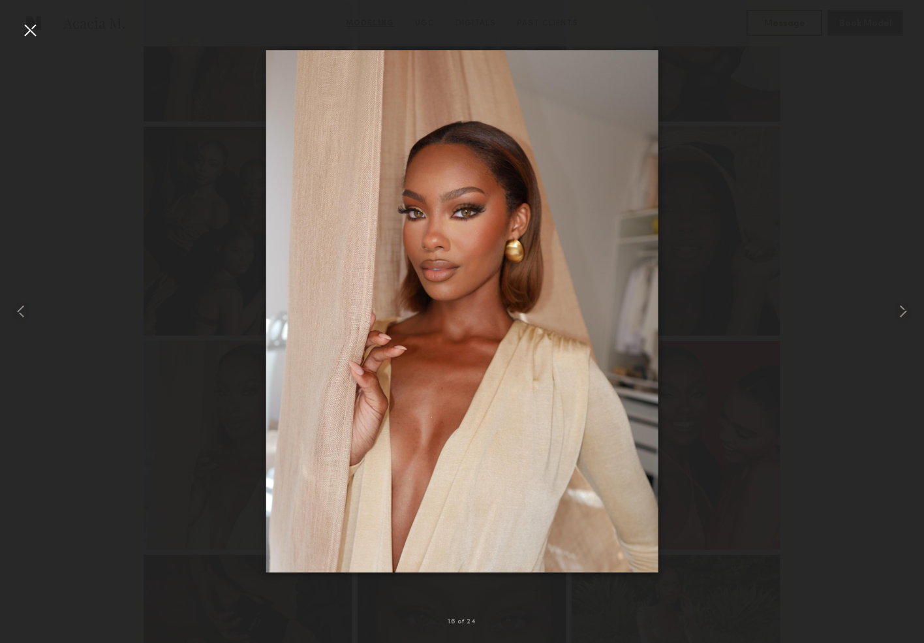
click at [177, 316] on div at bounding box center [462, 311] width 924 height 580
click at [176, 315] on div at bounding box center [462, 311] width 924 height 580
click at [31, 31] on div at bounding box center [30, 30] width 21 height 21
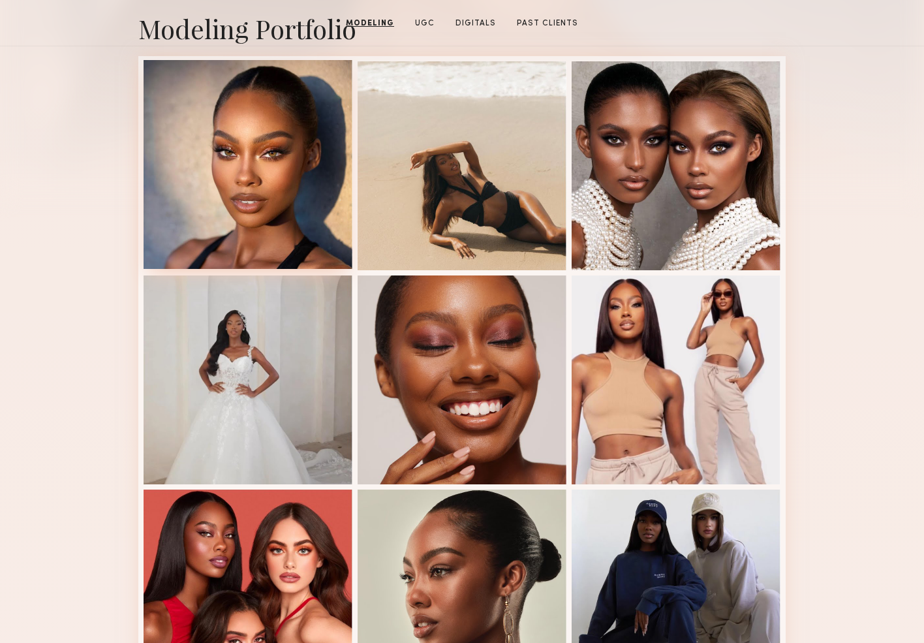
scroll to position [88, 0]
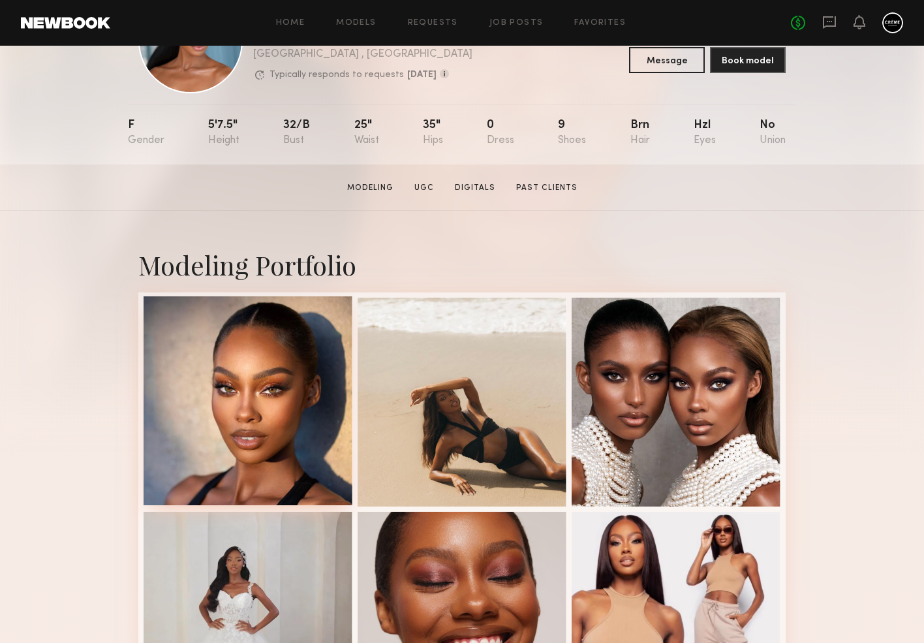
click at [271, 365] on div at bounding box center [248, 400] width 209 height 209
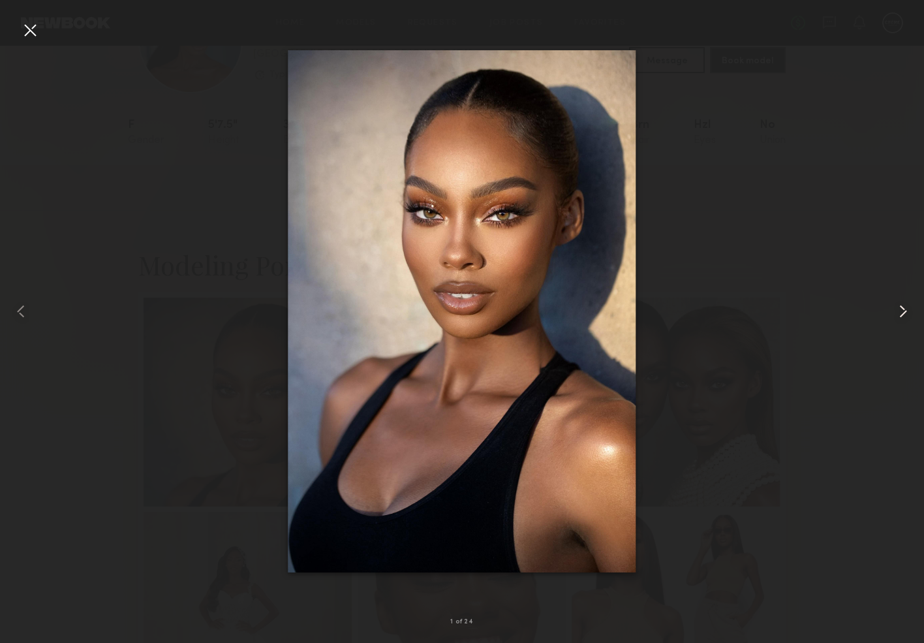
click at [900, 318] on common-icon at bounding box center [903, 311] width 21 height 21
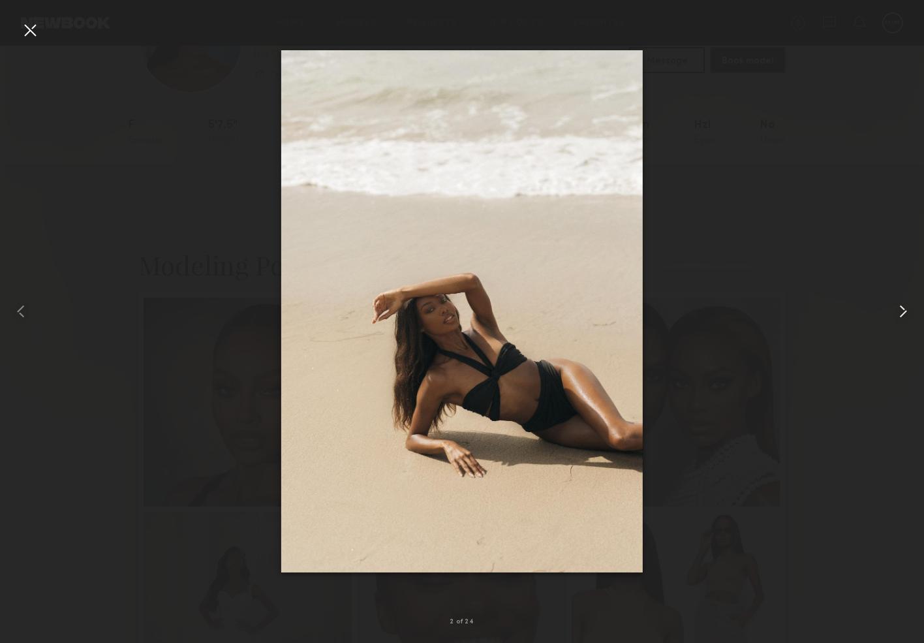
click at [900, 318] on common-icon at bounding box center [903, 311] width 21 height 21
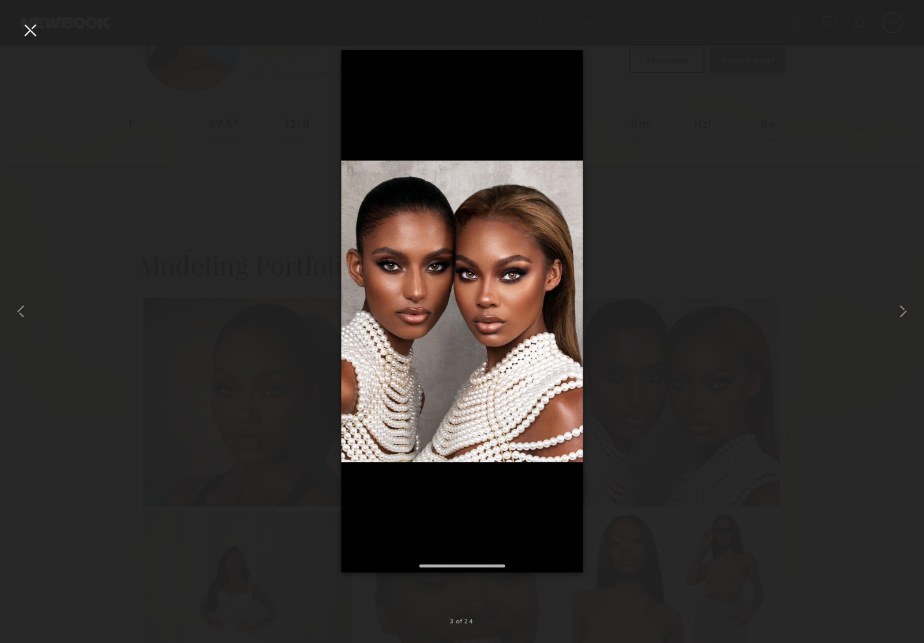
click at [29, 32] on div at bounding box center [30, 30] width 21 height 21
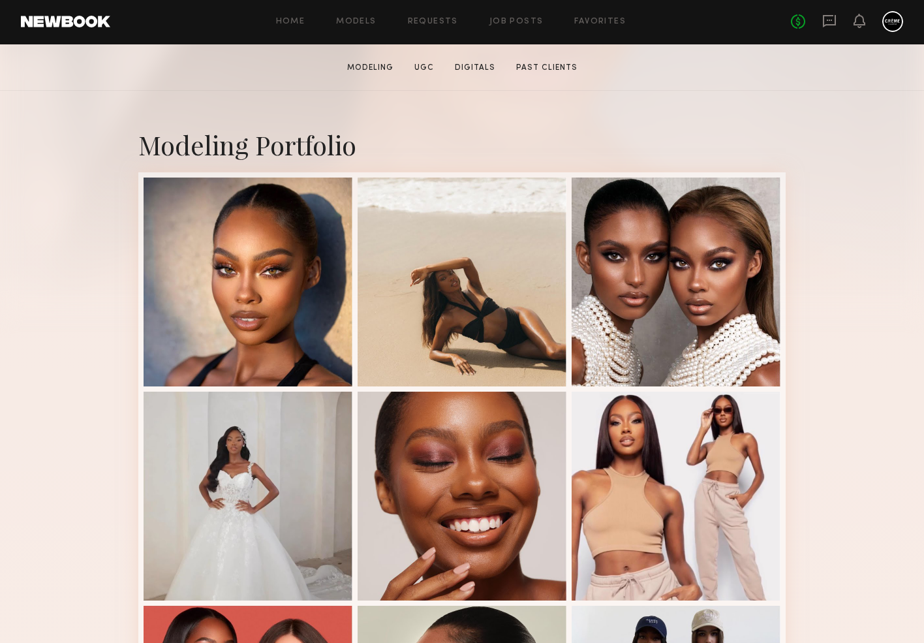
scroll to position [215, 0]
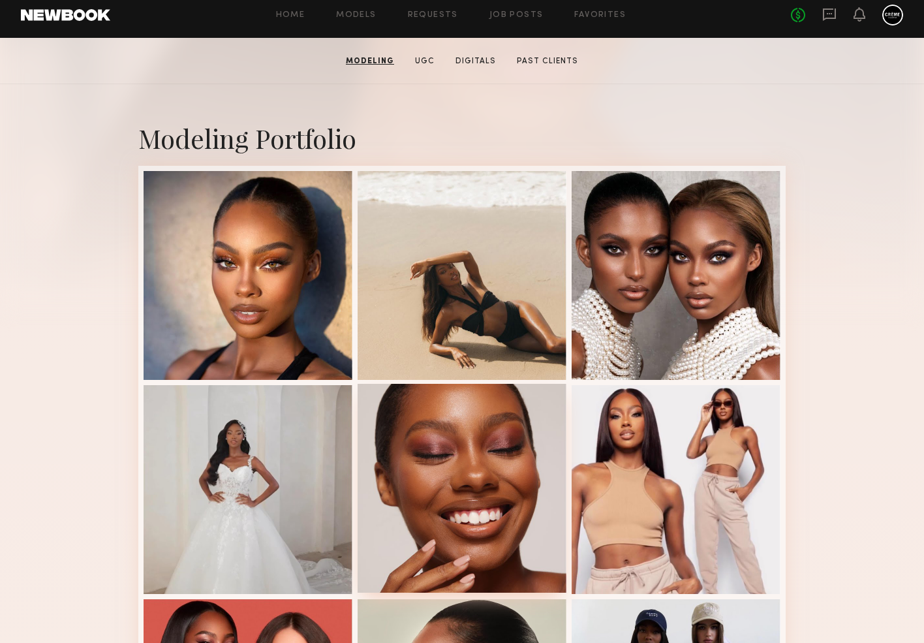
click at [477, 418] on div at bounding box center [462, 488] width 209 height 209
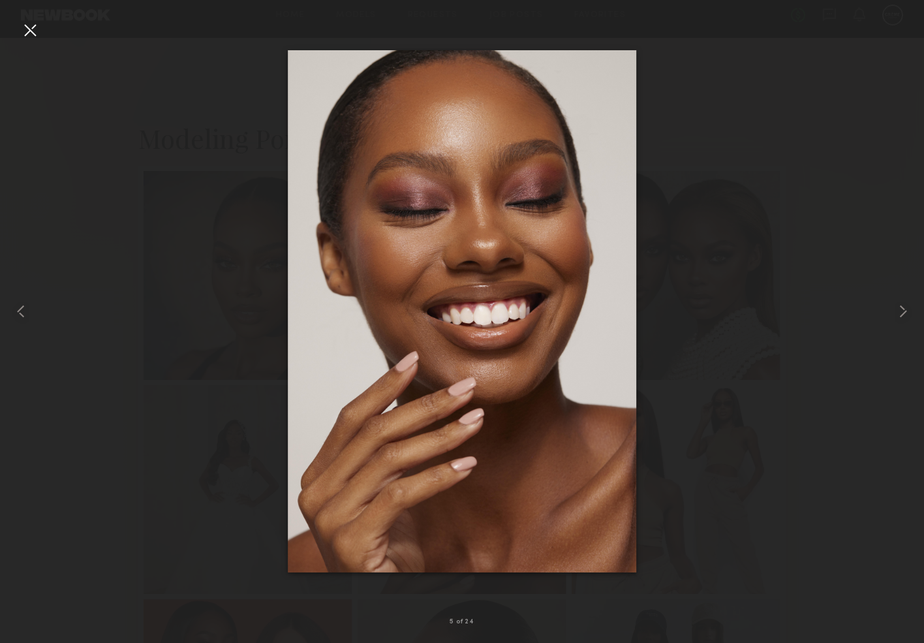
click at [32, 31] on div at bounding box center [30, 30] width 21 height 21
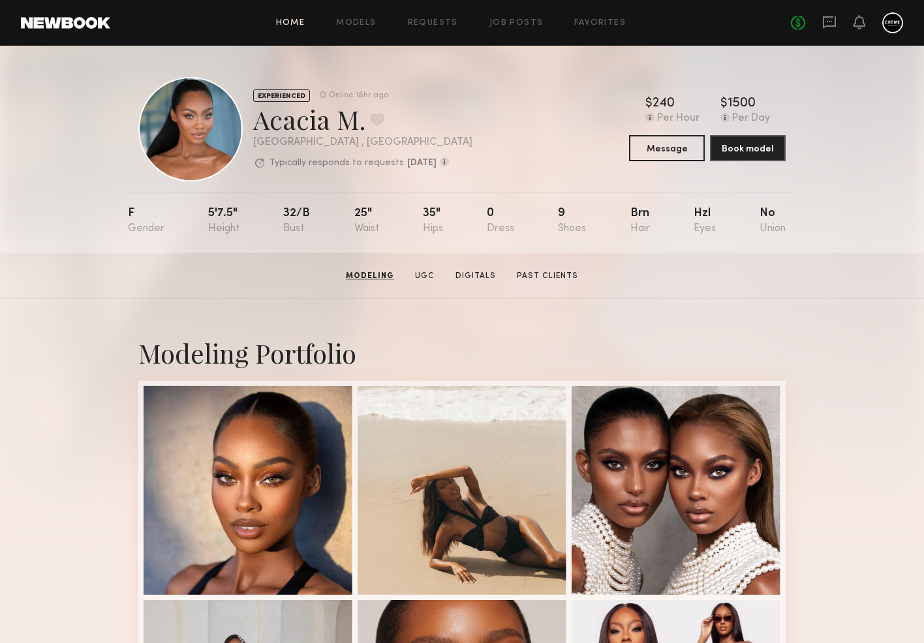
scroll to position [0, 0]
click at [299, 24] on link "Home" at bounding box center [290, 23] width 29 height 8
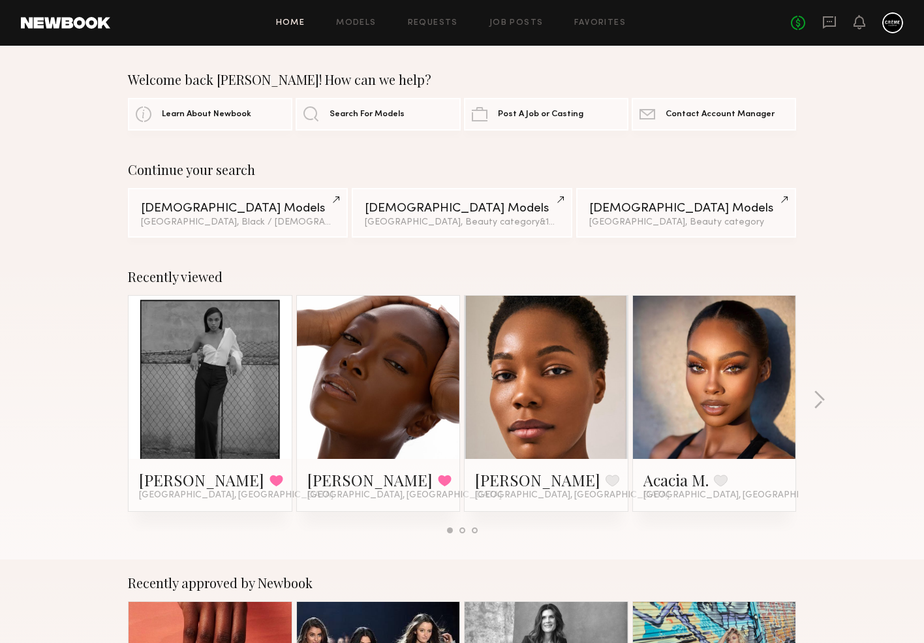
click at [831, 31] on link at bounding box center [829, 23] width 14 height 16
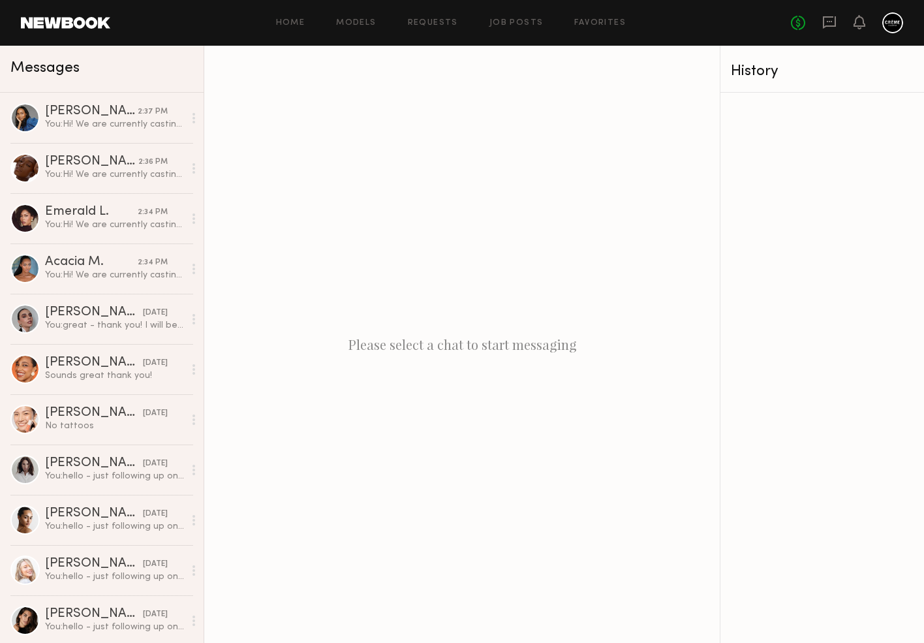
click at [637, 0] on header "Home Models Requests Job Posts Favorites Sign Out No fees up to $5,000" at bounding box center [462, 23] width 924 height 46
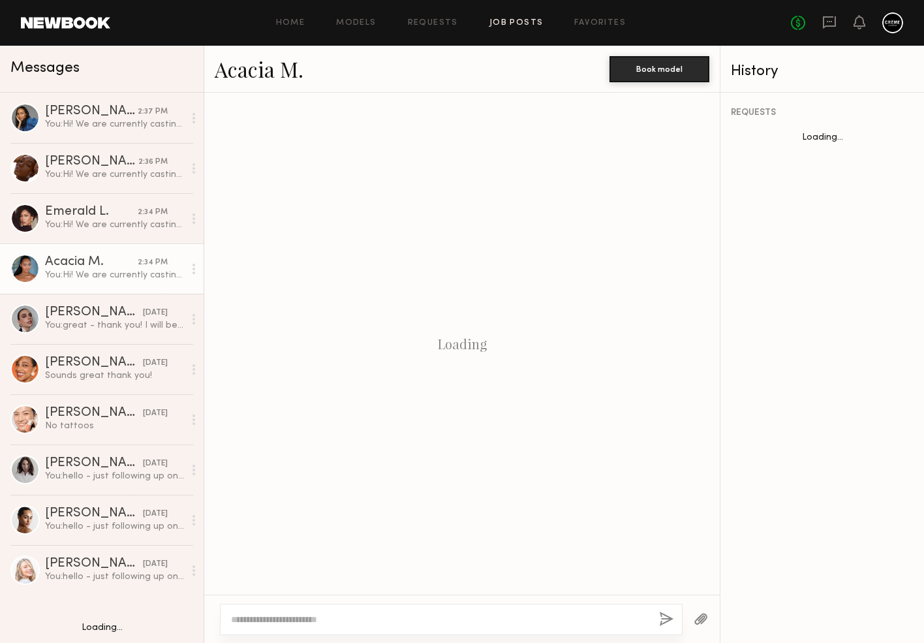
scroll to position [236, 0]
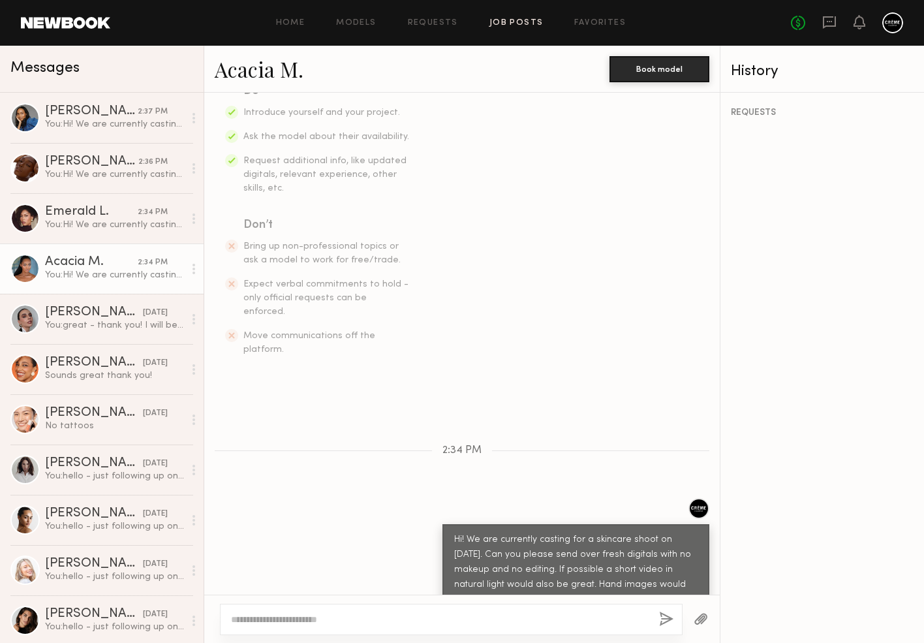
click at [518, 25] on link "Job Posts" at bounding box center [516, 23] width 54 height 8
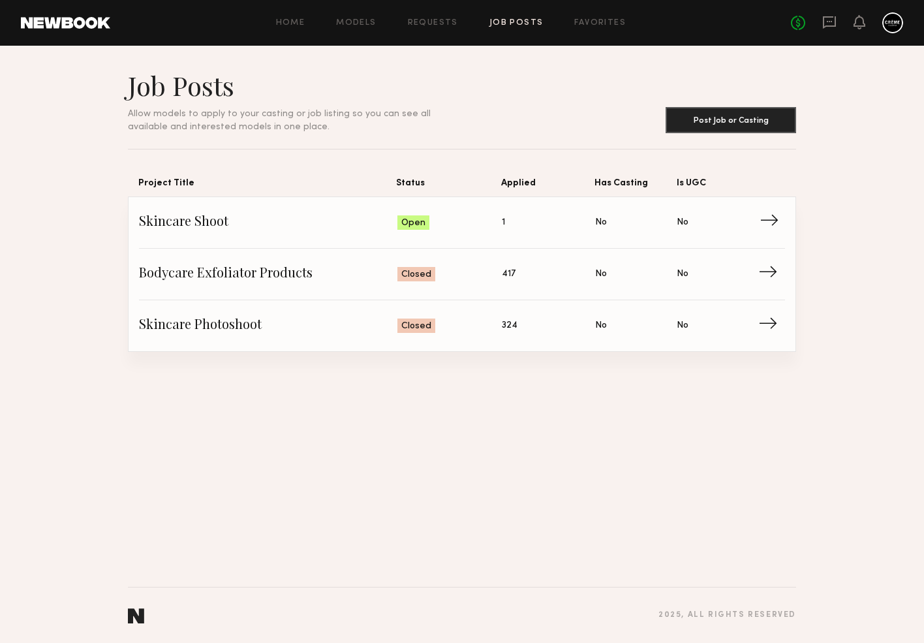
click at [203, 222] on span "Skincare Shoot" at bounding box center [268, 223] width 258 height 20
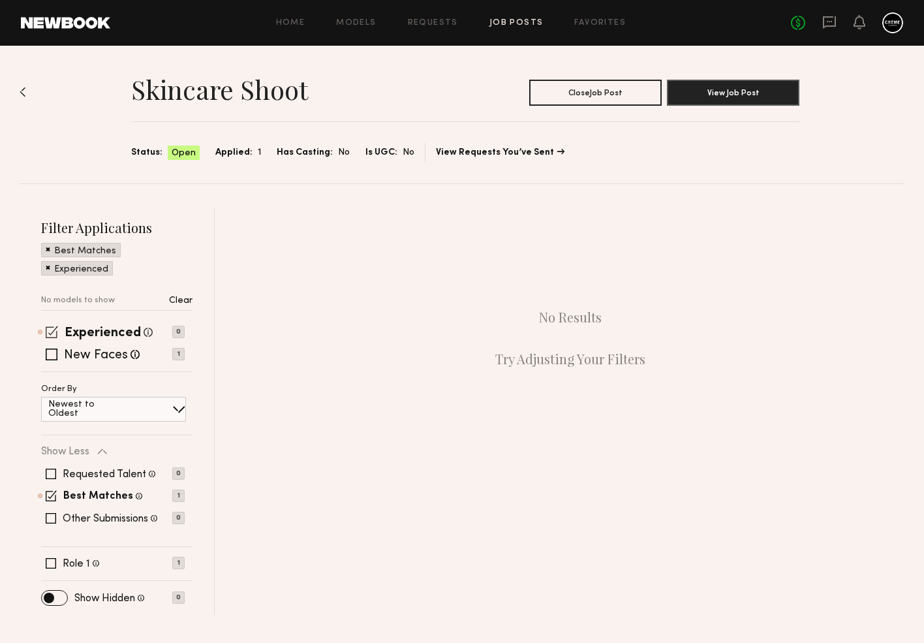
click at [61, 332] on div "Experienced Talent we've deemed to have ample paid, professional modeling exper…" at bounding box center [113, 332] width 144 height 10
click at [50, 331] on span at bounding box center [52, 332] width 12 height 12
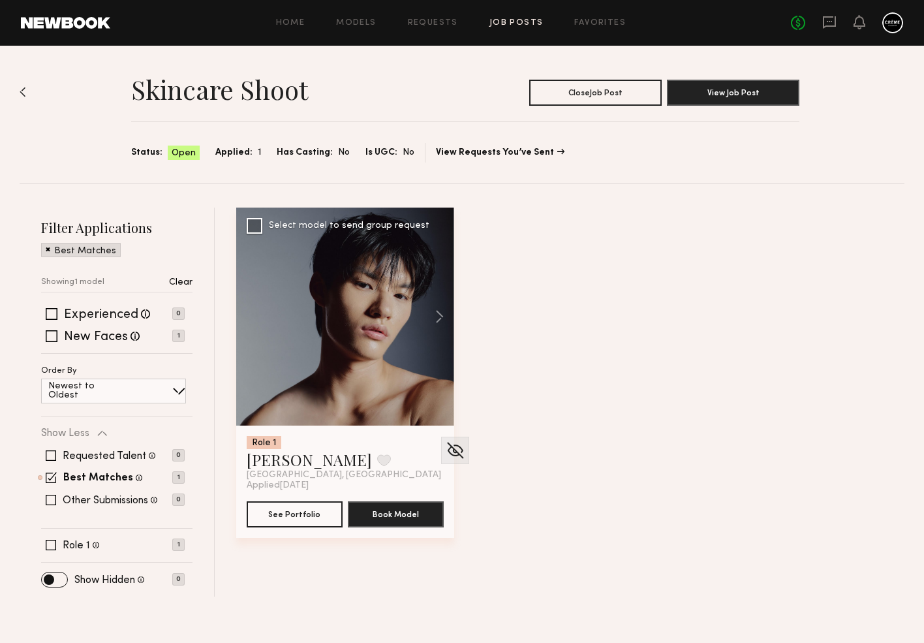
click at [363, 367] on div at bounding box center [345, 316] width 218 height 218
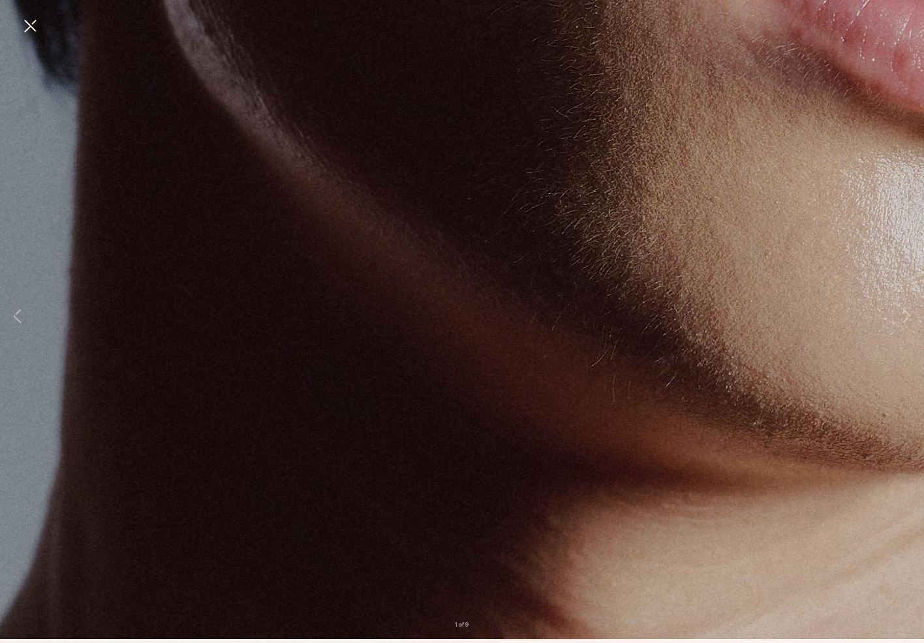
click at [538, 367] on img at bounding box center [461, 320] width 3591 height 5387
click at [36, 23] on button at bounding box center [30, 31] width 21 height 23
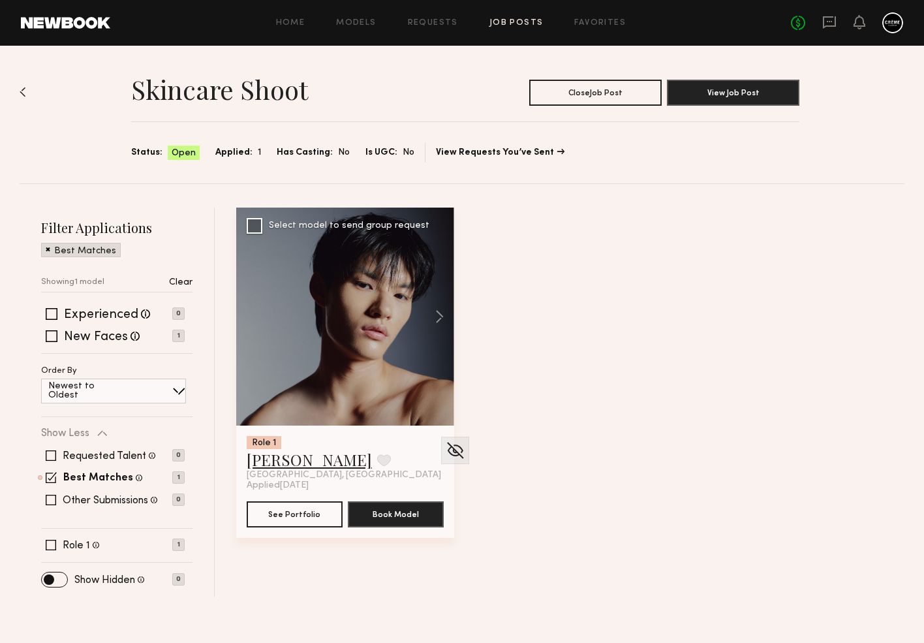
click at [285, 461] on link "[PERSON_NAME]" at bounding box center [309, 459] width 125 height 21
click at [525, 22] on link "Job Posts" at bounding box center [516, 23] width 54 height 8
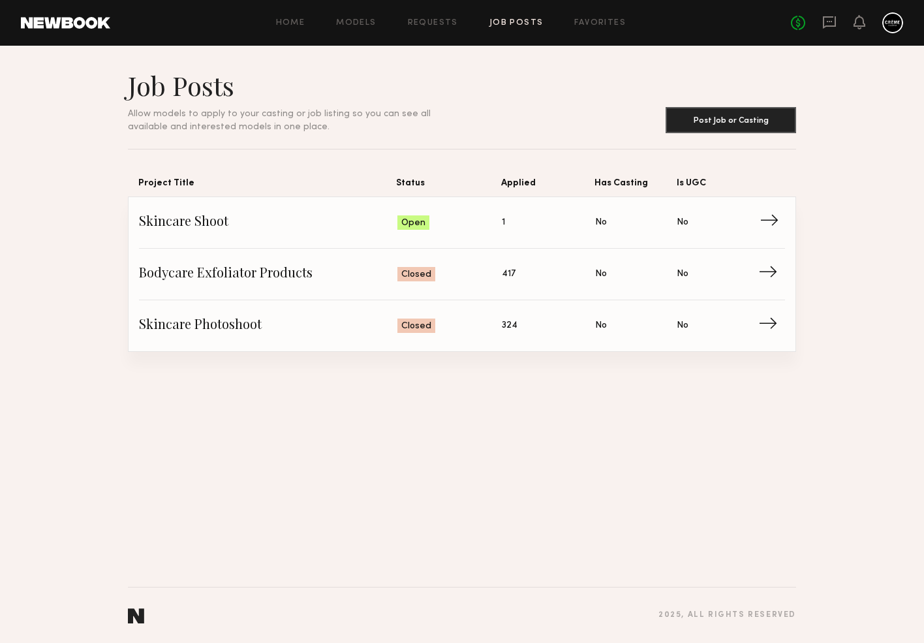
click at [191, 221] on span "Skincare Shoot" at bounding box center [268, 223] width 258 height 20
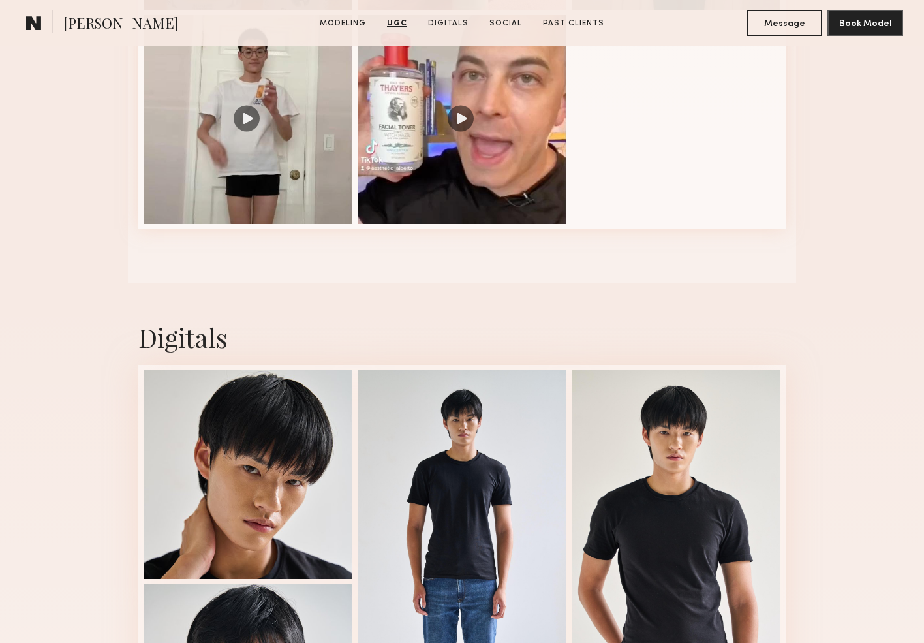
scroll to position [2267, 0]
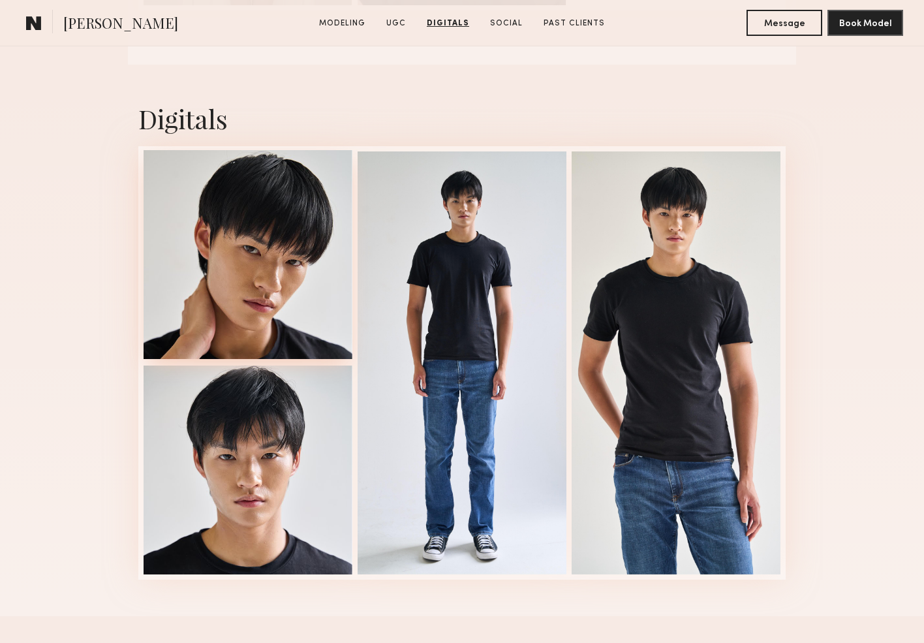
click at [289, 330] on div at bounding box center [248, 254] width 209 height 209
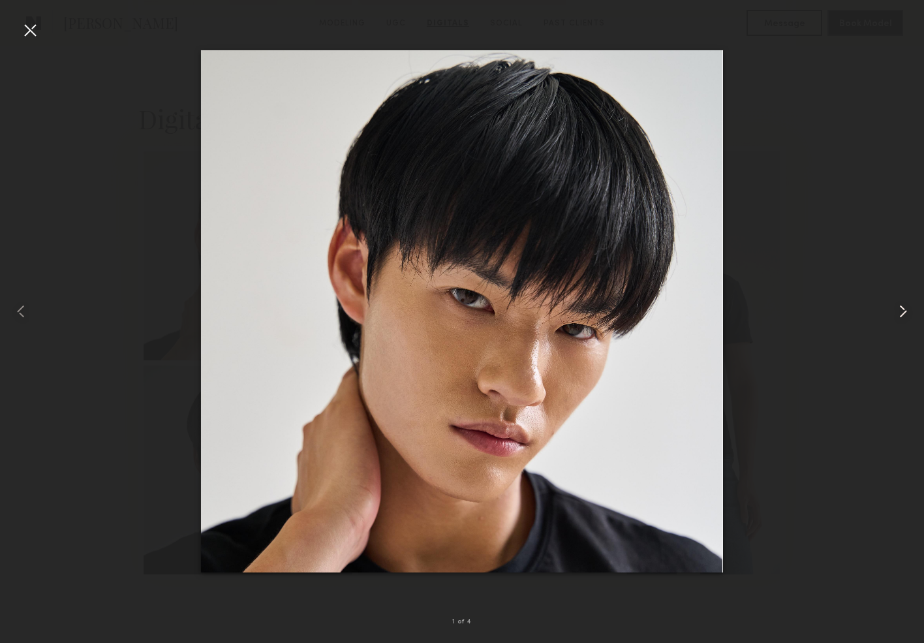
click at [904, 316] on common-icon at bounding box center [903, 311] width 21 height 21
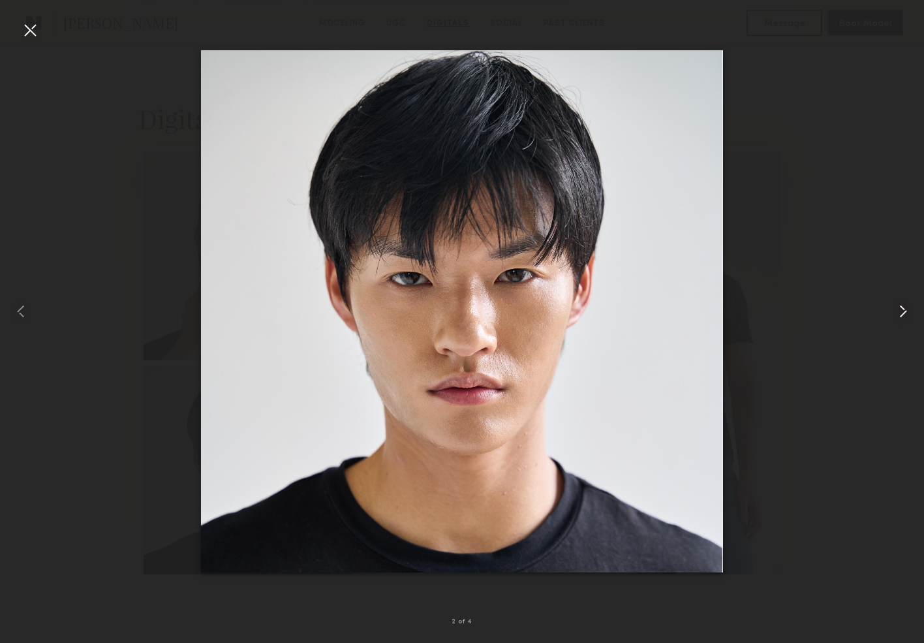
click at [904, 316] on common-icon at bounding box center [903, 311] width 21 height 21
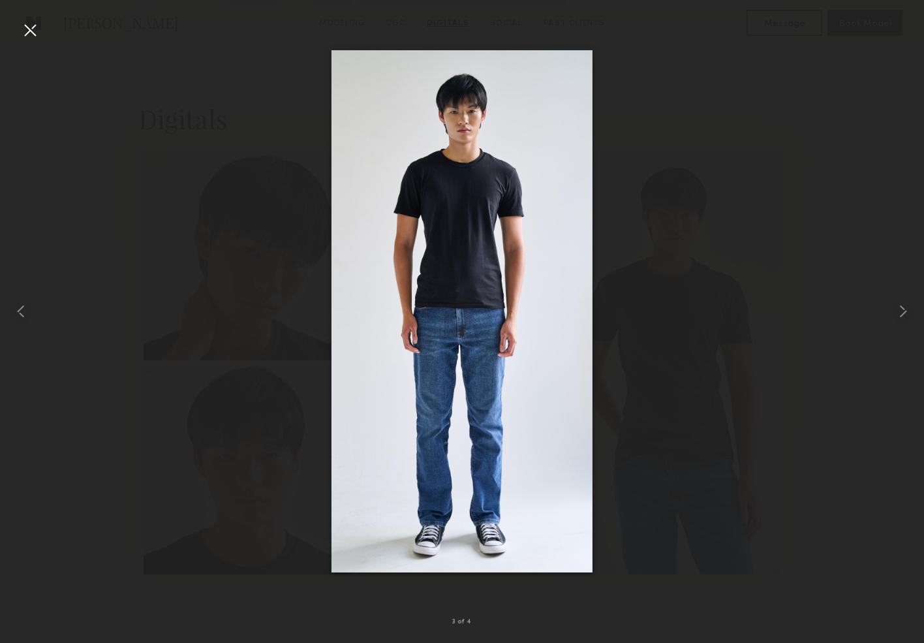
click at [28, 22] on div at bounding box center [30, 30] width 21 height 21
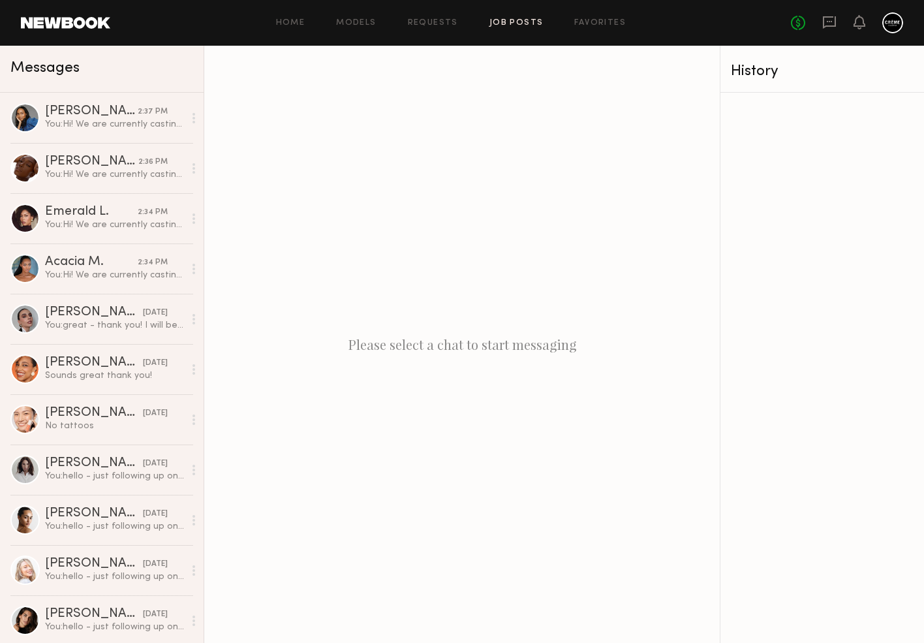
click at [496, 23] on link "Job Posts" at bounding box center [516, 23] width 54 height 8
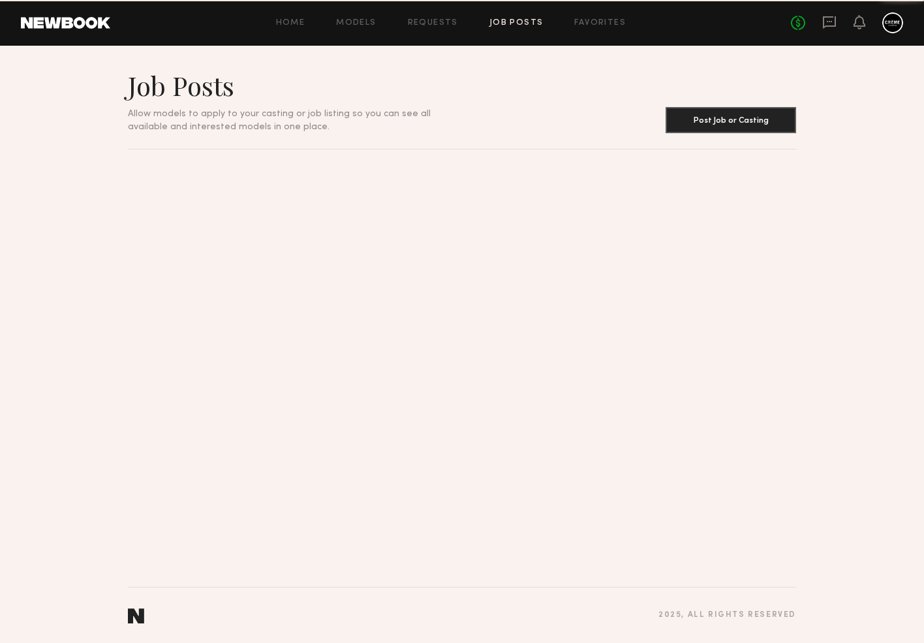
click at [496, 23] on link "Job Posts" at bounding box center [516, 23] width 54 height 8
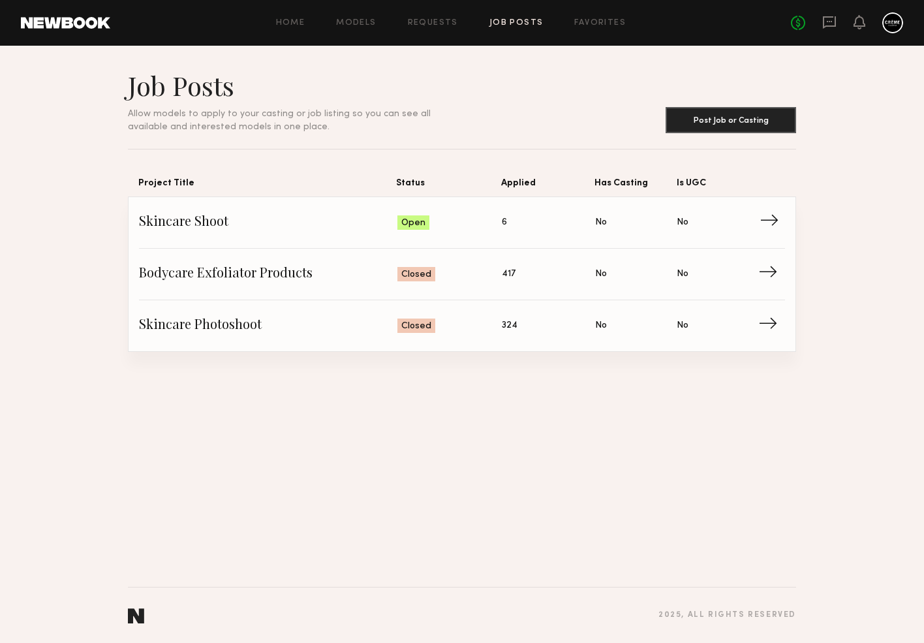
click at [170, 211] on link "Skincare Shoot Status: Open Applied: 6 Has Casting: No Is UGC: No →" at bounding box center [462, 223] width 646 height 52
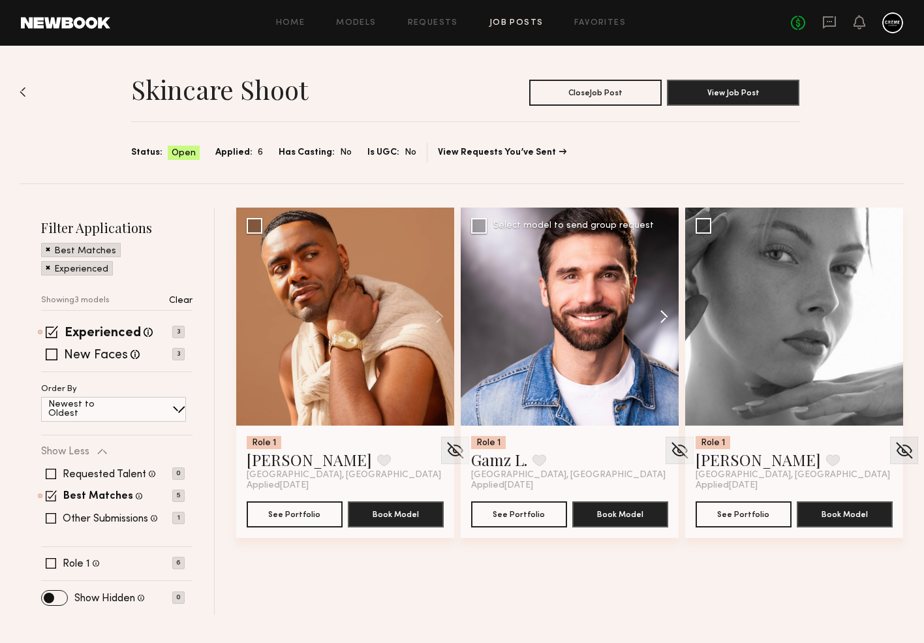
click at [665, 322] on button at bounding box center [658, 316] width 42 height 218
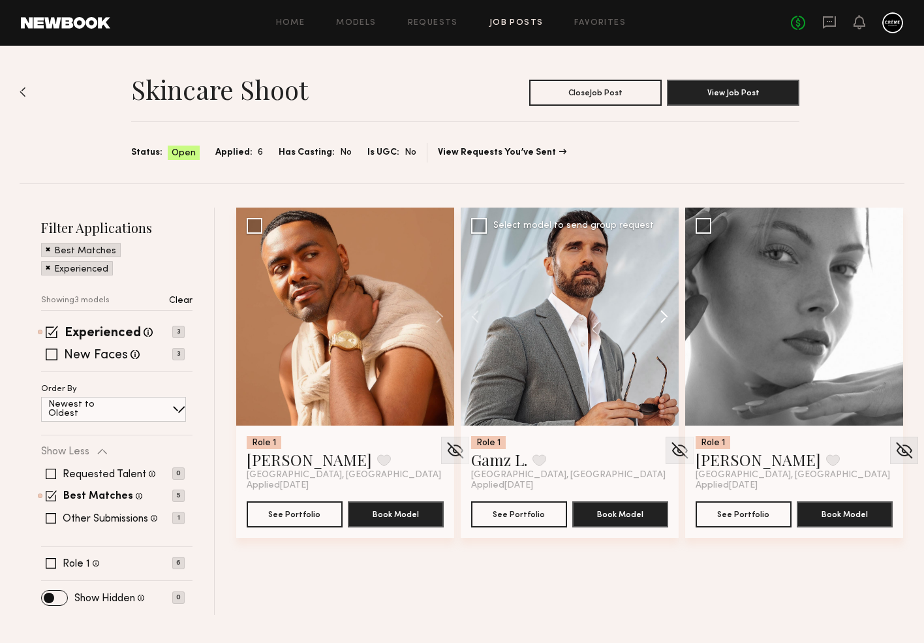
click at [665, 322] on button at bounding box center [658, 316] width 42 height 218
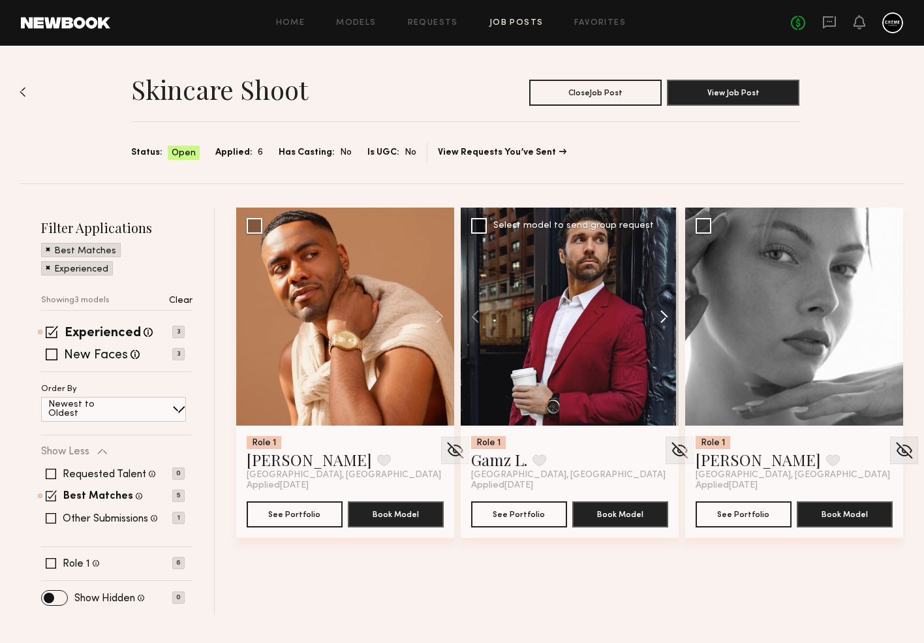
click at [665, 322] on button at bounding box center [658, 316] width 42 height 218
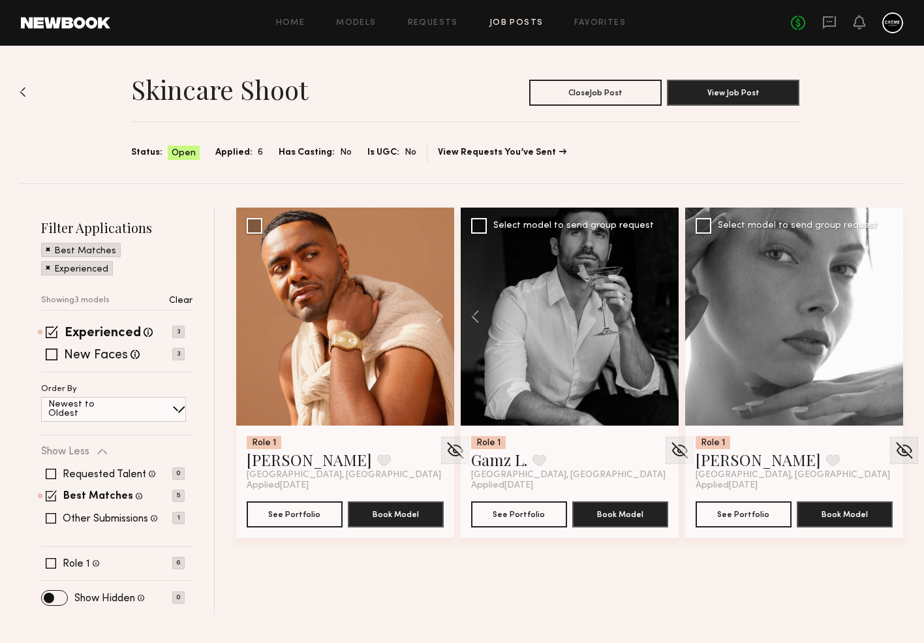
click at [887, 315] on button at bounding box center [882, 316] width 42 height 218
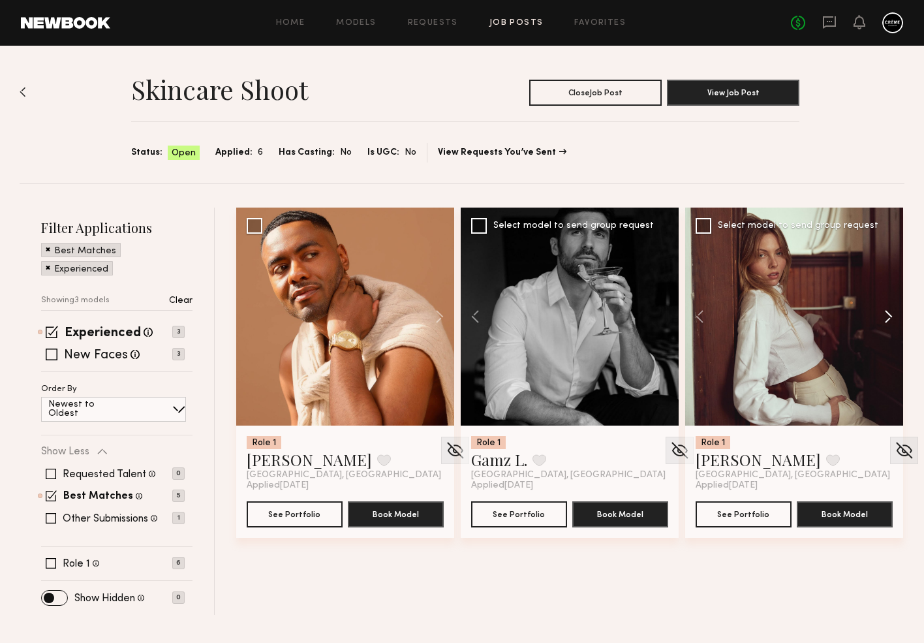
click at [887, 315] on button at bounding box center [882, 316] width 42 height 218
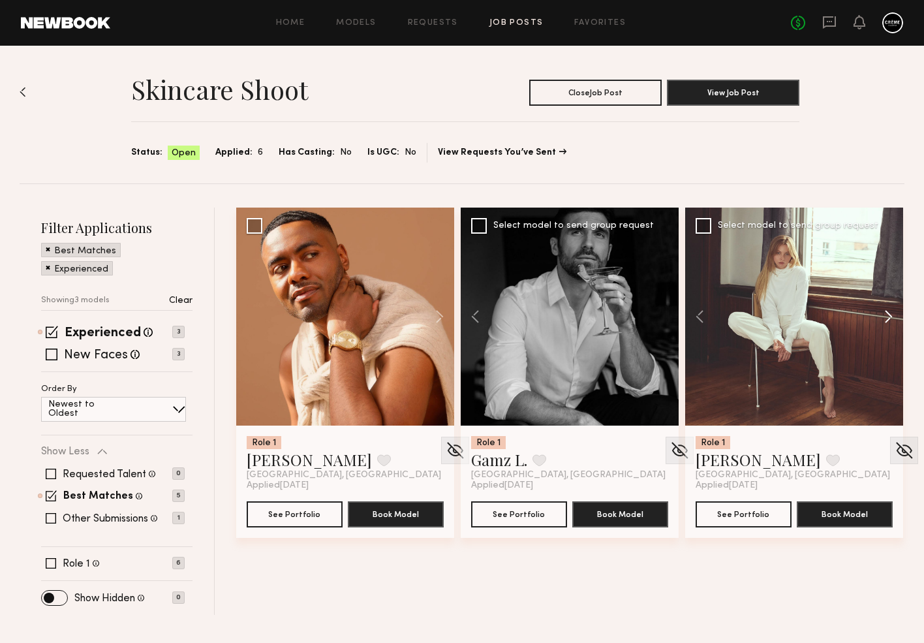
click at [887, 315] on button at bounding box center [882, 316] width 42 height 218
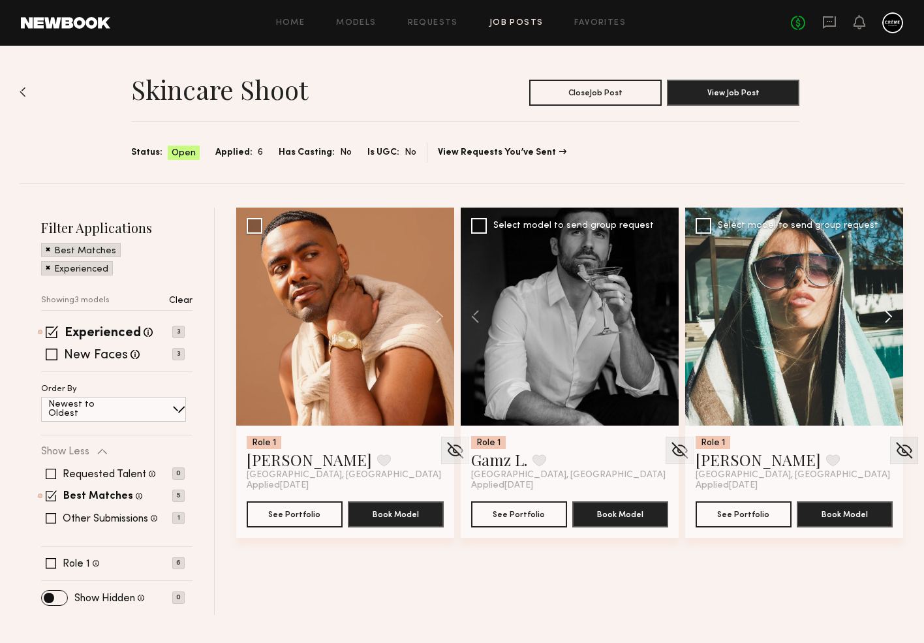
click at [887, 315] on button at bounding box center [882, 316] width 42 height 218
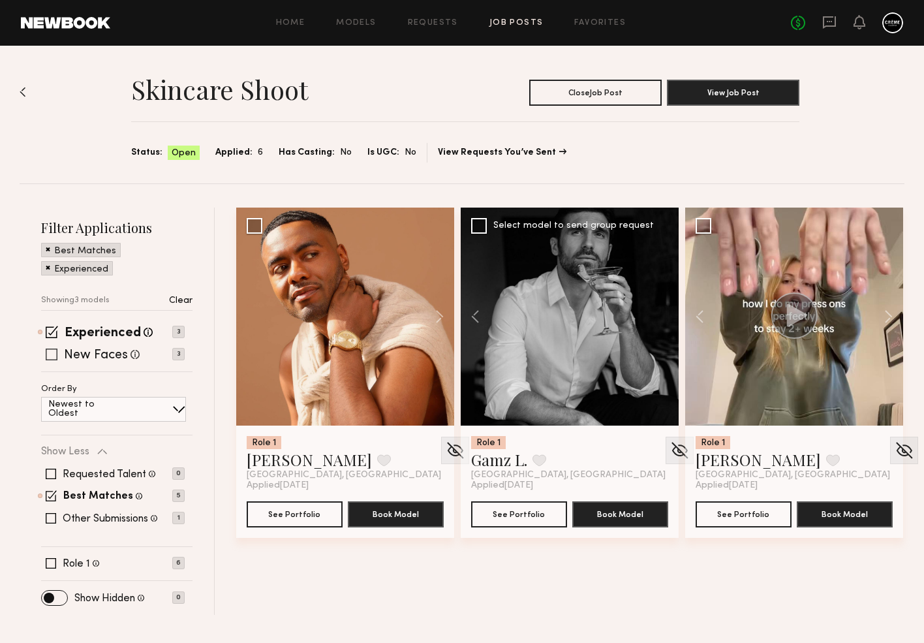
click at [80, 356] on label "New Faces" at bounding box center [96, 355] width 64 height 13
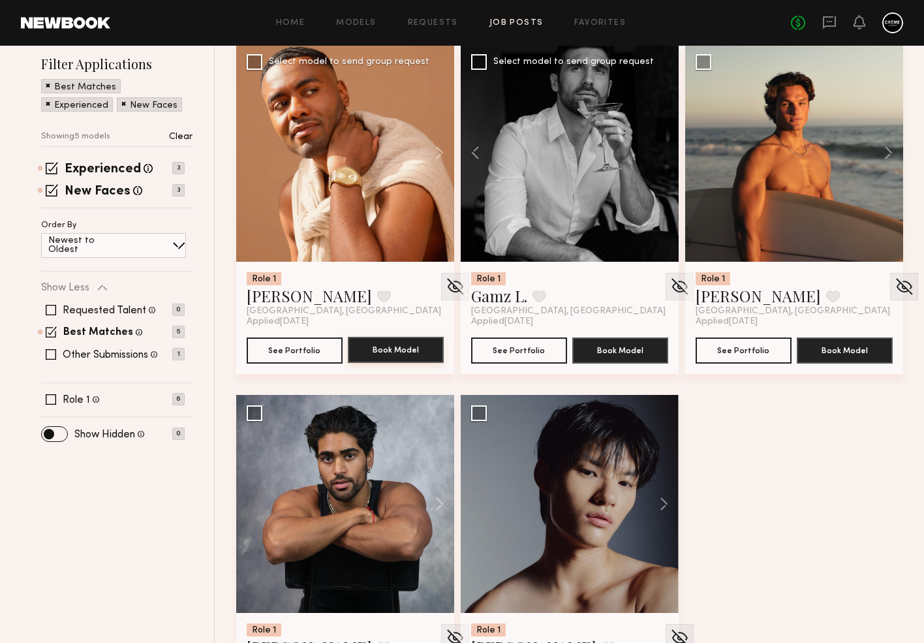
scroll to position [164, 0]
click at [887, 156] on button at bounding box center [882, 153] width 42 height 218
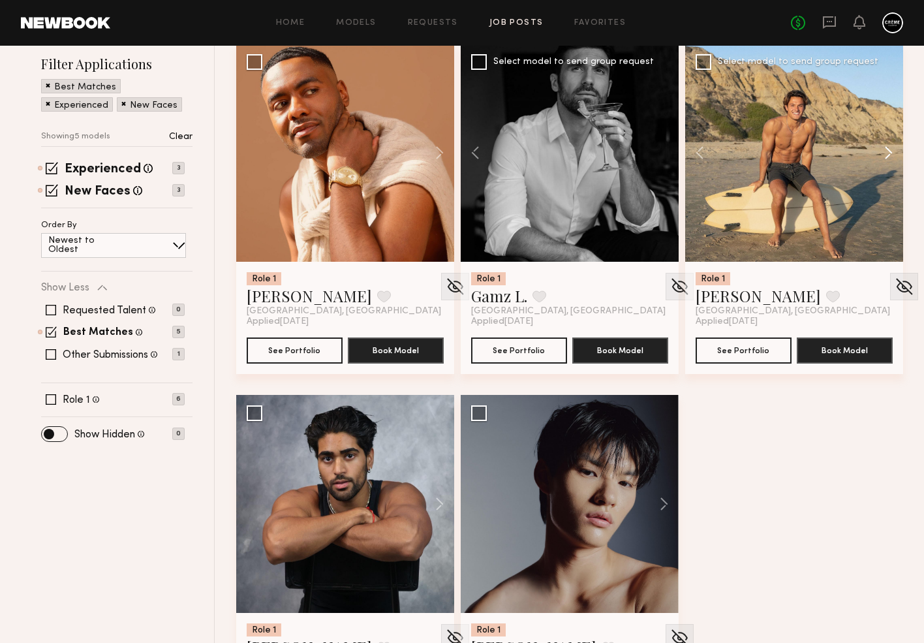
click at [887, 155] on button at bounding box center [882, 153] width 42 height 218
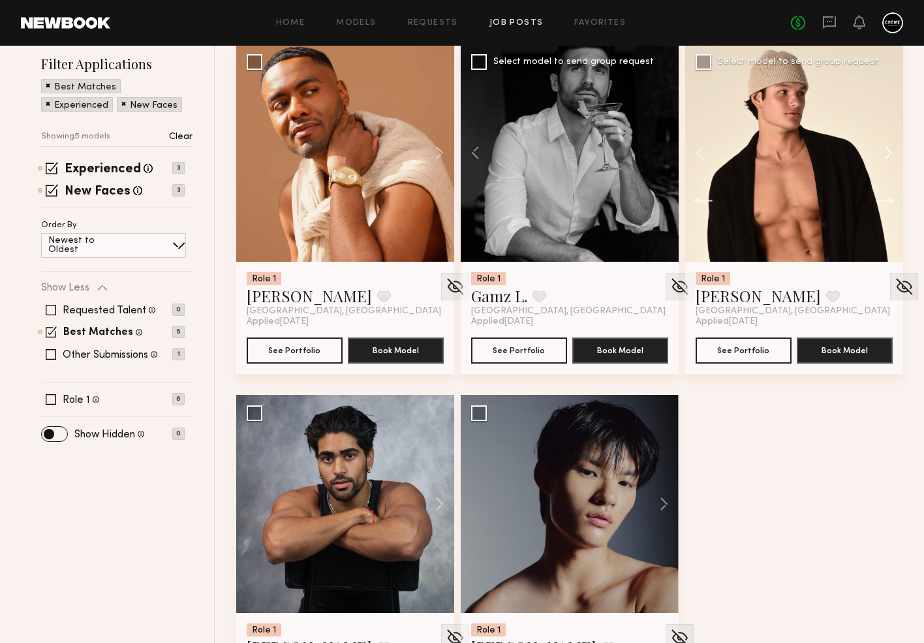
click at [887, 155] on button at bounding box center [882, 153] width 42 height 218
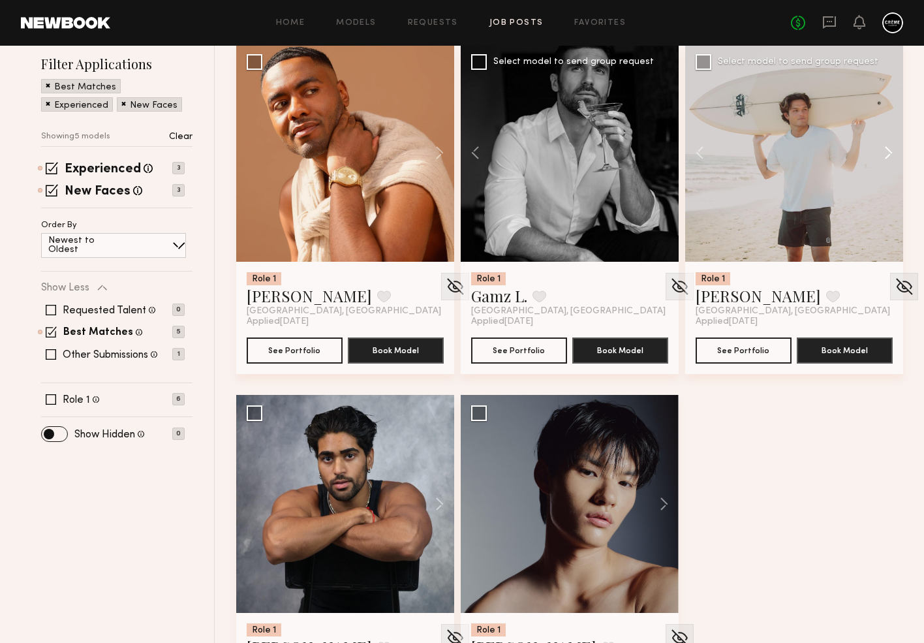
click at [887, 155] on button at bounding box center [882, 153] width 42 height 218
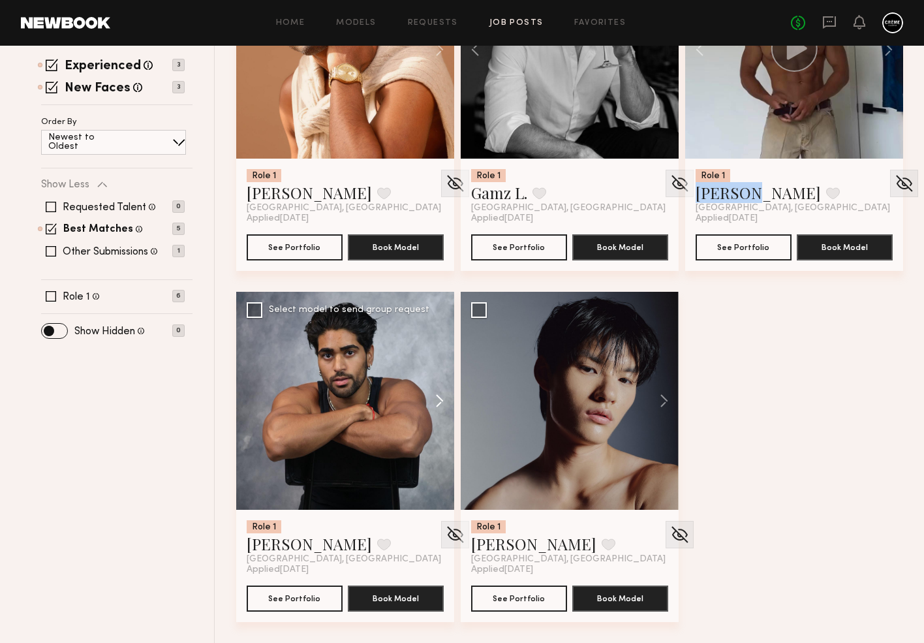
scroll to position [267, 0]
click at [435, 402] on button at bounding box center [433, 401] width 42 height 218
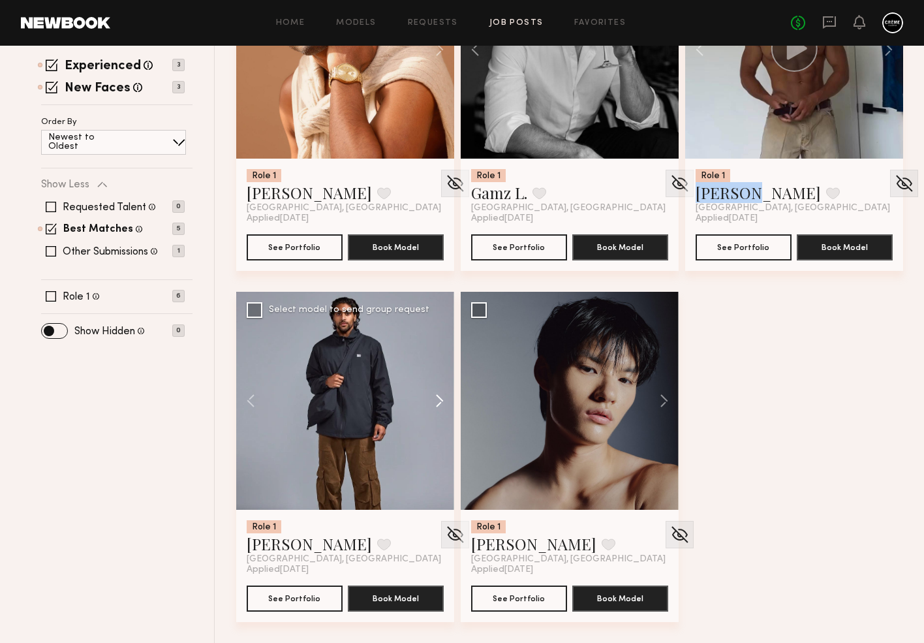
click at [435, 402] on button at bounding box center [433, 401] width 42 height 218
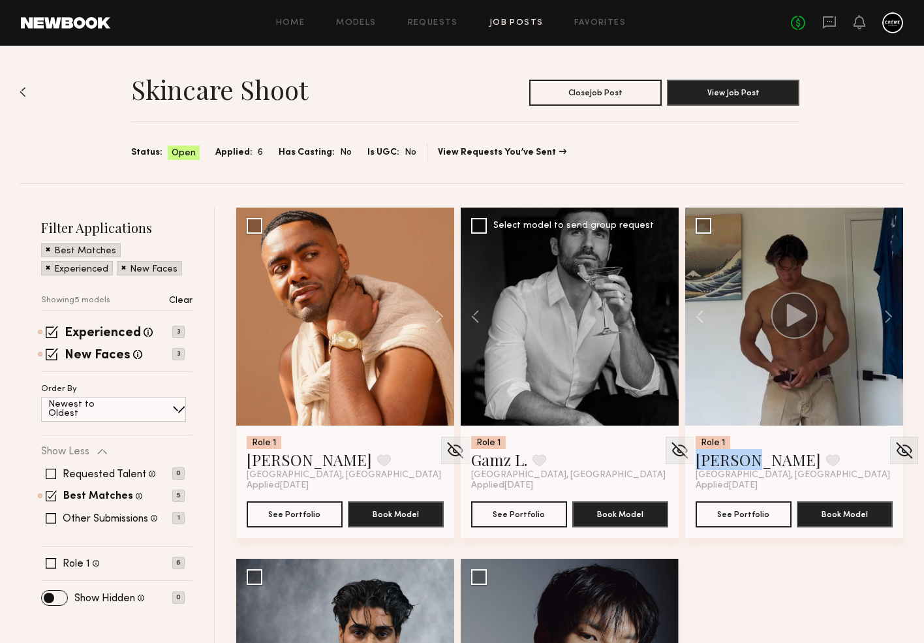
scroll to position [0, 0]
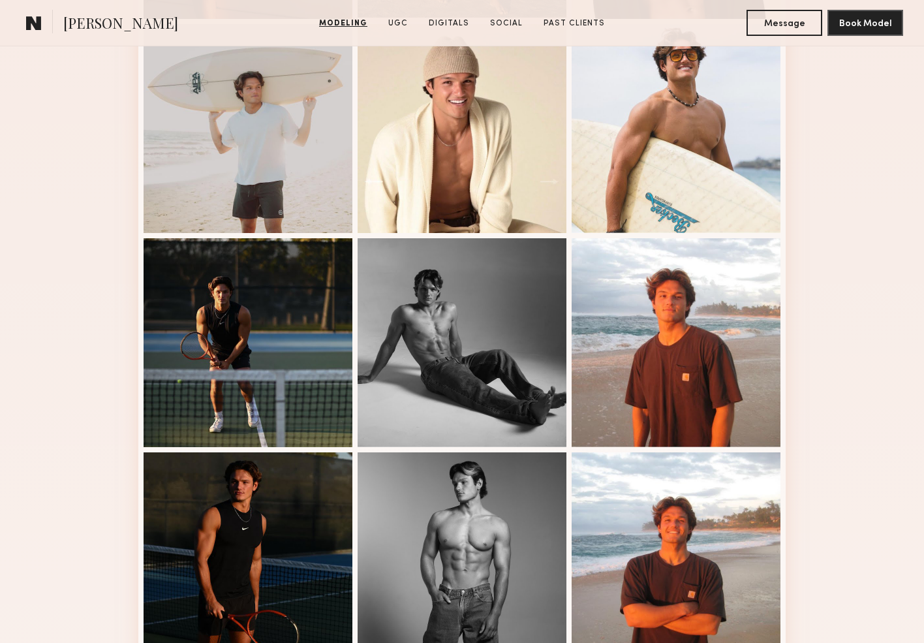
scroll to position [692, 0]
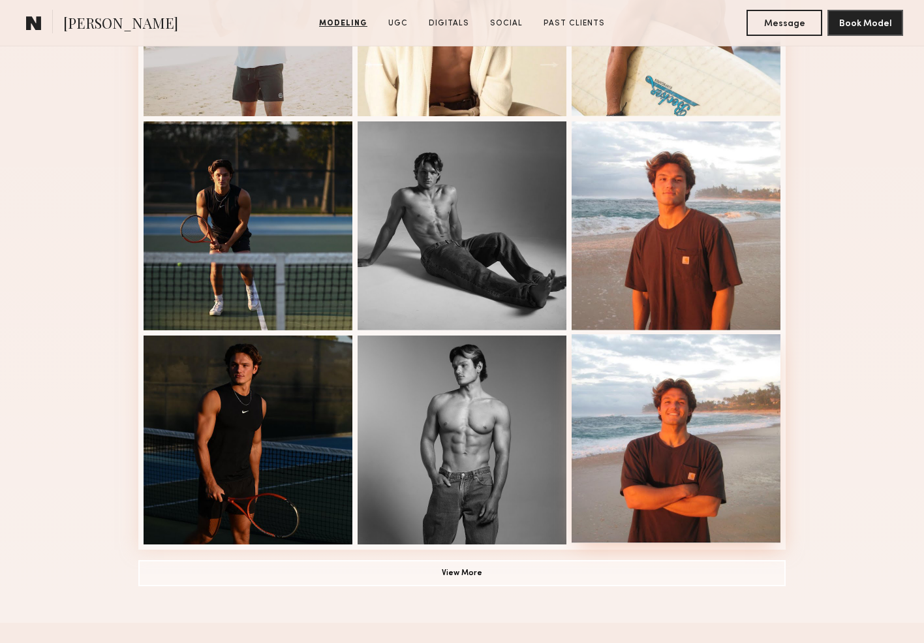
click at [690, 455] on div at bounding box center [676, 438] width 209 height 209
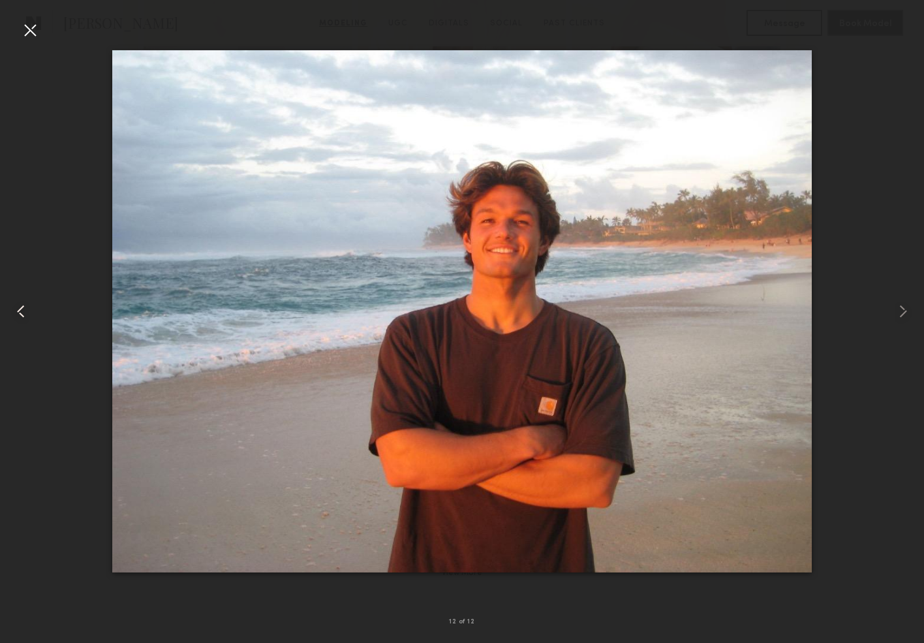
click at [23, 306] on common-icon at bounding box center [20, 311] width 21 height 21
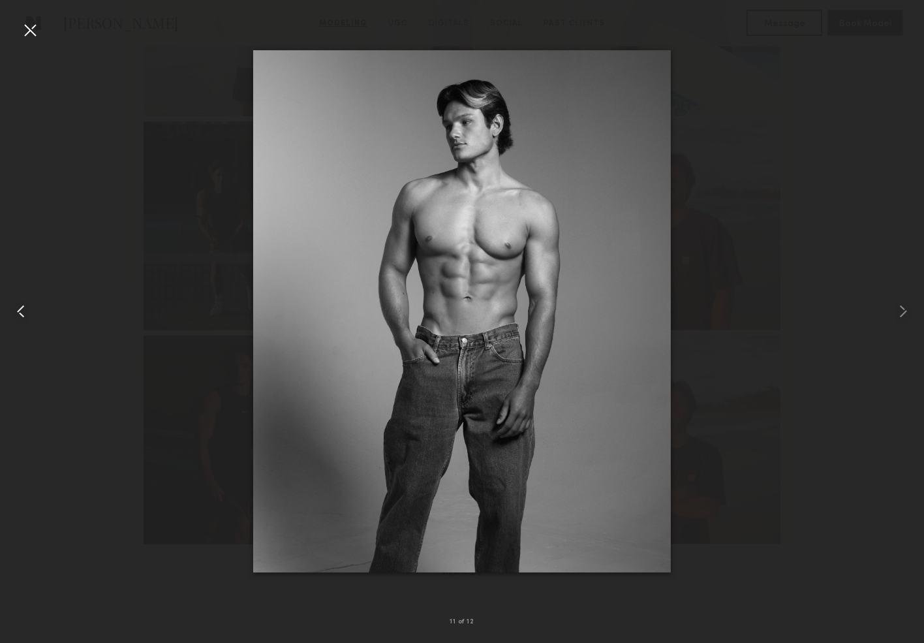
click at [23, 306] on common-icon at bounding box center [20, 311] width 21 height 21
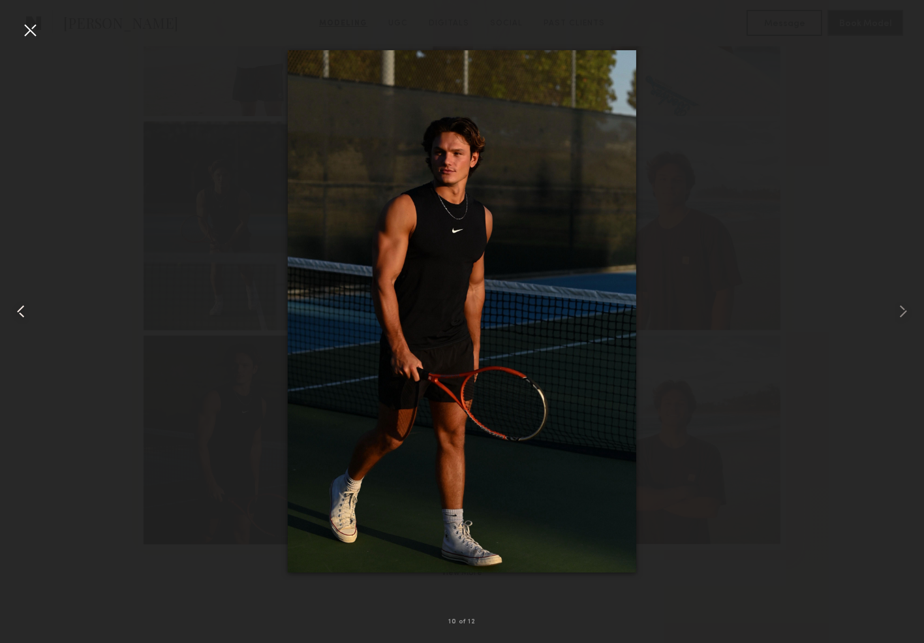
click at [25, 306] on common-icon at bounding box center [20, 311] width 21 height 21
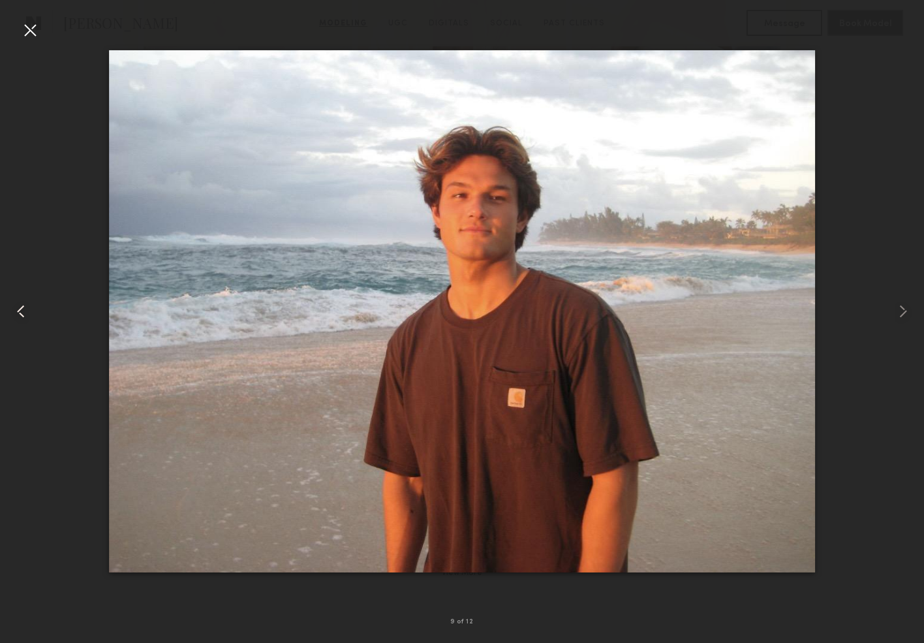
click at [25, 306] on common-icon at bounding box center [20, 311] width 21 height 21
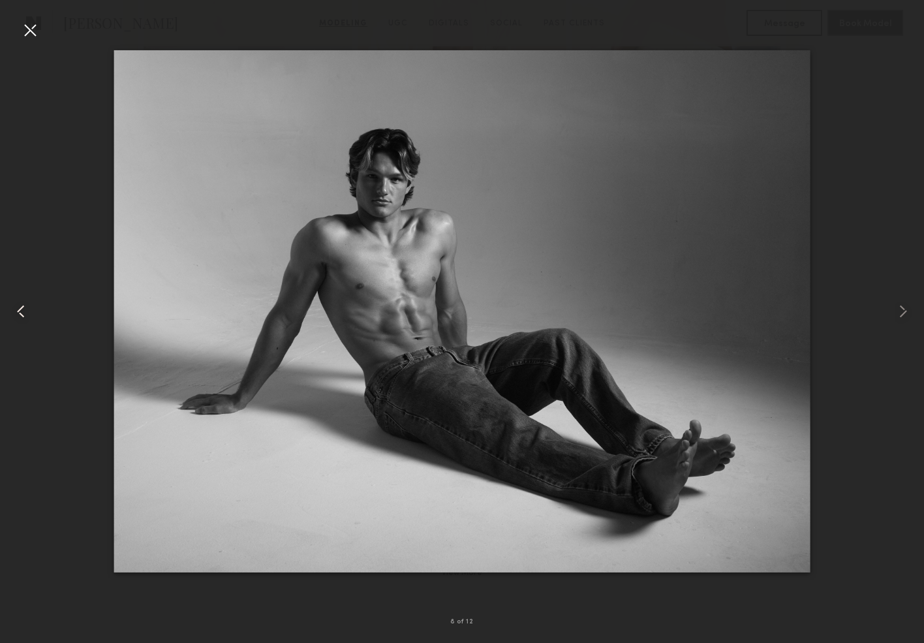
click at [25, 306] on common-icon at bounding box center [20, 311] width 21 height 21
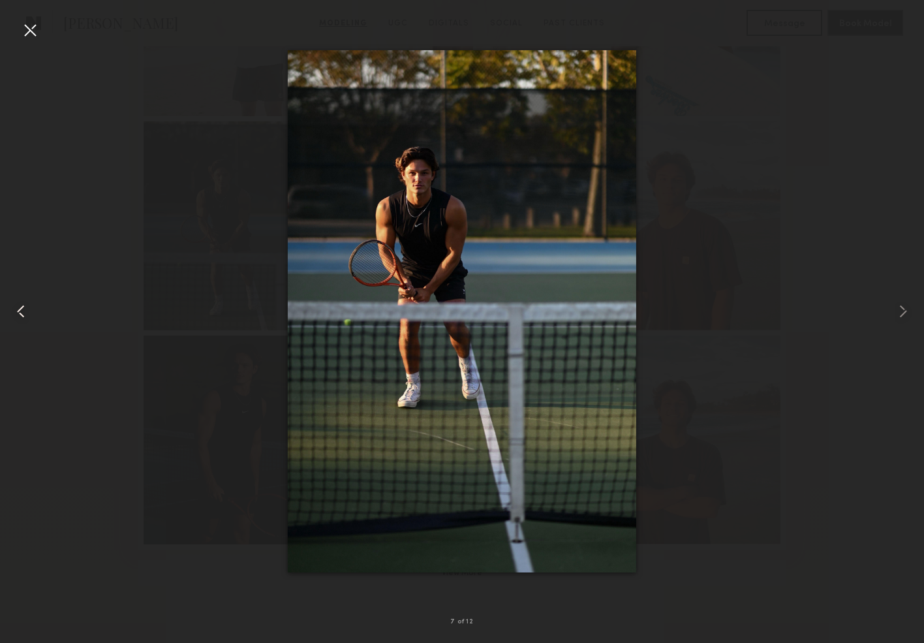
click at [25, 306] on common-icon at bounding box center [20, 311] width 21 height 21
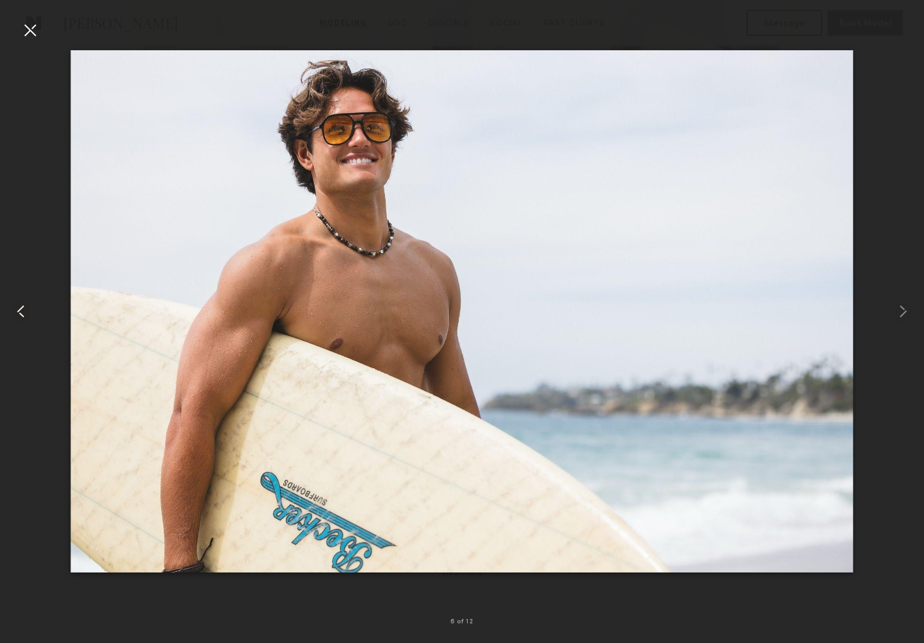
click at [25, 306] on common-icon at bounding box center [20, 311] width 21 height 21
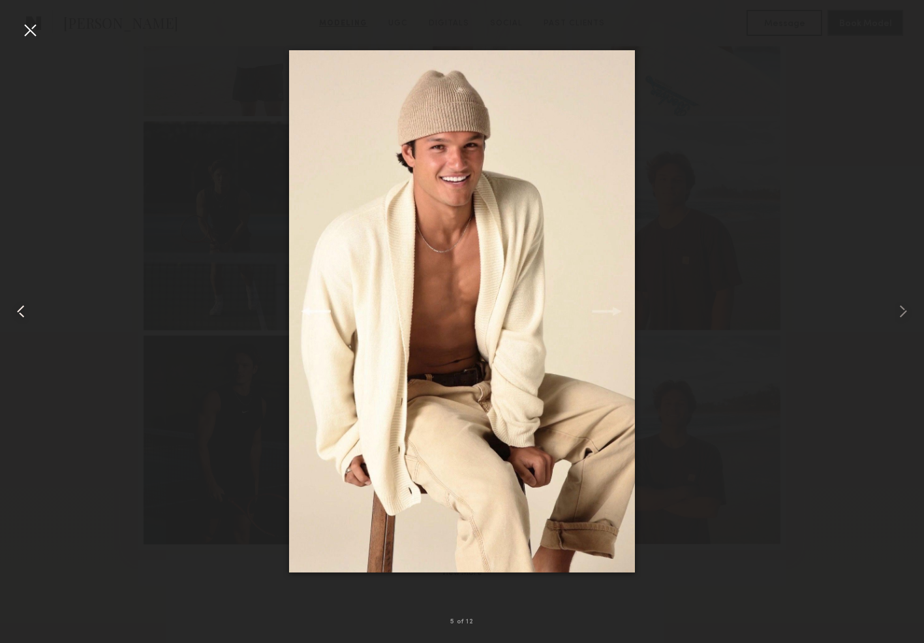
click at [25, 306] on common-icon at bounding box center [20, 311] width 21 height 21
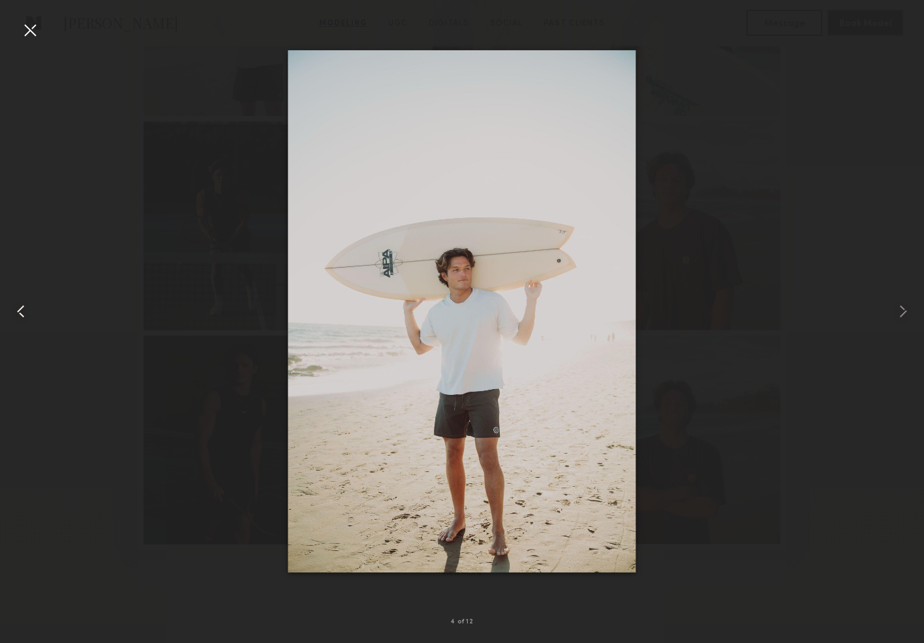
click at [25, 306] on common-icon at bounding box center [20, 311] width 21 height 21
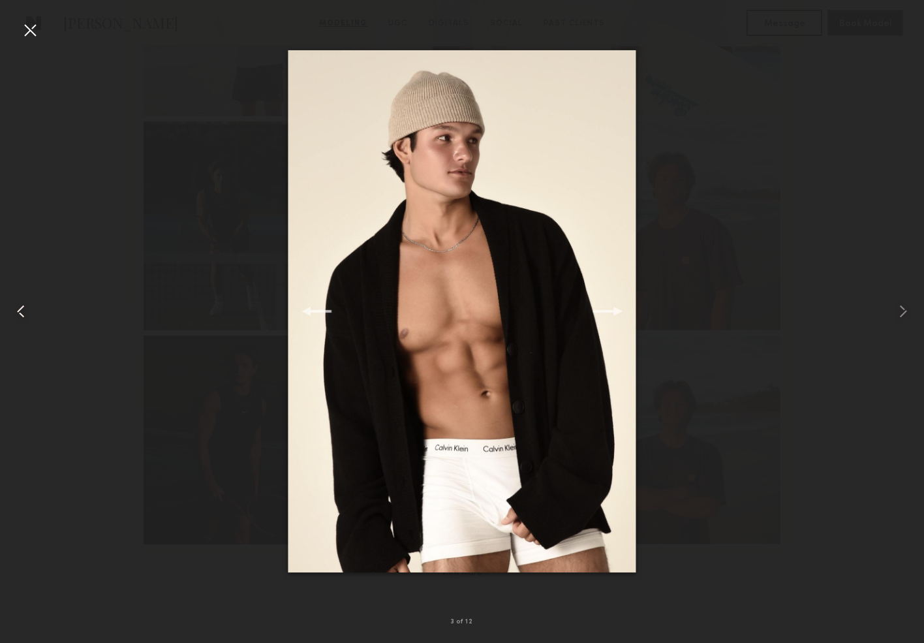
click at [25, 306] on common-icon at bounding box center [20, 311] width 21 height 21
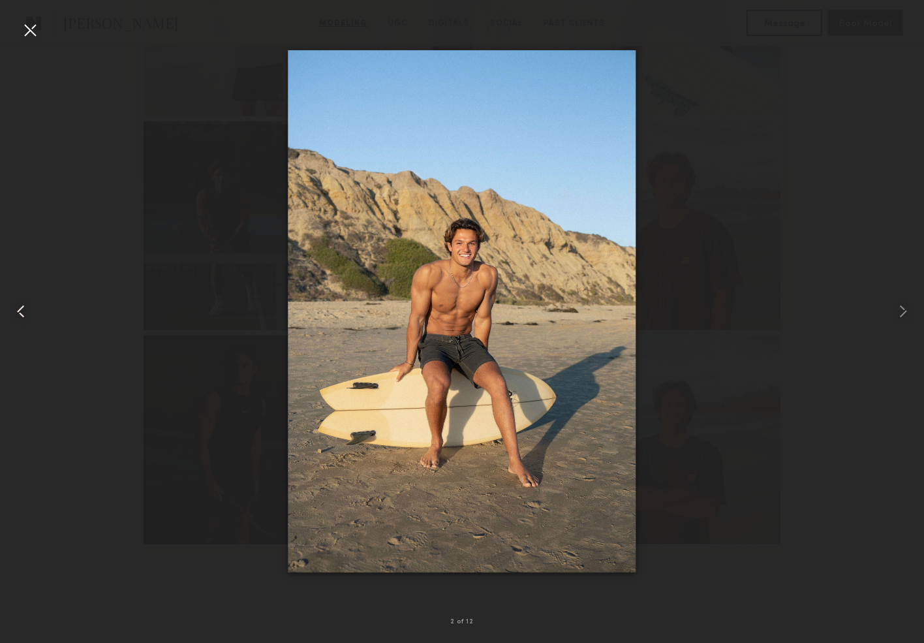
click at [25, 306] on common-icon at bounding box center [20, 311] width 21 height 21
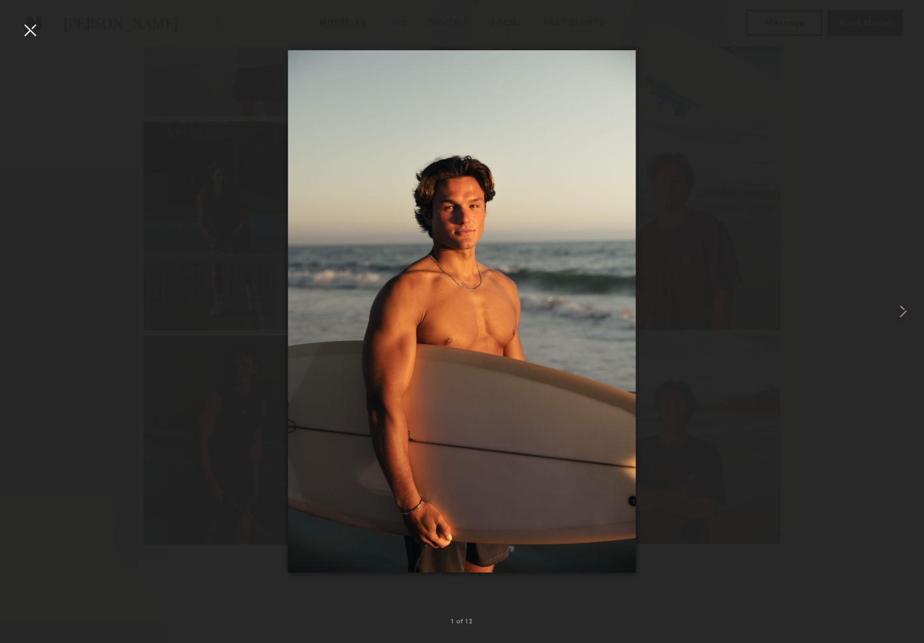
click at [25, 306] on div at bounding box center [462, 311] width 924 height 580
click at [29, 33] on div at bounding box center [30, 30] width 21 height 21
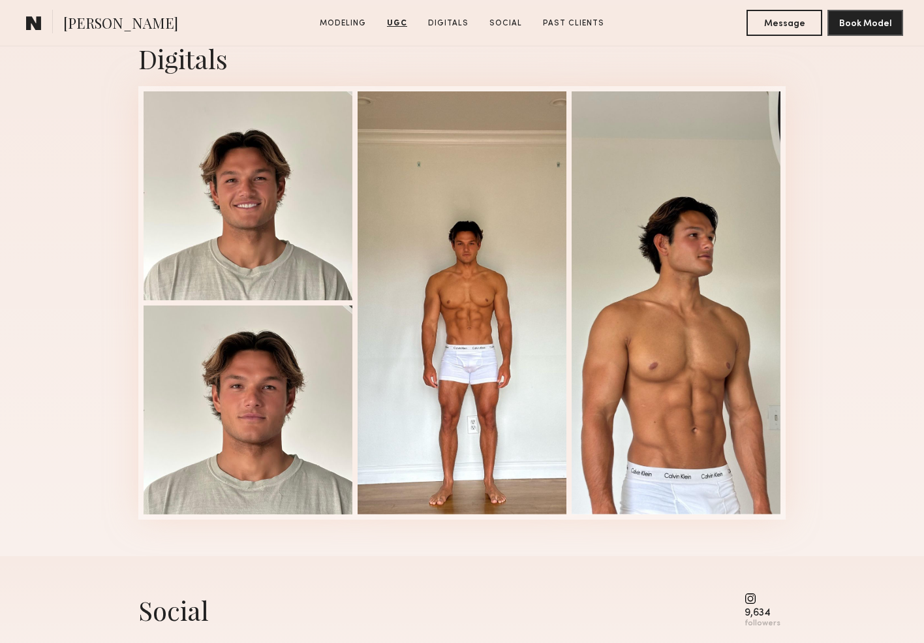
scroll to position [1699, 0]
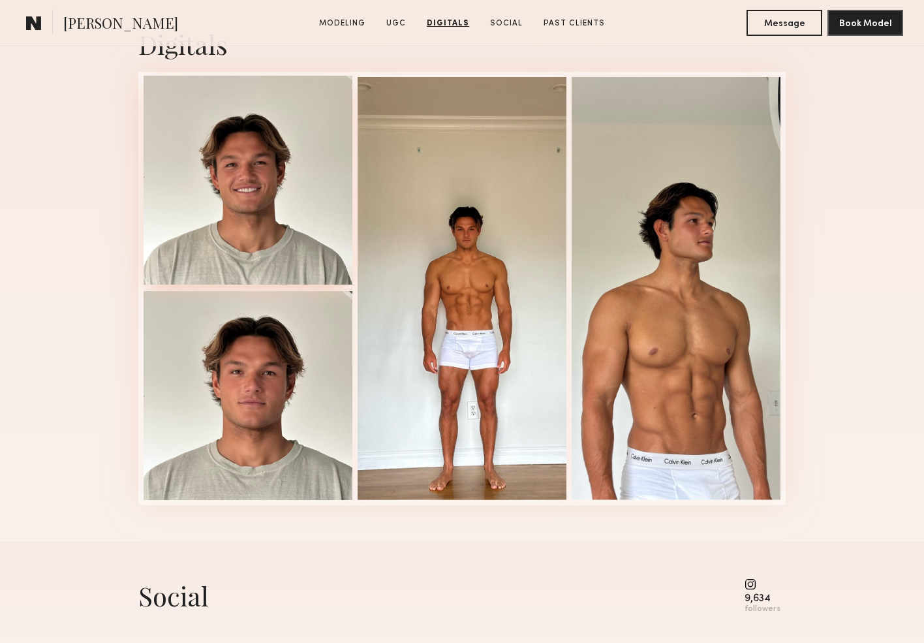
click at [230, 226] on div at bounding box center [248, 180] width 209 height 209
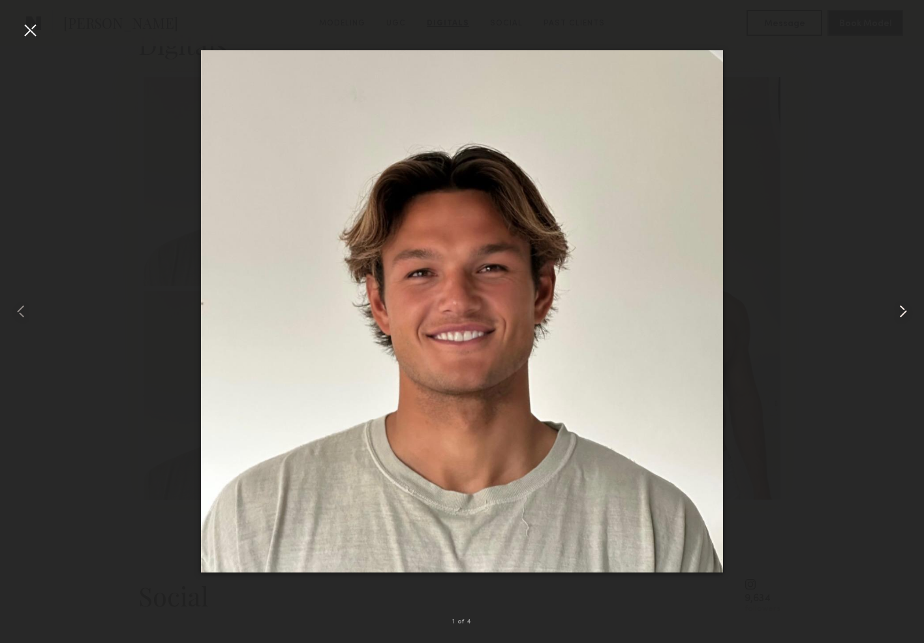
click at [895, 313] on common-icon at bounding box center [903, 311] width 21 height 21
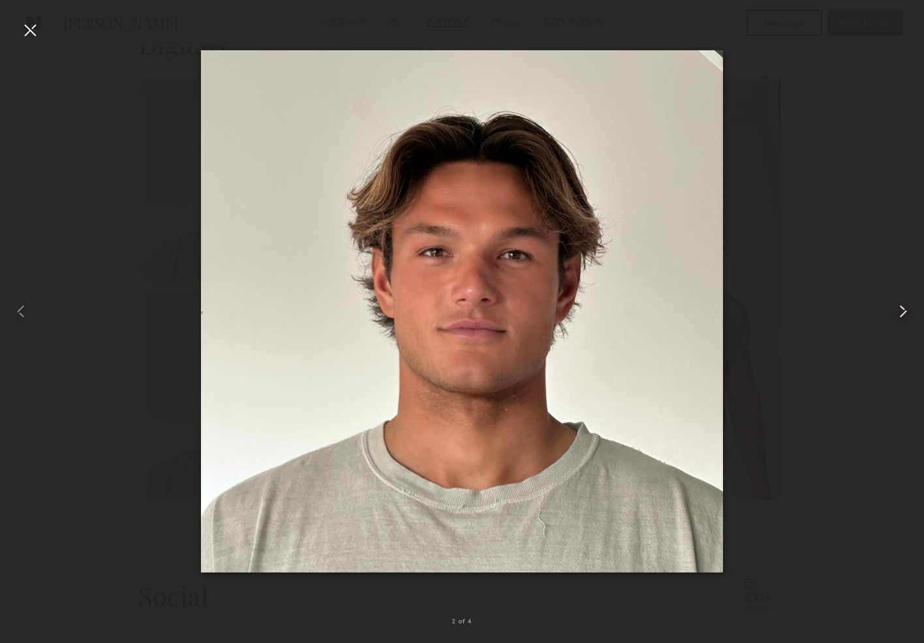
click at [895, 313] on common-icon at bounding box center [903, 311] width 21 height 21
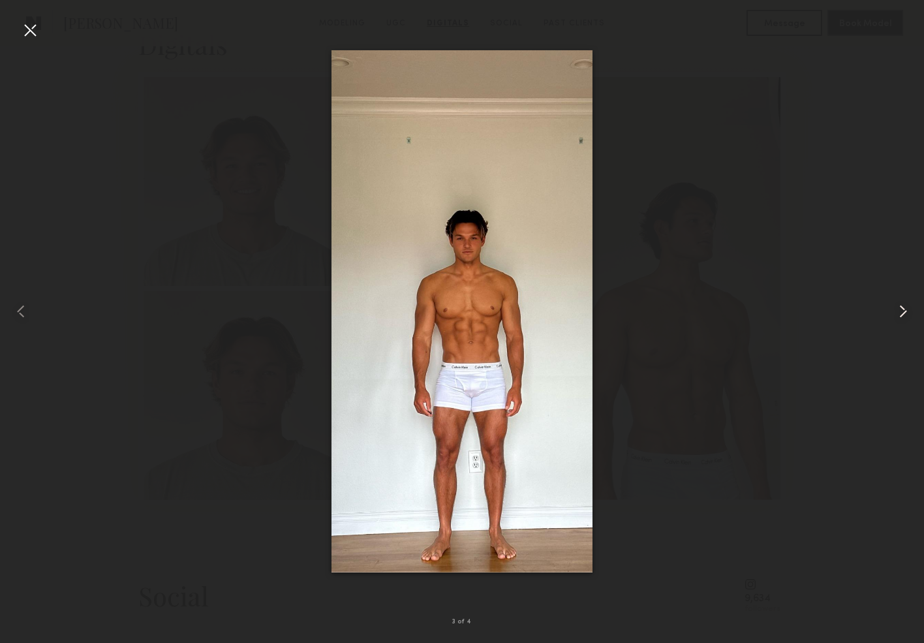
click at [900, 311] on common-icon at bounding box center [903, 311] width 21 height 21
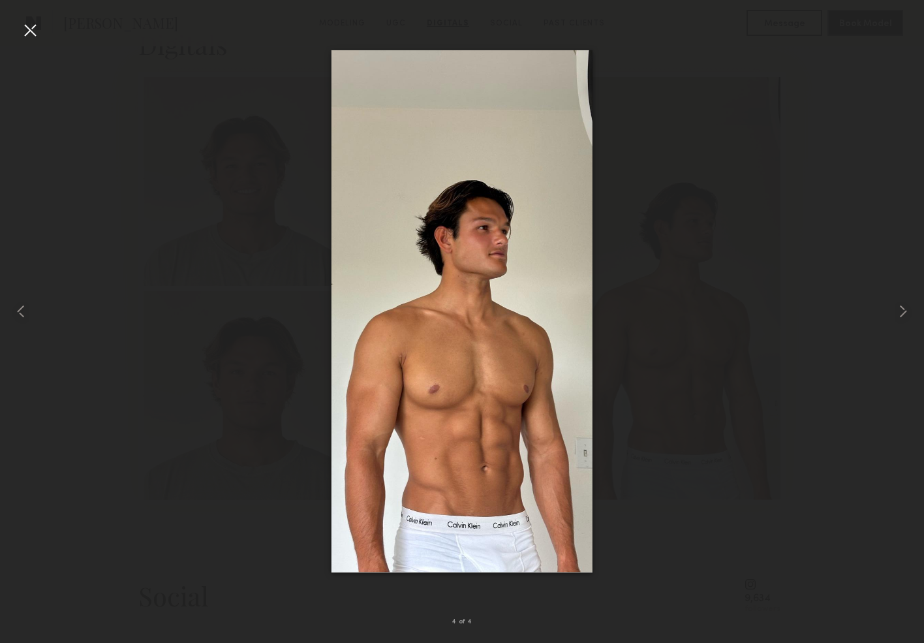
click at [680, 390] on div at bounding box center [462, 311] width 924 height 580
click at [34, 36] on div at bounding box center [30, 30] width 21 height 21
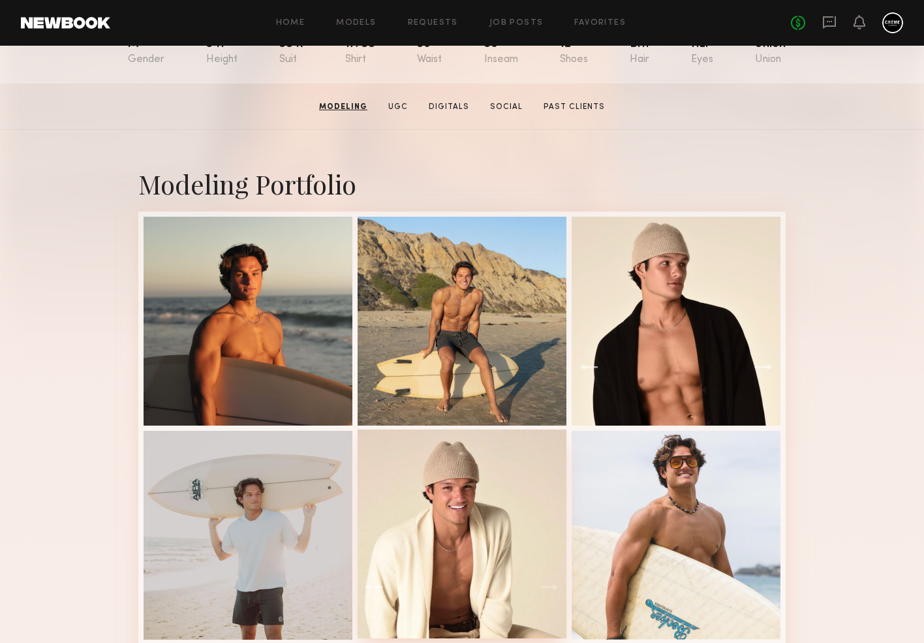
scroll to position [48, 0]
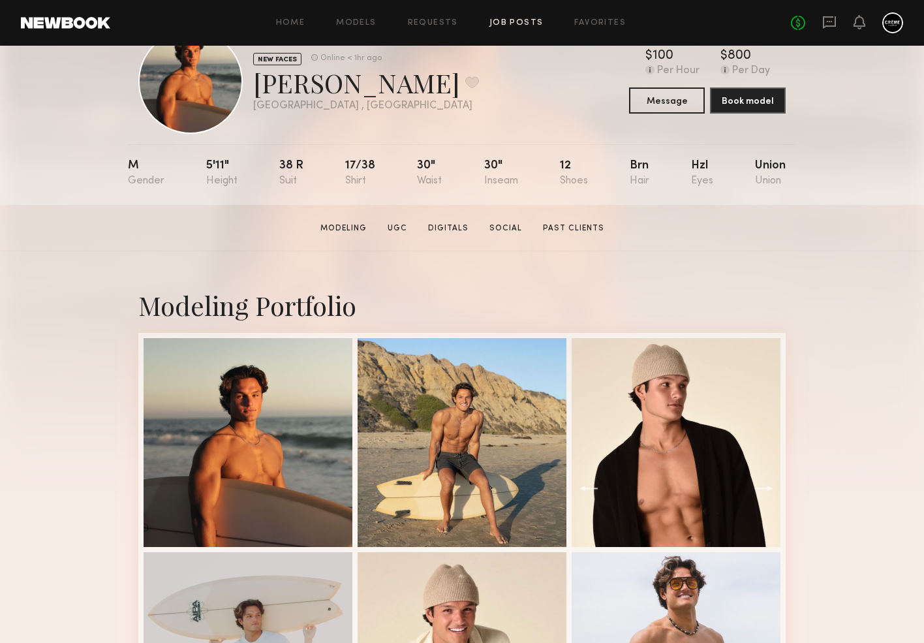
click at [502, 23] on link "Job Posts" at bounding box center [516, 23] width 54 height 8
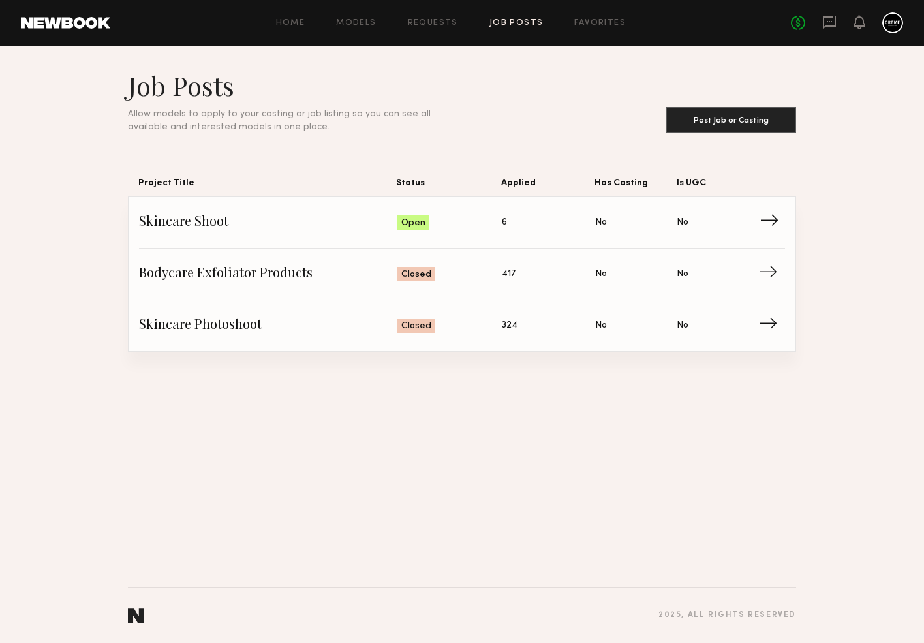
click at [185, 227] on span "Skincare Shoot" at bounding box center [268, 223] width 258 height 20
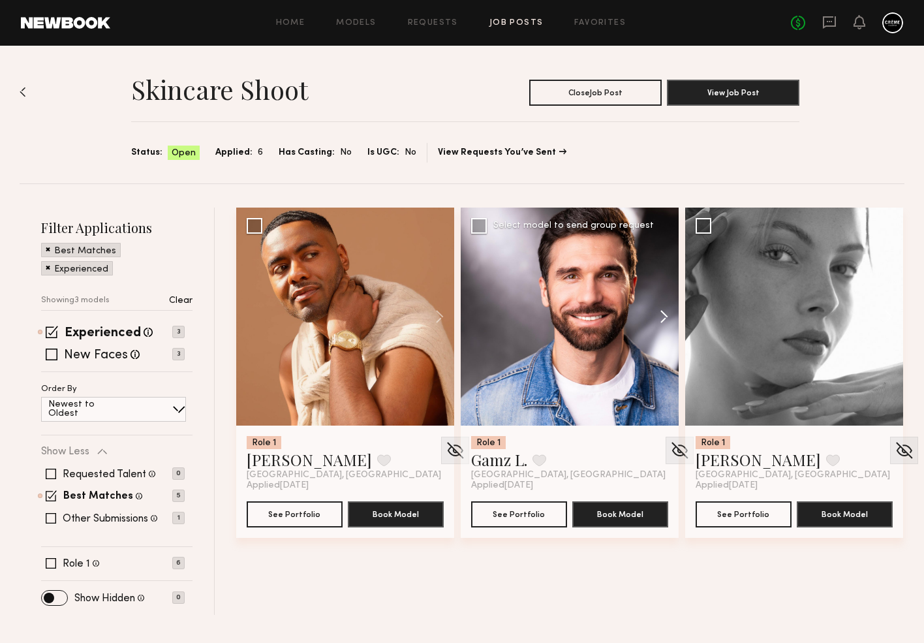
click at [656, 303] on button at bounding box center [658, 316] width 42 height 218
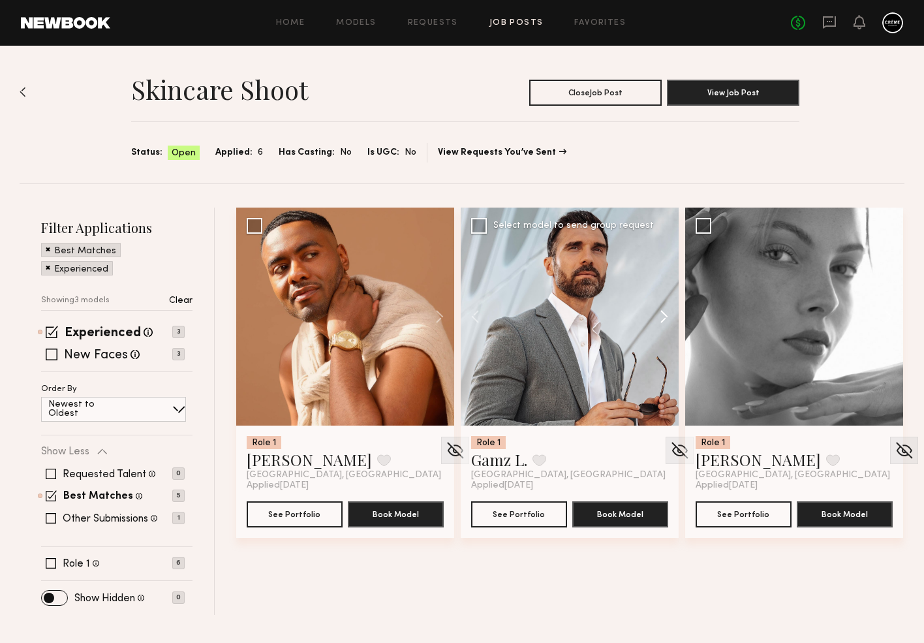
click at [656, 303] on button at bounding box center [658, 316] width 42 height 218
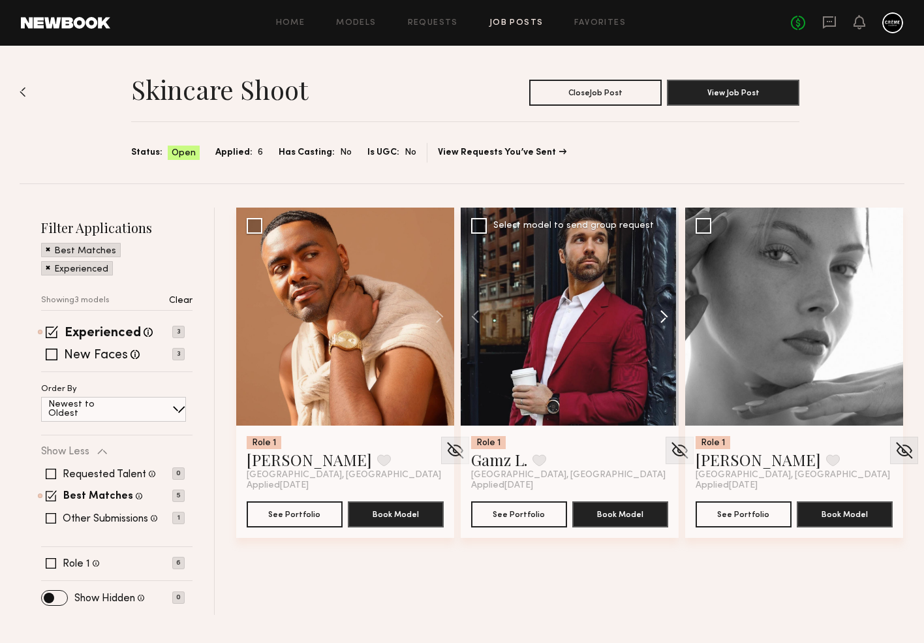
click at [656, 303] on button at bounding box center [658, 316] width 42 height 218
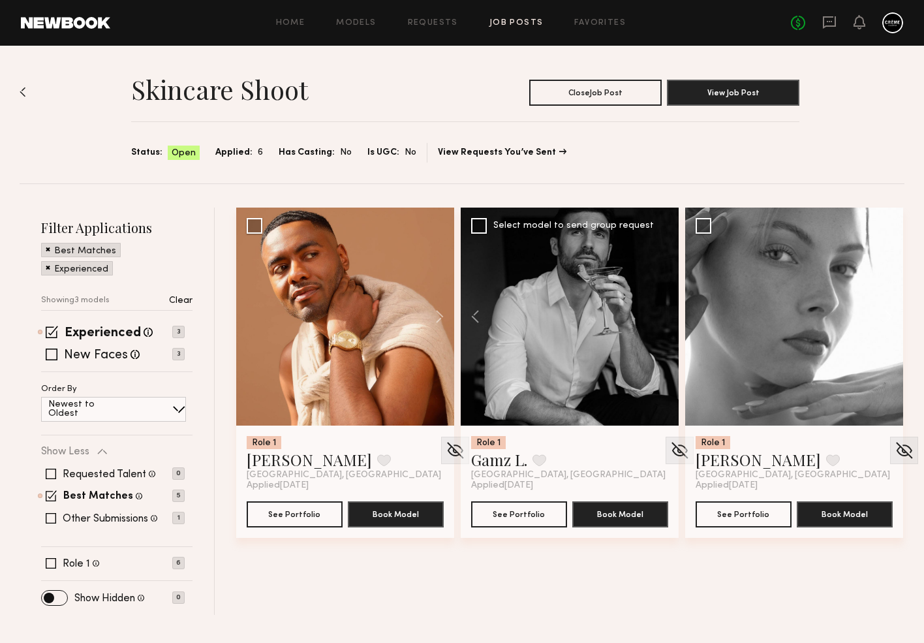
click at [656, 303] on div at bounding box center [570, 316] width 218 height 218
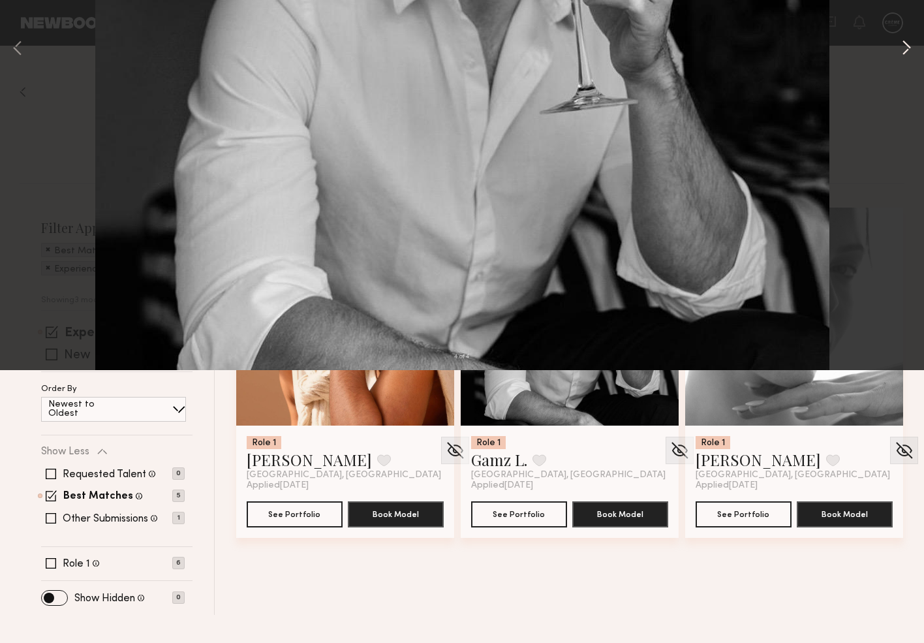
click at [909, 320] on button at bounding box center [906, 322] width 16 height 514
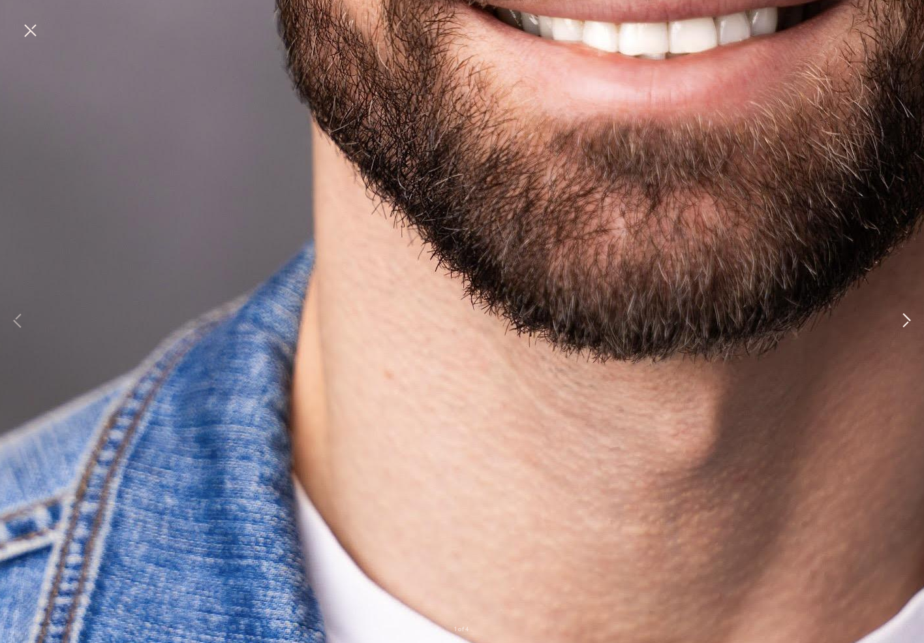
click at [909, 320] on button at bounding box center [906, 322] width 16 height 514
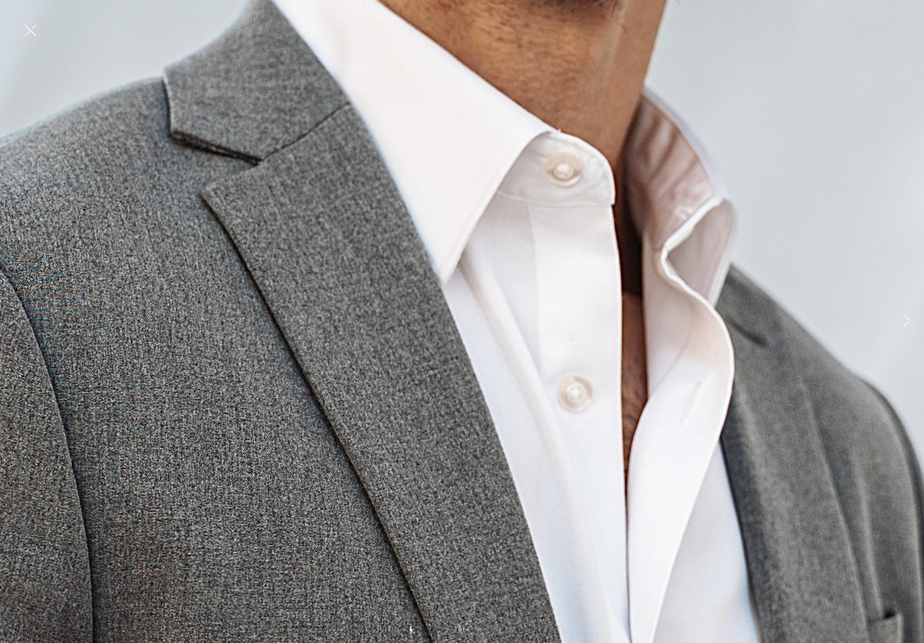
click at [900, 320] on button at bounding box center [906, 322] width 16 height 514
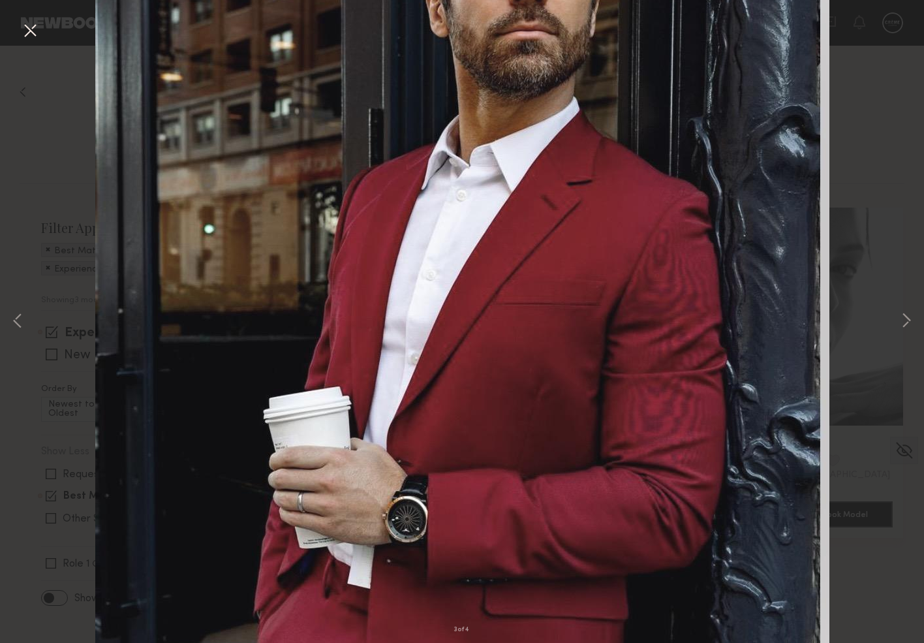
click at [756, 242] on img at bounding box center [462, 320] width 734 height 990
click at [29, 25] on button at bounding box center [30, 31] width 21 height 23
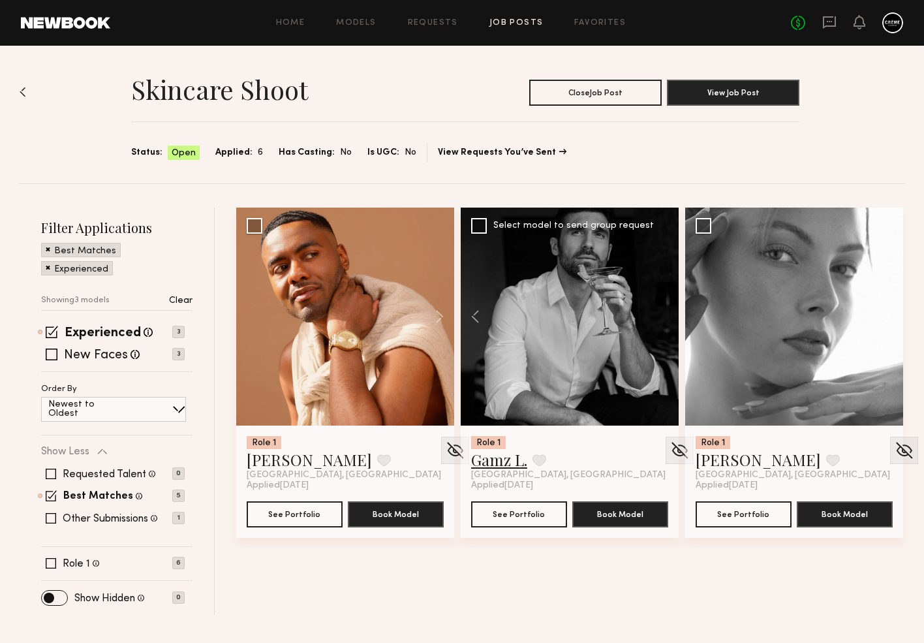
click at [506, 462] on link "Gamz L." at bounding box center [499, 459] width 56 height 21
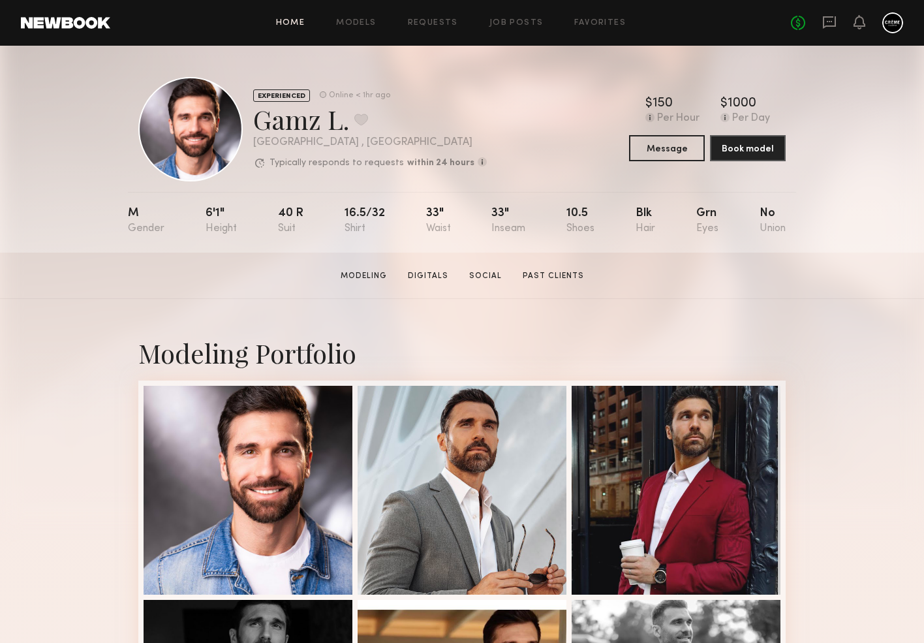
click at [286, 22] on link "Home" at bounding box center [290, 23] width 29 height 8
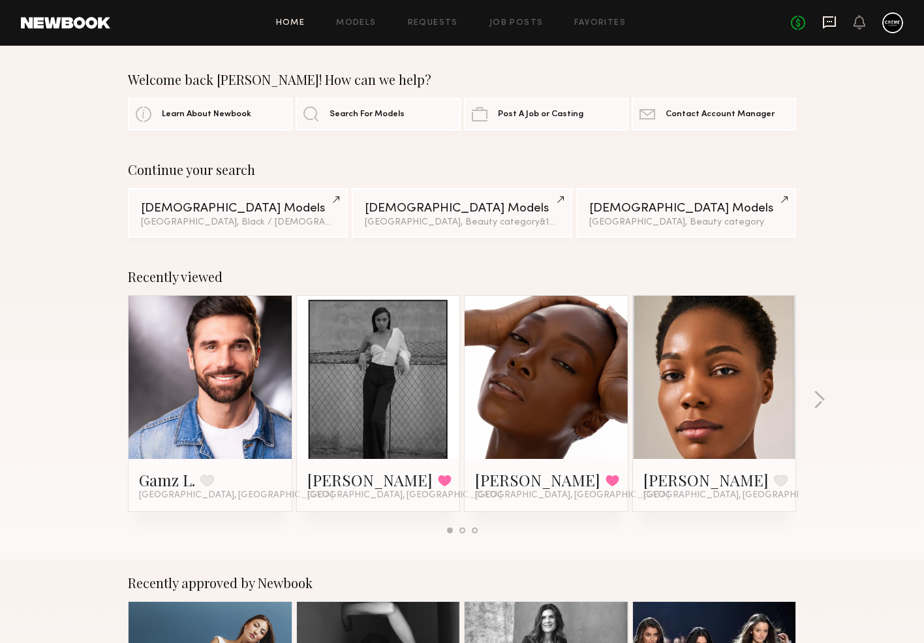
click at [828, 19] on icon at bounding box center [829, 22] width 14 height 14
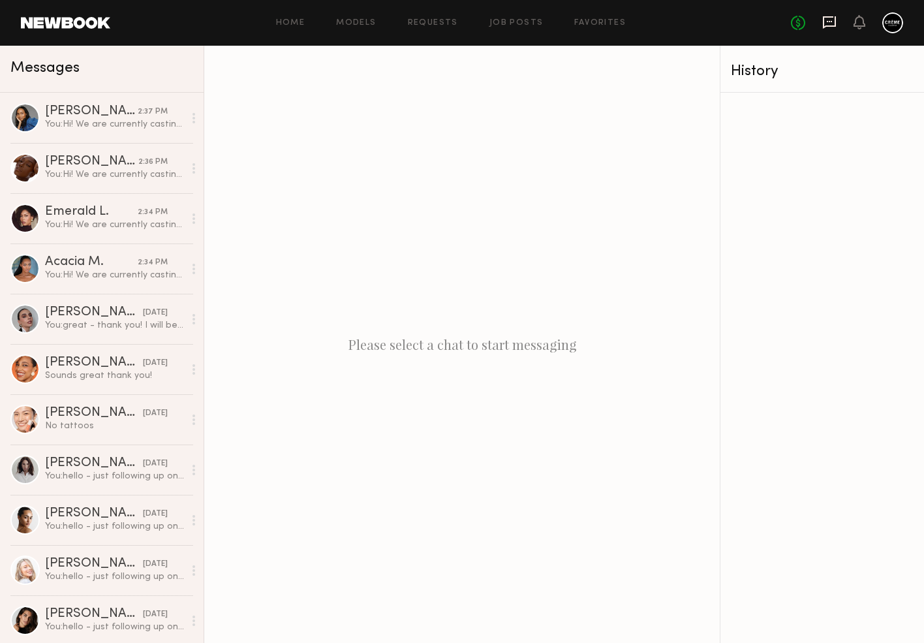
click at [835, 22] on icon at bounding box center [829, 22] width 13 height 12
click at [829, 23] on icon at bounding box center [829, 22] width 14 height 14
click at [528, 23] on link "Job Posts" at bounding box center [516, 23] width 54 height 8
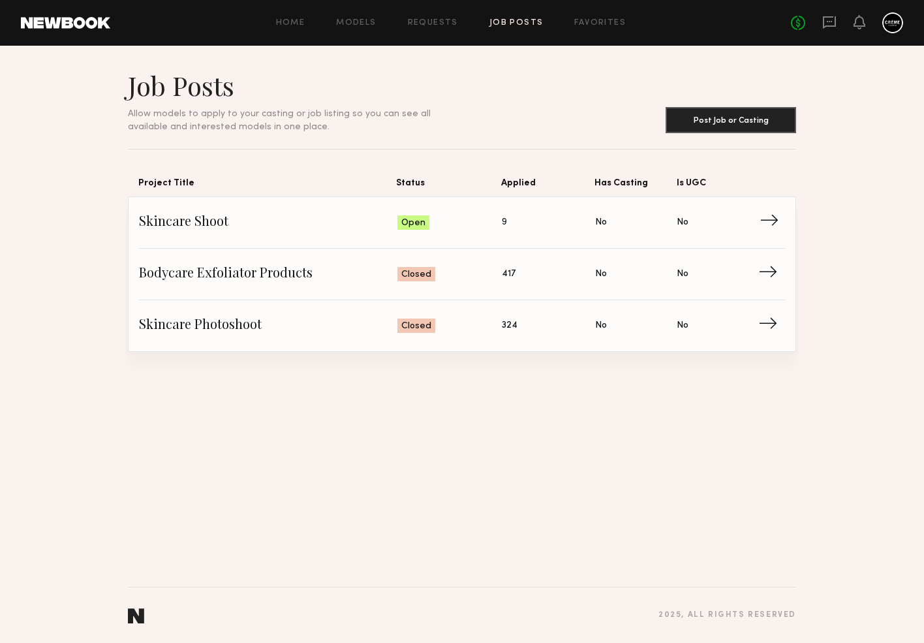
click at [221, 222] on span "Skincare Shoot" at bounding box center [268, 223] width 258 height 20
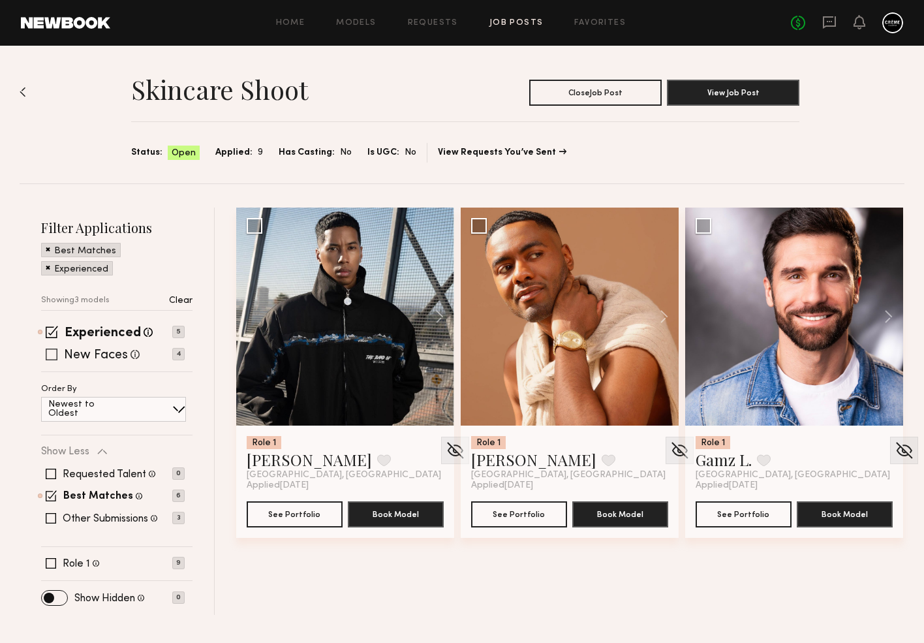
click at [85, 346] on div "New Faces Talent we've deemed to be in the early stages of their professional c…" at bounding box center [102, 354] width 76 height 17
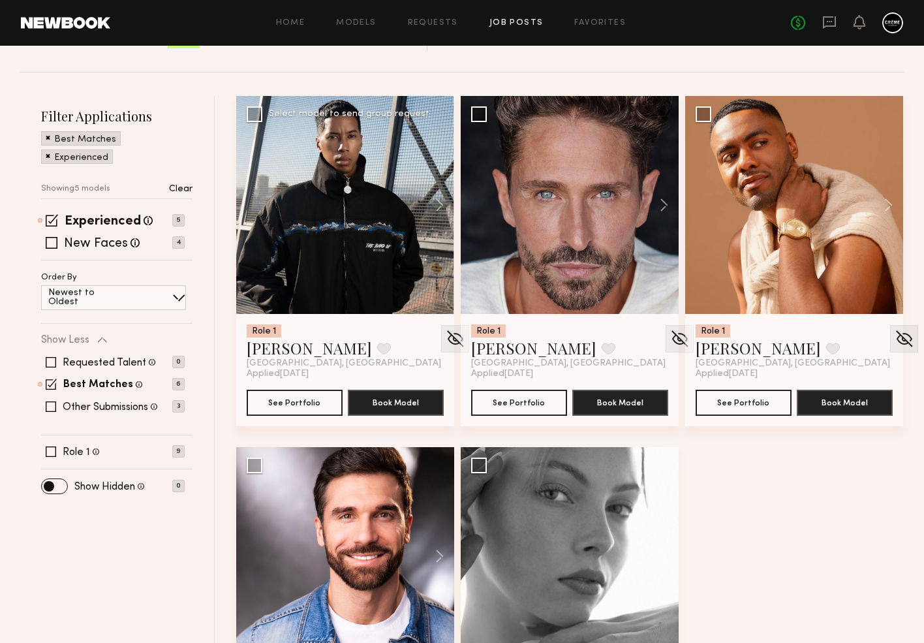
scroll to position [110, 0]
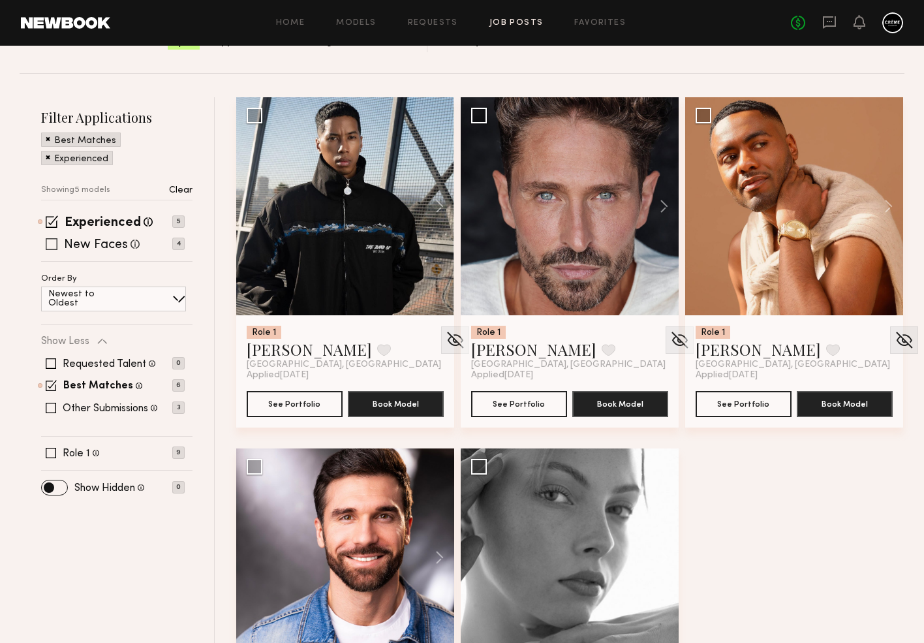
click at [52, 245] on span at bounding box center [52, 244] width 12 height 12
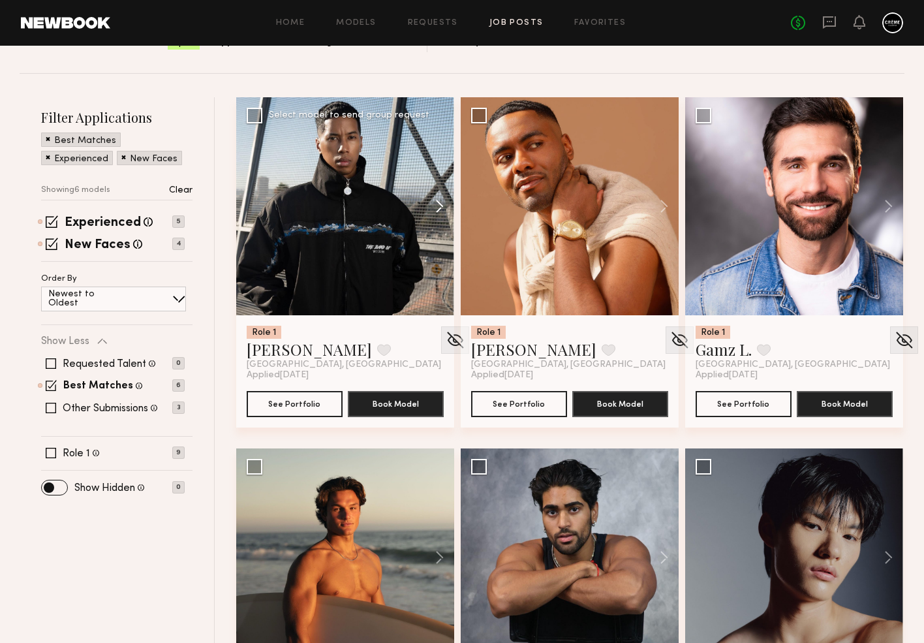
click at [443, 203] on button at bounding box center [433, 206] width 42 height 218
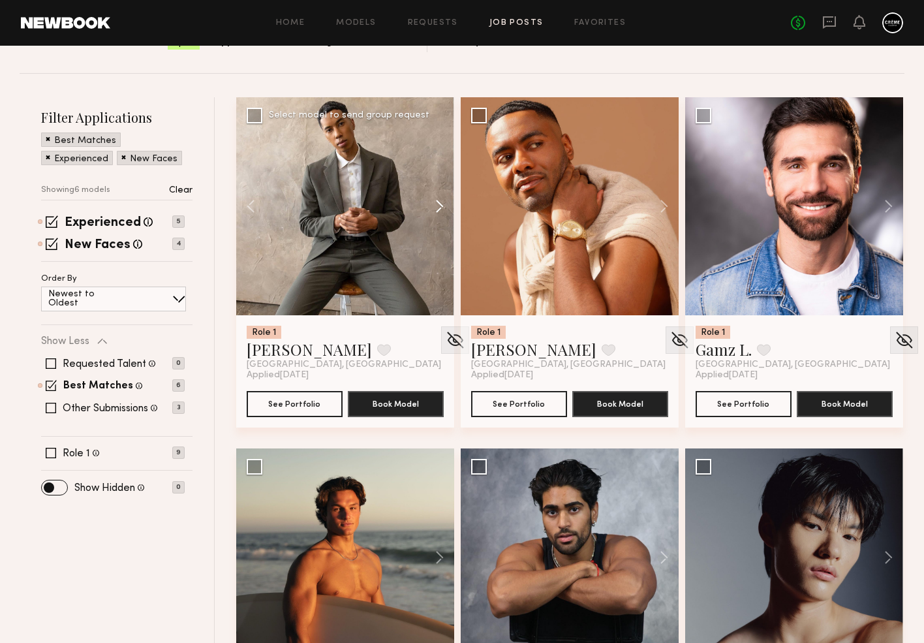
click at [443, 203] on button at bounding box center [433, 206] width 42 height 218
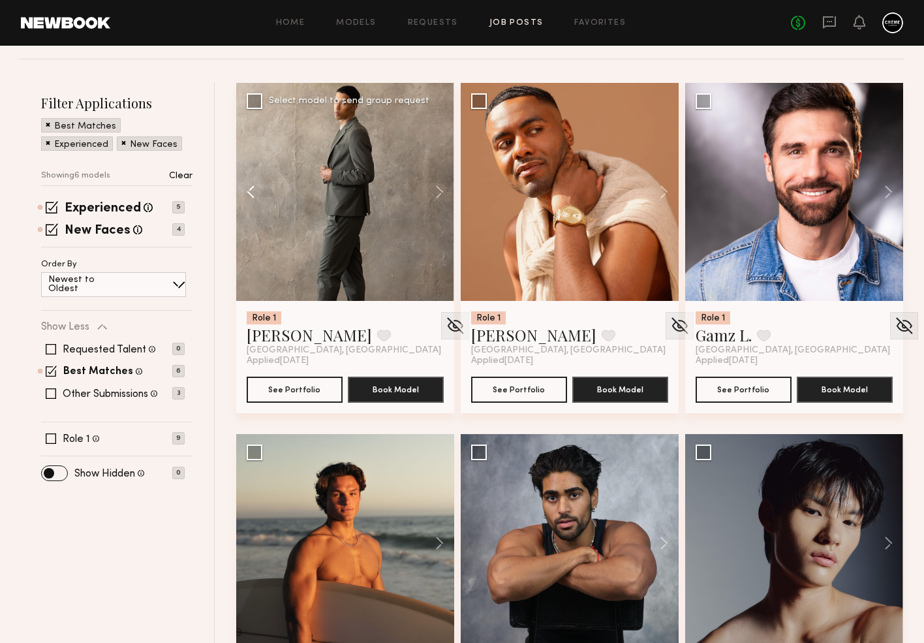
scroll to position [130, 0]
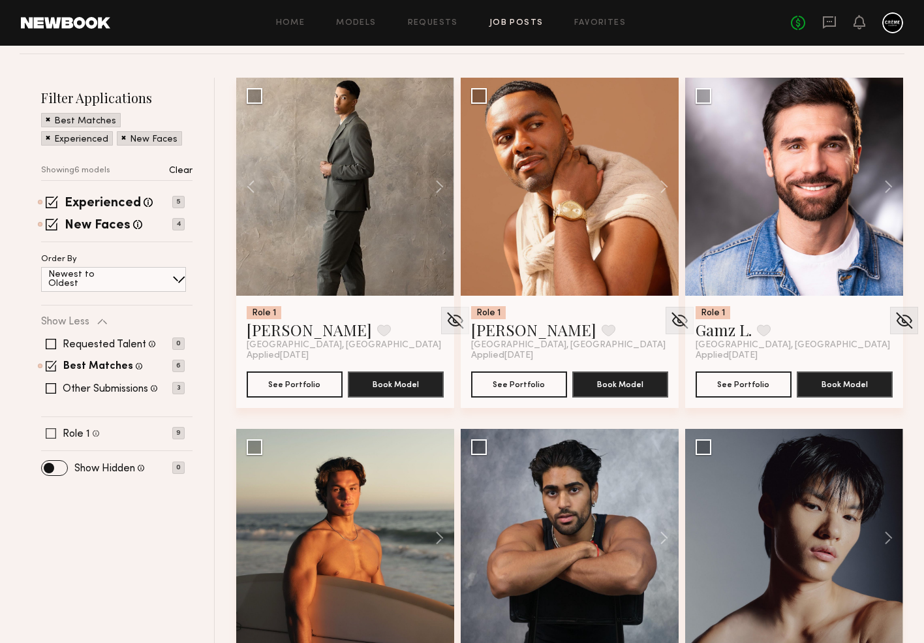
click at [51, 431] on span at bounding box center [51, 433] width 10 height 10
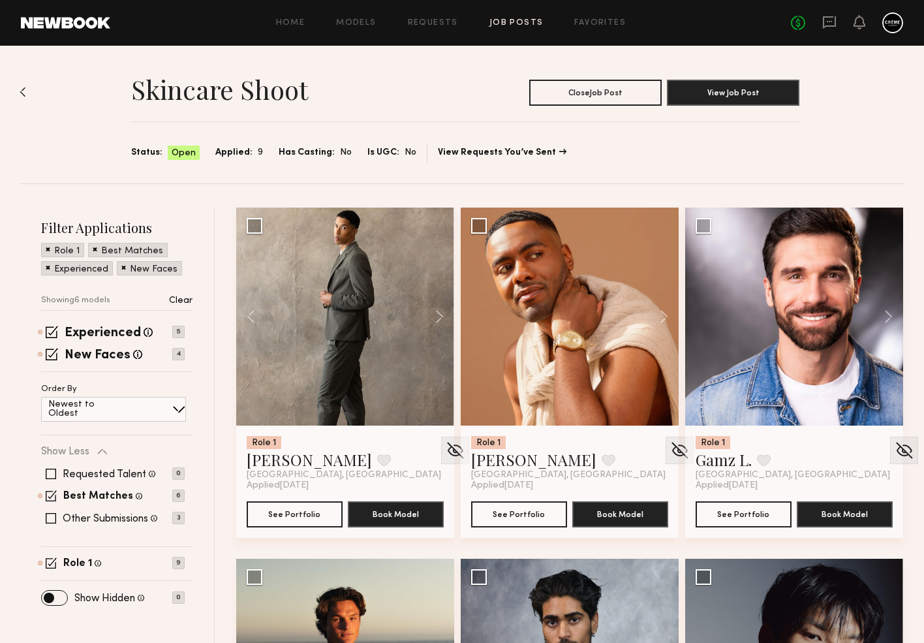
scroll to position [0, 0]
click at [93, 247] on span at bounding box center [95, 249] width 5 height 12
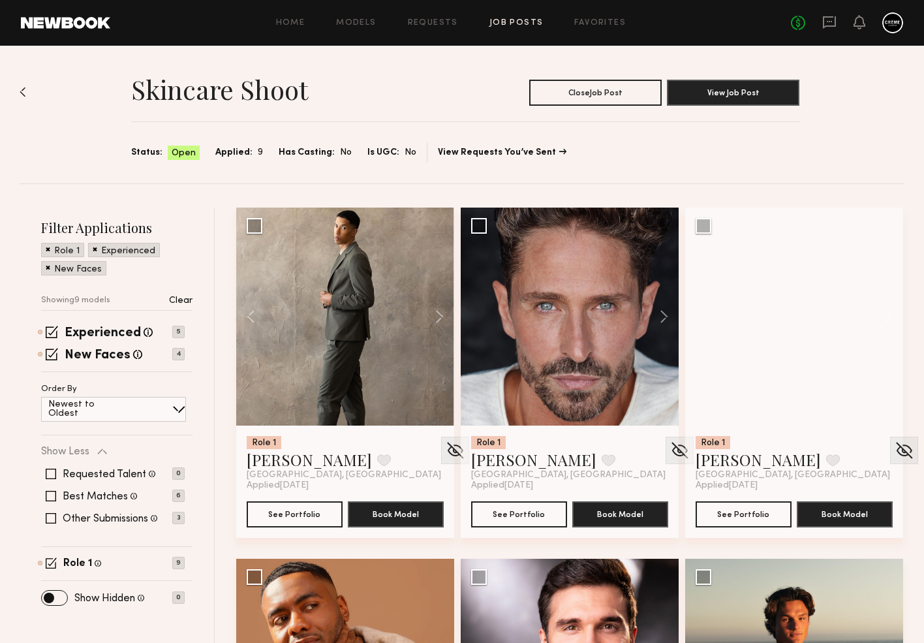
click at [93, 246] on span at bounding box center [95, 249] width 5 height 12
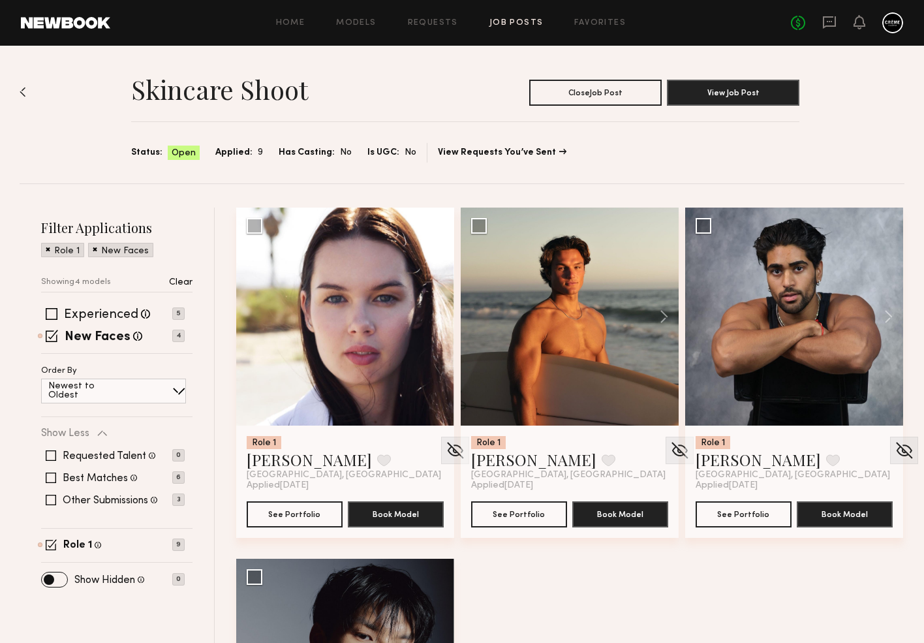
click at [93, 250] on span at bounding box center [95, 249] width 5 height 12
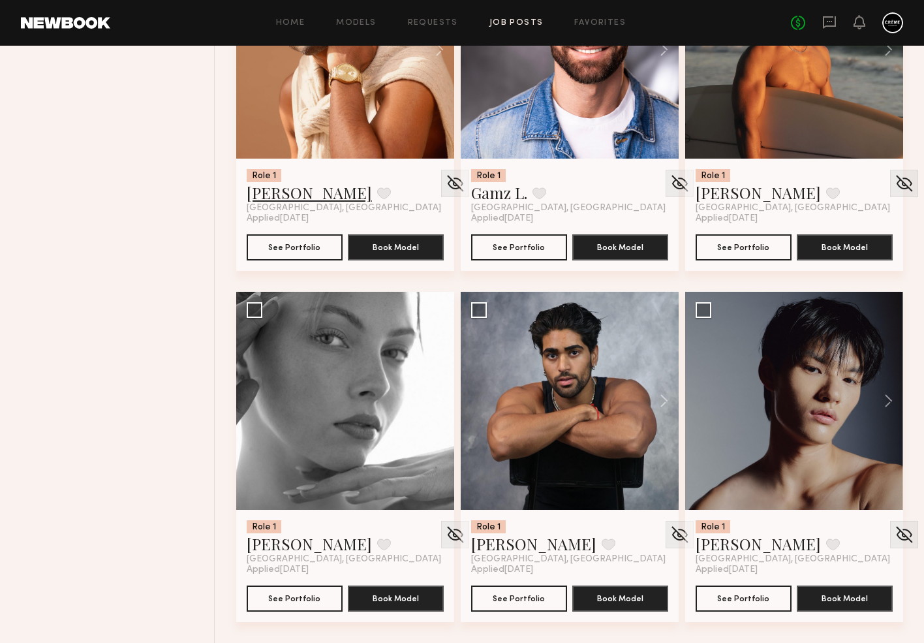
scroll to position [618, 0]
click at [825, 20] on icon at bounding box center [829, 22] width 14 height 14
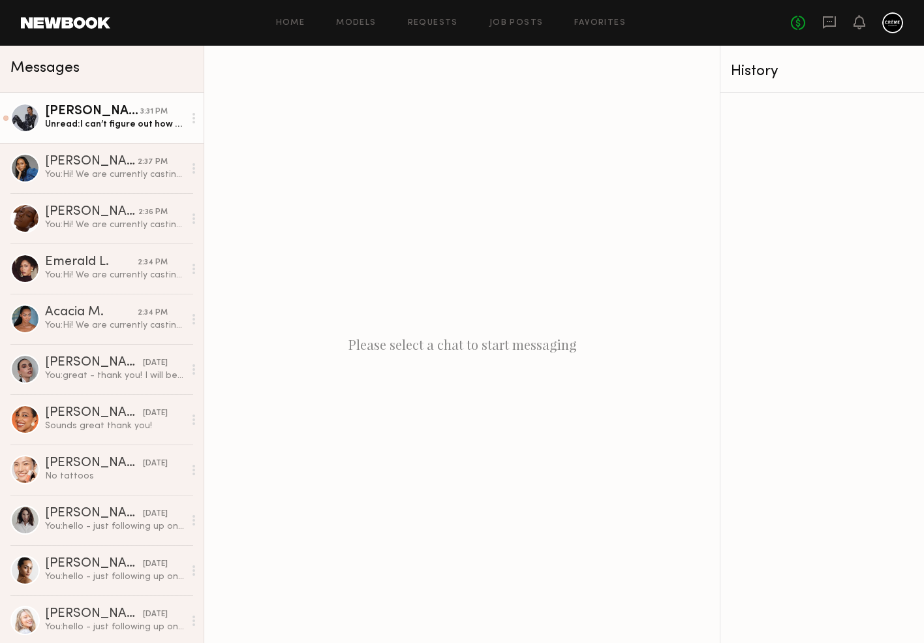
click at [172, 124] on div "Unread: I can’t figure out how to attach a video. An email would help so I can …" at bounding box center [114, 124] width 139 height 12
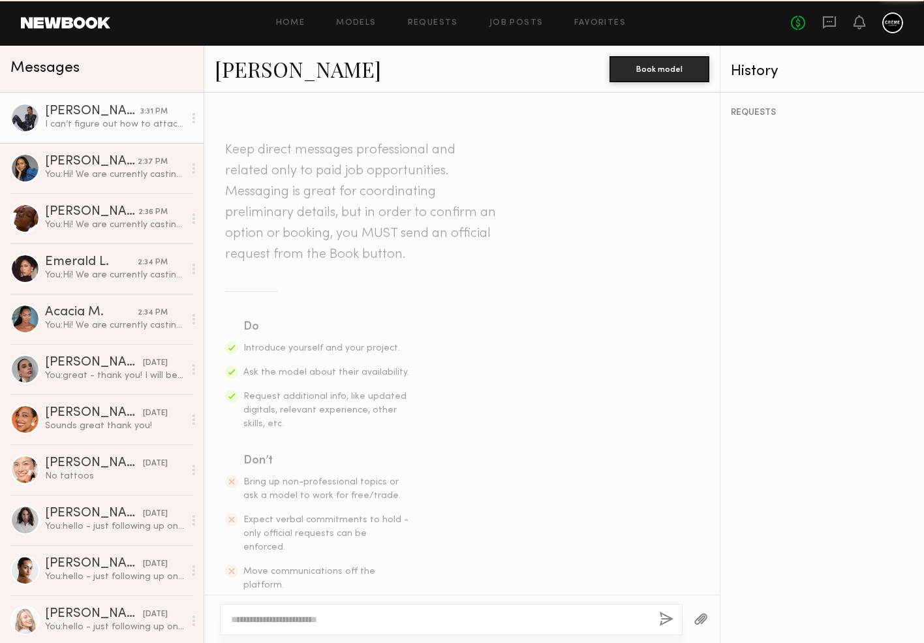
scroll to position [2154, 0]
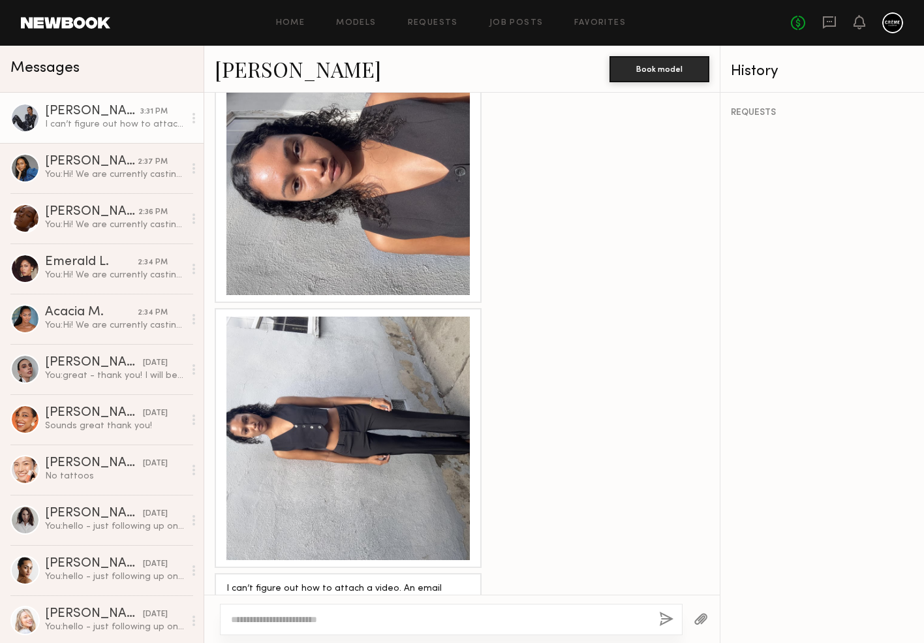
click at [389, 617] on textarea at bounding box center [440, 619] width 418 height 13
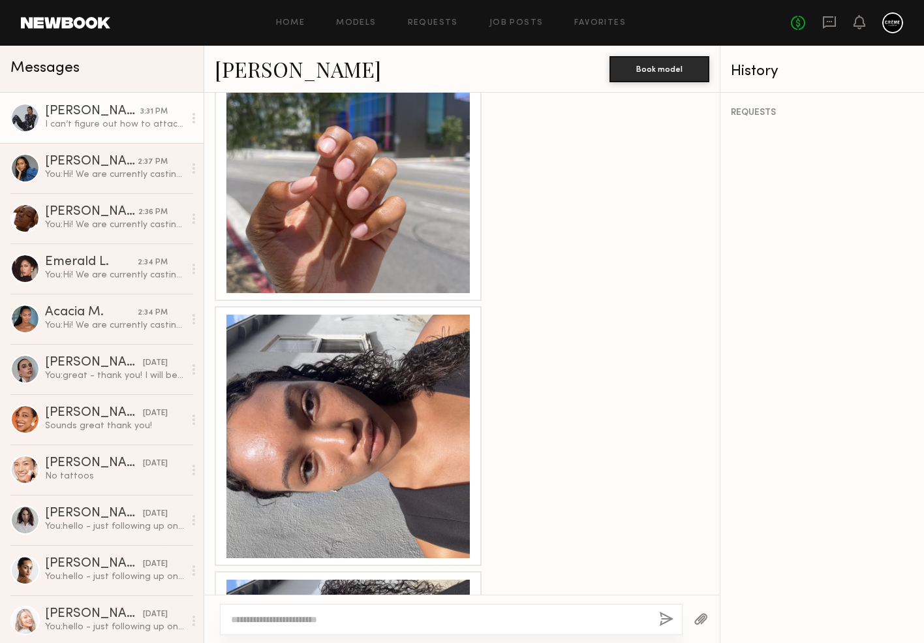
scroll to position [1208, 0]
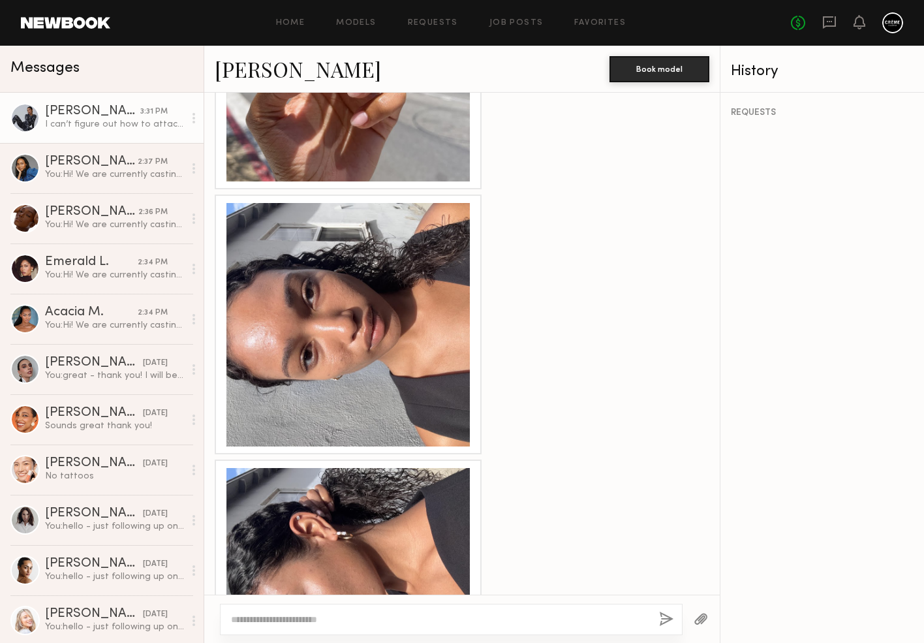
click at [305, 620] on textarea at bounding box center [440, 619] width 418 height 13
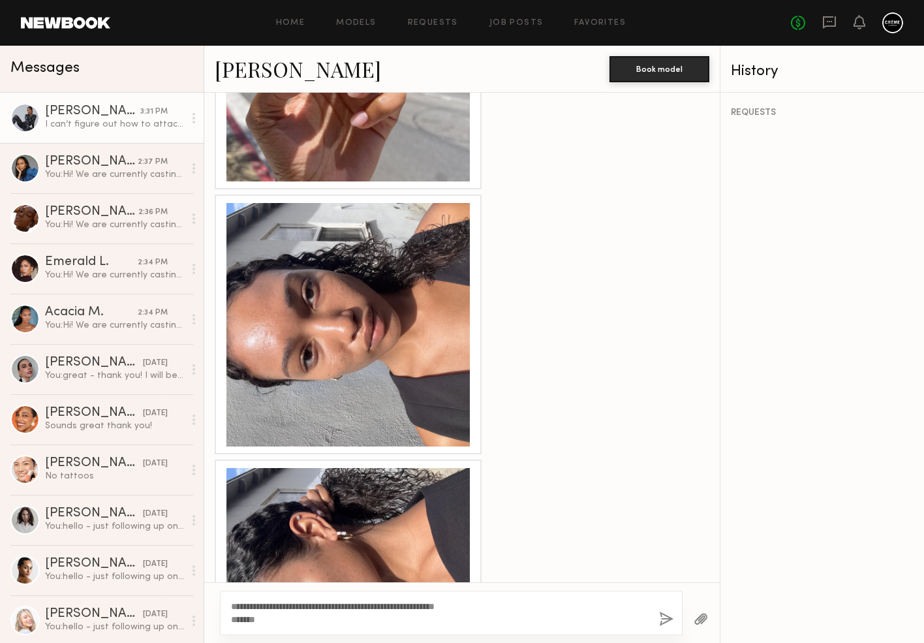
type textarea "**********"
click at [660, 615] on button "button" at bounding box center [666, 619] width 14 height 16
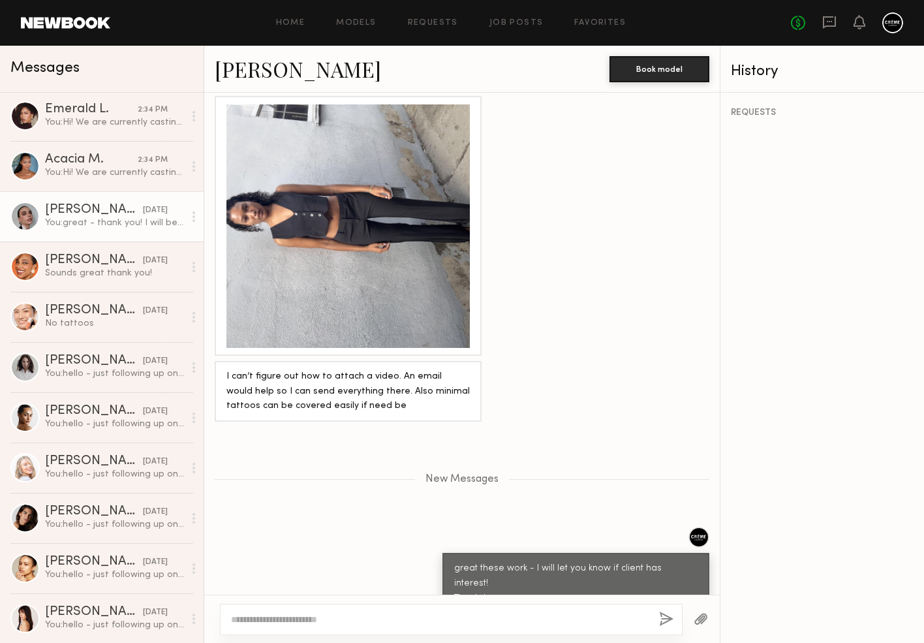
scroll to position [160, 0]
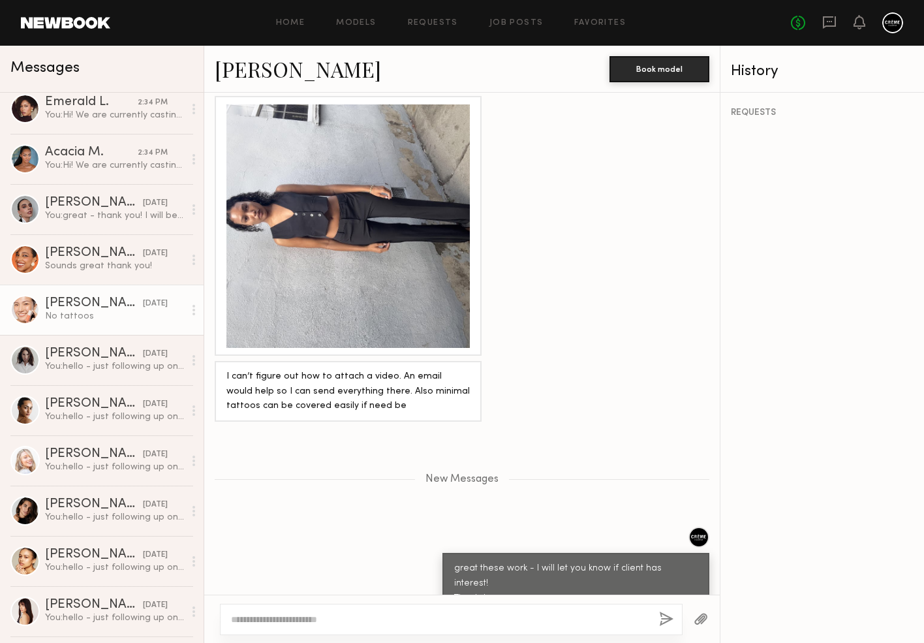
click at [117, 312] on div "No tattoos" at bounding box center [114, 316] width 139 height 12
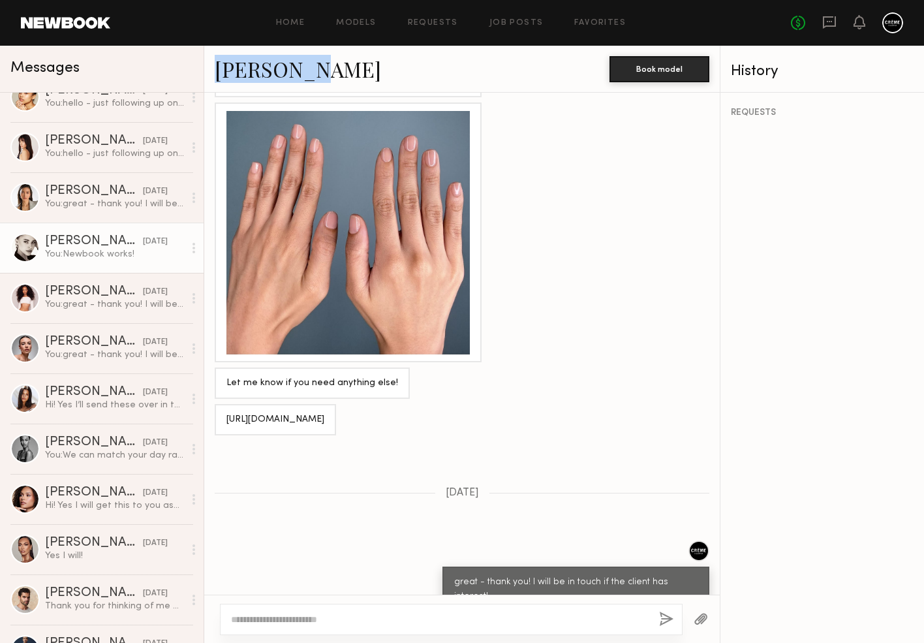
scroll to position [625, 0]
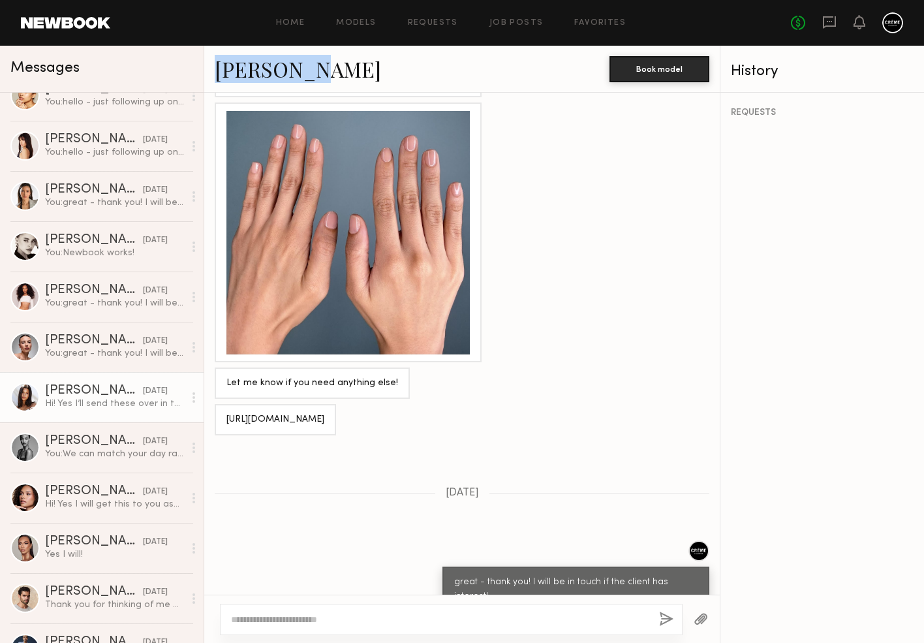
click at [78, 395] on div "[PERSON_NAME]" at bounding box center [94, 390] width 98 height 13
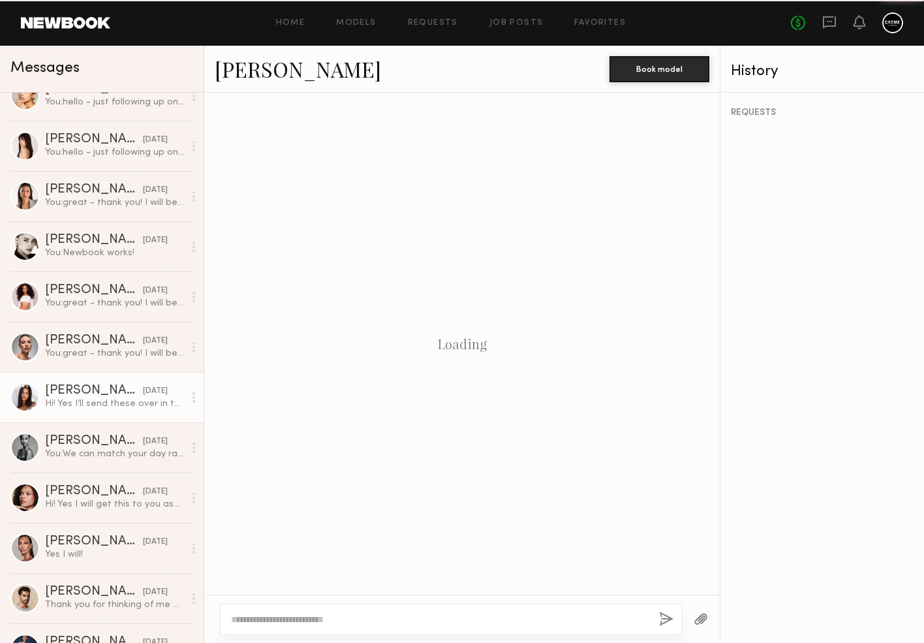
scroll to position [329, 0]
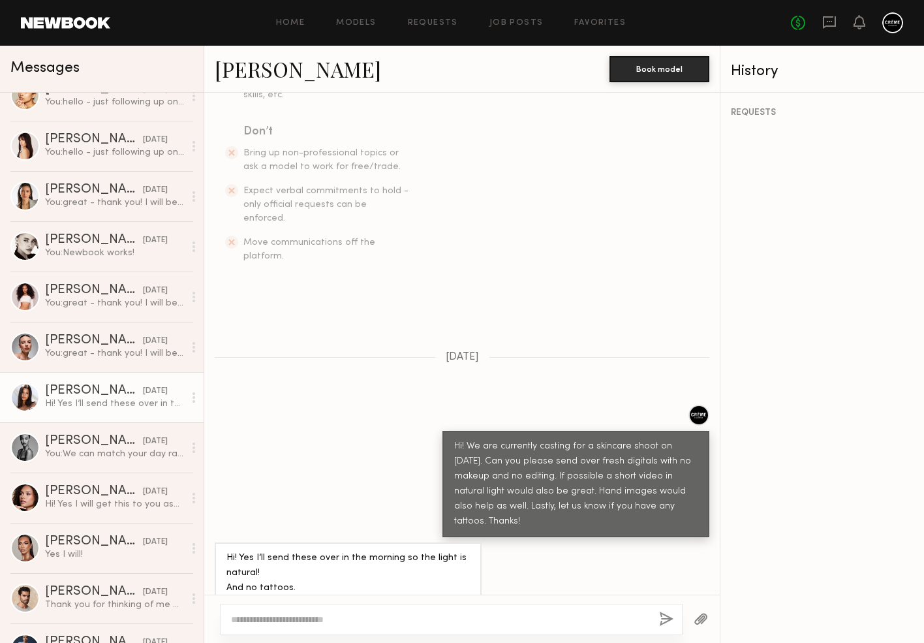
click at [33, 391] on div at bounding box center [24, 396] width 29 height 29
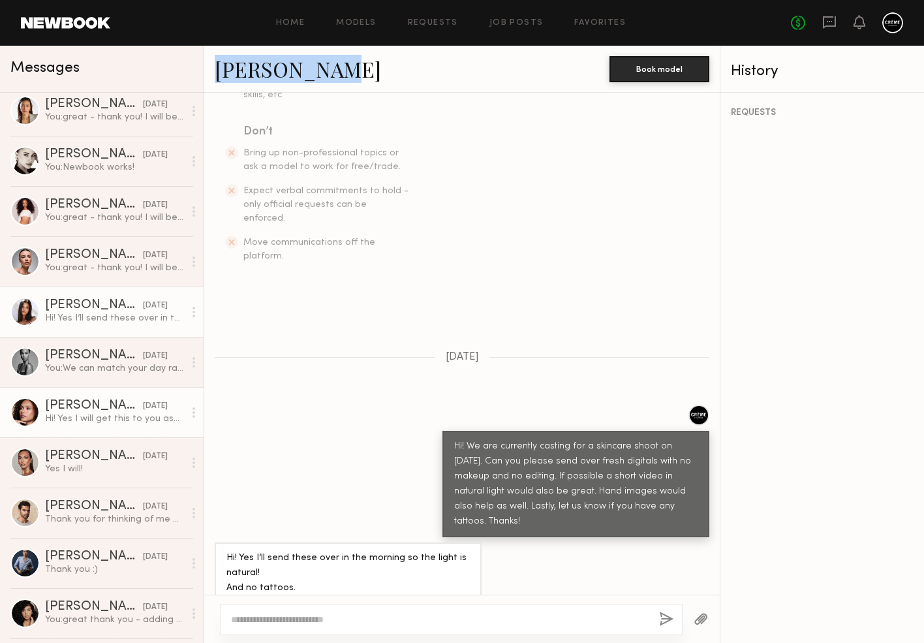
scroll to position [707, 0]
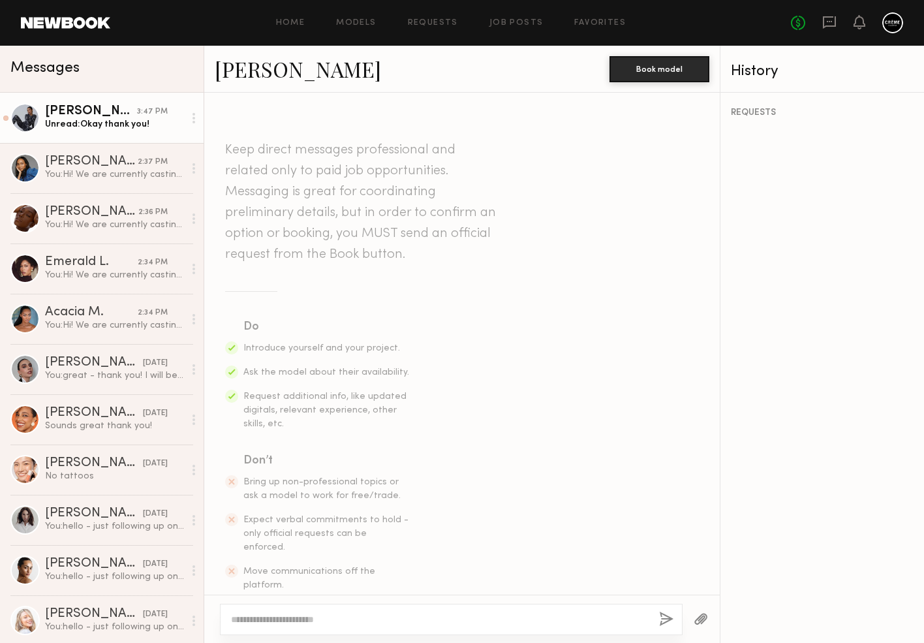
drag, startPoint x: 142, startPoint y: 112, endPoint x: 138, endPoint y: 119, distance: 8.2
click at [142, 112] on div "3:47 PM" at bounding box center [152, 112] width 31 height 12
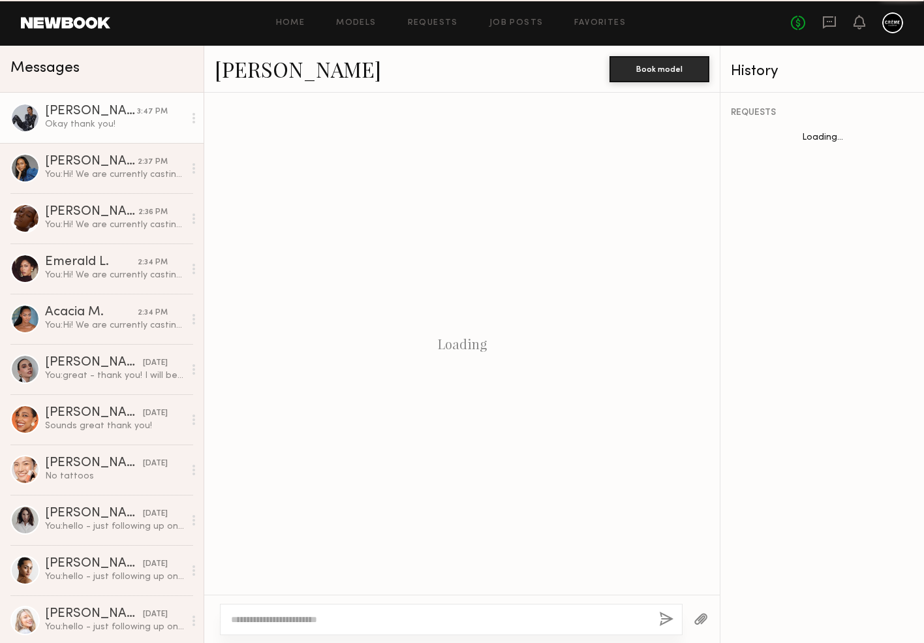
click at [138, 120] on div "Okay thank you!" at bounding box center [114, 124] width 139 height 12
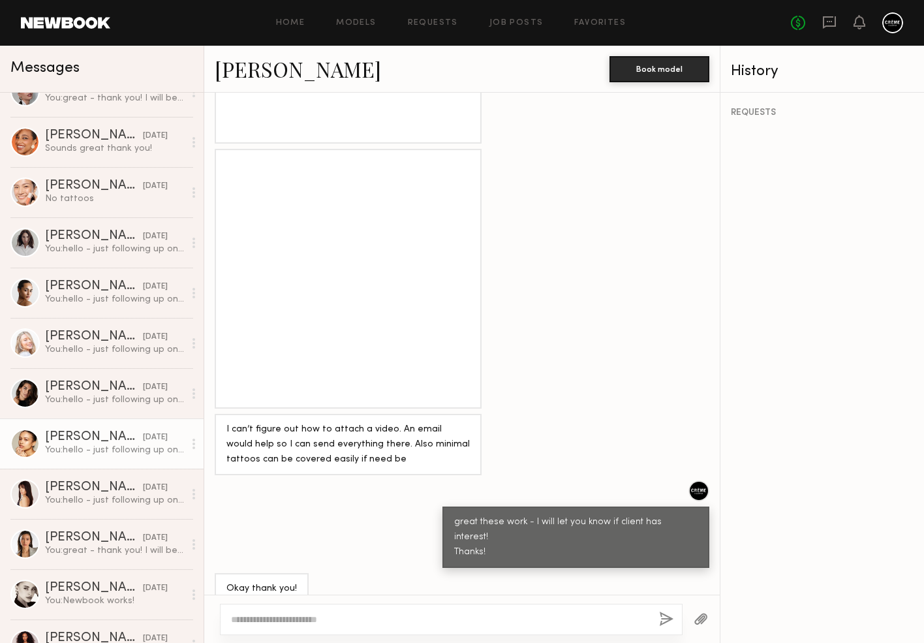
scroll to position [284, 0]
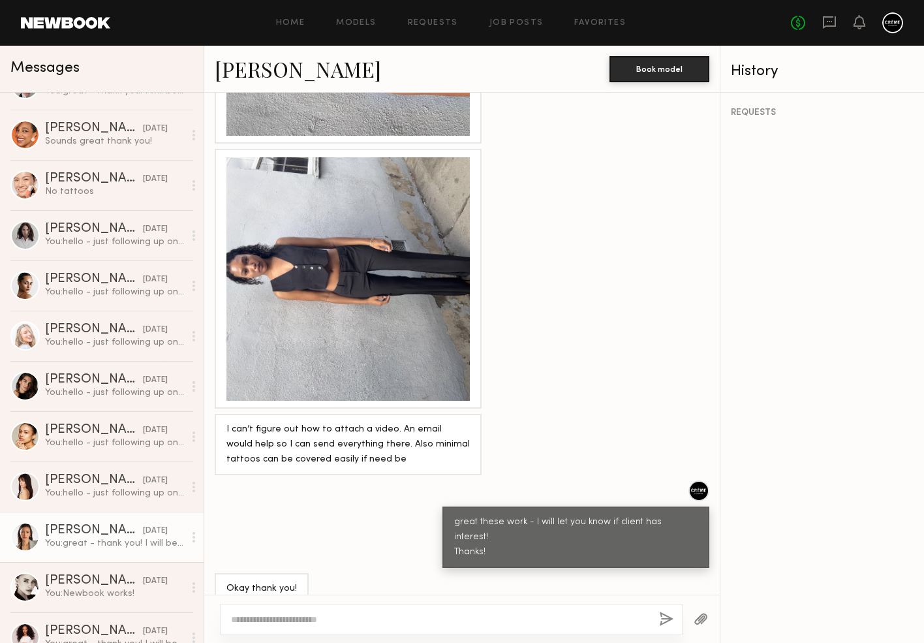
click at [95, 538] on div "You: great - thank you! I will be in touch if the client has interest!" at bounding box center [114, 543] width 139 height 12
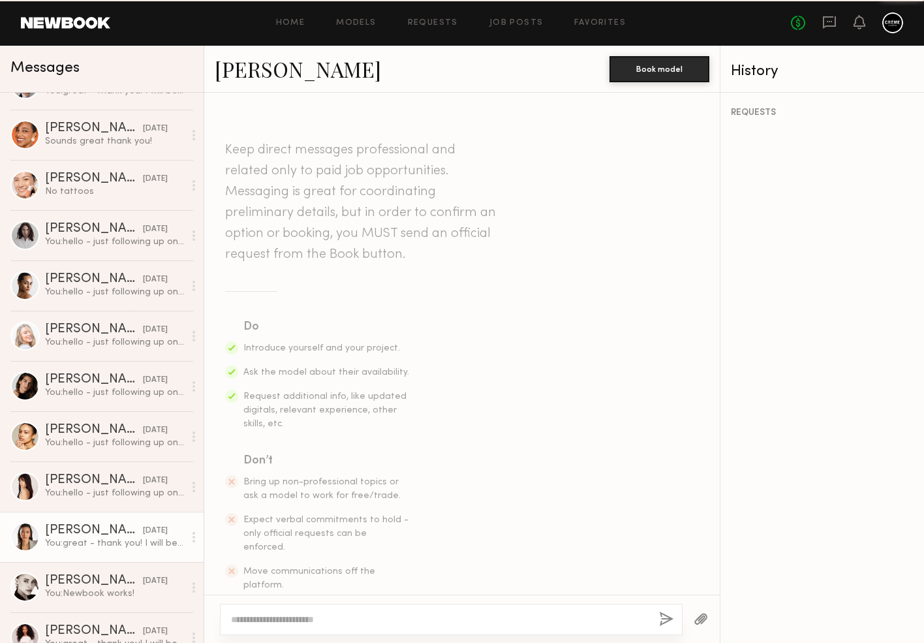
scroll to position [2008, 0]
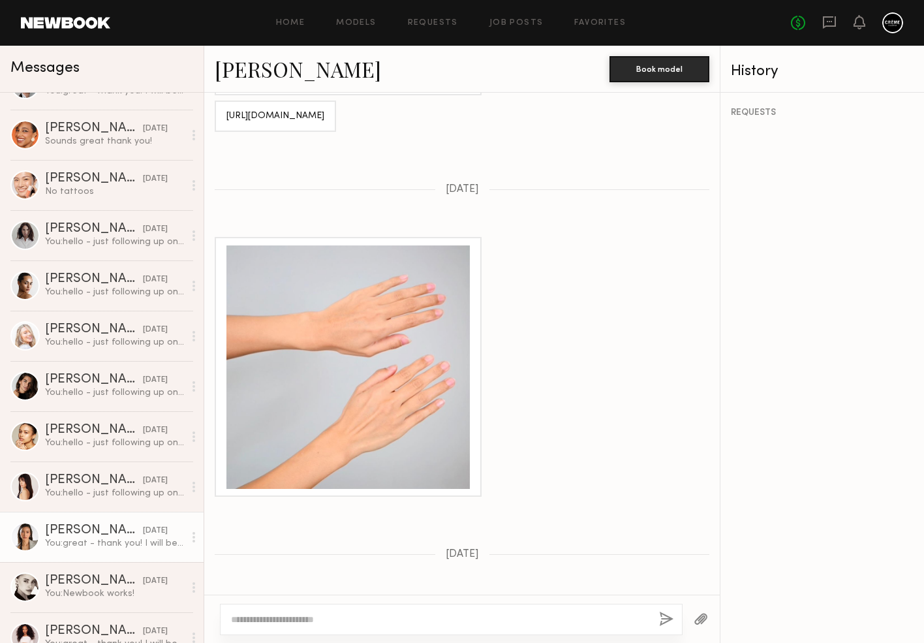
click at [249, 69] on link "Arisa N." at bounding box center [298, 69] width 166 height 28
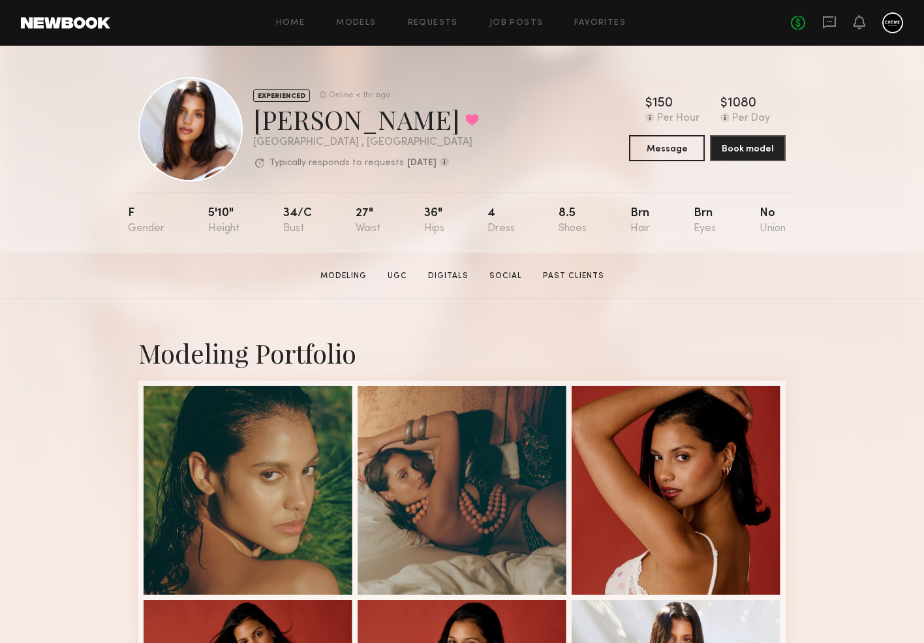
click at [375, 17] on div "Home Models Requests Job Posts Favorites Sign Out No fees up to $5,000" at bounding box center [506, 22] width 793 height 21
click at [365, 23] on link "Models" at bounding box center [356, 23] width 40 height 8
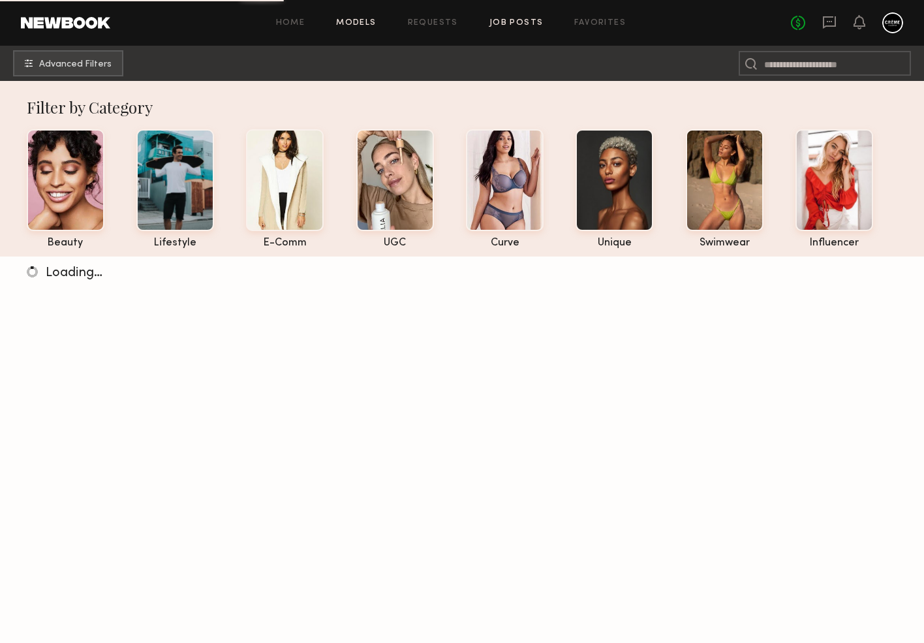
click at [514, 21] on link "Job Posts" at bounding box center [516, 23] width 54 height 8
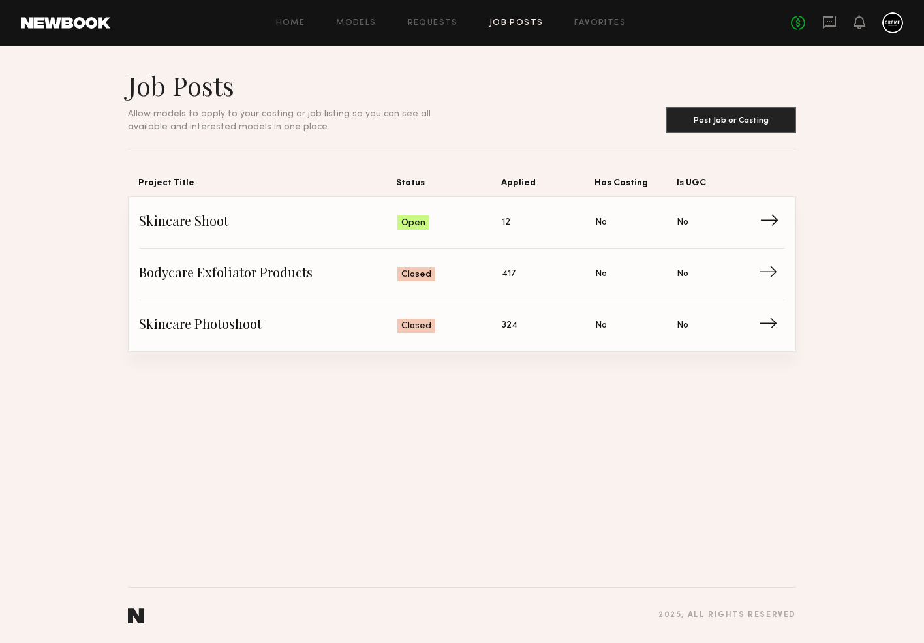
click at [202, 219] on span "Skincare Shoot" at bounding box center [268, 223] width 258 height 20
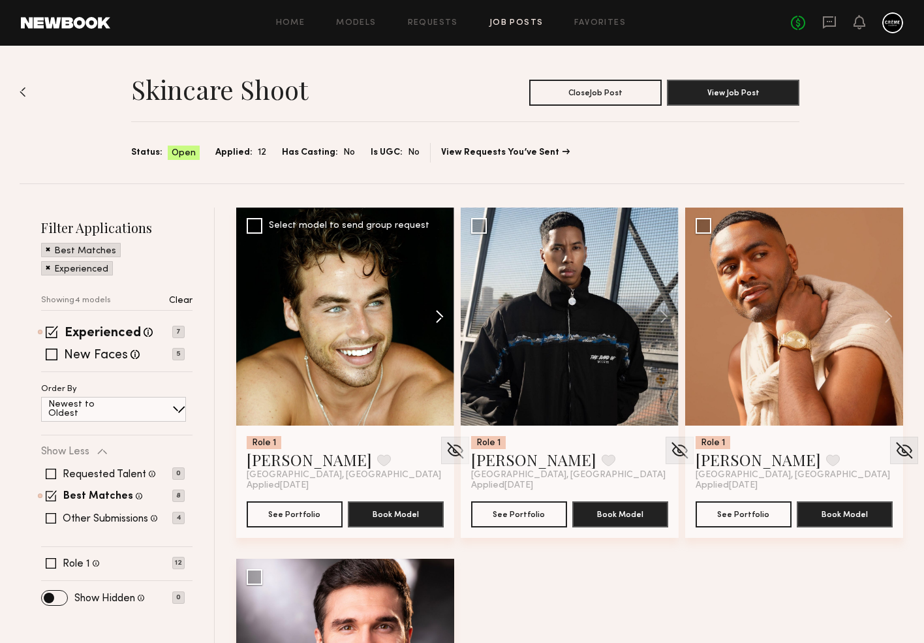
click at [438, 314] on button at bounding box center [433, 316] width 42 height 218
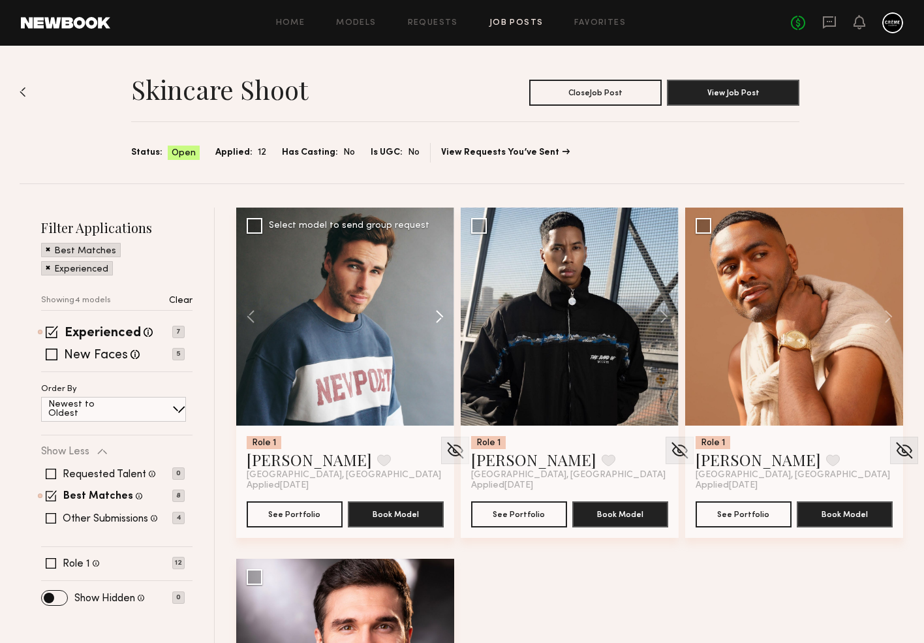
click at [438, 314] on button at bounding box center [433, 316] width 42 height 218
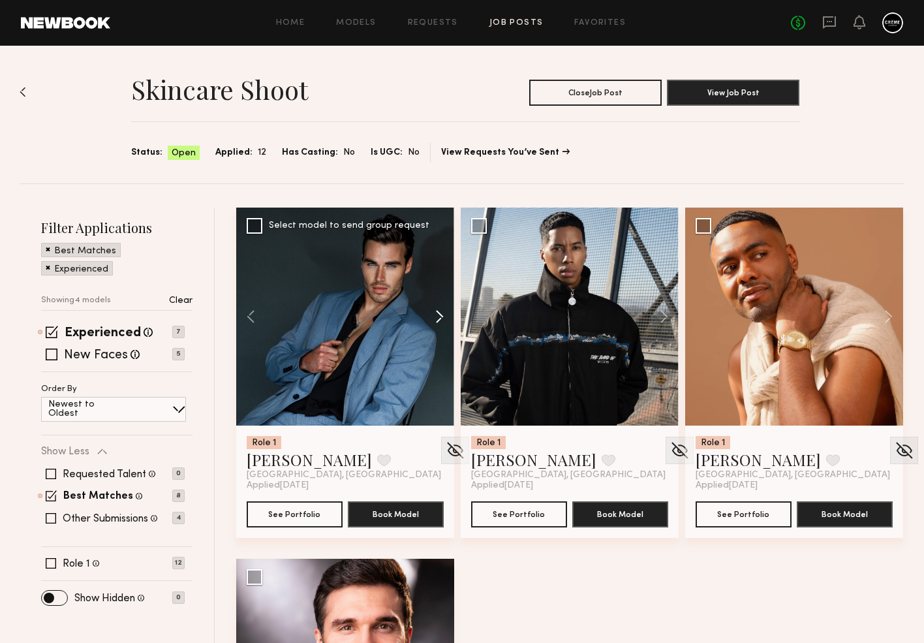
click at [438, 314] on button at bounding box center [433, 316] width 42 height 218
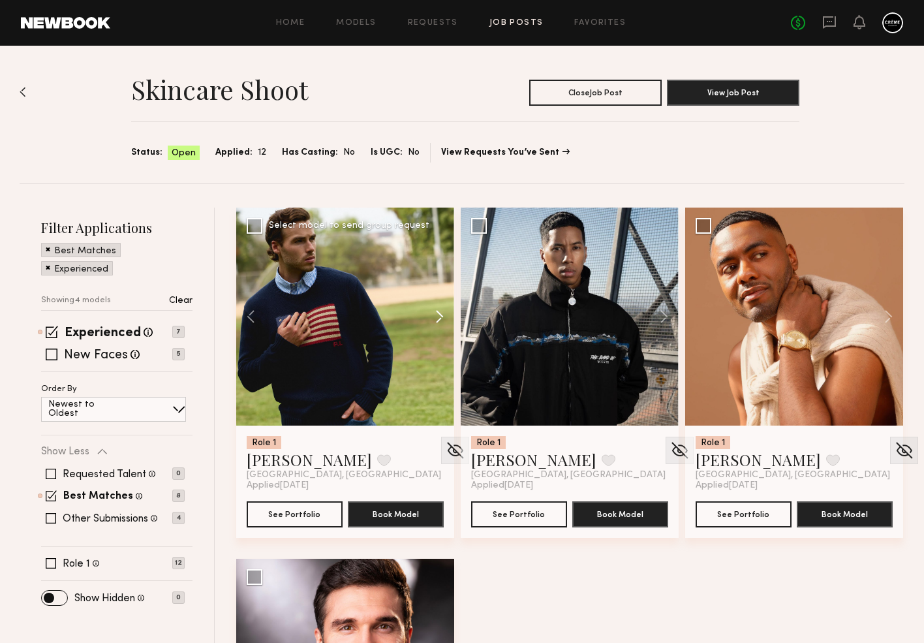
click at [438, 314] on button at bounding box center [433, 316] width 42 height 218
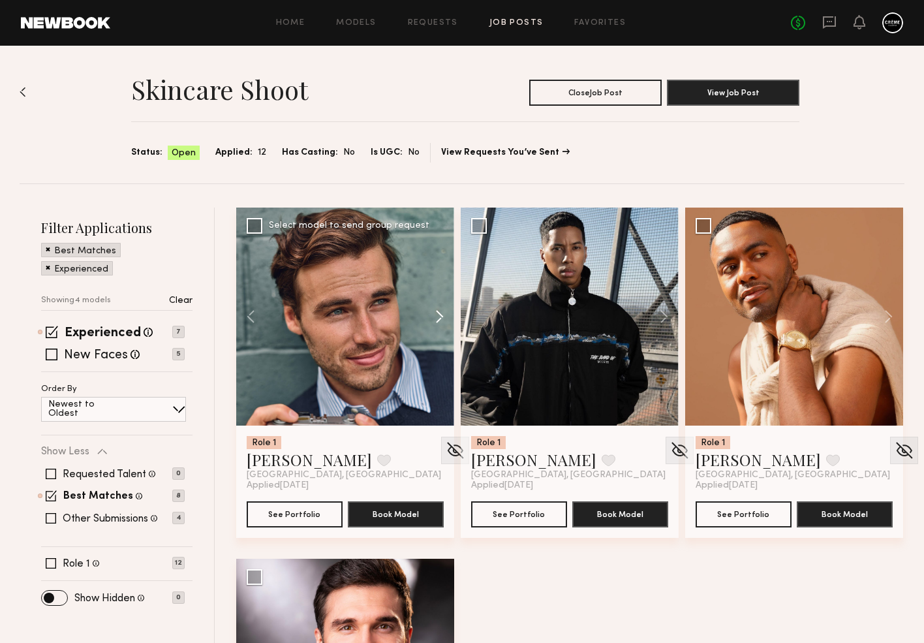
click at [438, 314] on button at bounding box center [433, 316] width 42 height 218
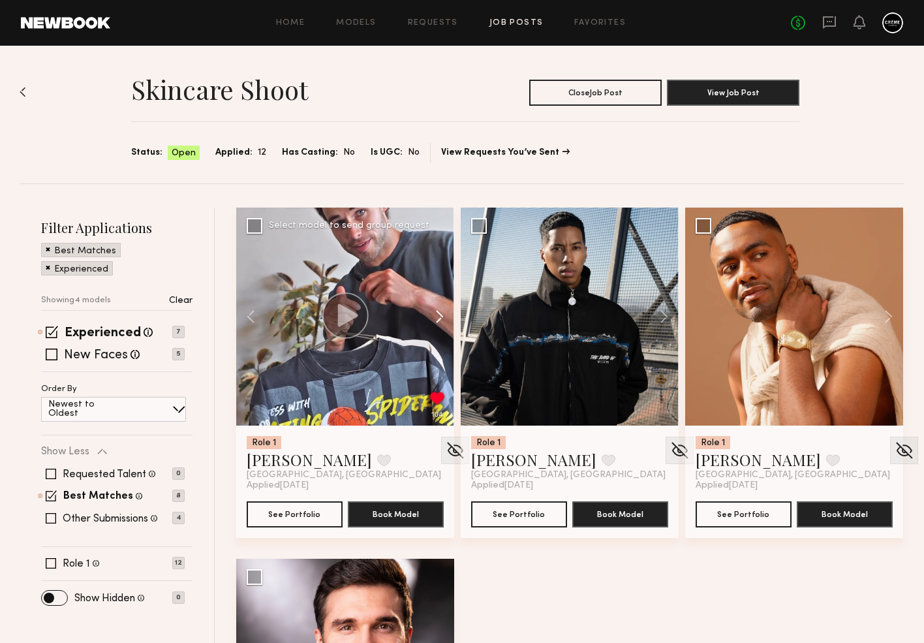
click at [438, 314] on button at bounding box center [433, 316] width 42 height 218
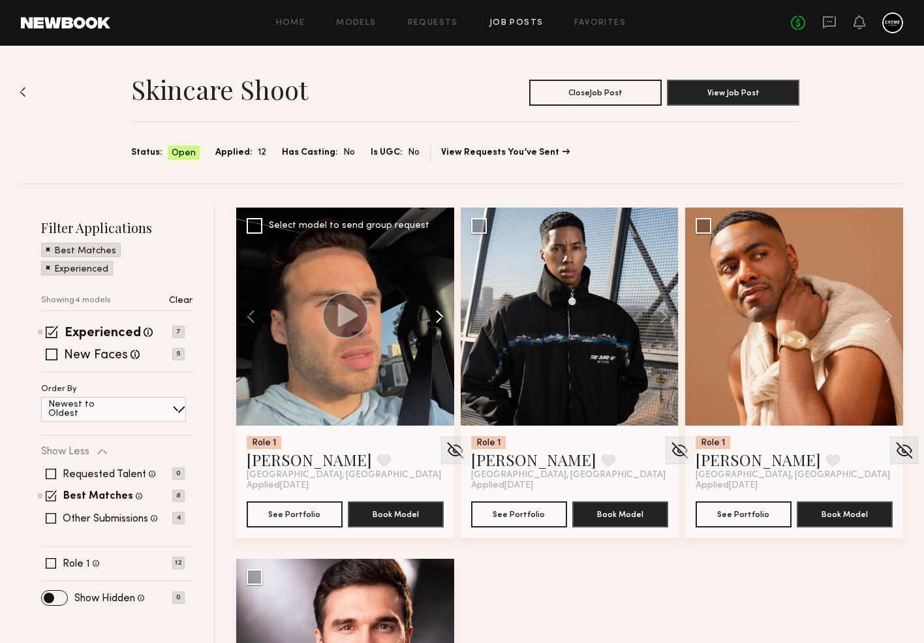
click at [438, 314] on button at bounding box center [433, 316] width 42 height 218
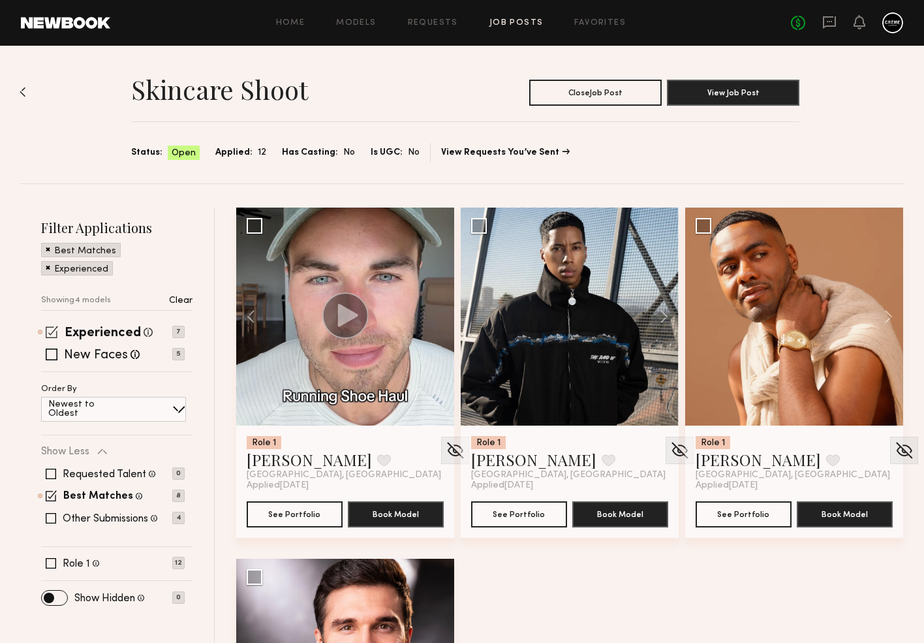
click at [52, 330] on span at bounding box center [52, 332] width 12 height 12
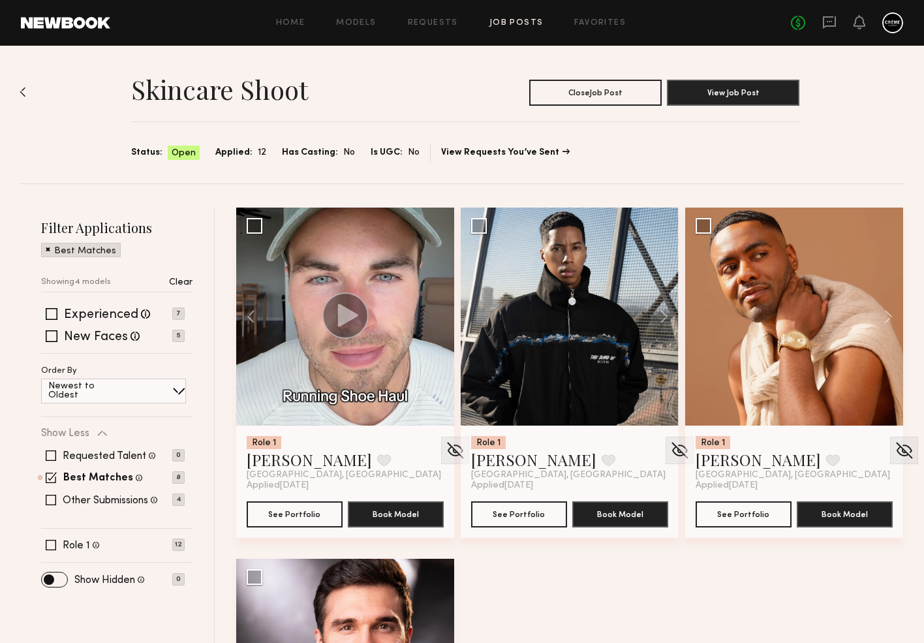
click at [44, 249] on div "Best Matches" at bounding box center [81, 250] width 80 height 14
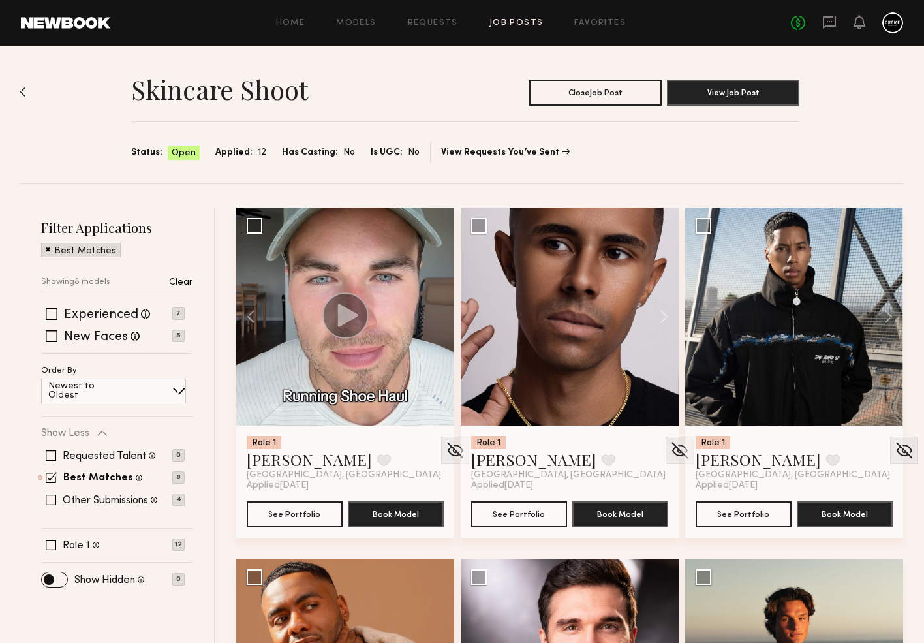
click at [46, 249] on span at bounding box center [48, 249] width 5 height 12
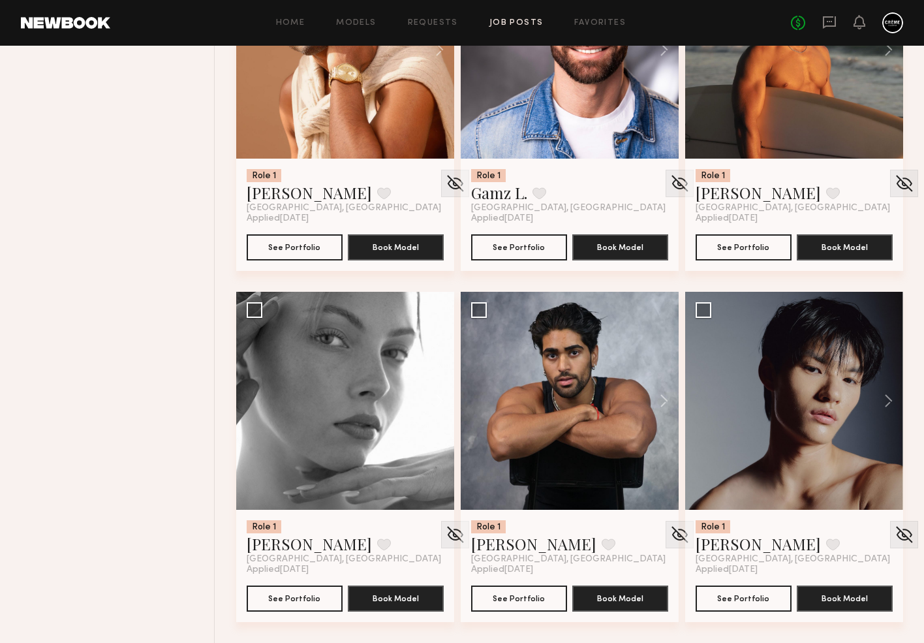
scroll to position [969, 0]
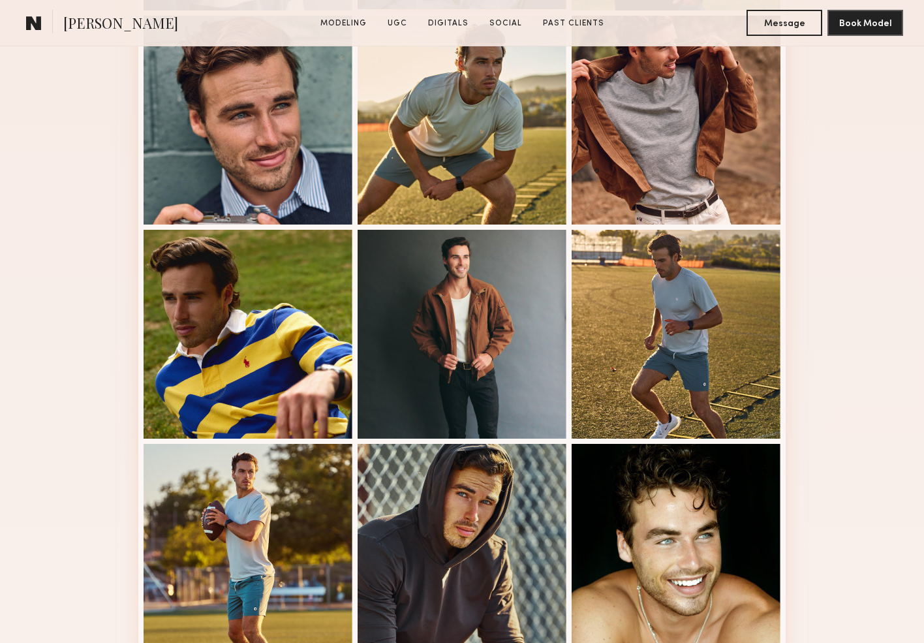
scroll to position [704, 0]
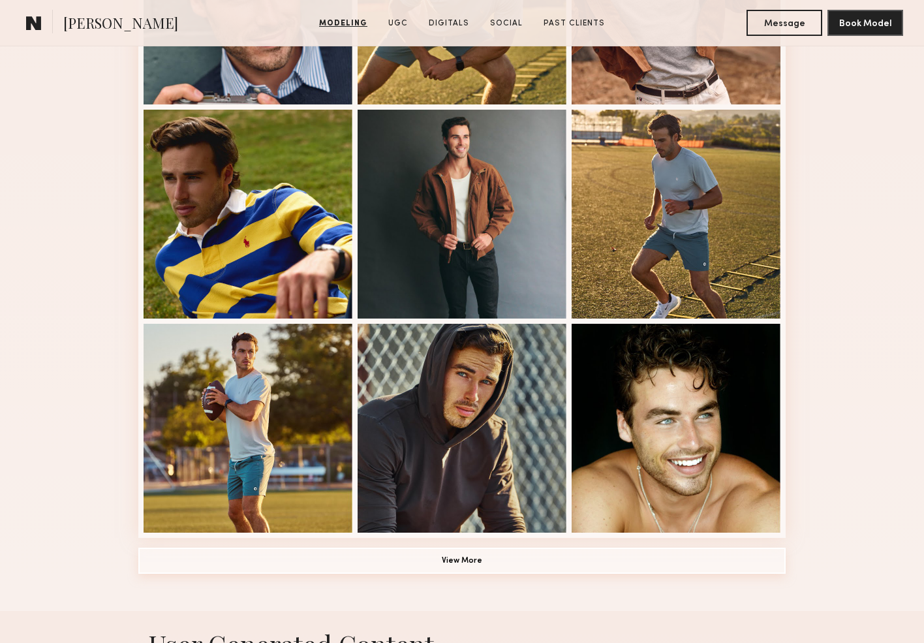
click at [457, 556] on button "View More" at bounding box center [461, 560] width 647 height 26
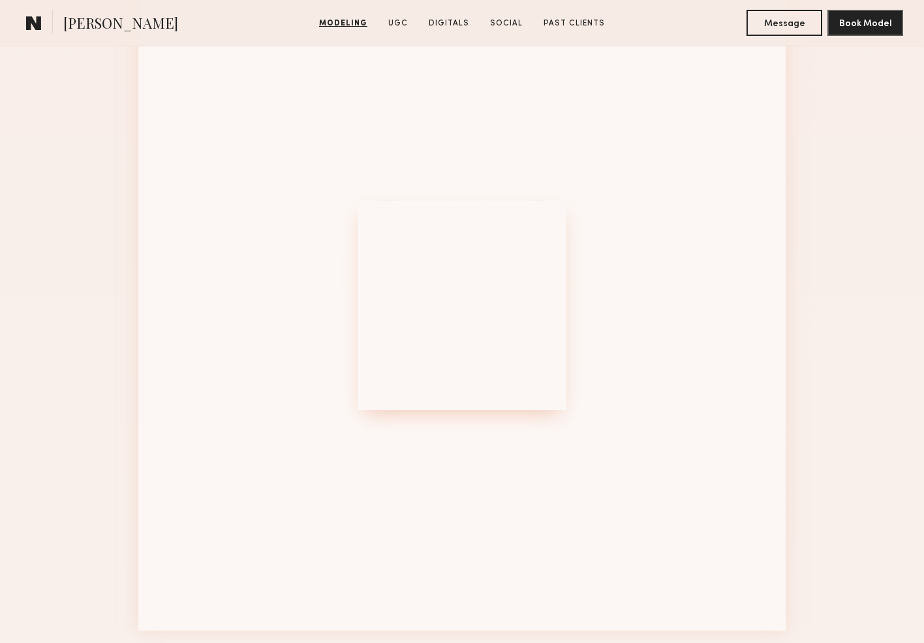
scroll to position [1522, 0]
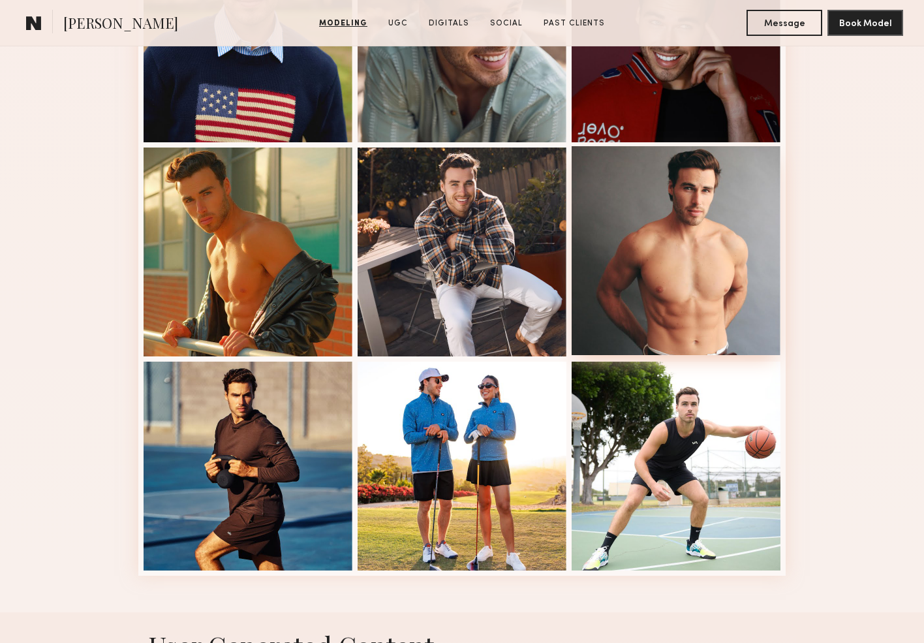
click at [684, 273] on div at bounding box center [676, 250] width 209 height 209
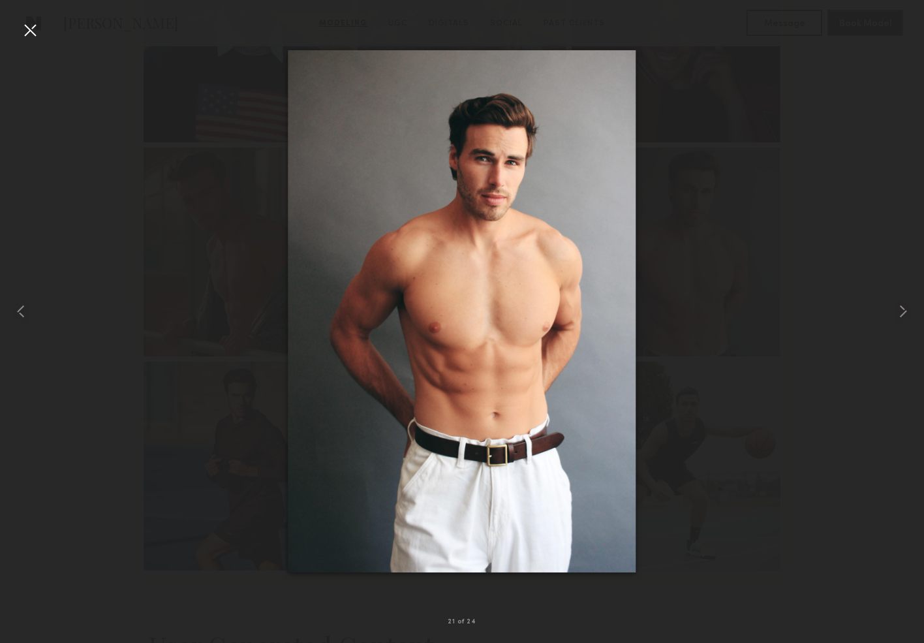
click at [28, 27] on div at bounding box center [30, 30] width 21 height 21
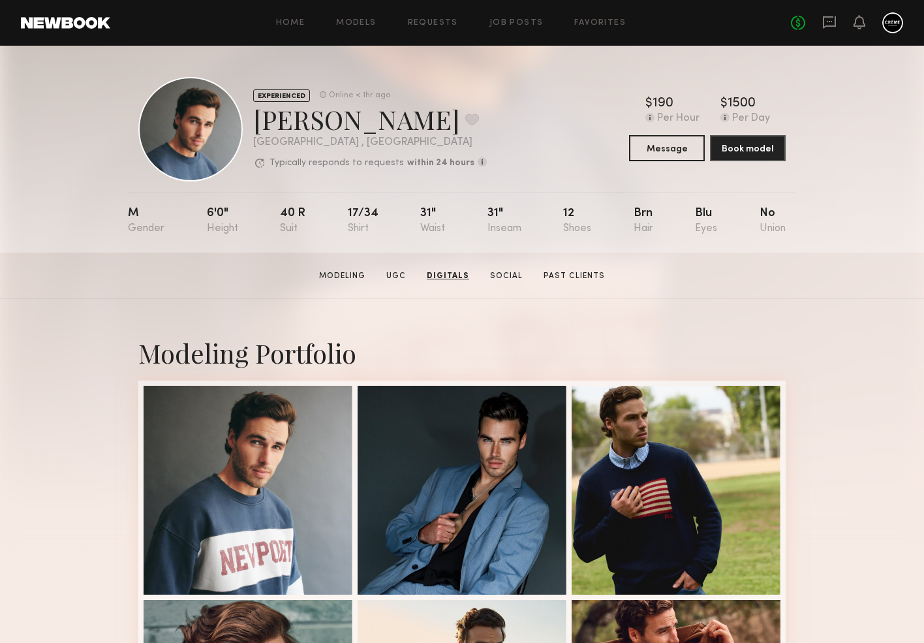
scroll to position [0, 0]
click at [671, 148] on button "Message" at bounding box center [667, 147] width 76 height 26
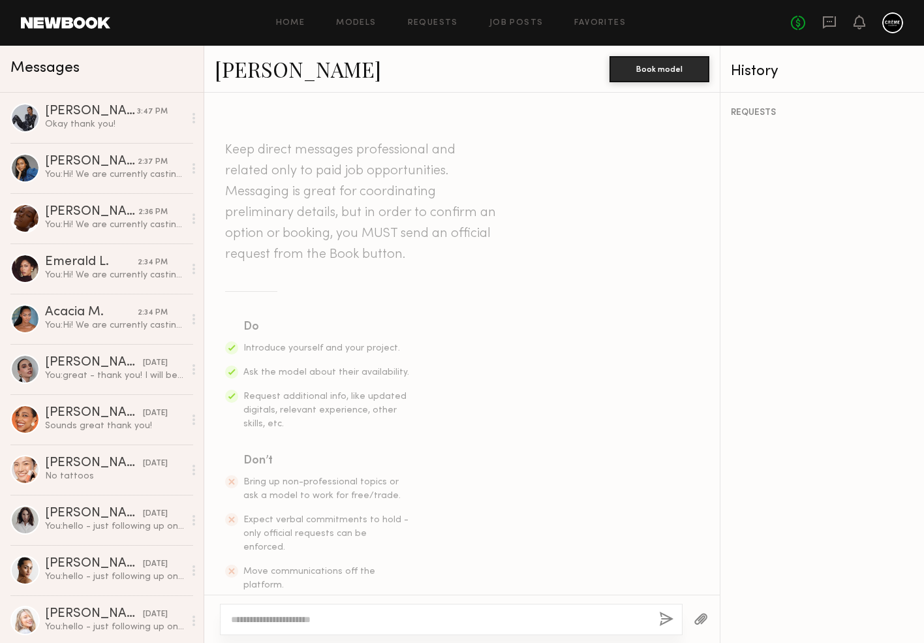
click at [362, 622] on textarea at bounding box center [440, 619] width 418 height 13
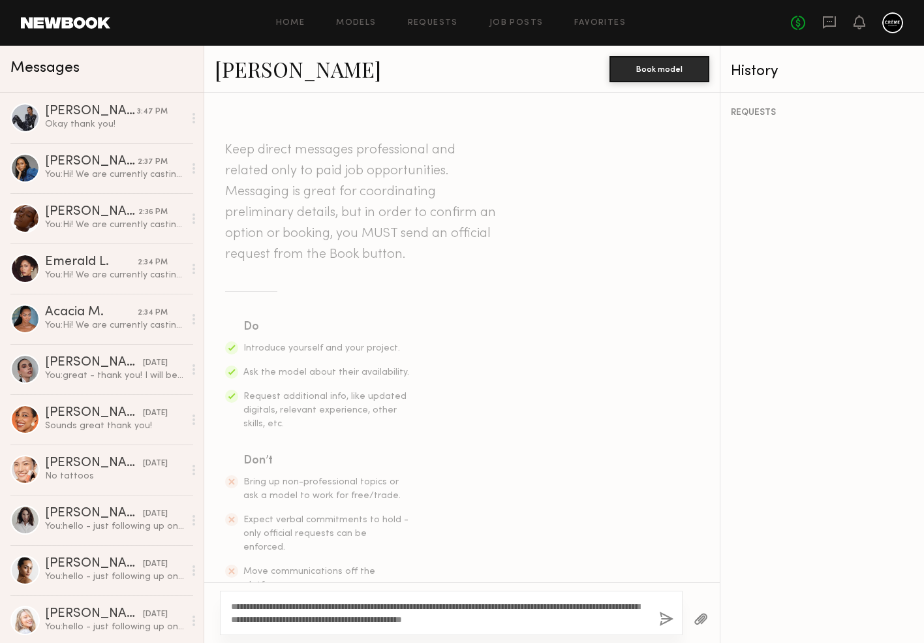
type textarea "**********"
click at [668, 624] on button "button" at bounding box center [666, 619] width 14 height 16
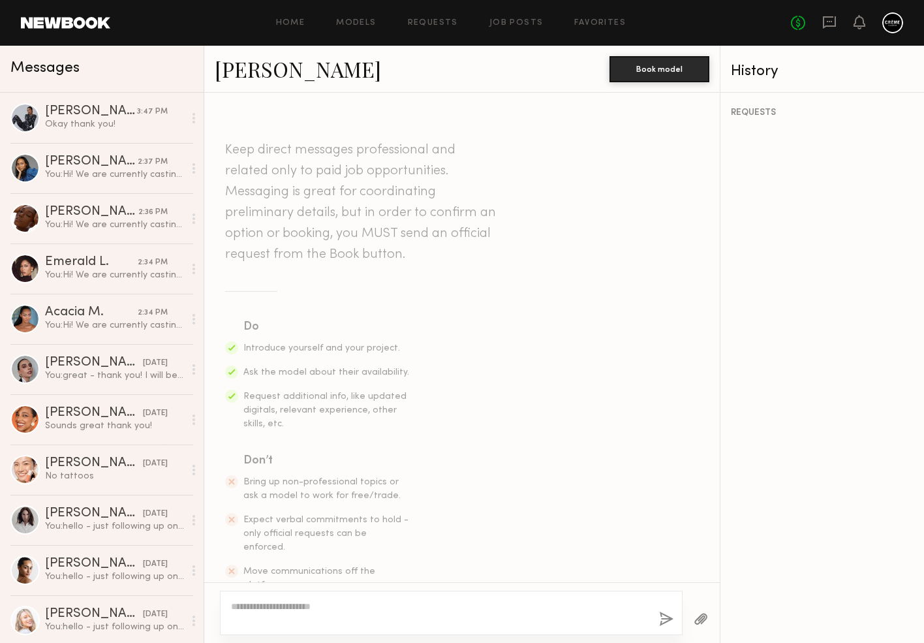
scroll to position [207, 0]
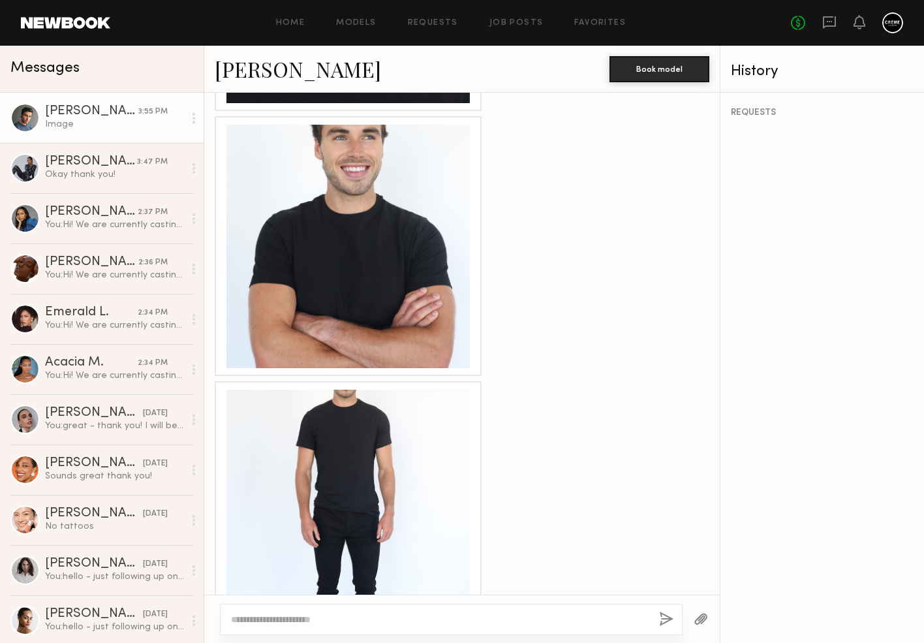
scroll to position [1181, 0]
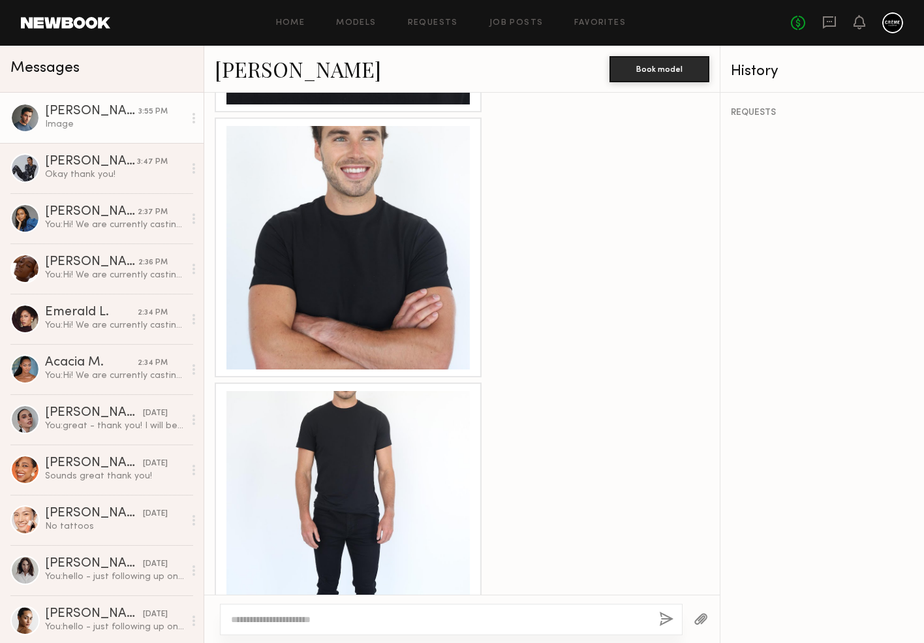
click at [400, 427] on div at bounding box center [347, 512] width 243 height 243
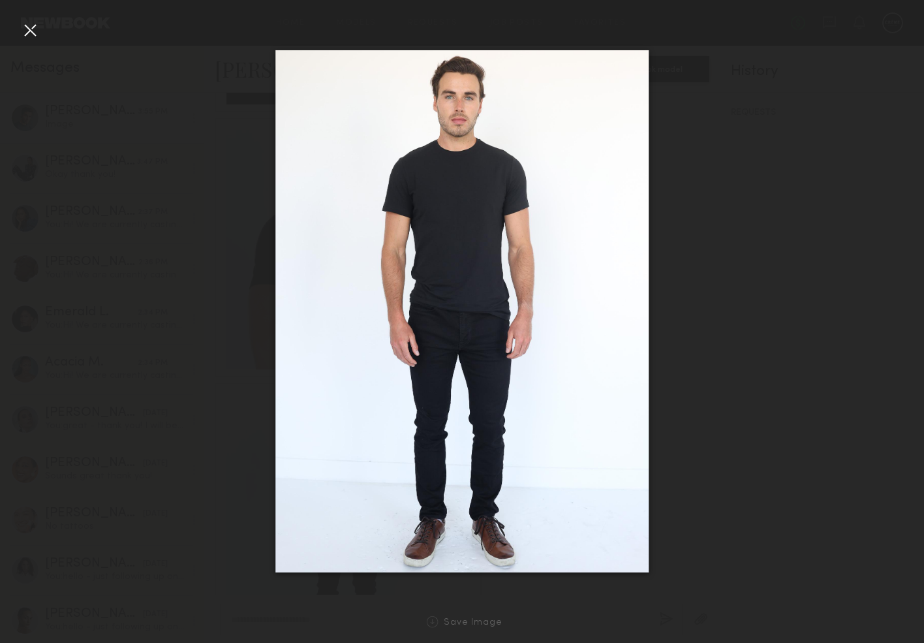
click at [30, 25] on div at bounding box center [30, 30] width 21 height 21
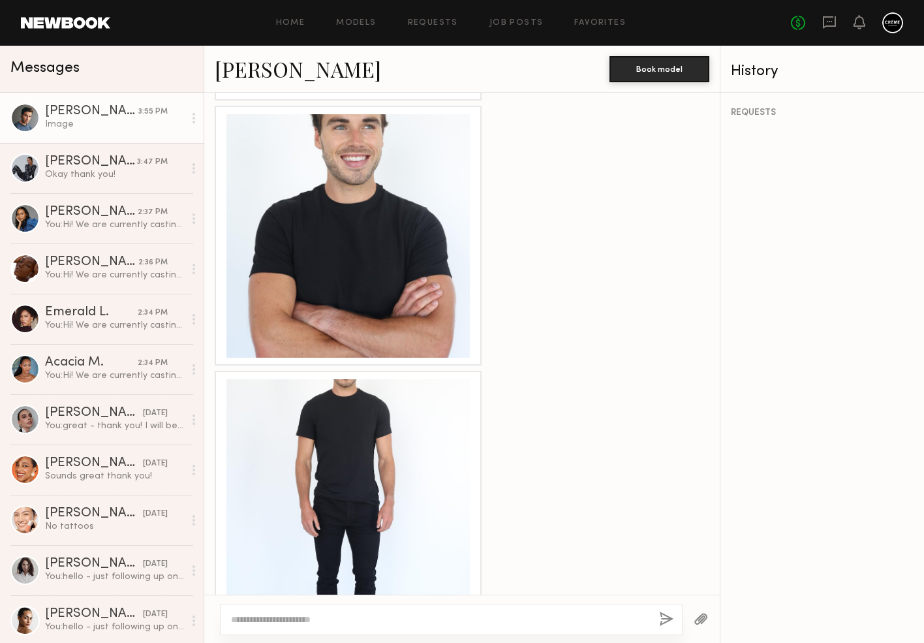
click at [283, 623] on textarea at bounding box center [440, 619] width 418 height 13
type textarea "**********"
click at [666, 618] on button "button" at bounding box center [666, 619] width 14 height 16
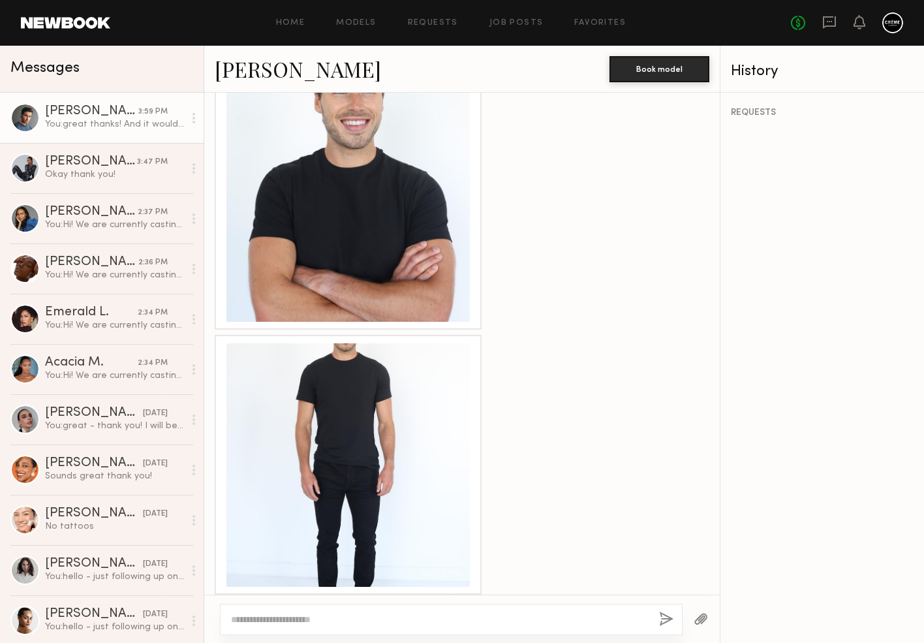
scroll to position [1228, 0]
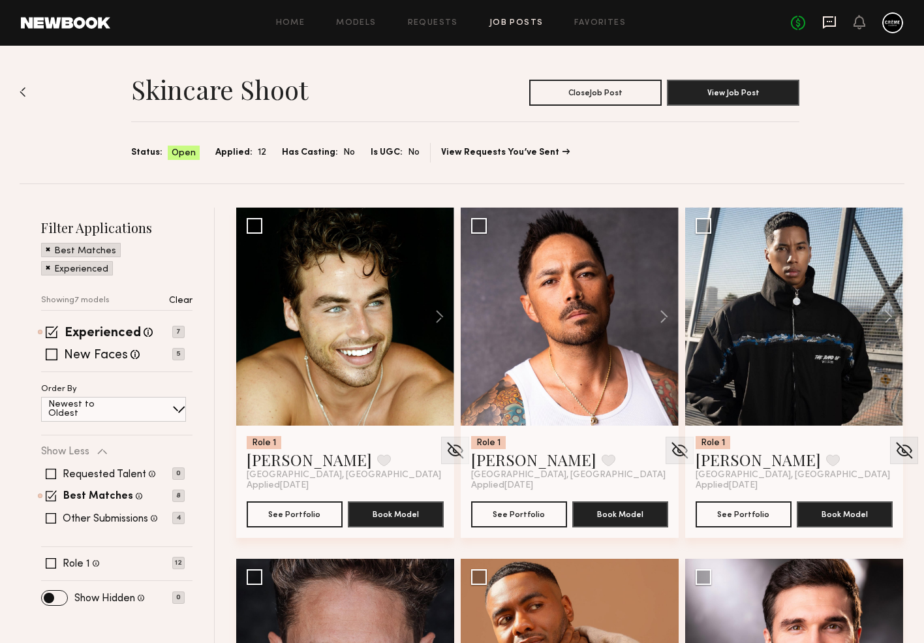
click at [829, 23] on icon at bounding box center [829, 22] width 14 height 14
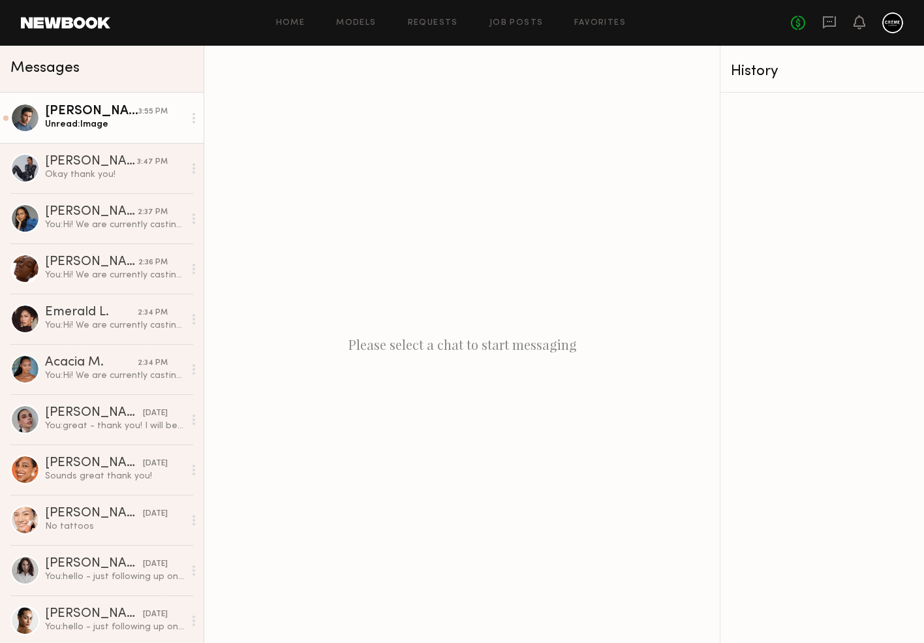
click at [132, 117] on div "[PERSON_NAME]" at bounding box center [91, 111] width 93 height 13
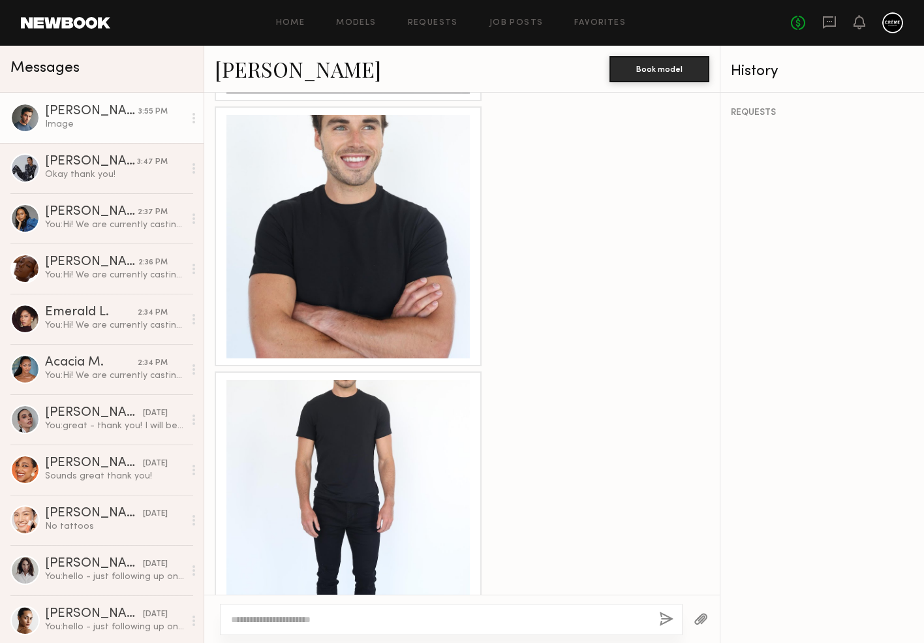
scroll to position [1013, 0]
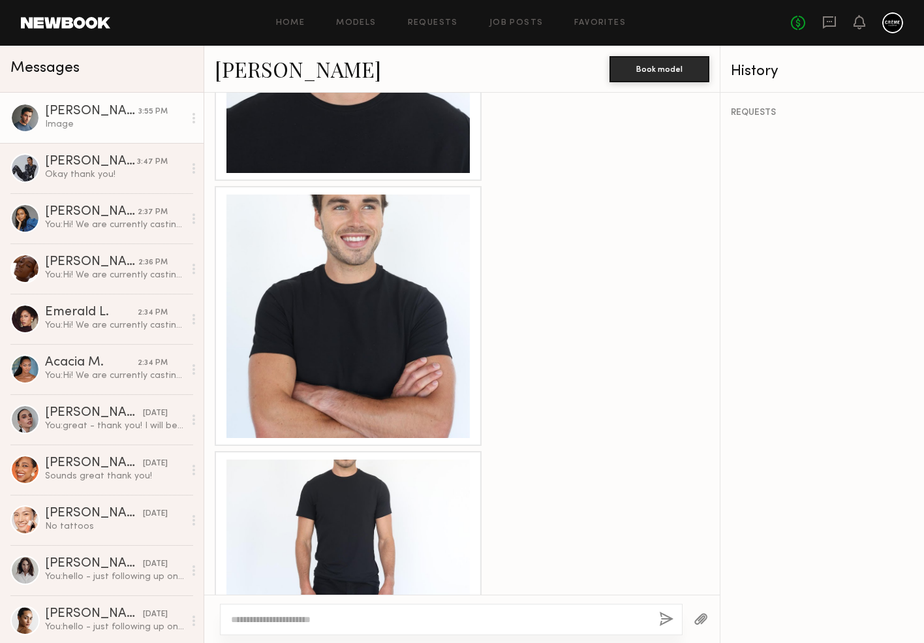
click at [367, 294] on div at bounding box center [347, 315] width 243 height 243
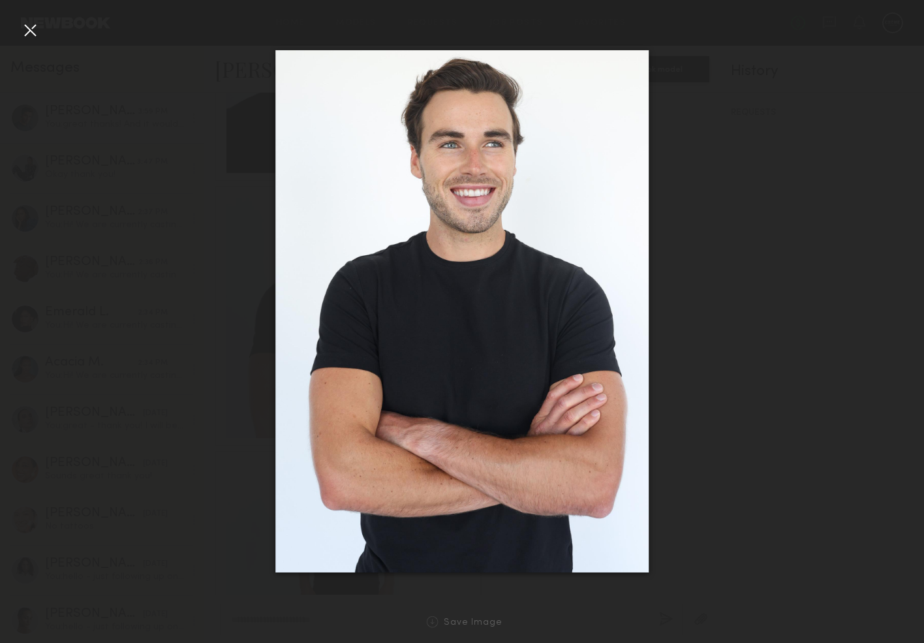
scroll to position [1228, 0]
